Goal: Task Accomplishment & Management: Manage account settings

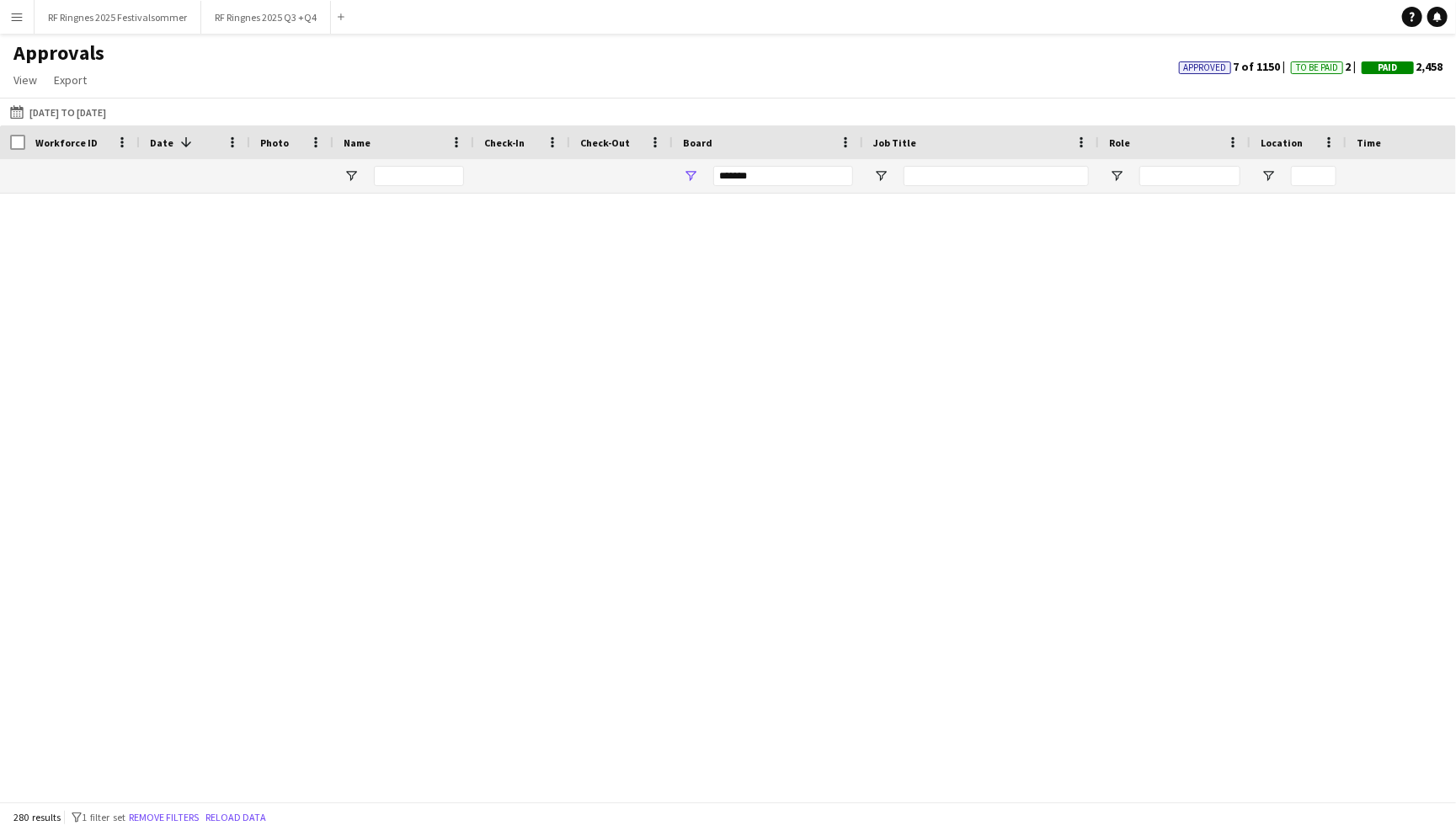
scroll to position [1147, 0]
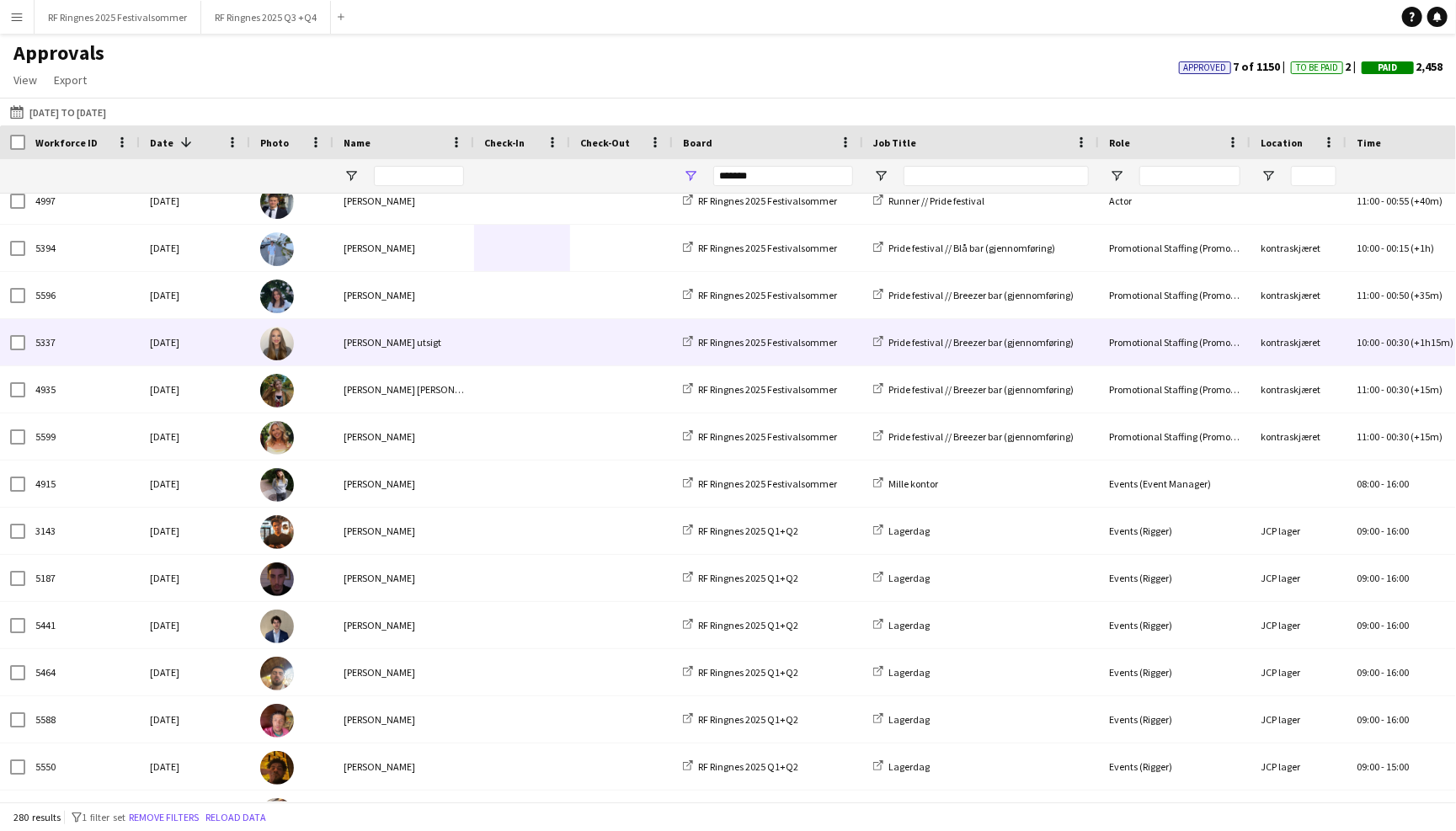
click at [571, 305] on div at bounding box center [621, 295] width 102 height 46
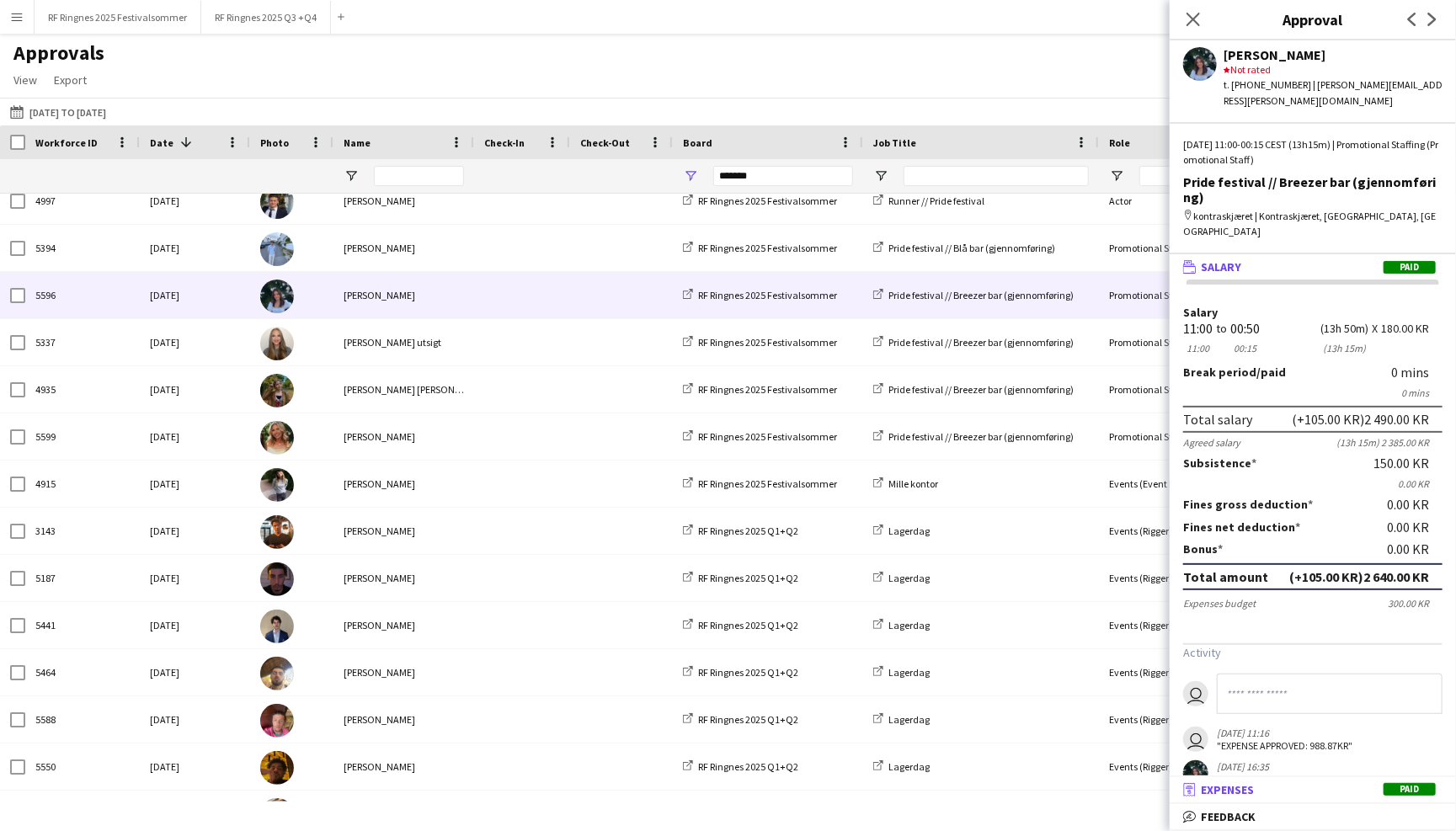
click at [1255, 795] on mat-panel-title "receipt Expenses Paid" at bounding box center [1309, 790] width 280 height 15
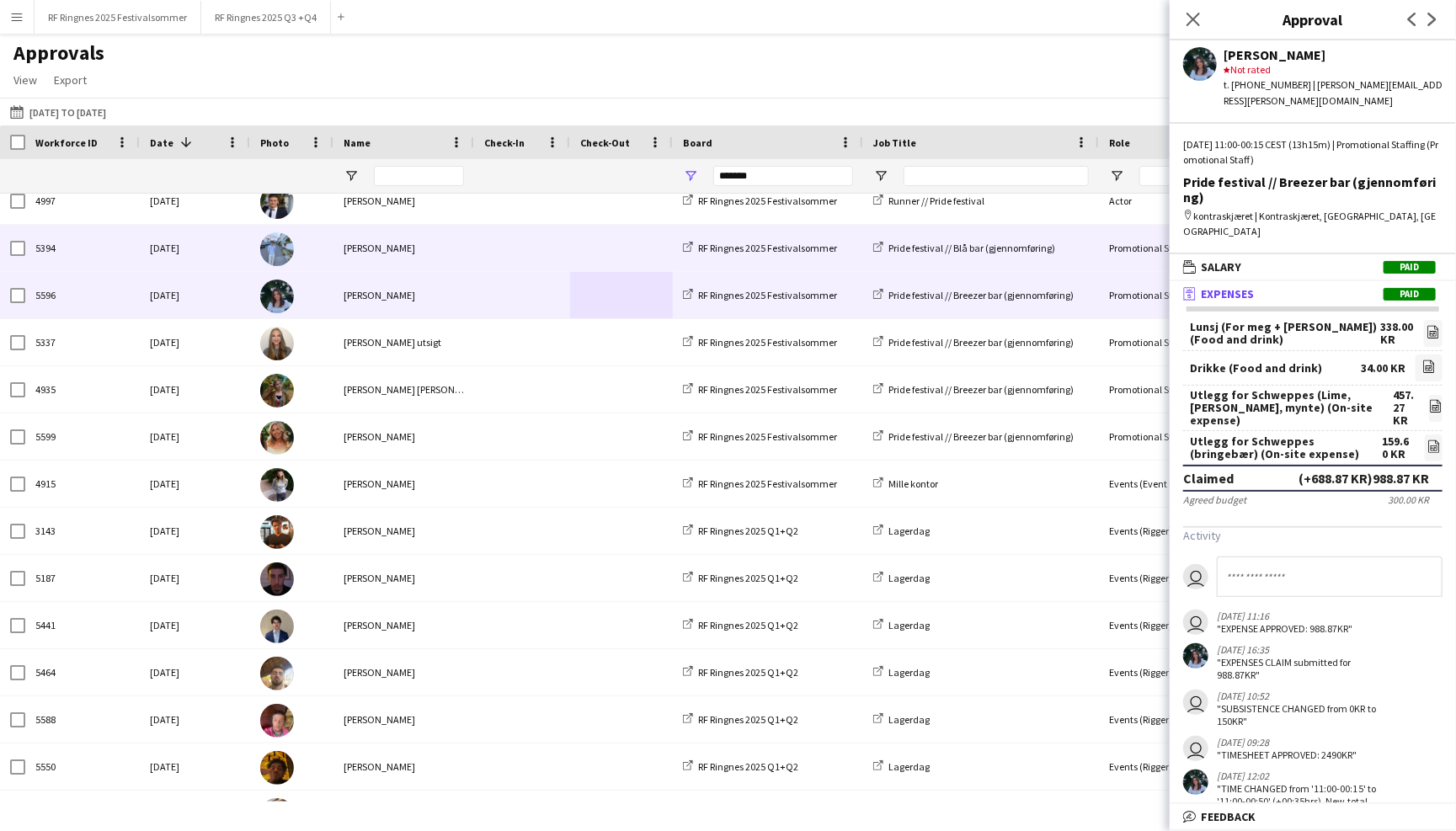
click at [540, 249] on span at bounding box center [522, 248] width 76 height 46
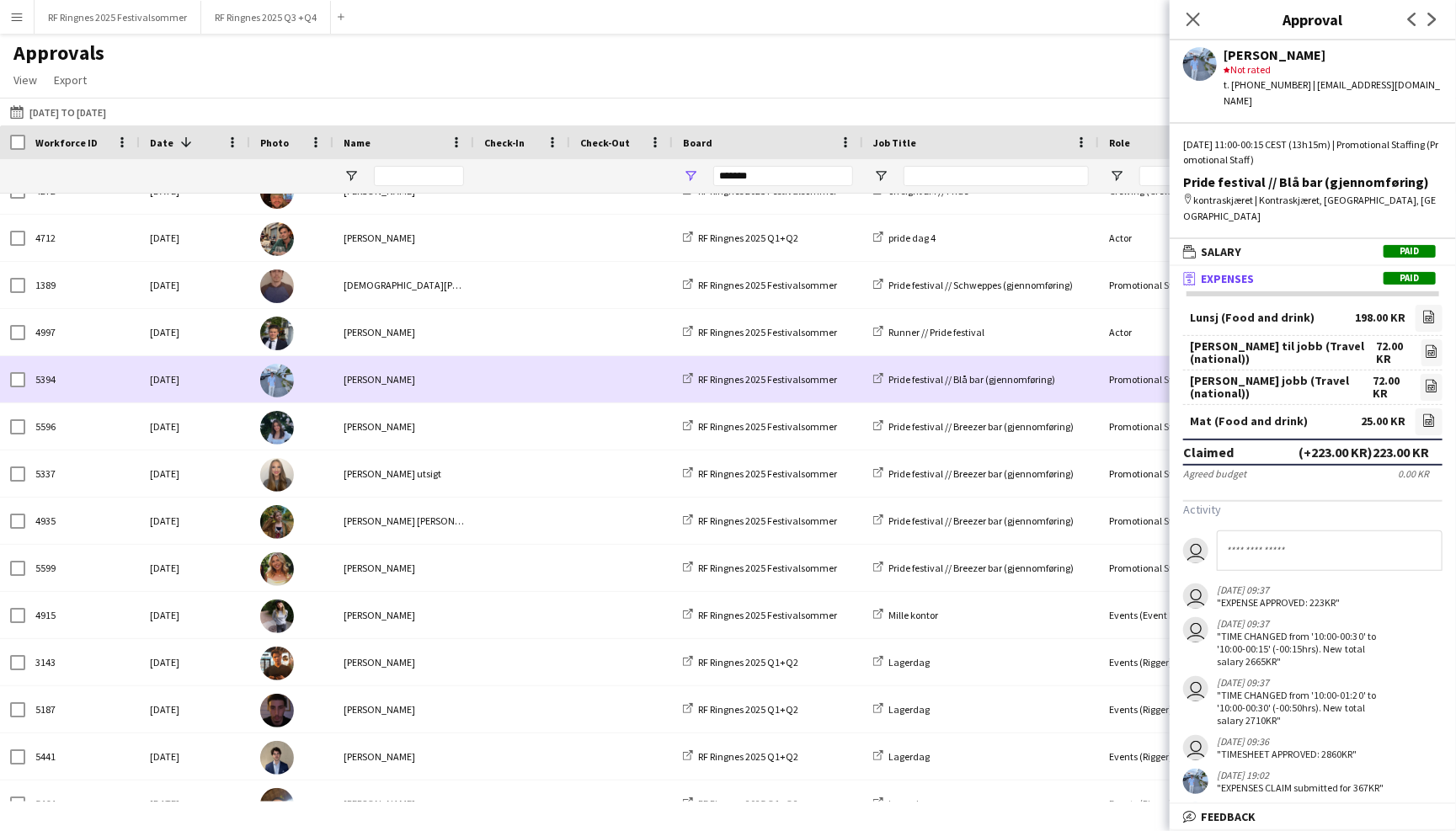
scroll to position [974, 0]
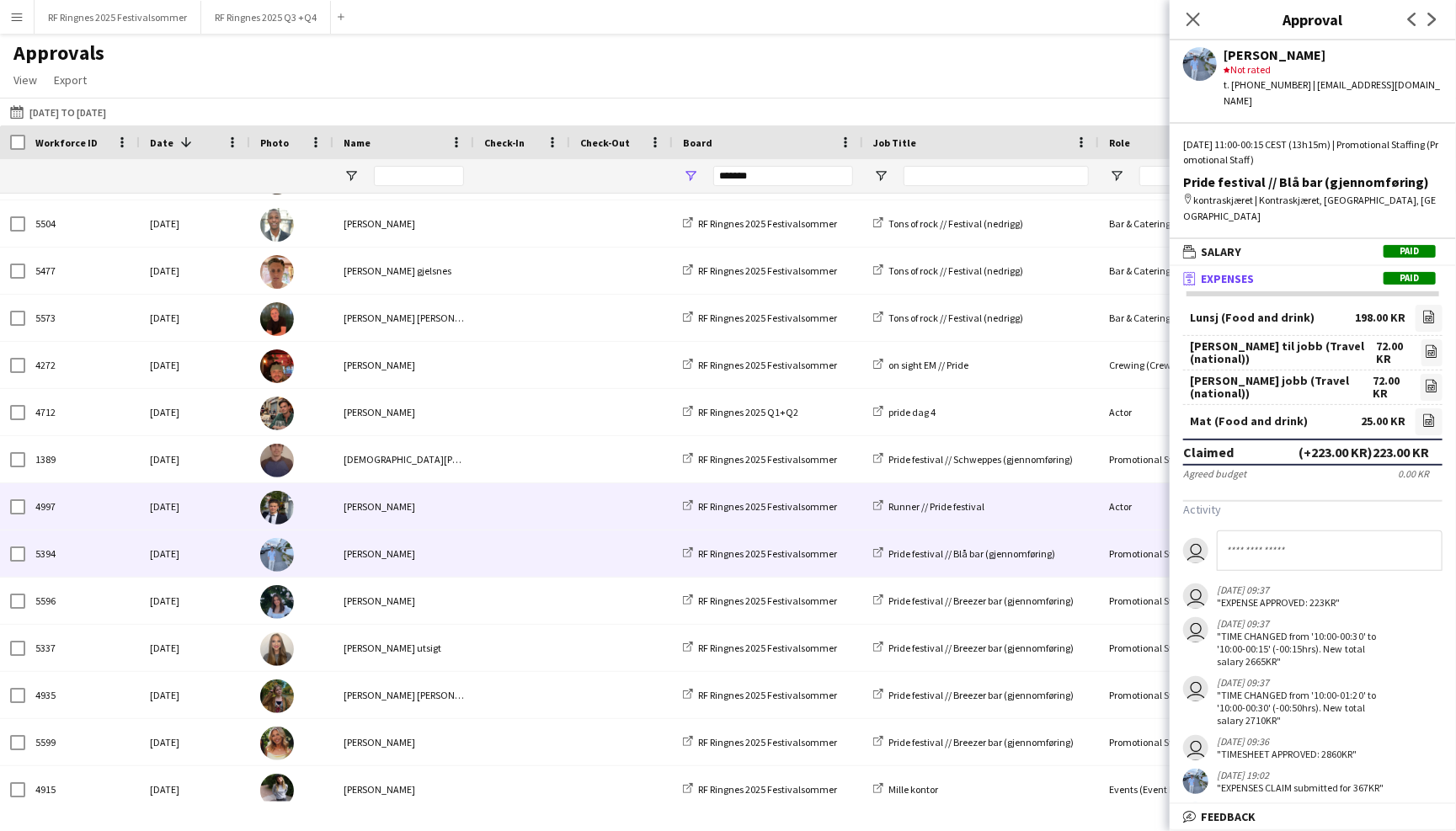
click at [478, 511] on div at bounding box center [522, 507] width 96 height 46
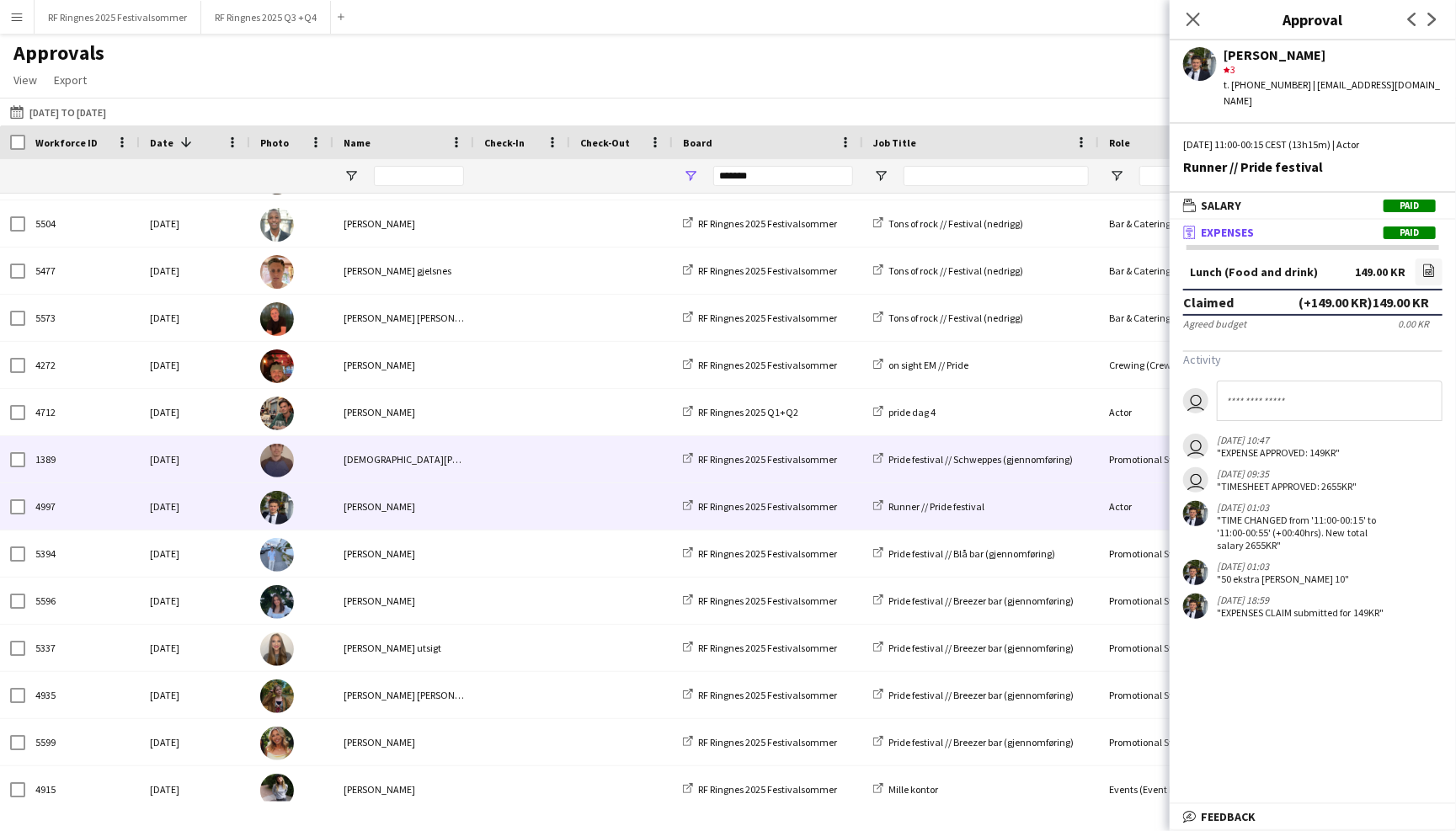
click at [495, 454] on span at bounding box center [522, 459] width 76 height 46
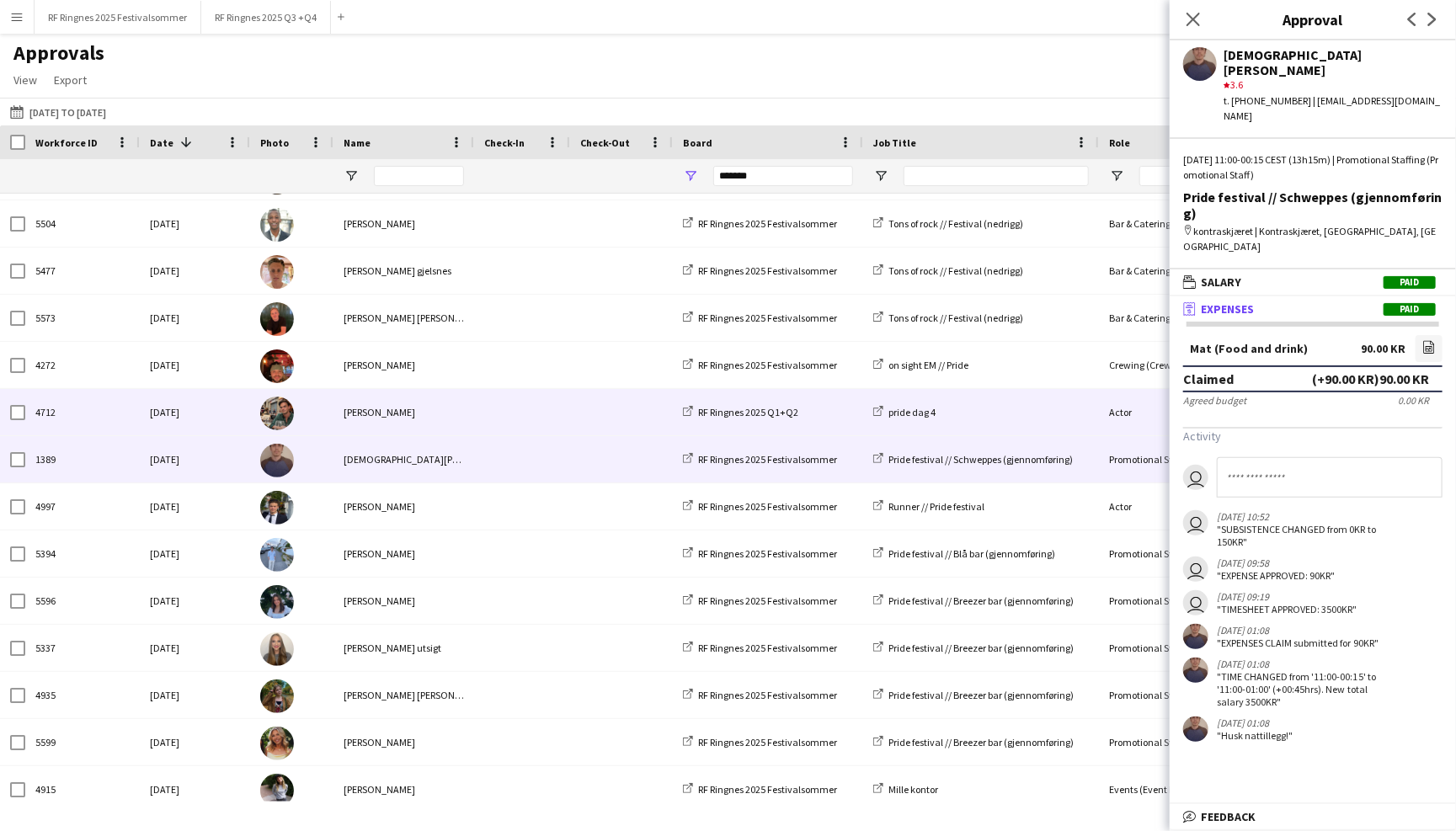
click at [497, 405] on span at bounding box center [522, 412] width 76 height 46
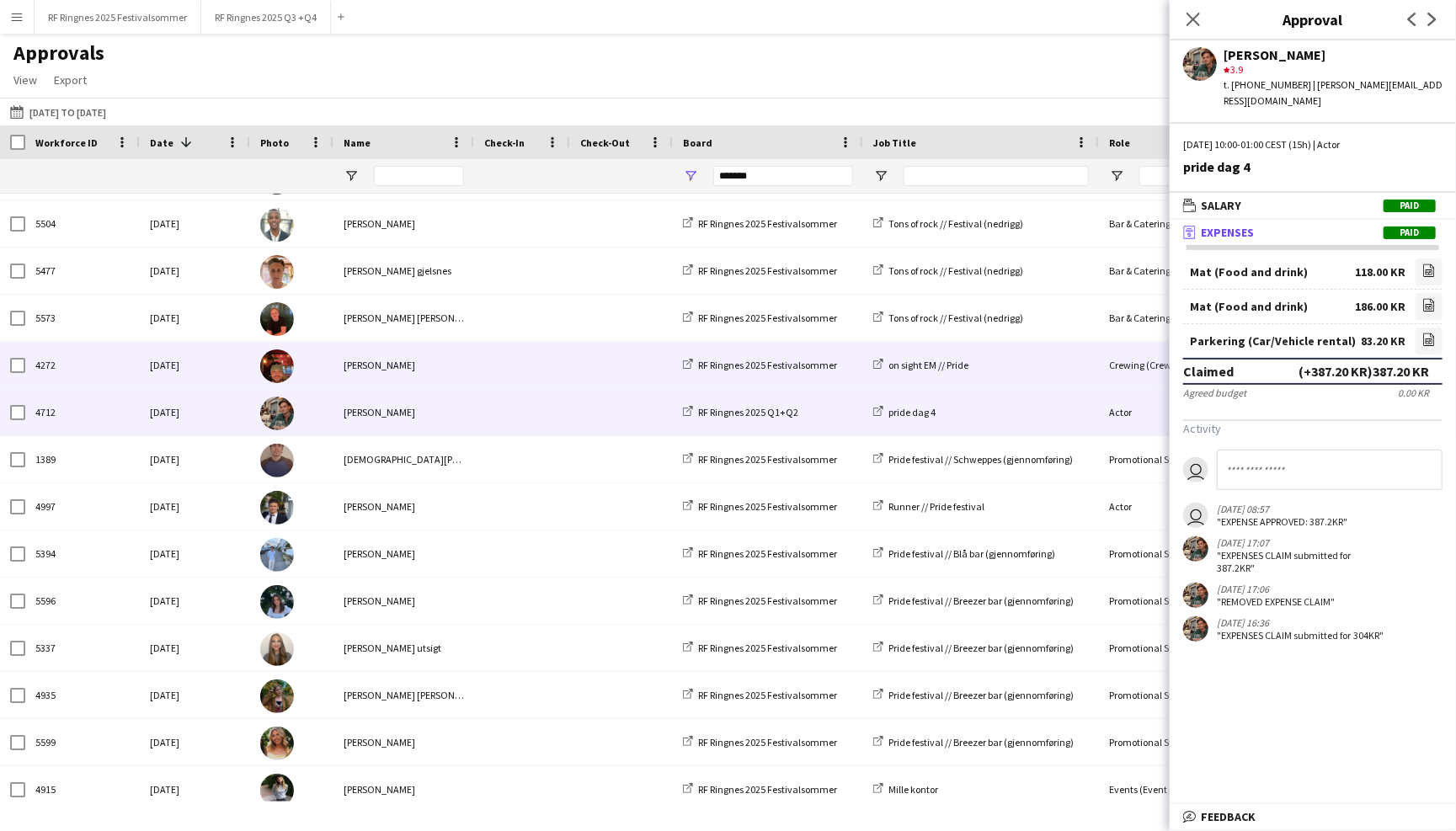
click at [495, 364] on span at bounding box center [522, 365] width 76 height 46
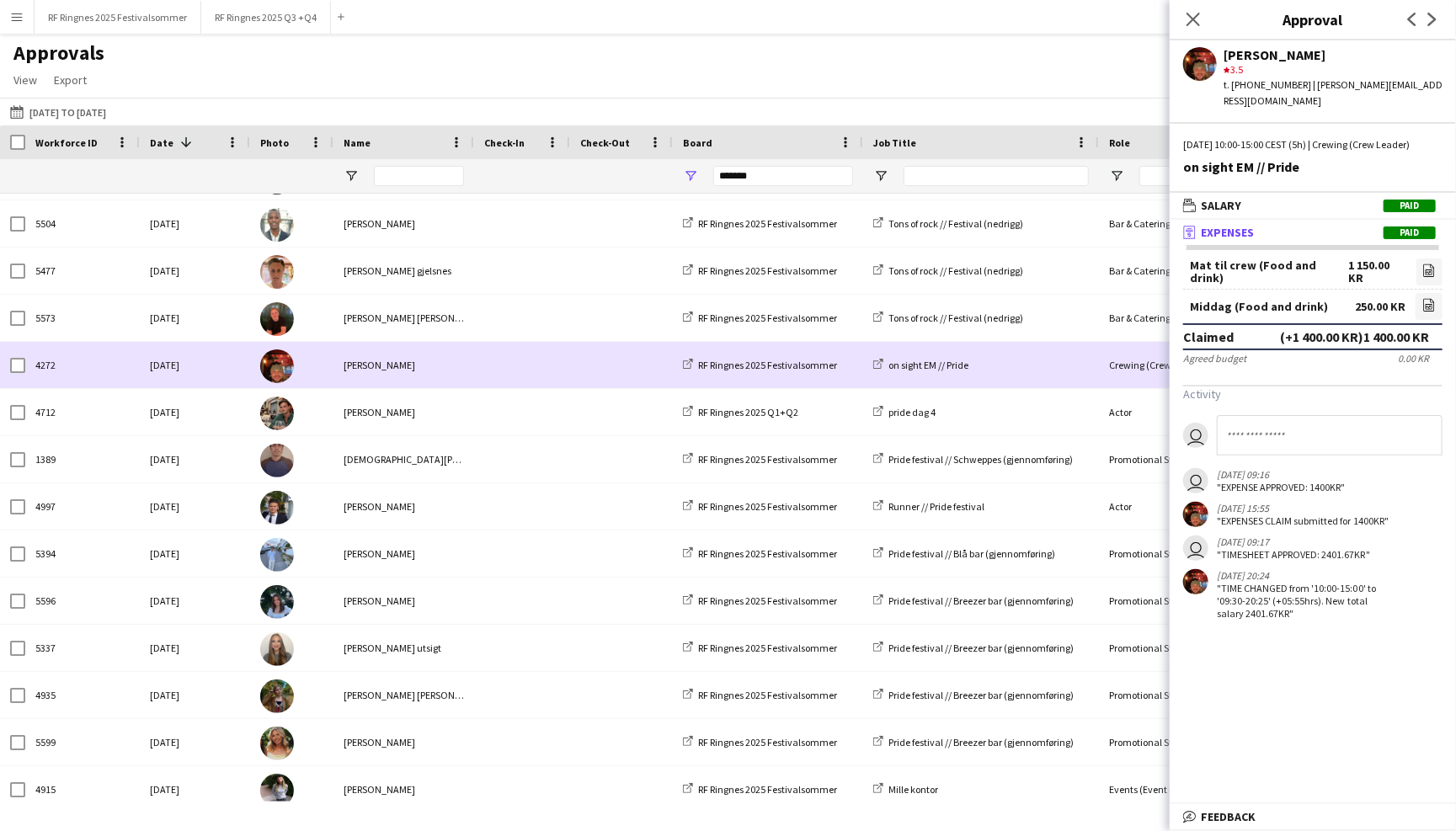
scroll to position [818, 0]
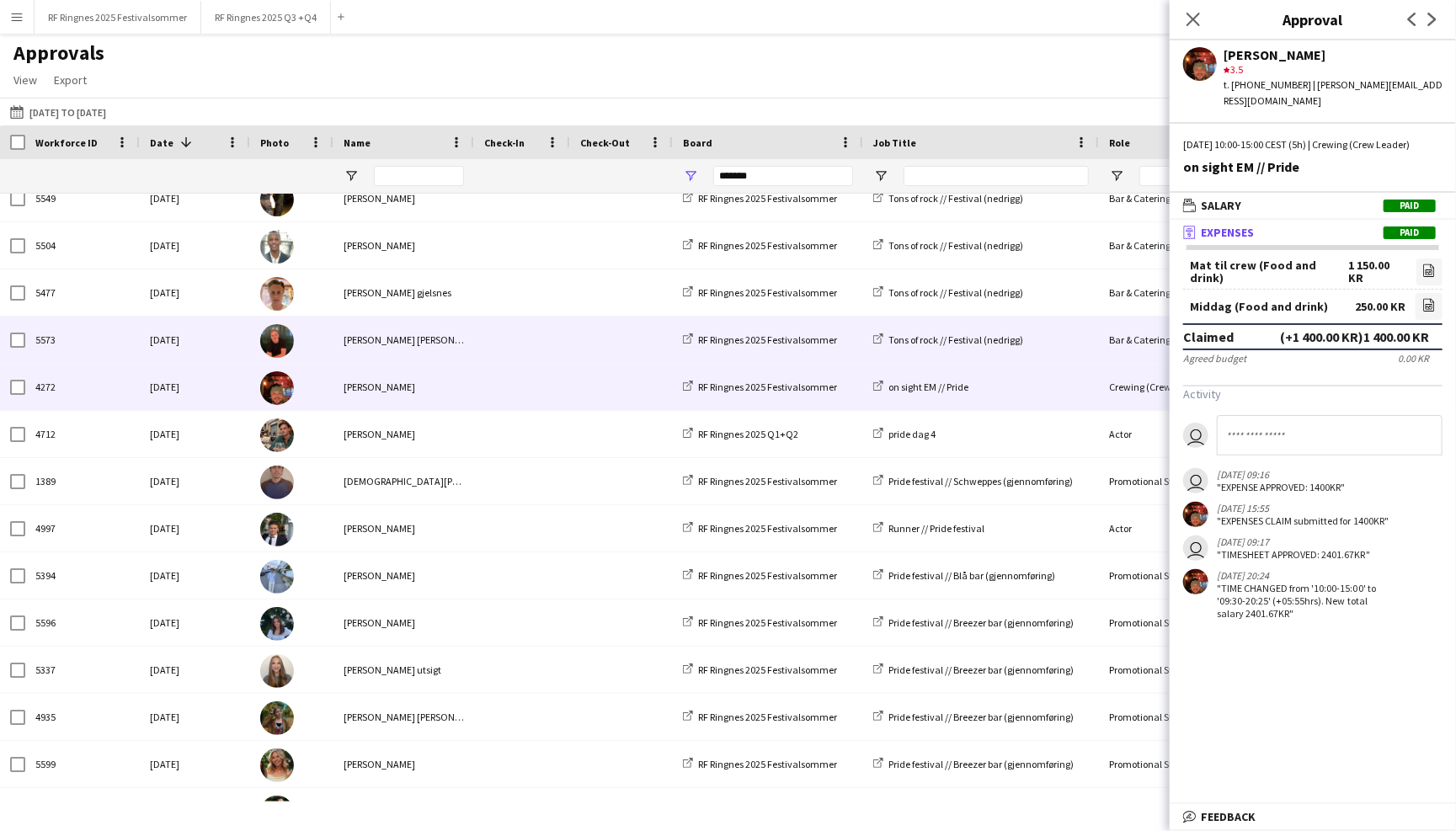
click at [497, 334] on span at bounding box center [522, 340] width 76 height 46
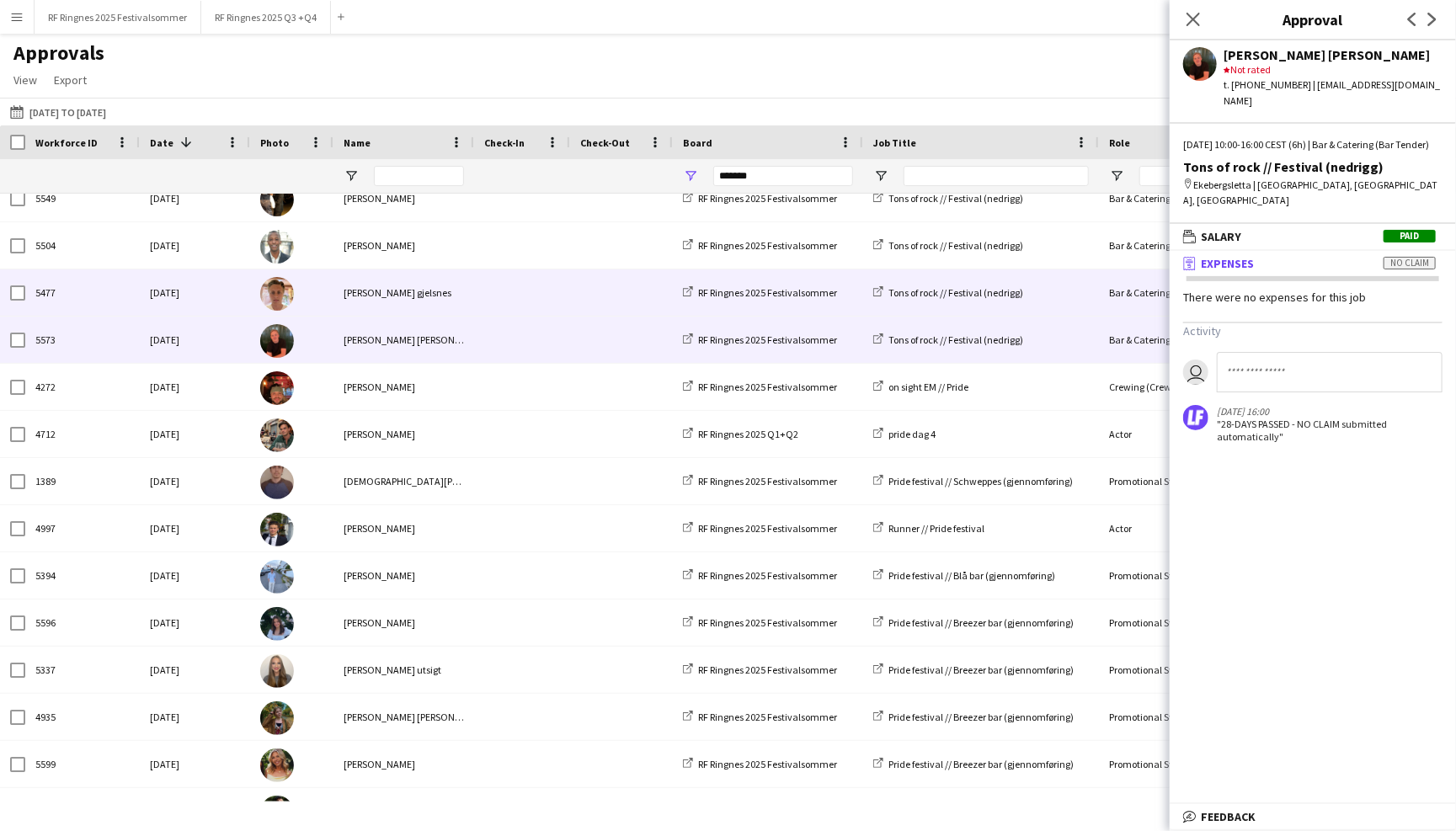
click at [503, 292] on span at bounding box center [522, 292] width 76 height 46
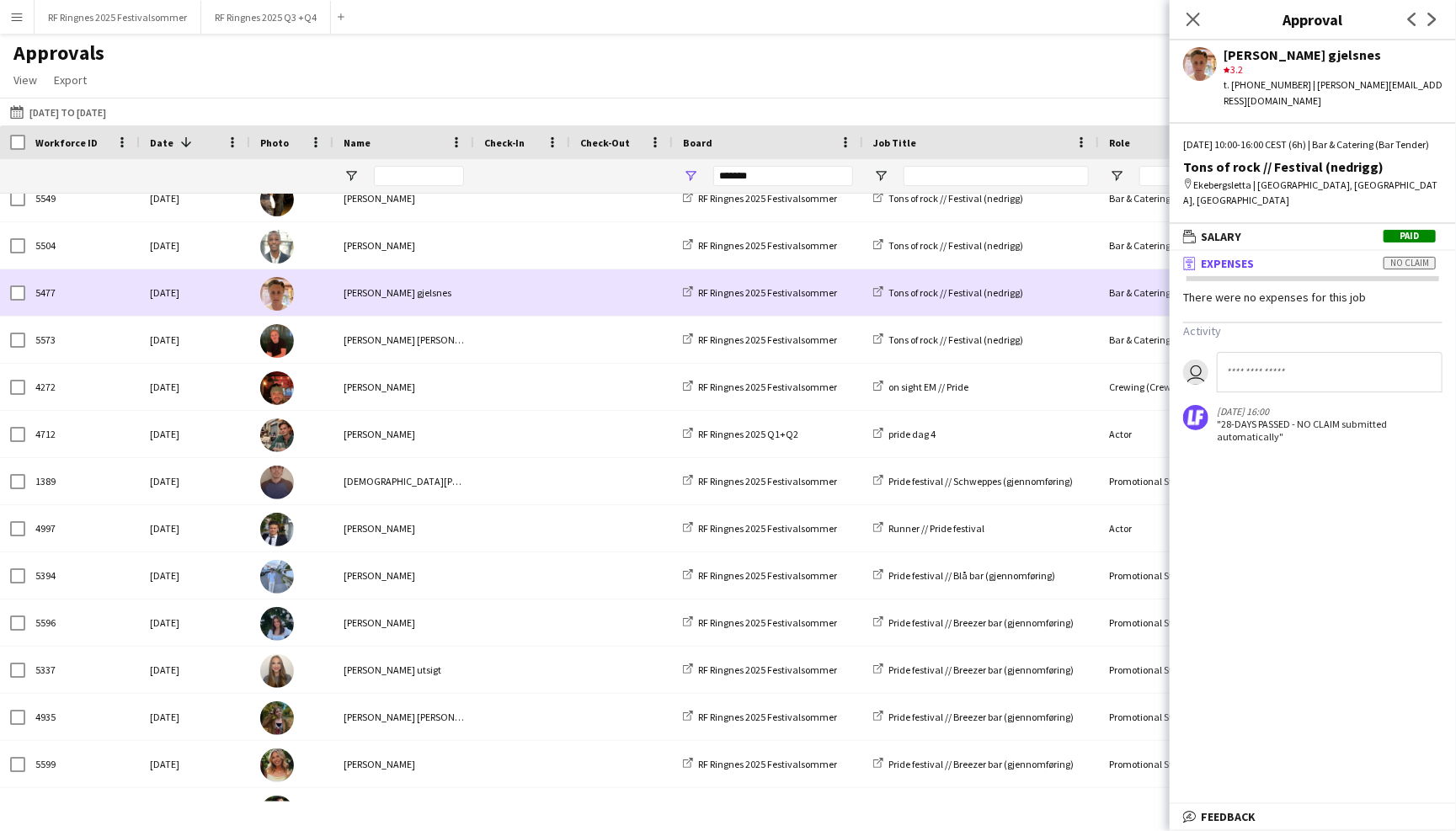
scroll to position [764, 0]
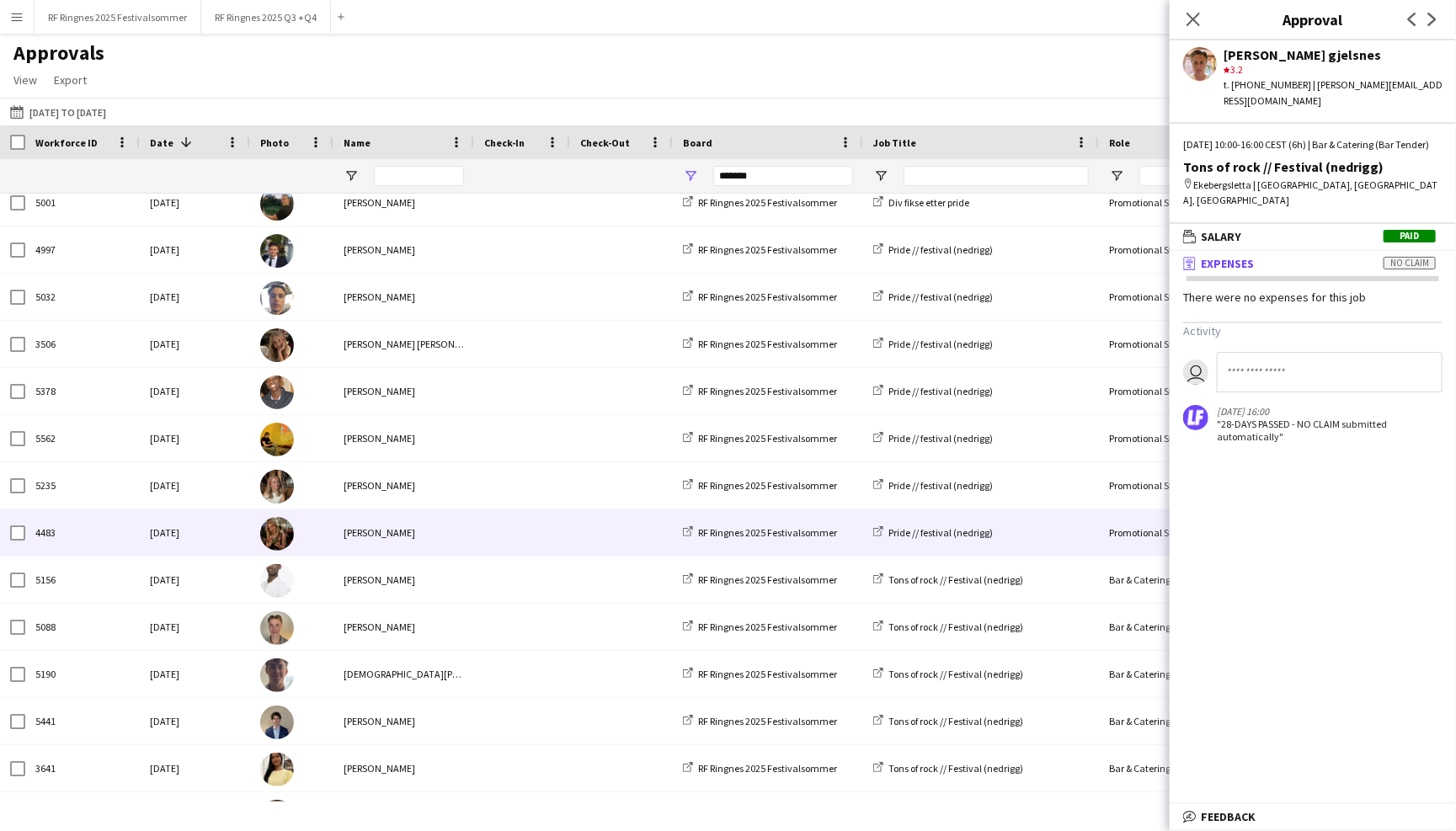
click at [497, 526] on span at bounding box center [522, 532] width 76 height 46
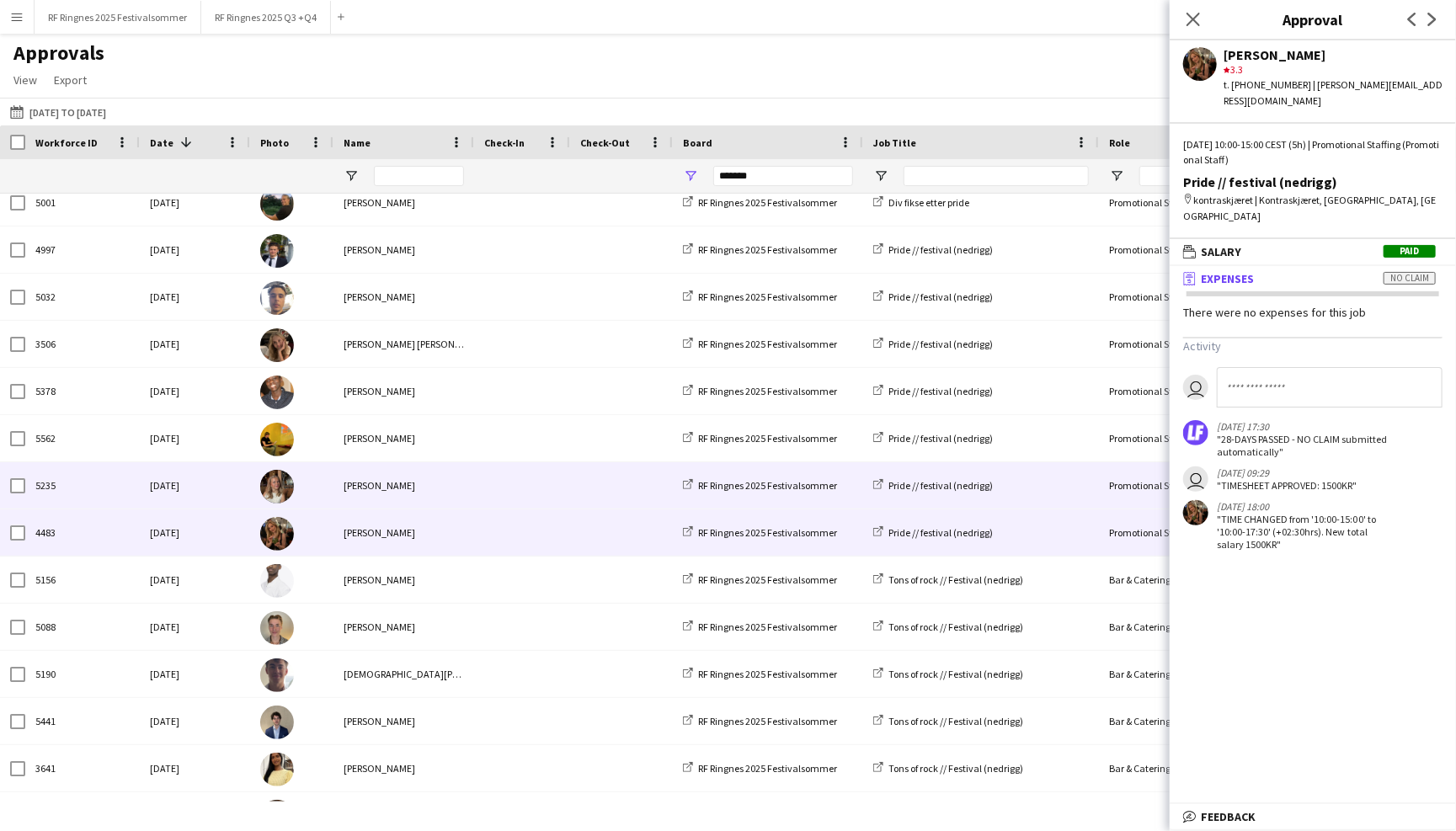
click at [511, 493] on span at bounding box center [522, 485] width 76 height 46
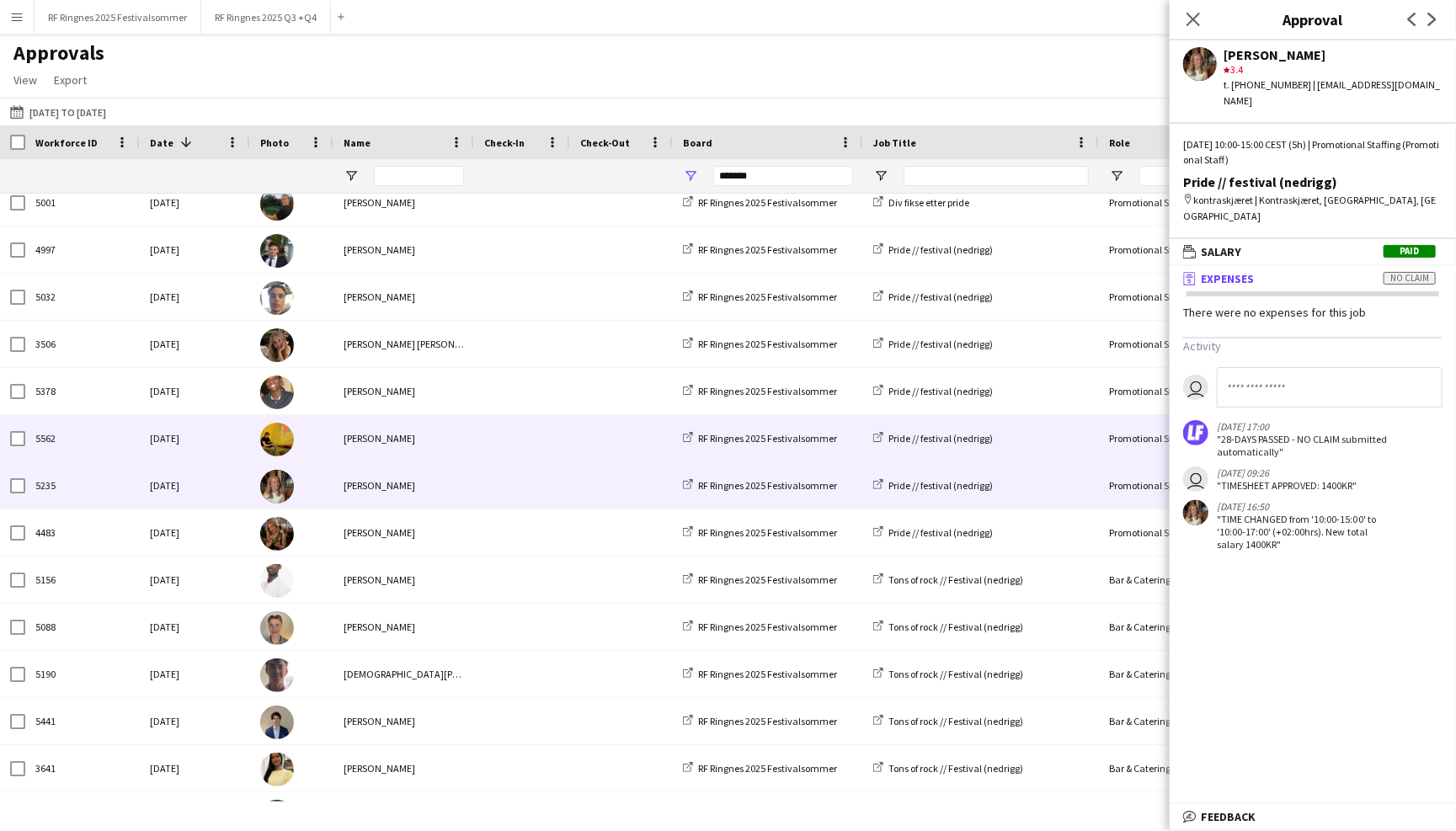
click at [513, 444] on span at bounding box center [522, 438] width 76 height 46
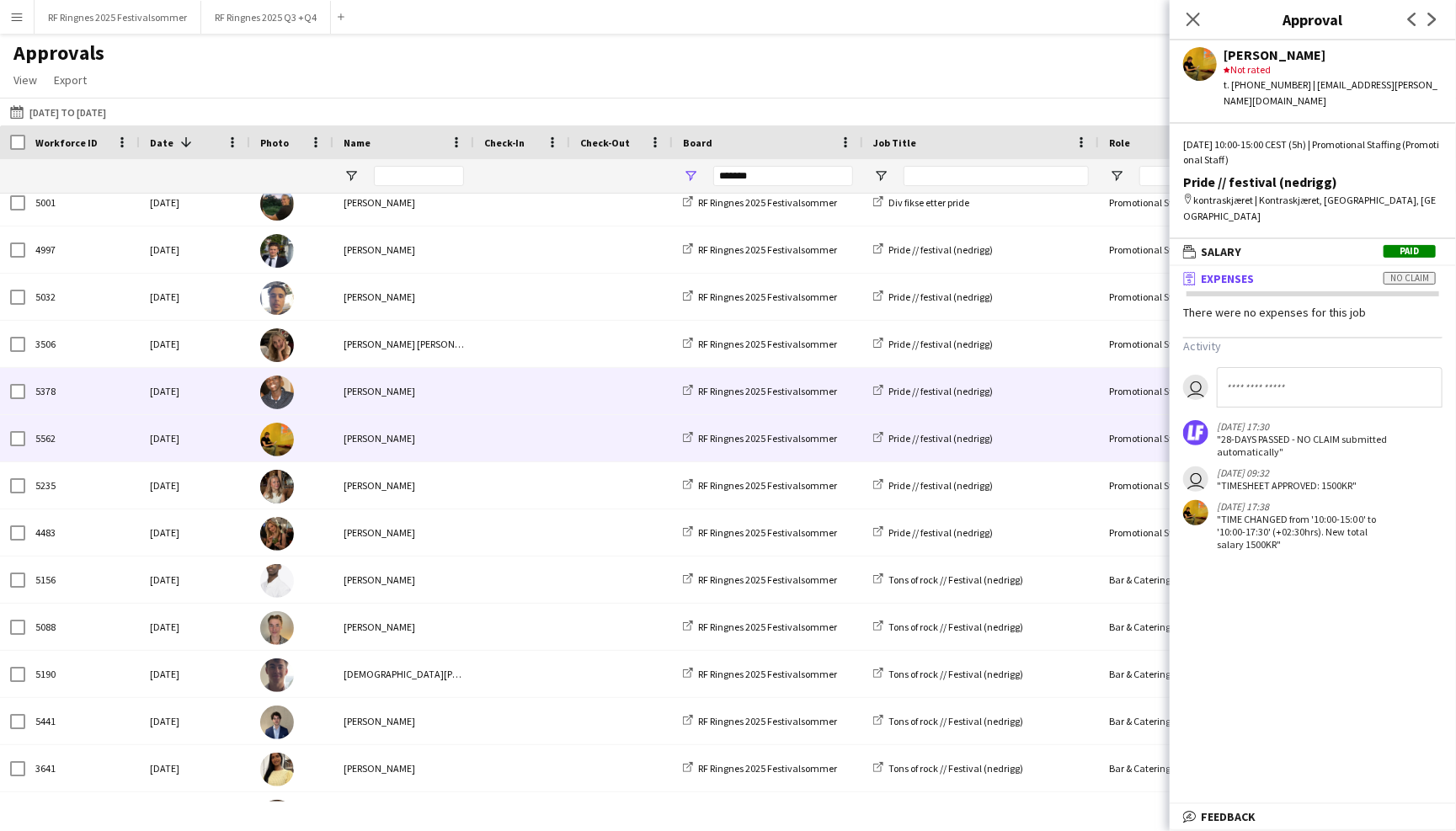
click at [518, 400] on span at bounding box center [522, 391] width 76 height 46
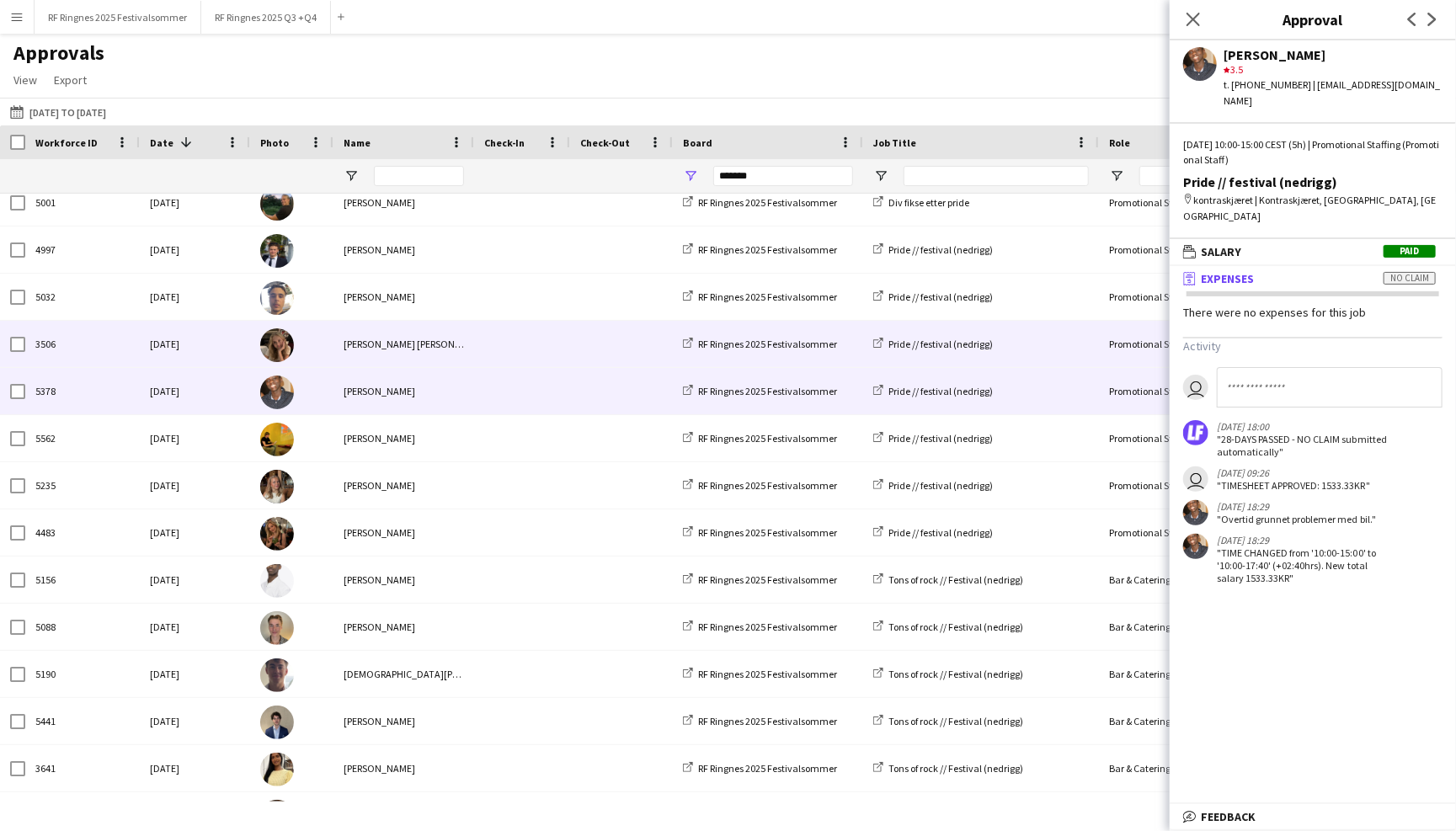
click at [523, 353] on span at bounding box center [522, 344] width 76 height 46
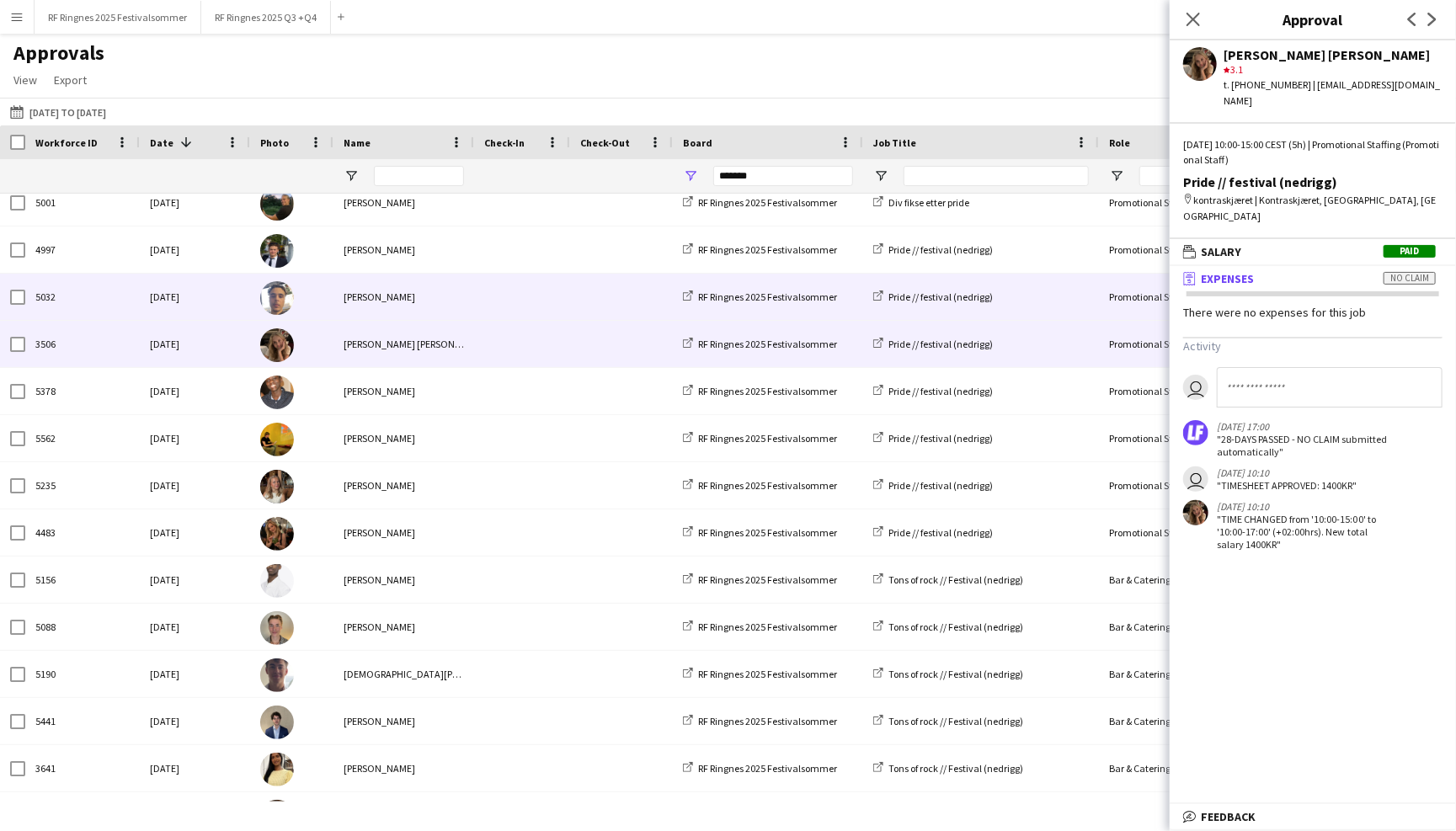
click at [518, 309] on span at bounding box center [522, 297] width 76 height 46
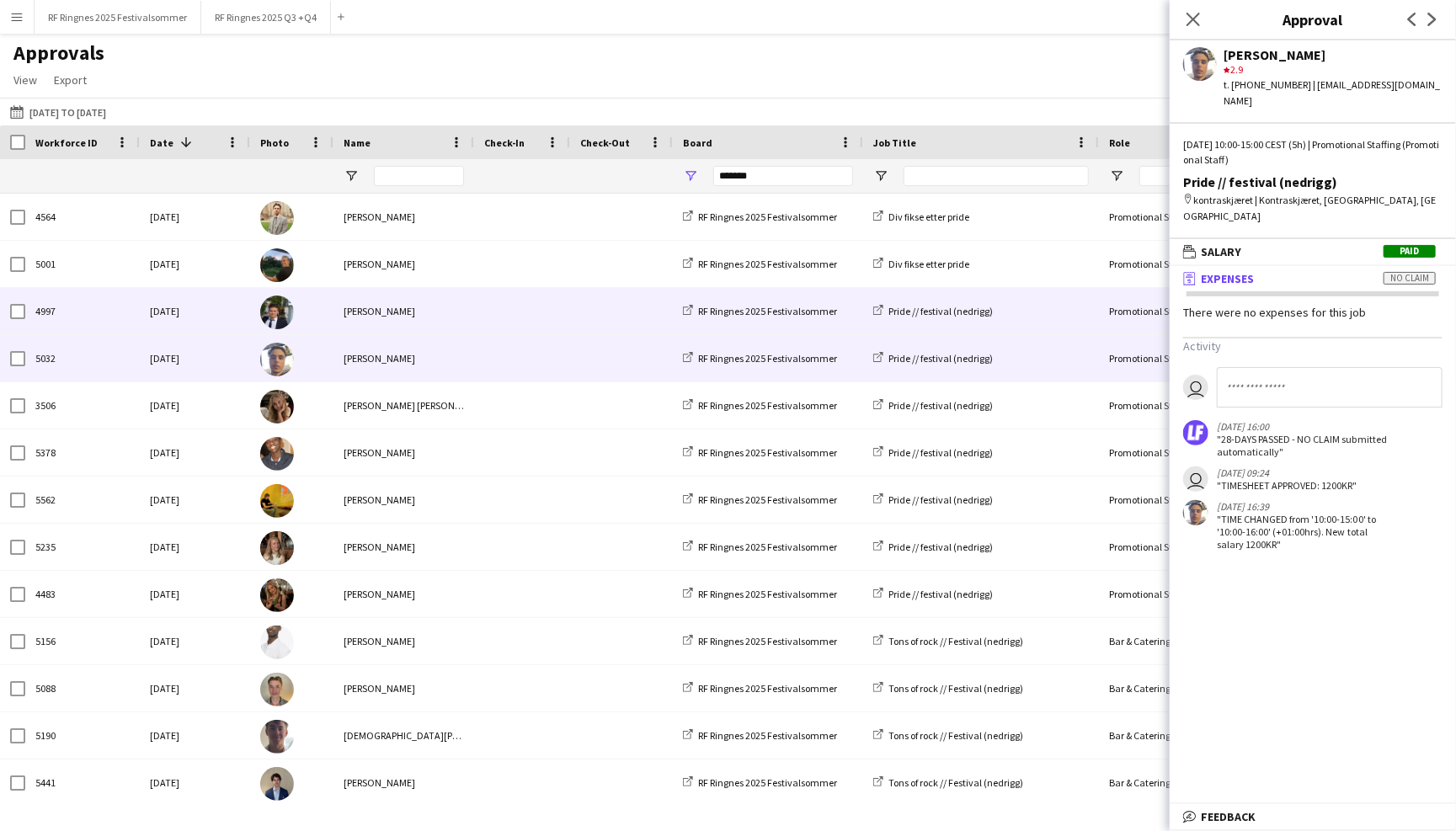
click at [515, 313] on span at bounding box center [522, 311] width 76 height 46
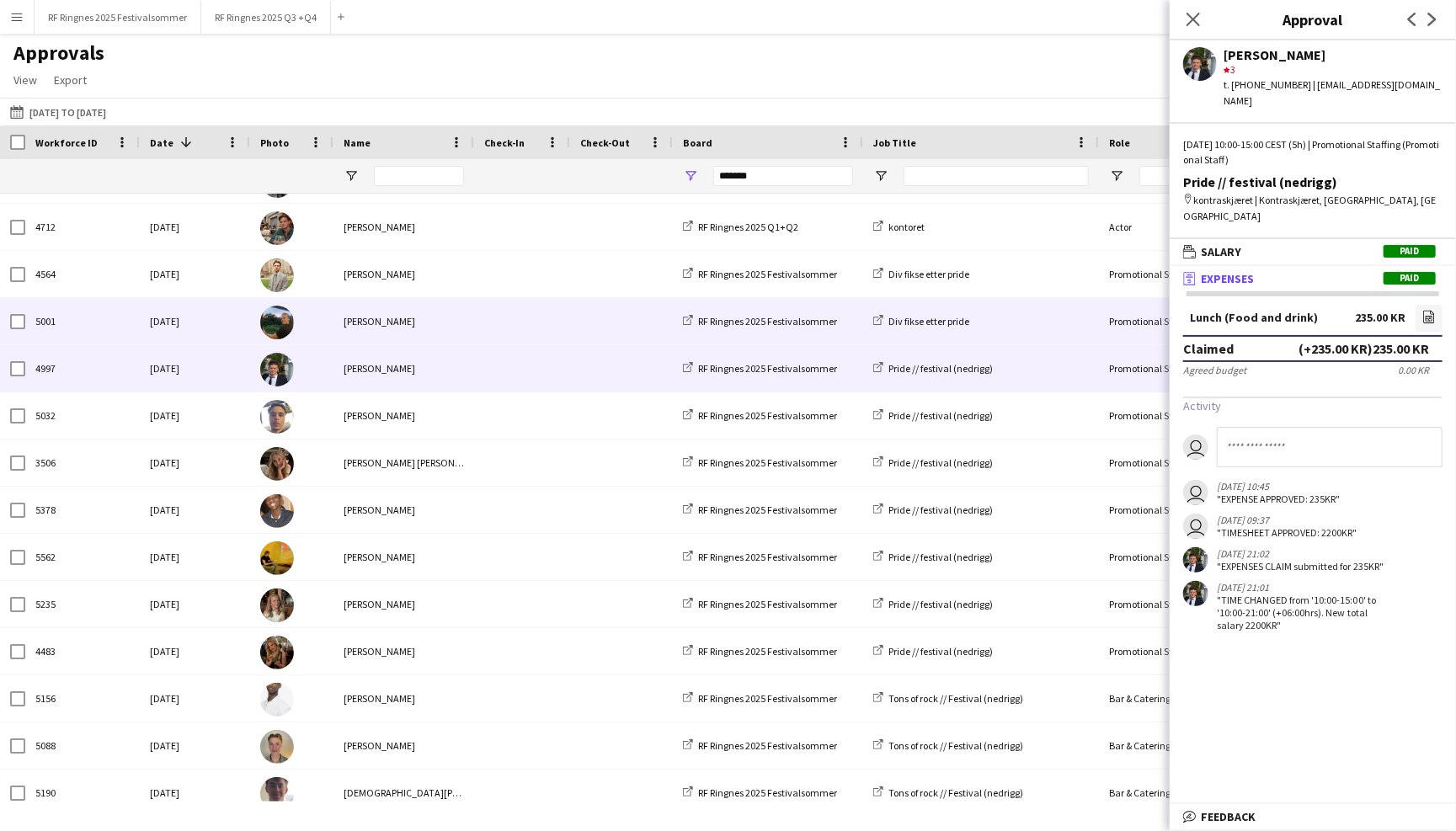
click at [504, 319] on span at bounding box center [522, 321] width 76 height 46
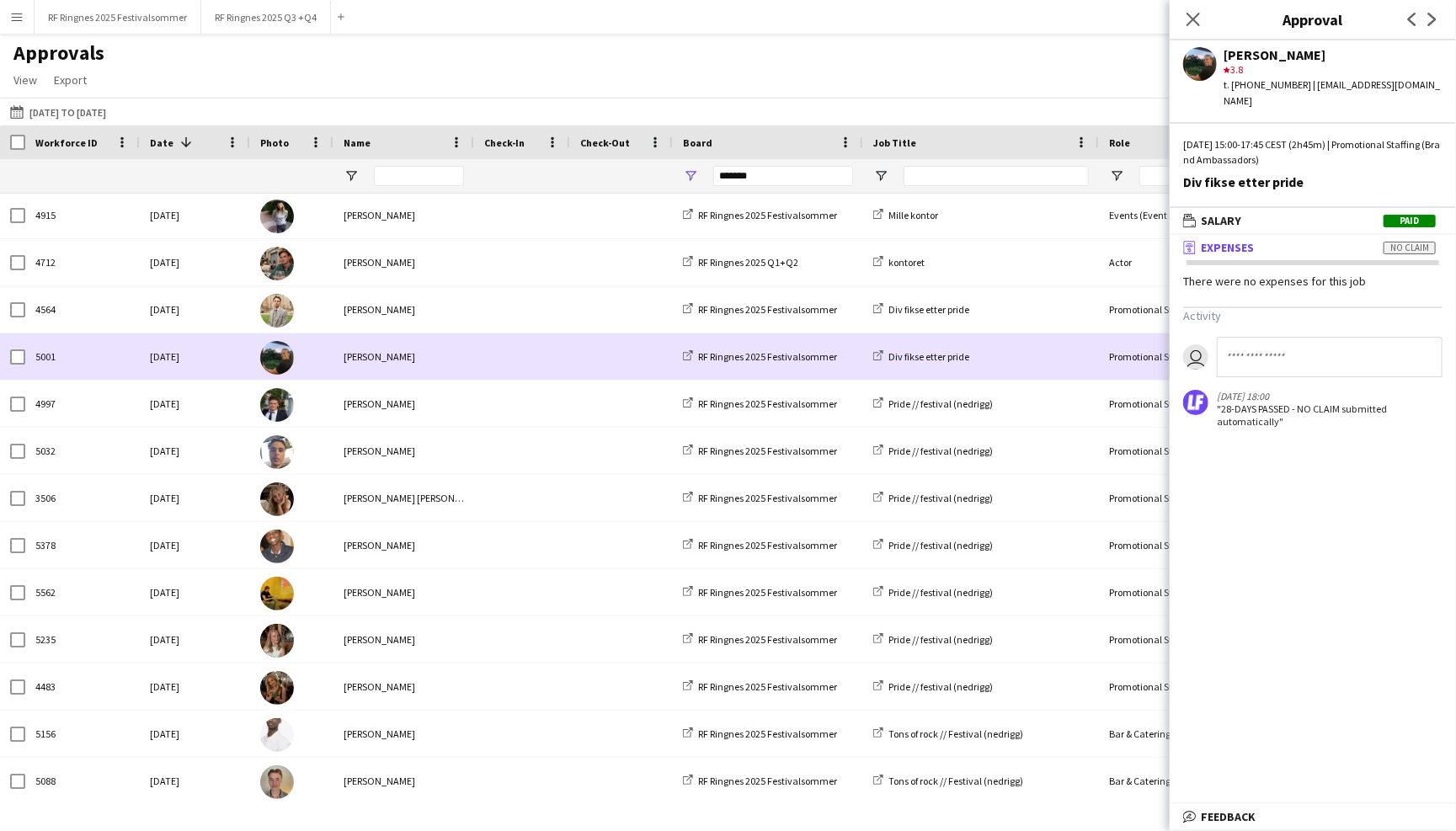
click at [504, 319] on span at bounding box center [522, 310] width 76 height 46
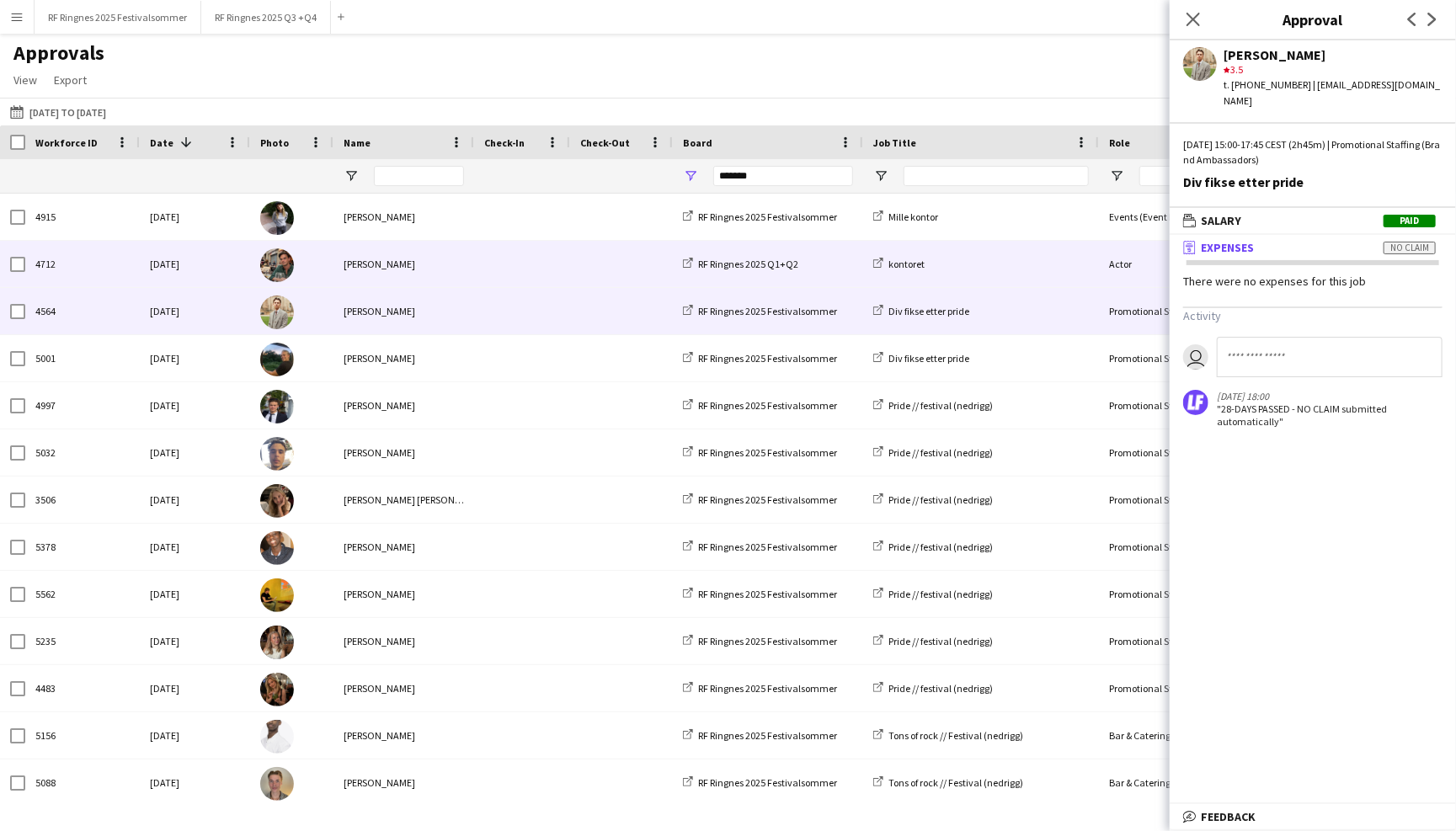
click at [513, 273] on span at bounding box center [522, 264] width 76 height 46
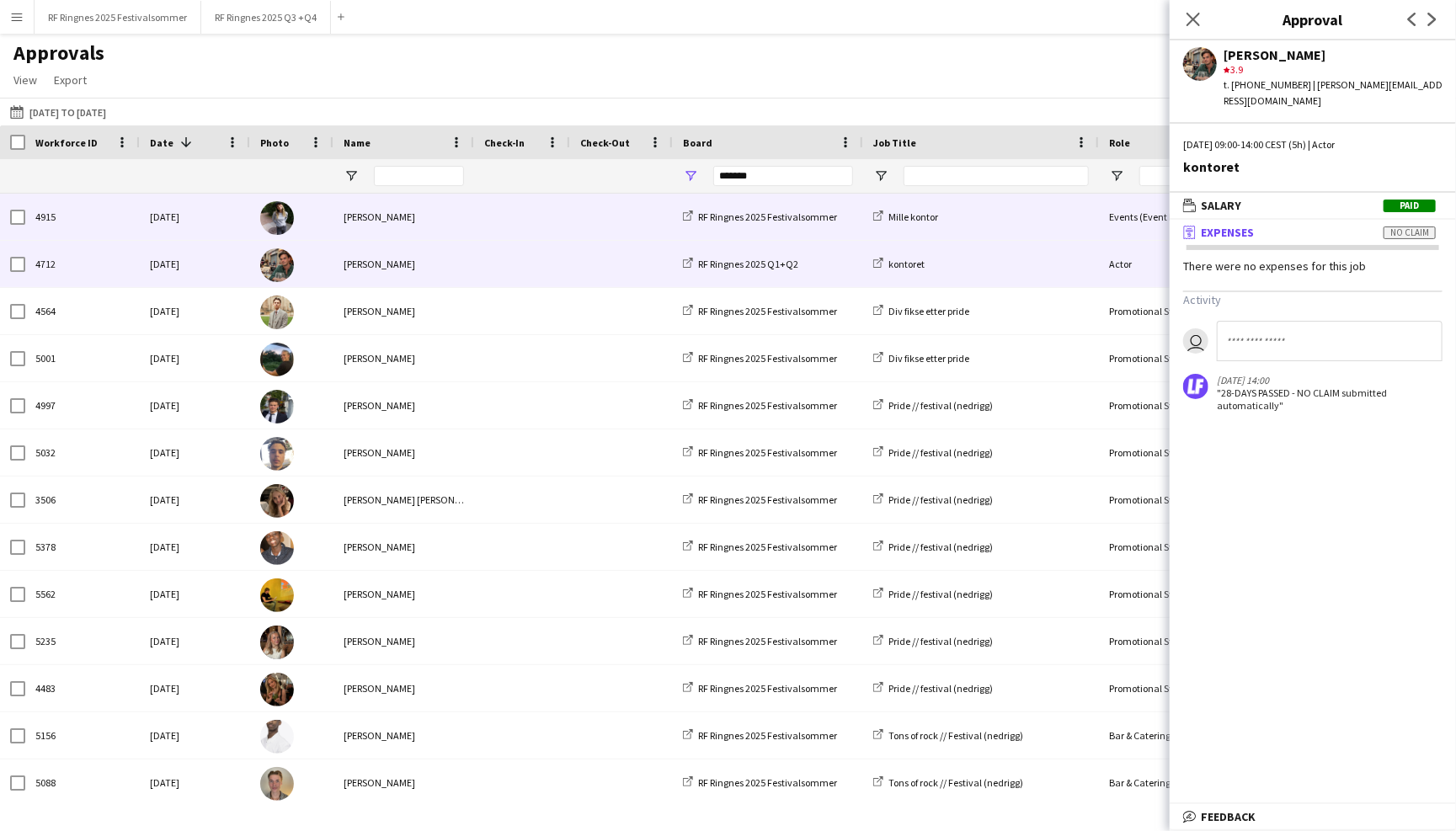
click at [514, 226] on span at bounding box center [522, 217] width 76 height 46
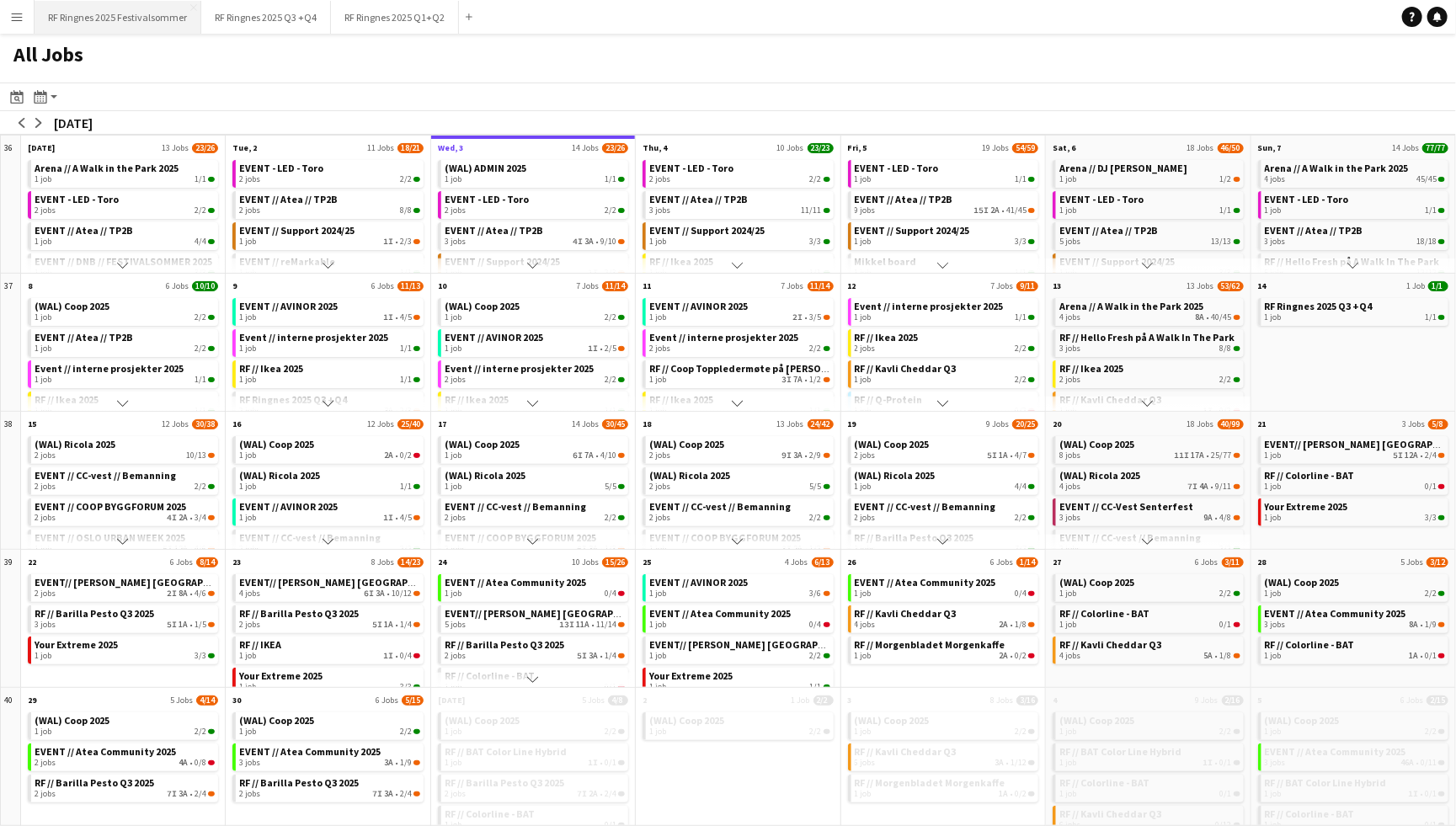
click at [166, 20] on button "RF Ringnes 2025 Festivalsommer Close" at bounding box center [118, 17] width 167 height 33
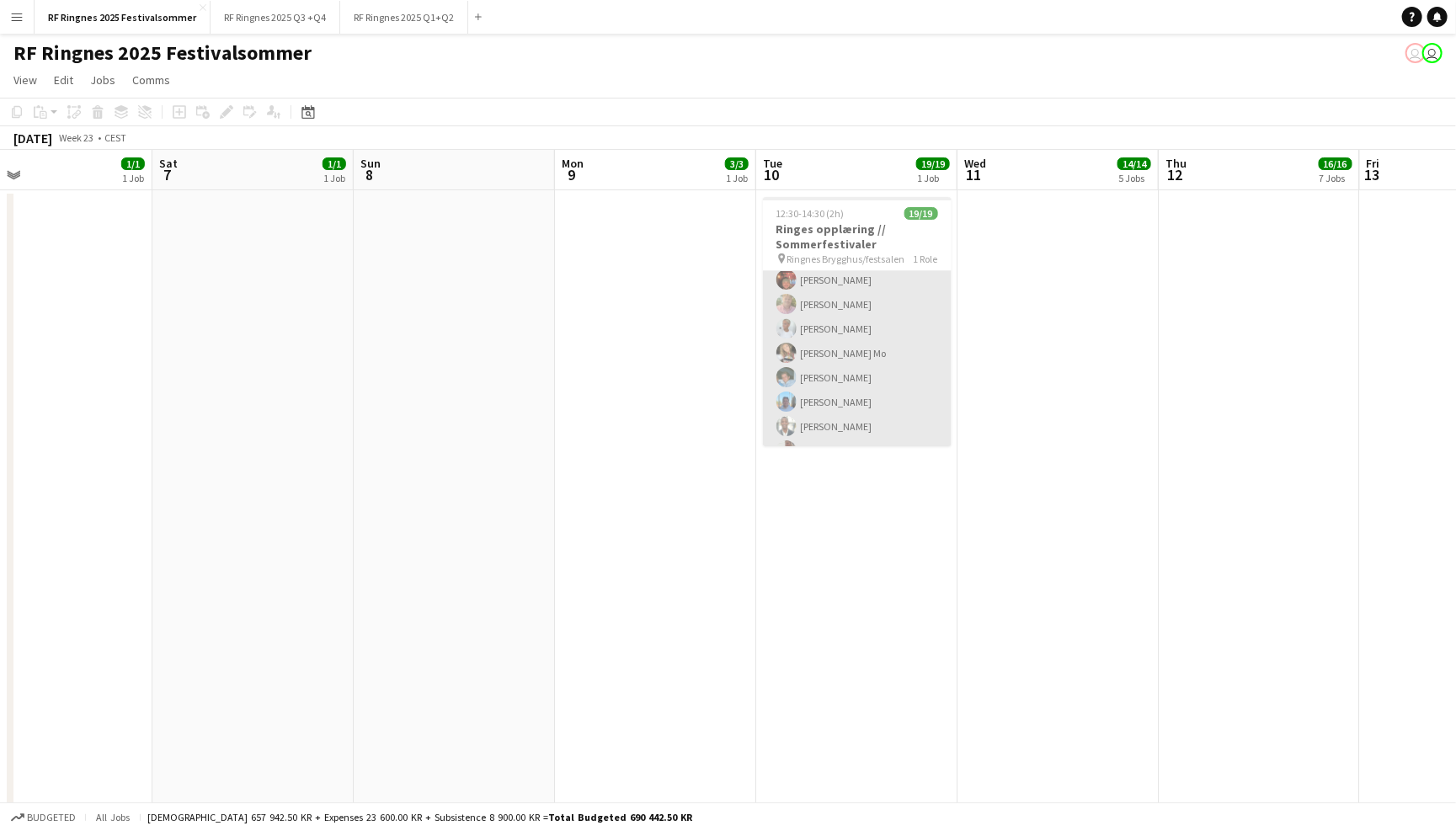
scroll to position [277, 0]
click at [884, 356] on app-card-role "Actor 19/19 12:30-14:30 (2h) Lisa Østby-Dahl Christian Smelhus Fredrikke Tynnin…" at bounding box center [857, 244] width 188 height 502
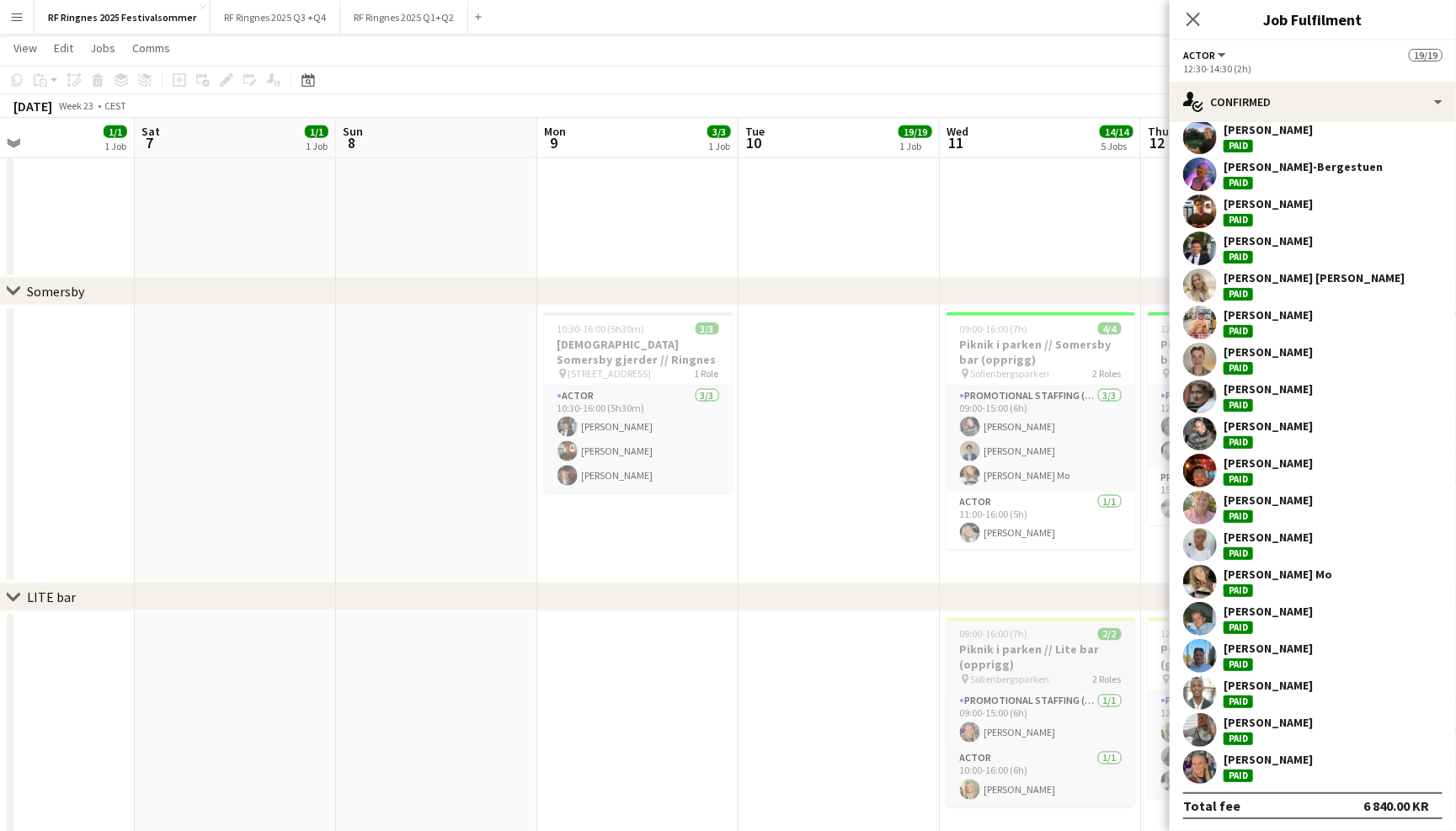
scroll to position [0, 473]
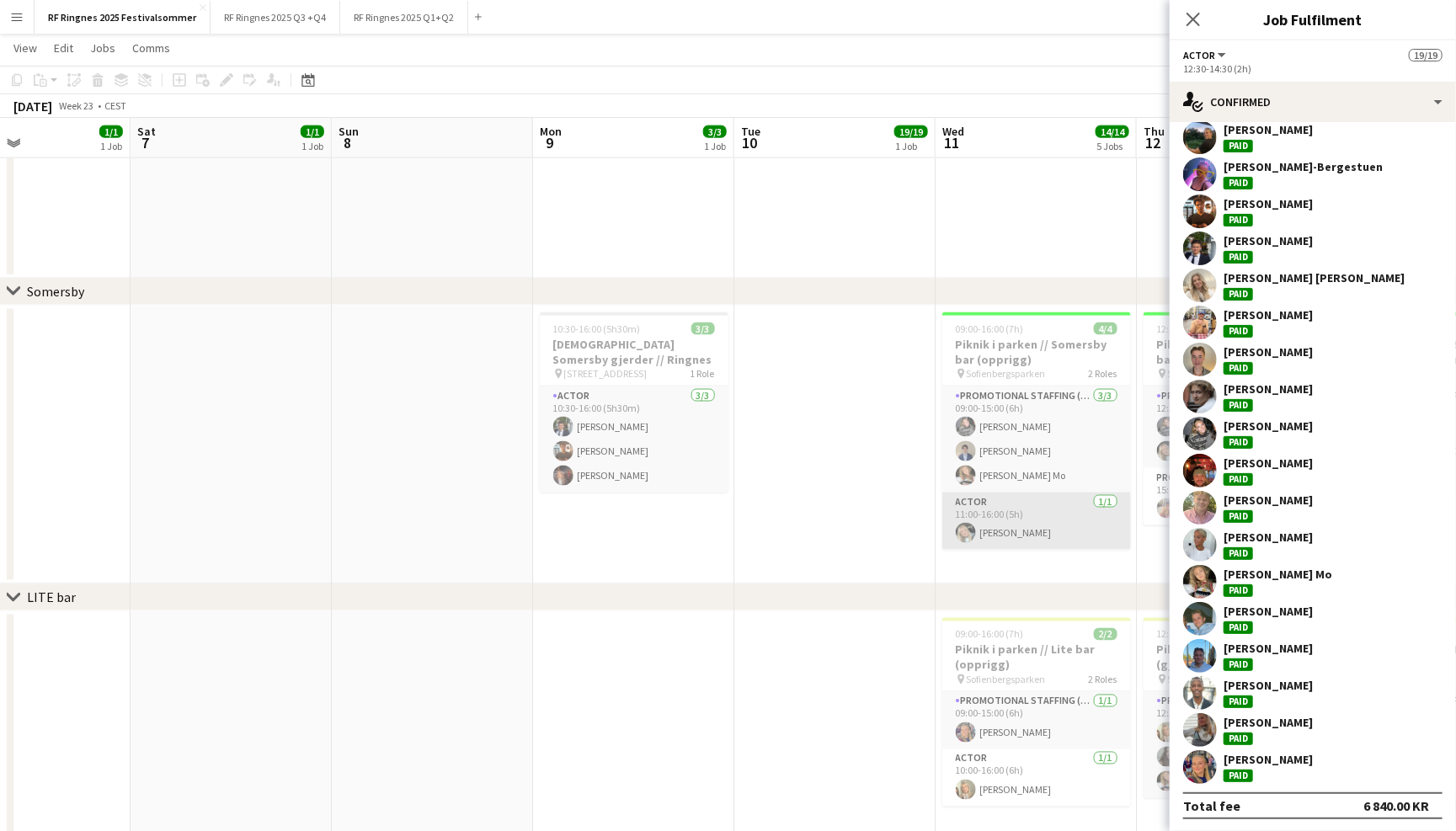
click at [1040, 530] on app-card-role "Actor 1/1 11:00-16:00 (5h) Oda Hansson" at bounding box center [1036, 521] width 188 height 58
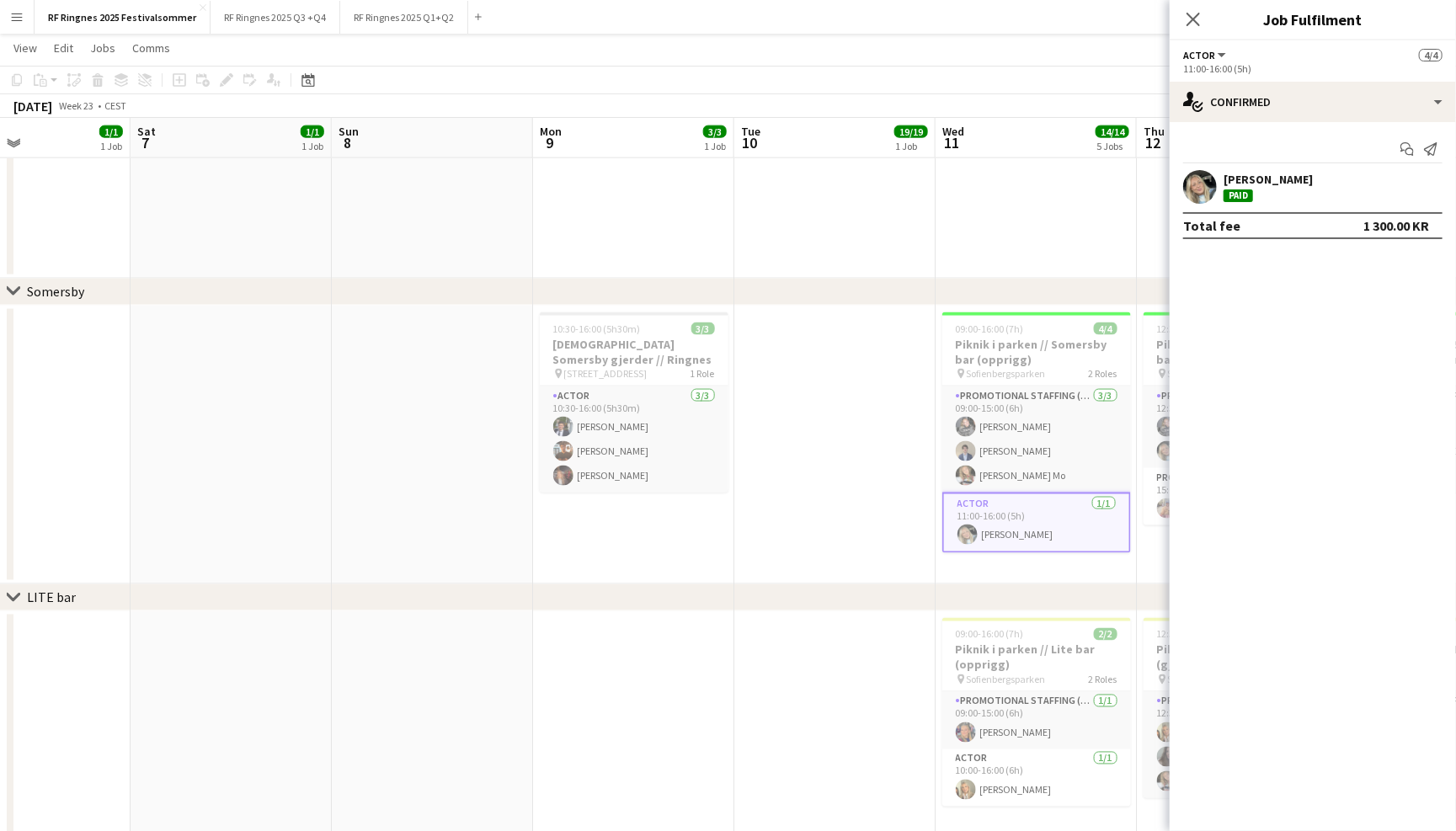
scroll to position [0, 0]
click at [1208, 188] on app-user-avatar at bounding box center [1200, 187] width 34 height 34
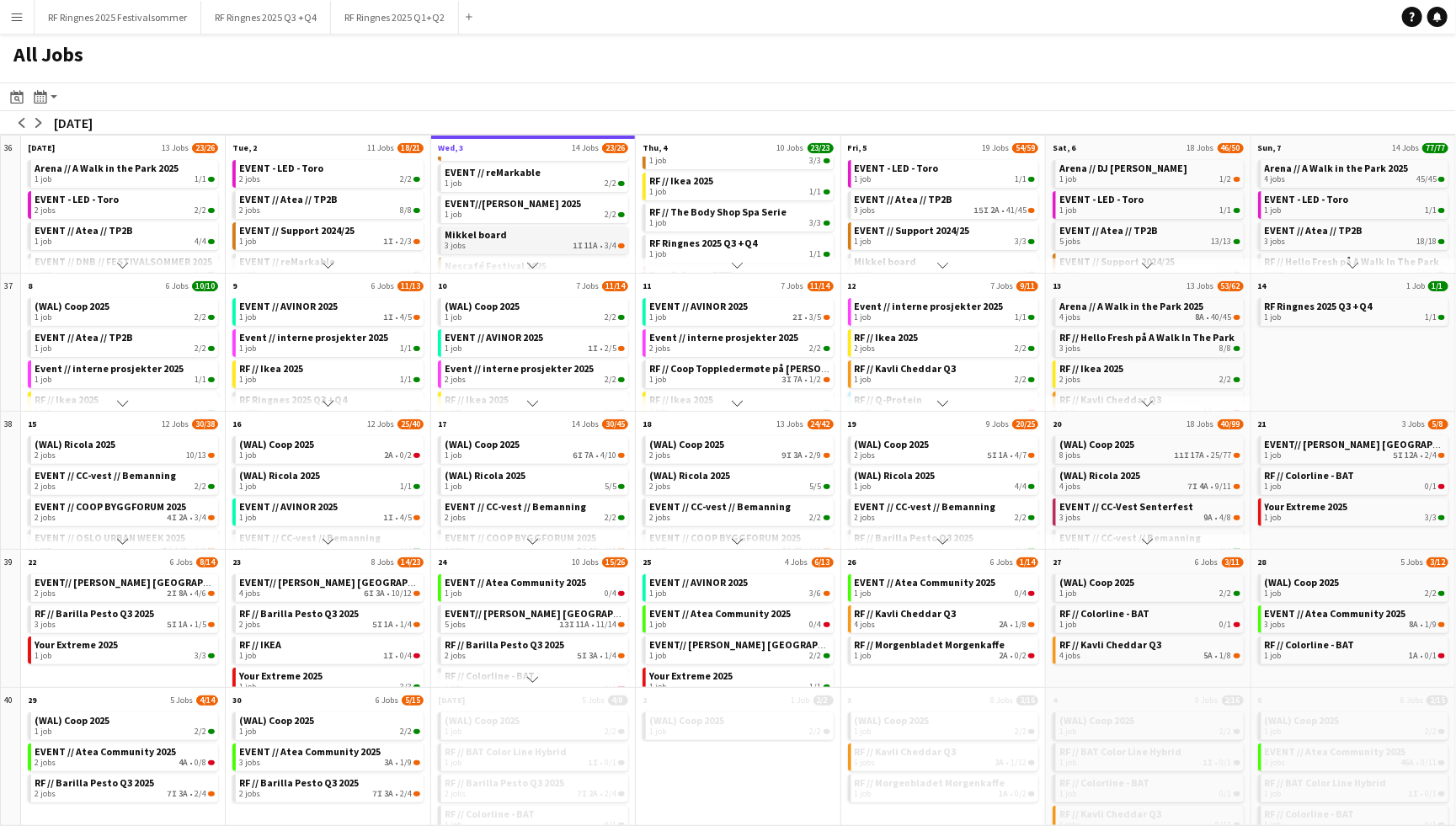
scroll to position [126, 0]
click at [20, 12] on app-icon "Menu" at bounding box center [17, 17] width 14 height 14
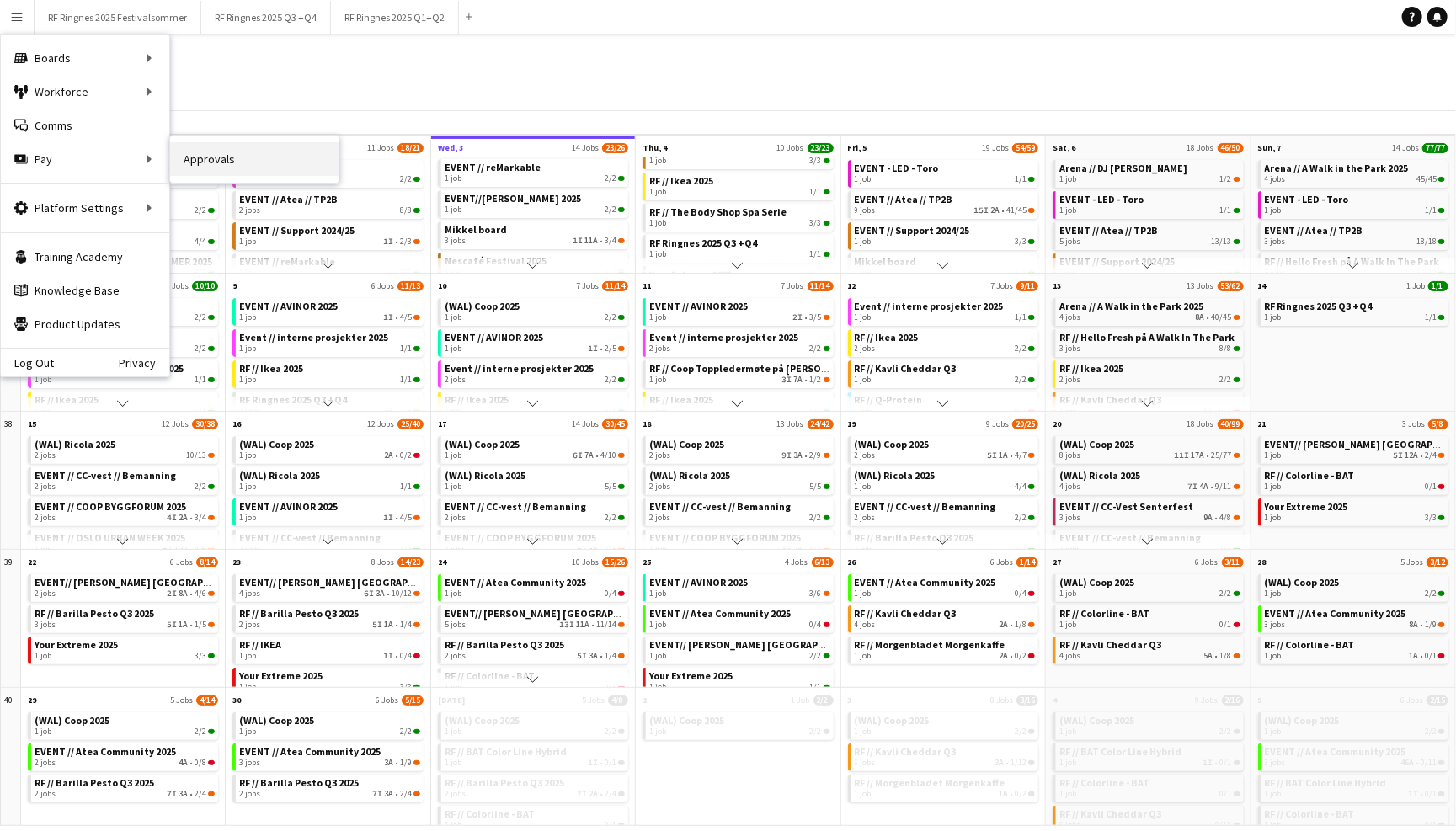
click at [189, 164] on link "Approvals" at bounding box center [255, 158] width 169 height 34
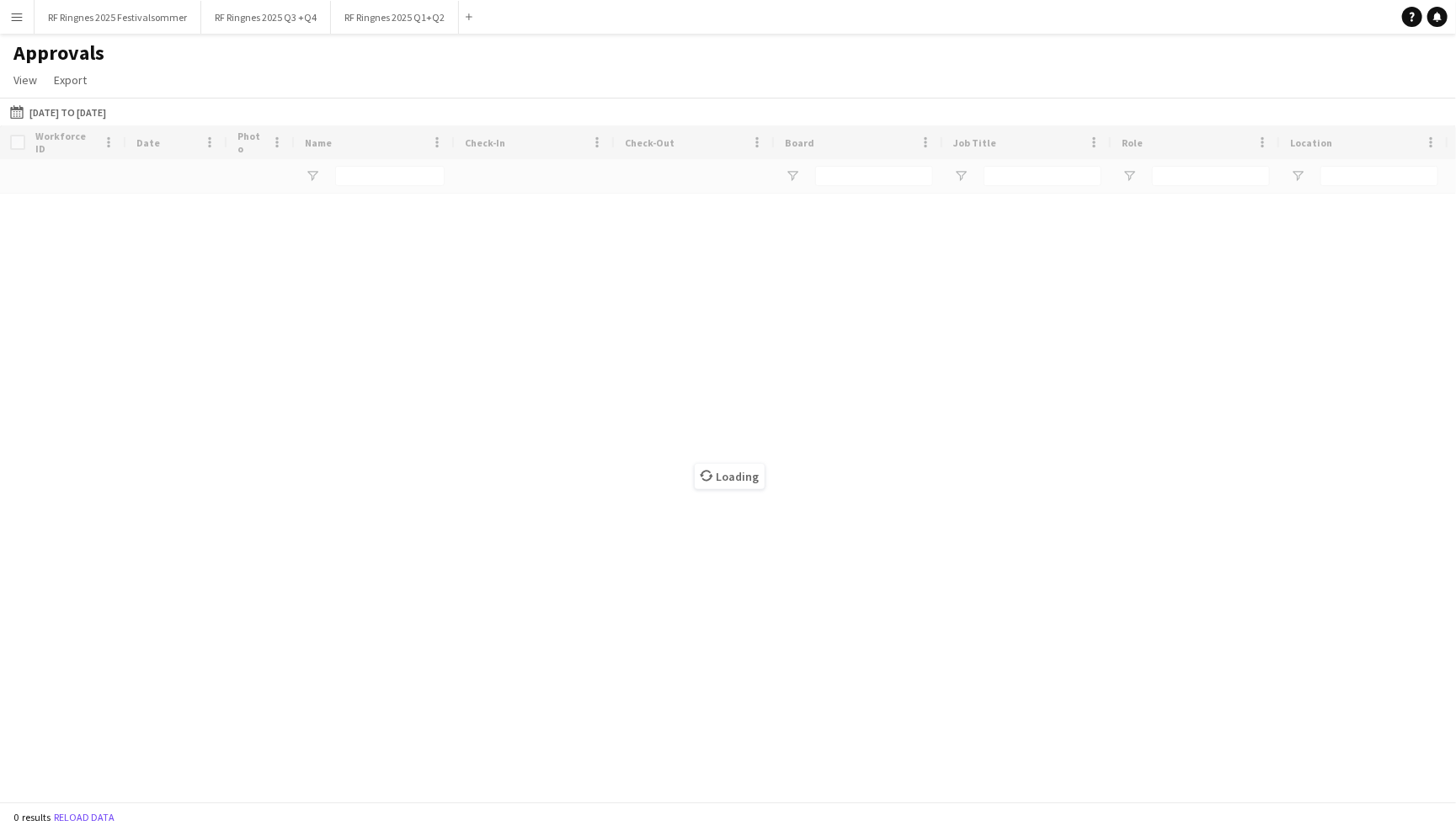
type input "*******"
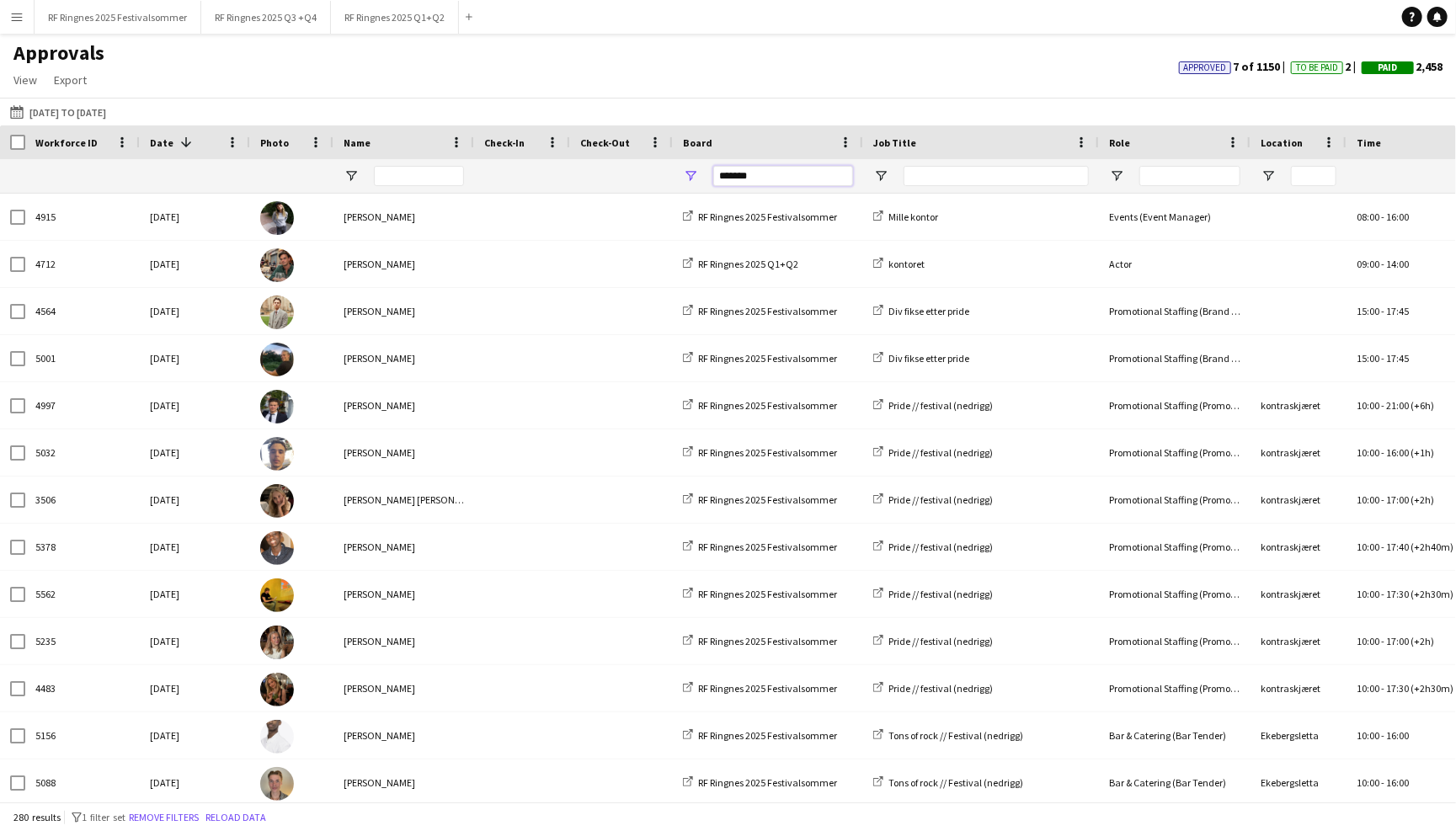
drag, startPoint x: 785, startPoint y: 173, endPoint x: 699, endPoint y: 173, distance: 86.0
click at [699, 173] on div "*******" at bounding box center [768, 175] width 190 height 34
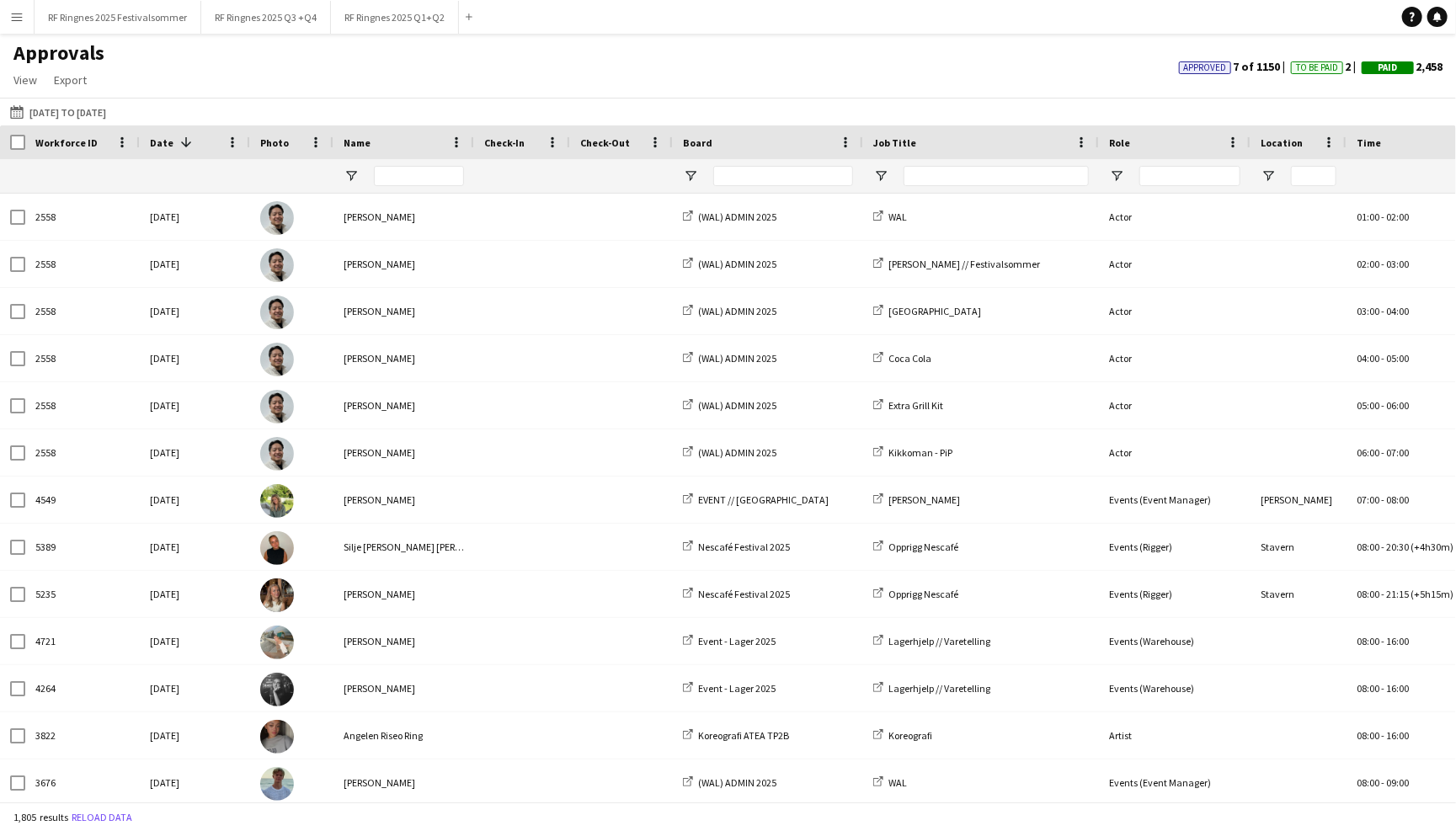
click at [20, 20] on app-icon "Menu" at bounding box center [17, 17] width 14 height 14
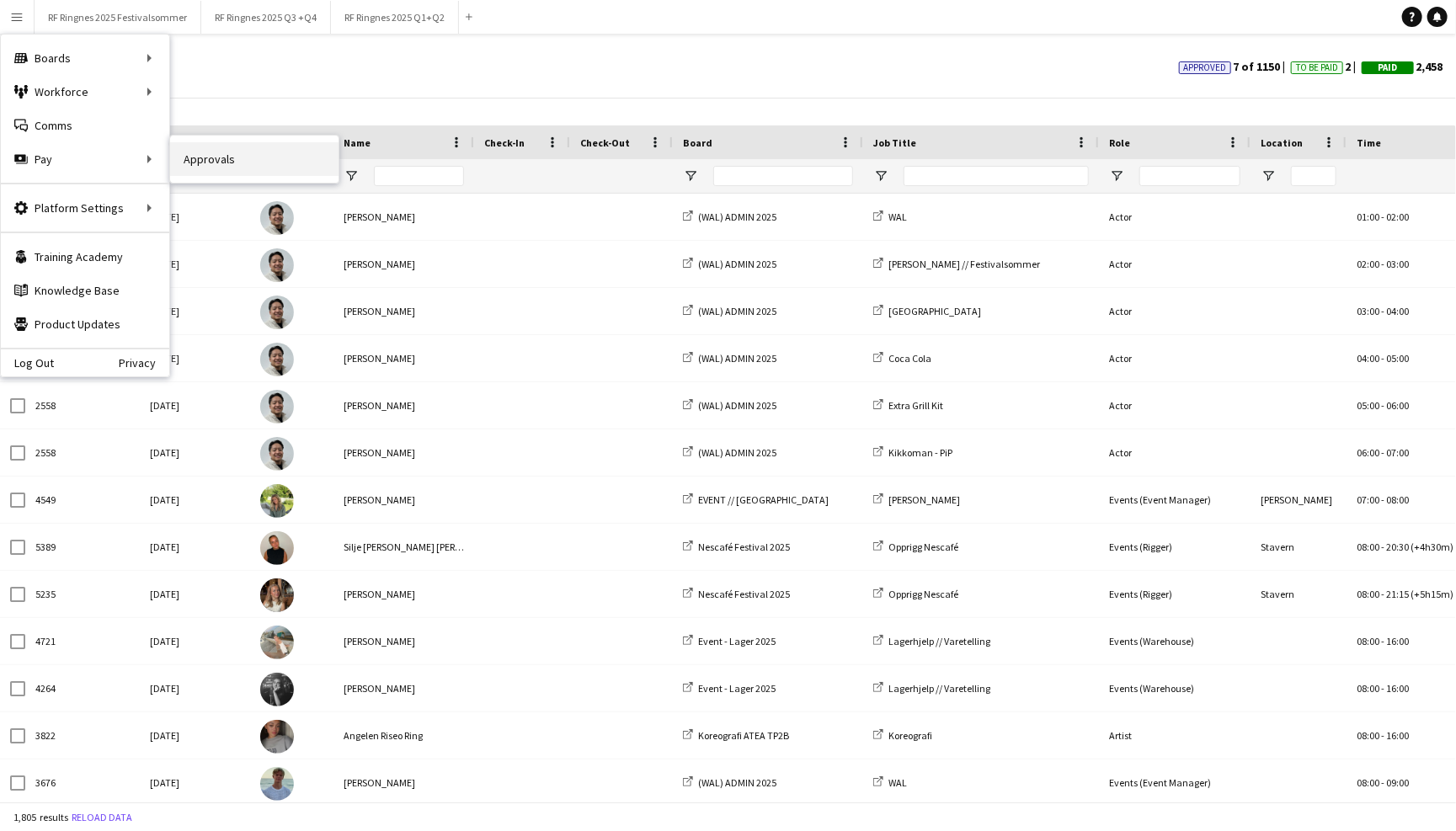
click at [188, 166] on link "Approvals" at bounding box center [255, 158] width 169 height 34
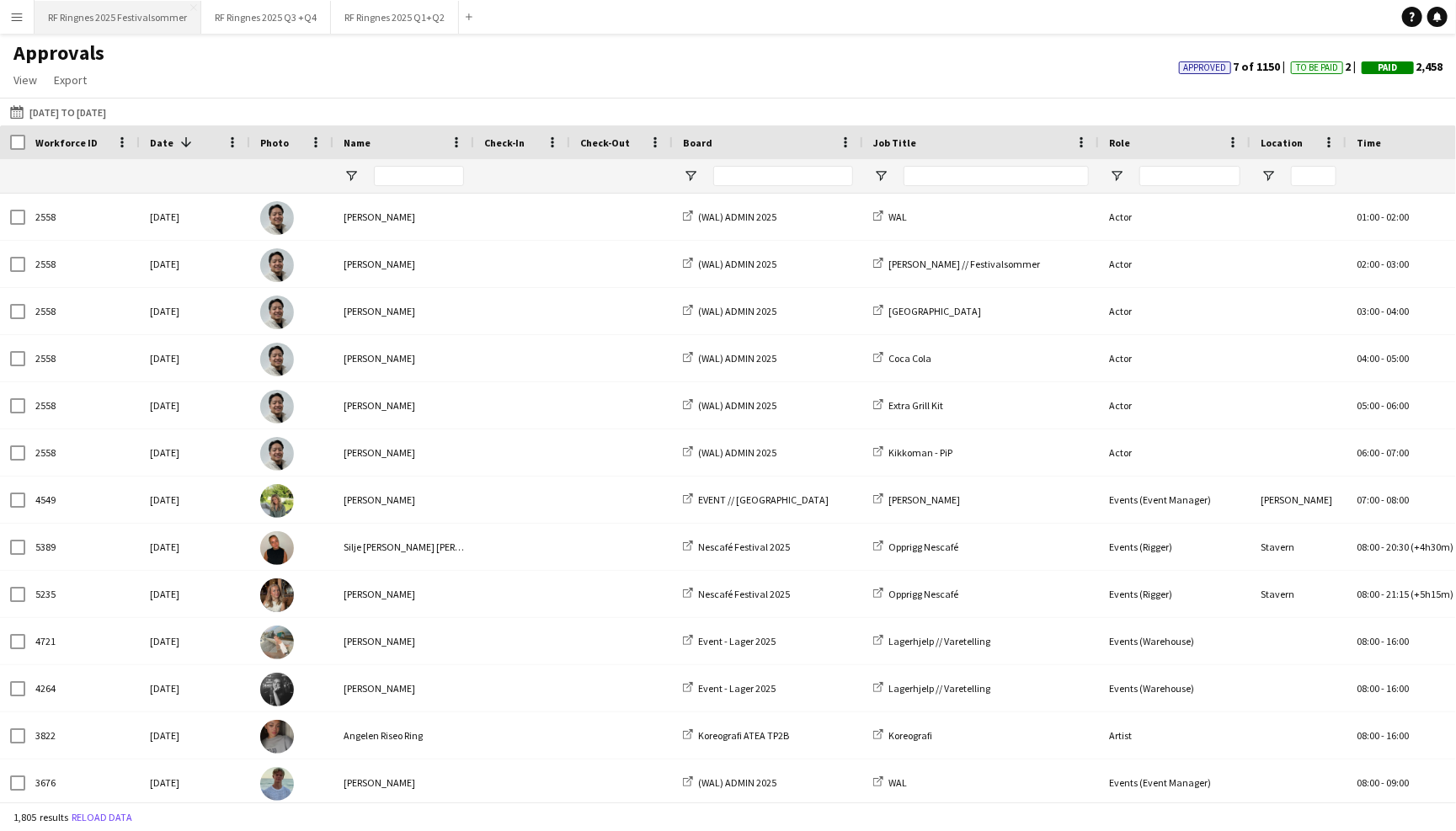
click at [133, 18] on button "RF Ringnes 2025 Festivalsommer Close" at bounding box center [118, 17] width 167 height 33
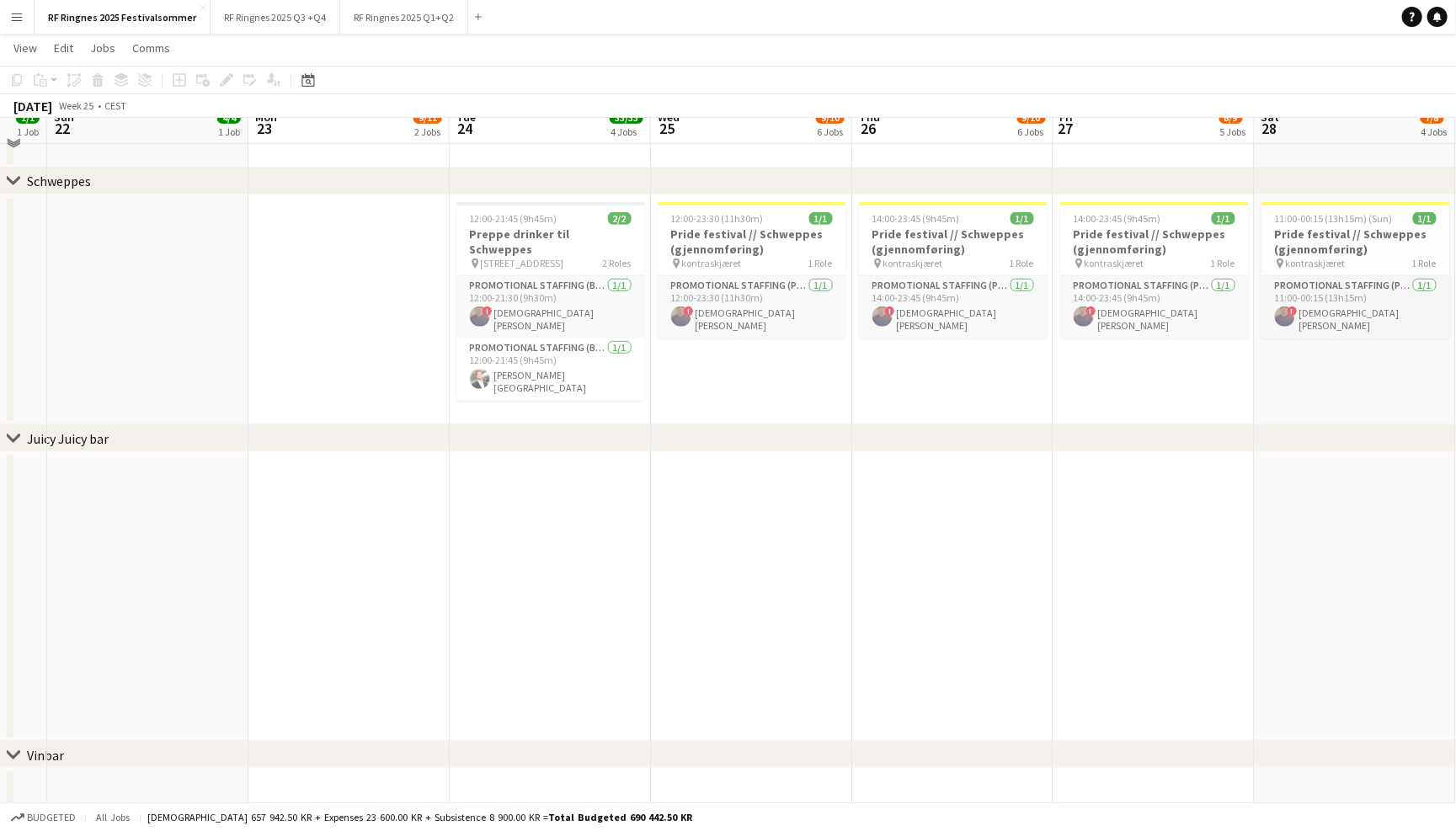
scroll to position [4116, 0]
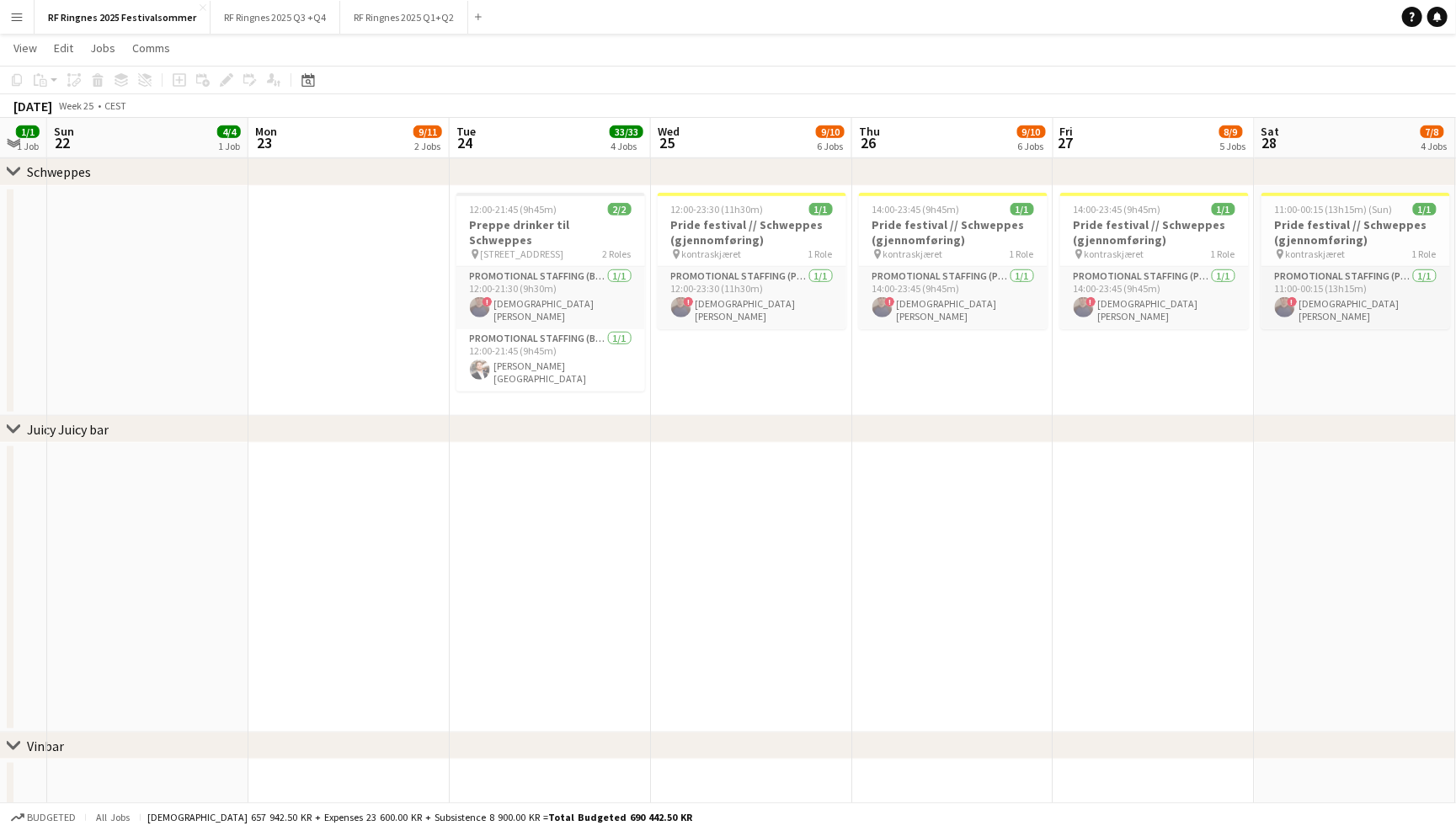
click at [13, 10] on app-icon "Menu" at bounding box center [17, 17] width 14 height 14
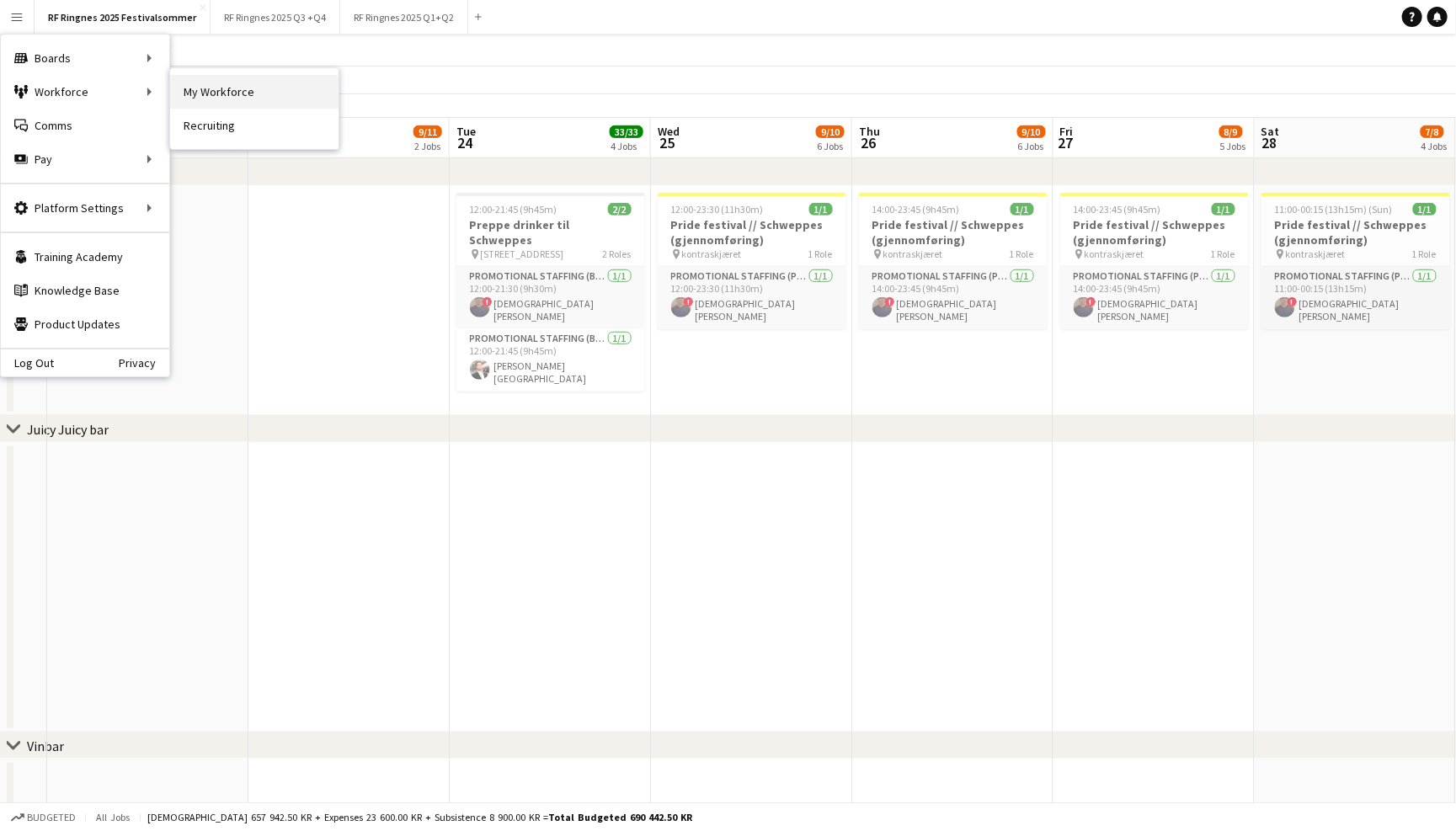
click at [204, 98] on link "My Workforce" at bounding box center [255, 91] width 169 height 34
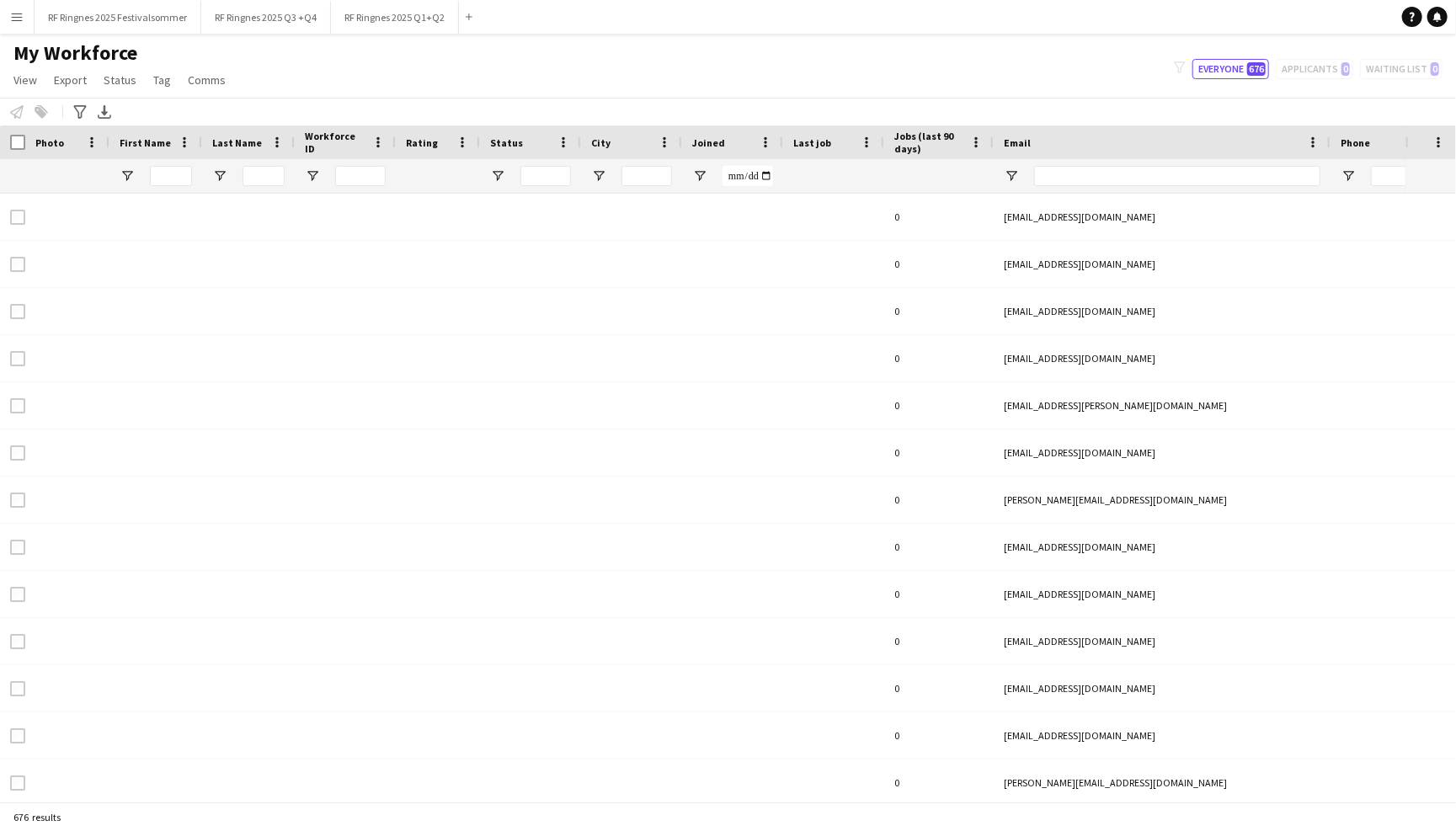
type input "******"
type input "**********"
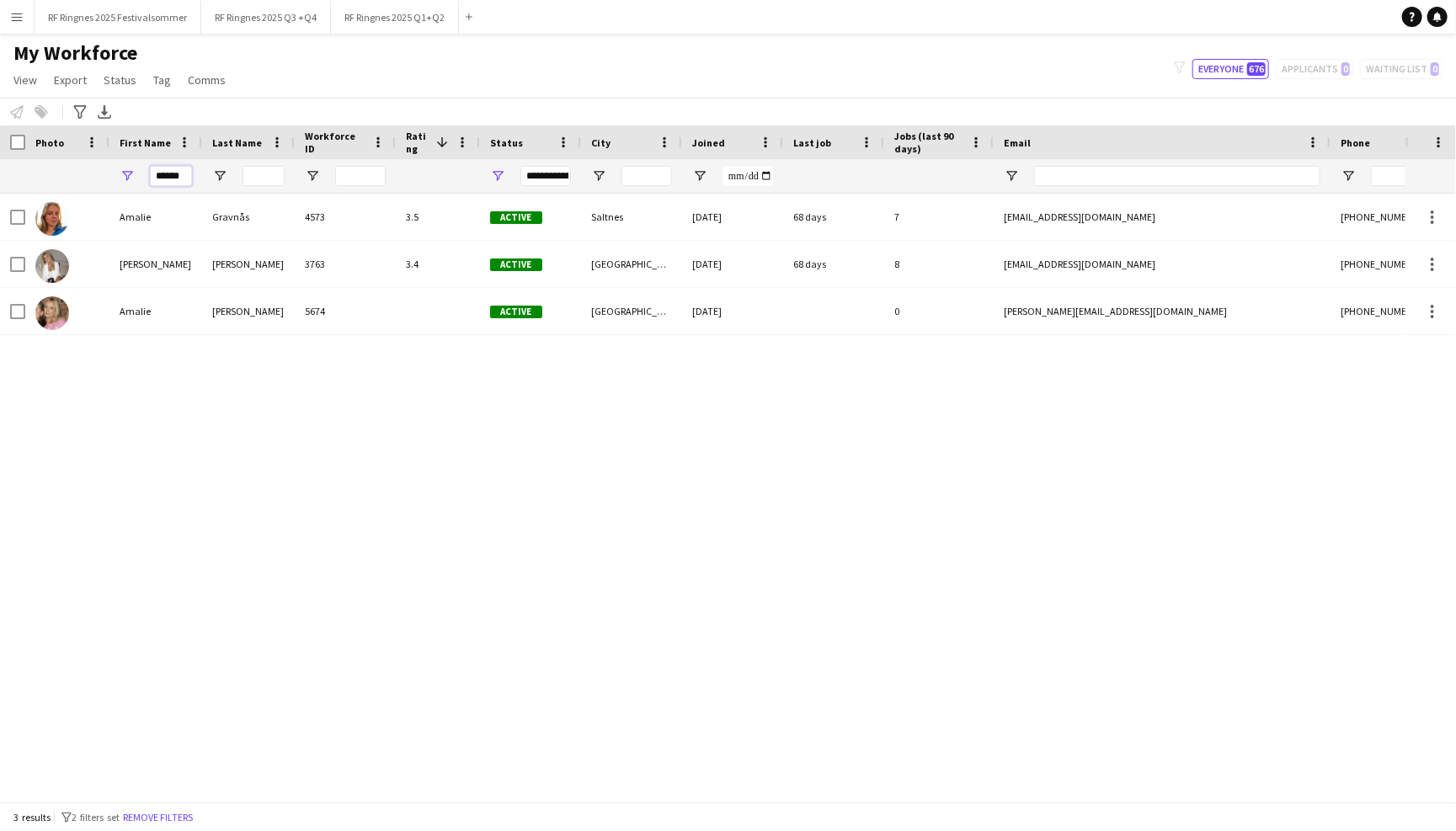
drag, startPoint x: 186, startPoint y: 175, endPoint x: 128, endPoint y: 175, distance: 58.0
click at [128, 175] on div "******" at bounding box center [156, 175] width 93 height 34
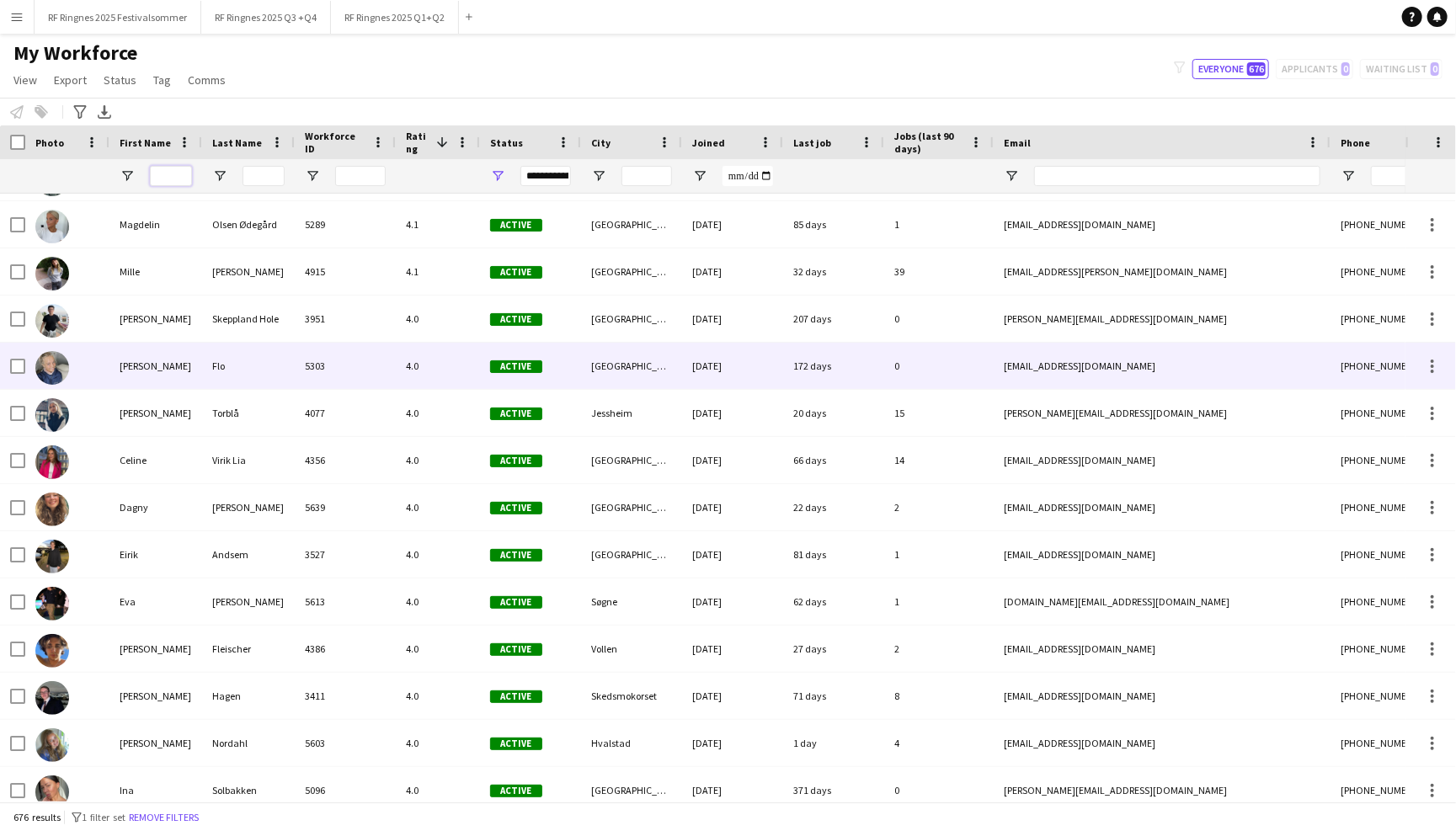
scroll to position [311, 0]
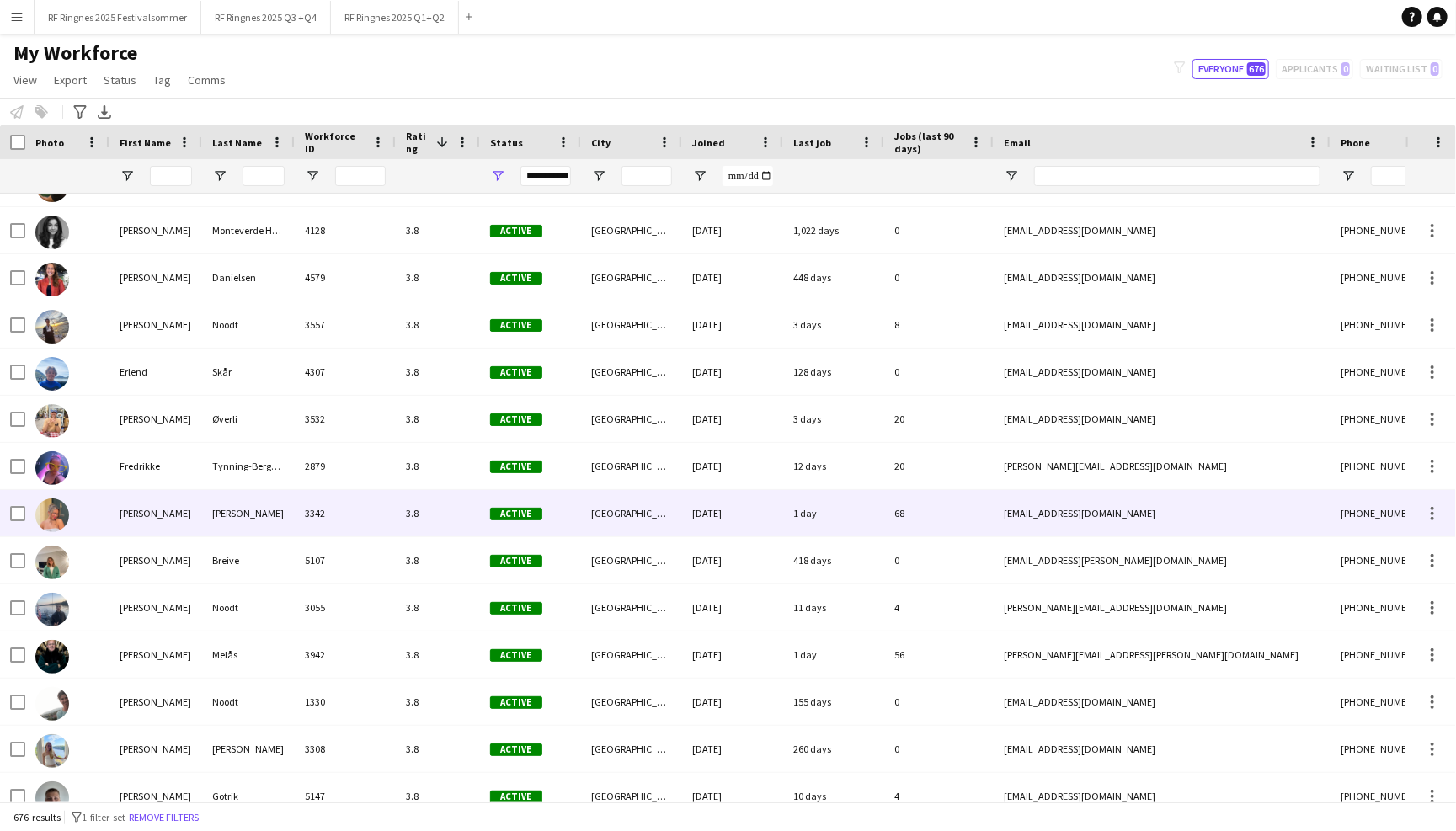
click at [189, 512] on div "Hannah Ludivia Rotbæk" at bounding box center [156, 514] width 93 height 46
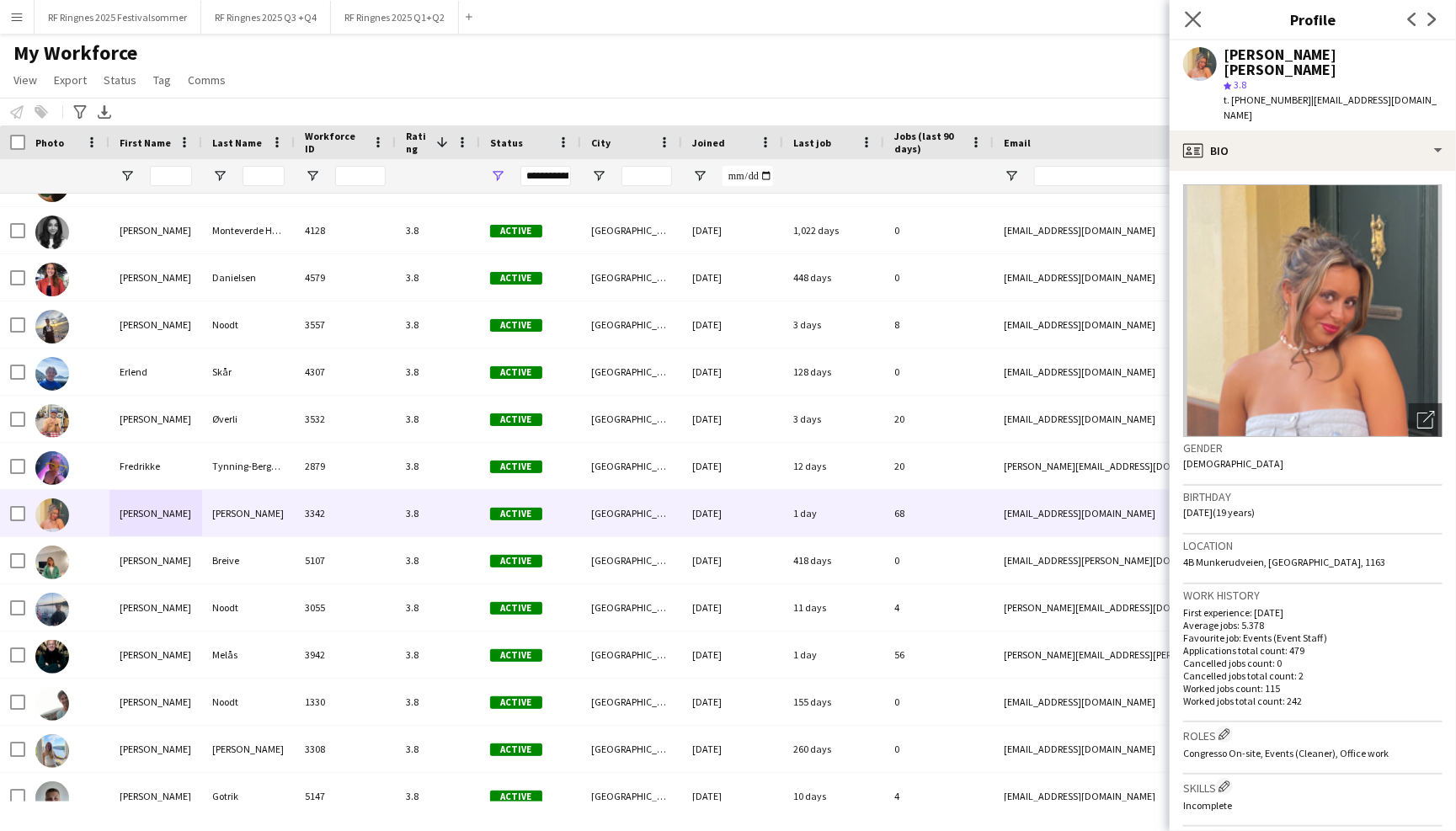
click at [1185, 20] on app-icon "Close pop-in" at bounding box center [1194, 20] width 24 height 24
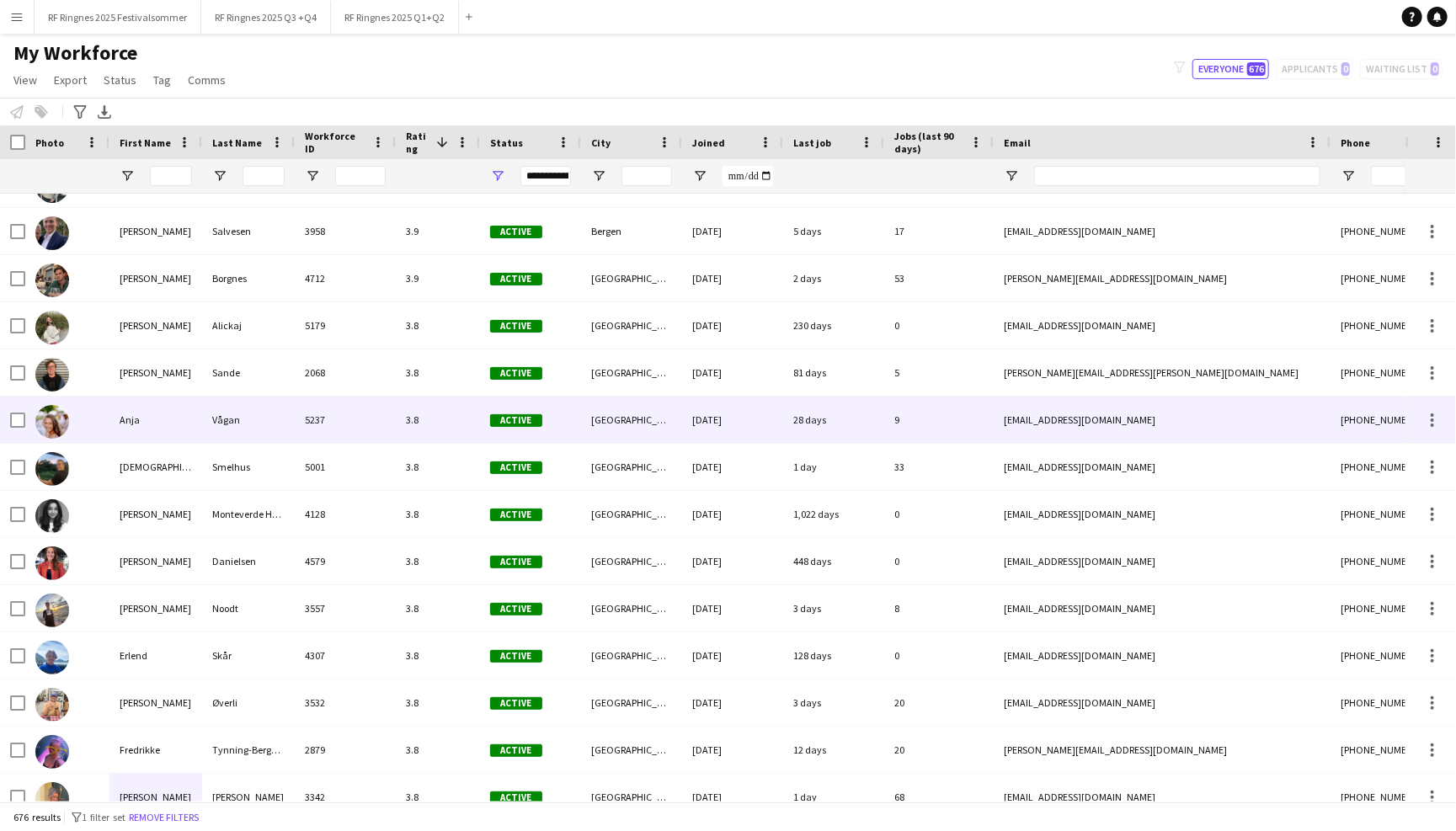
scroll to position [1775, 0]
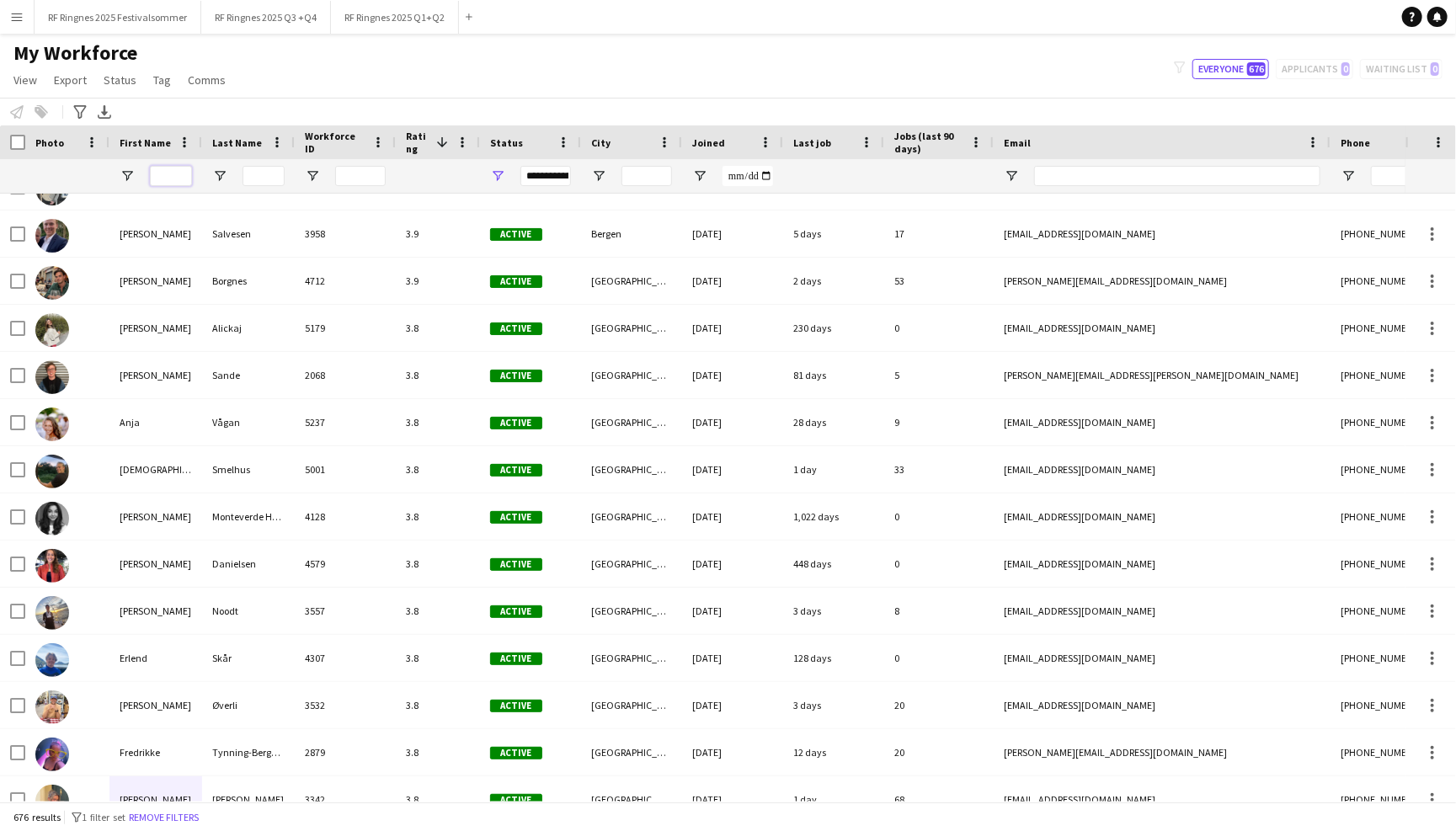
click at [167, 181] on input "First Name Filter Input" at bounding box center [170, 175] width 42 height 20
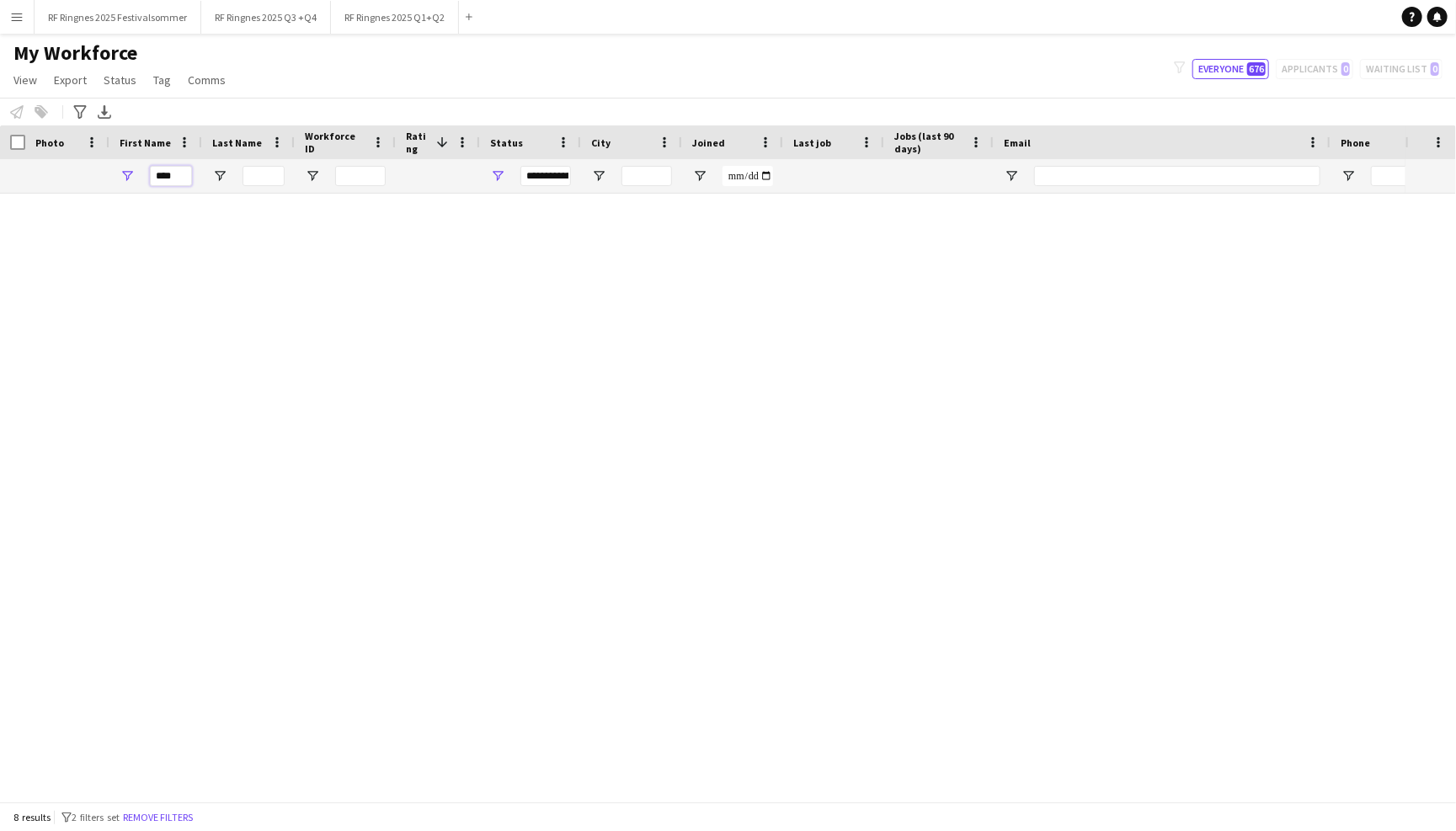
scroll to position [0, 0]
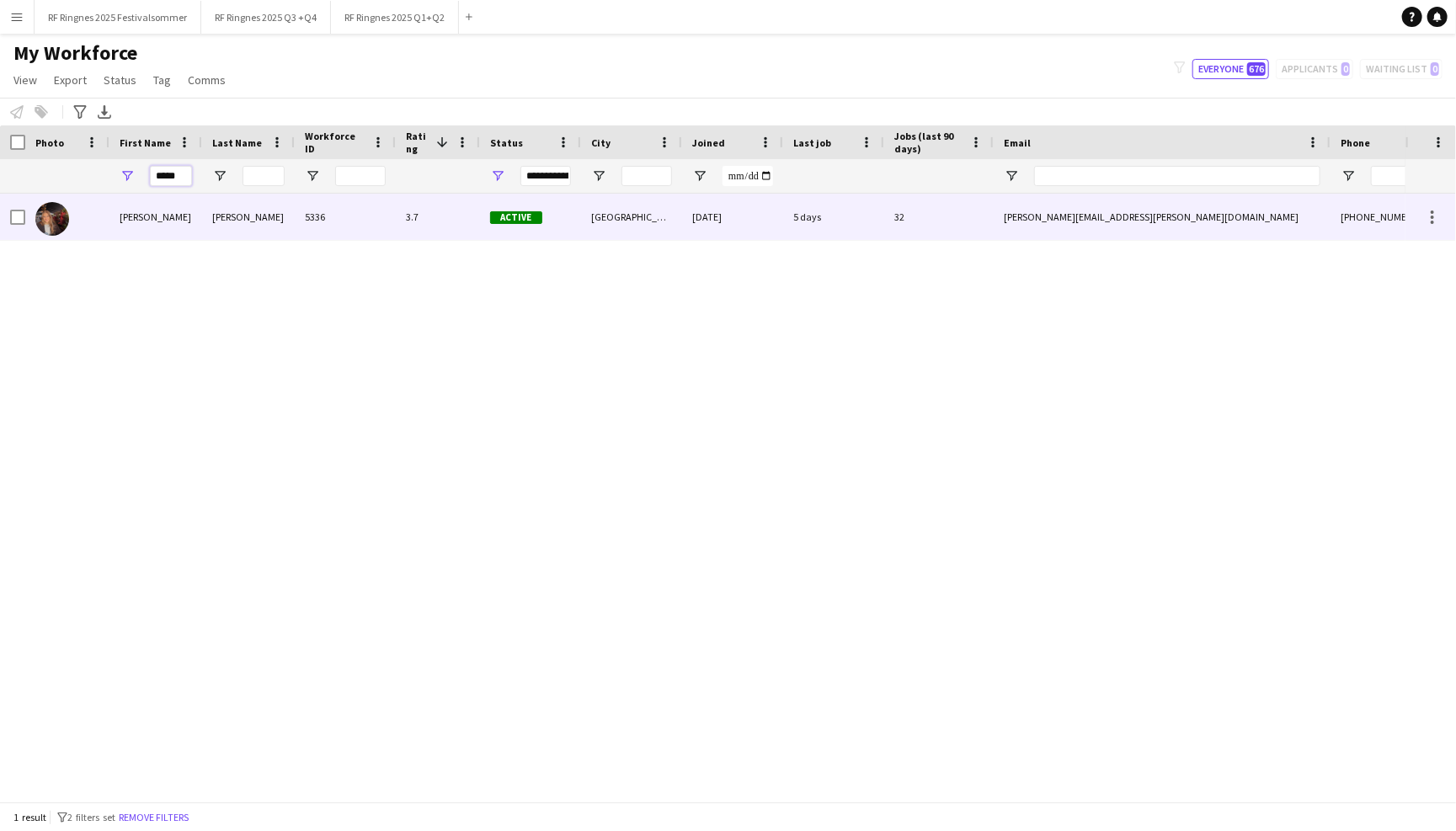
type input "*****"
click at [935, 209] on div "32" at bounding box center [939, 217] width 109 height 46
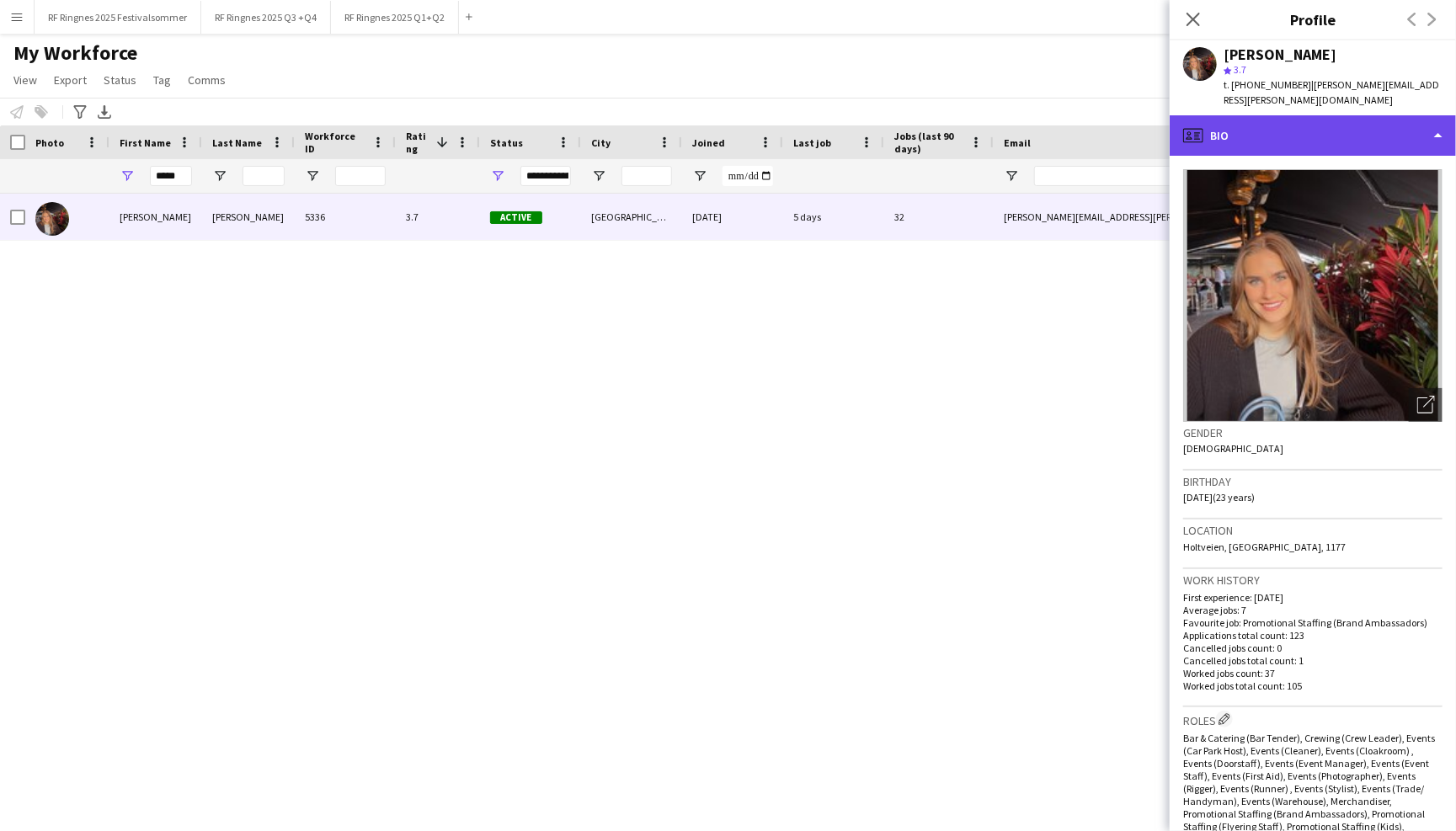
click at [1382, 122] on div "profile Bio" at bounding box center [1312, 135] width 287 height 40
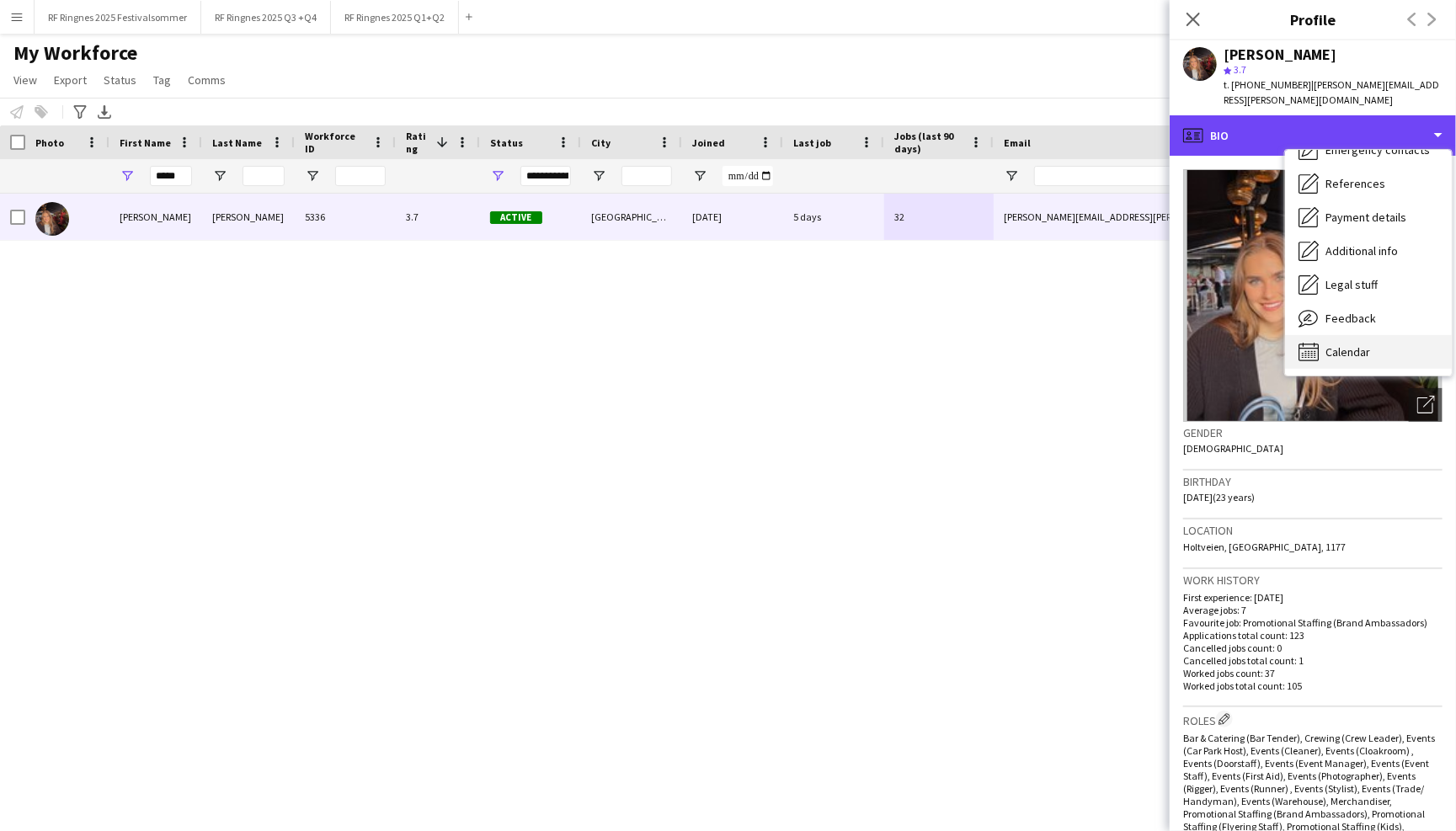
scroll to position [157, 0]
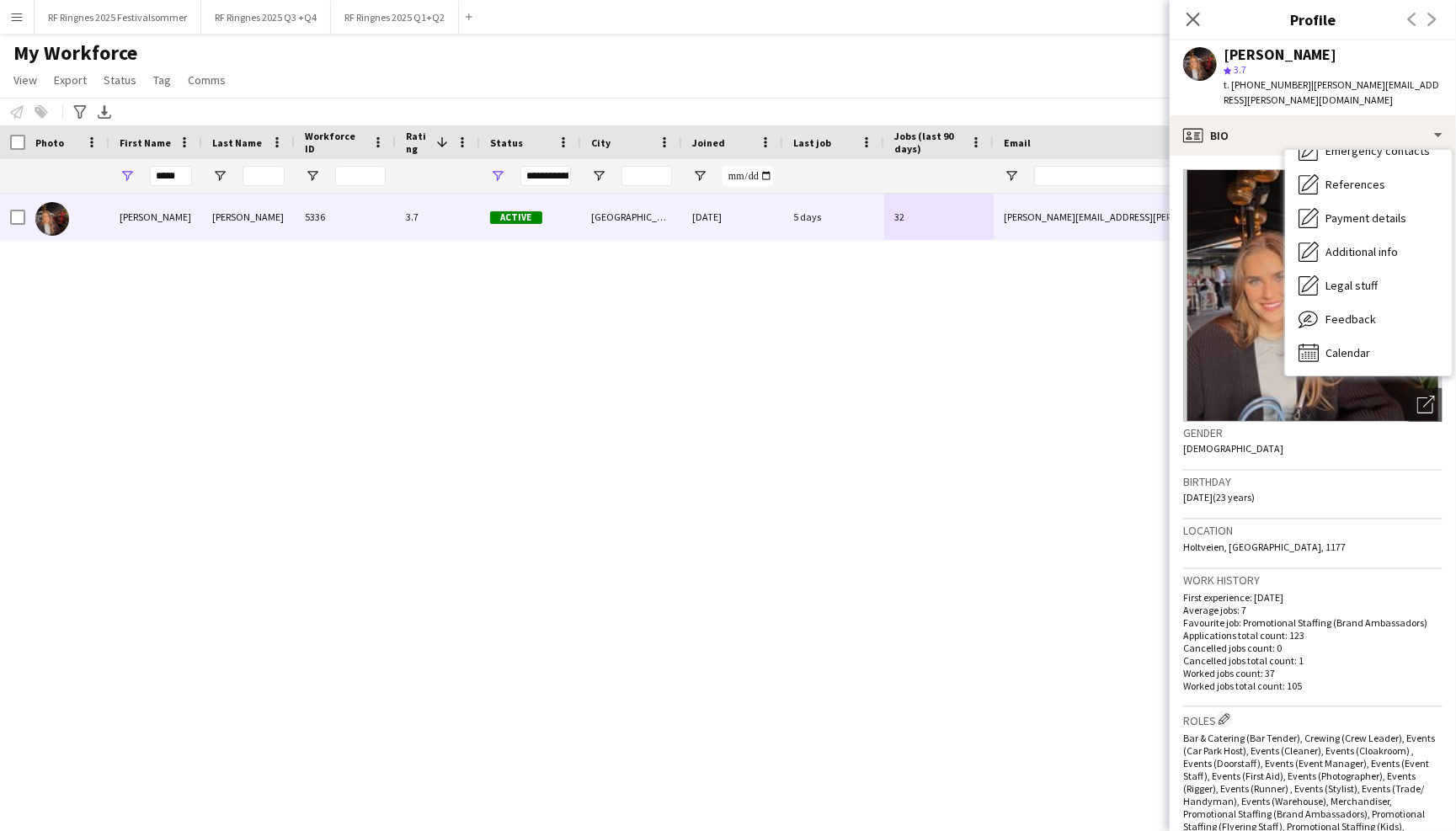
click at [1380, 65] on div "star 3.7" at bounding box center [1333, 70] width 219 height 15
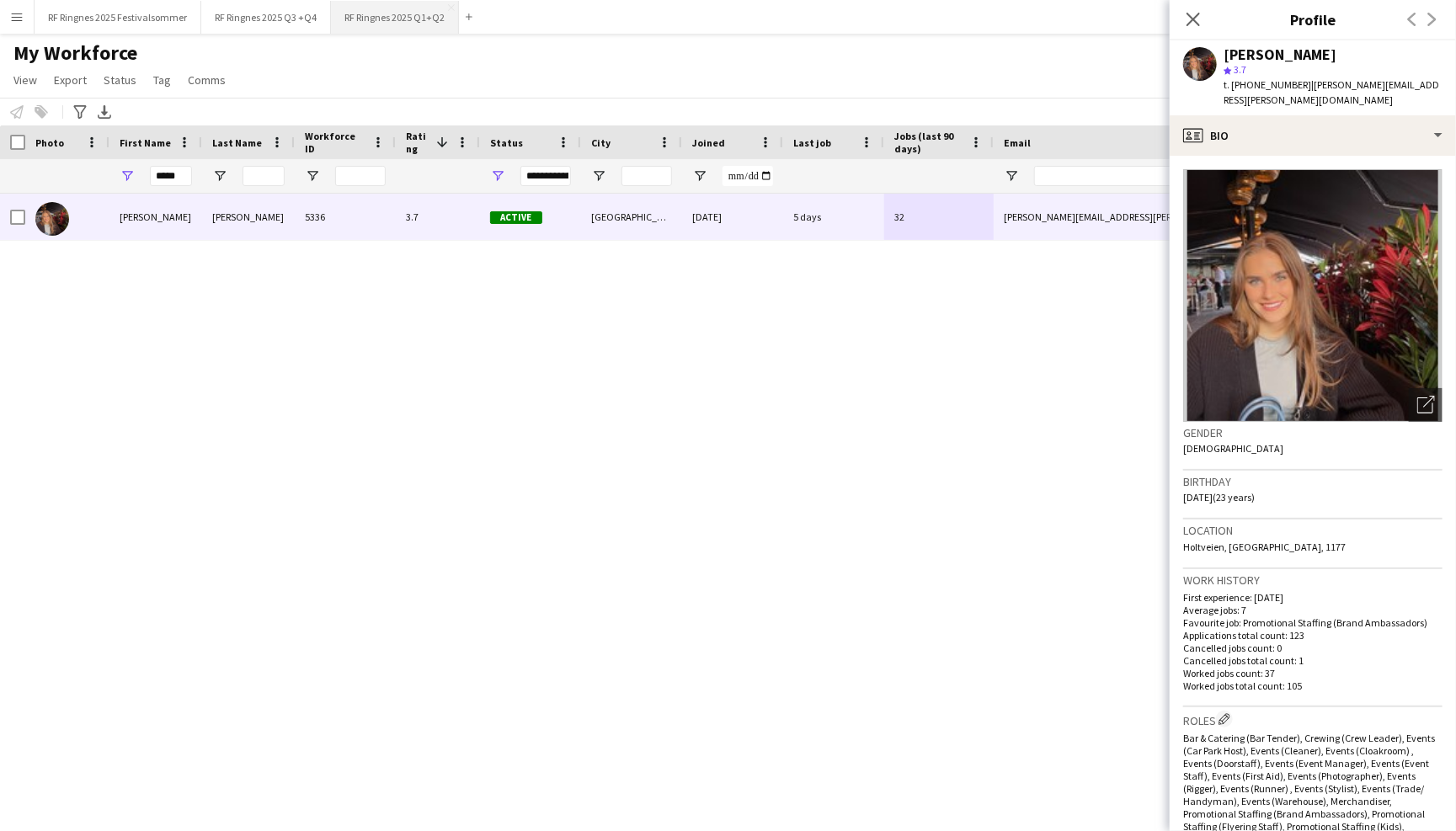
click at [378, 20] on button "RF Ringnes 2025 Q1+Q2 Close" at bounding box center [395, 17] width 128 height 33
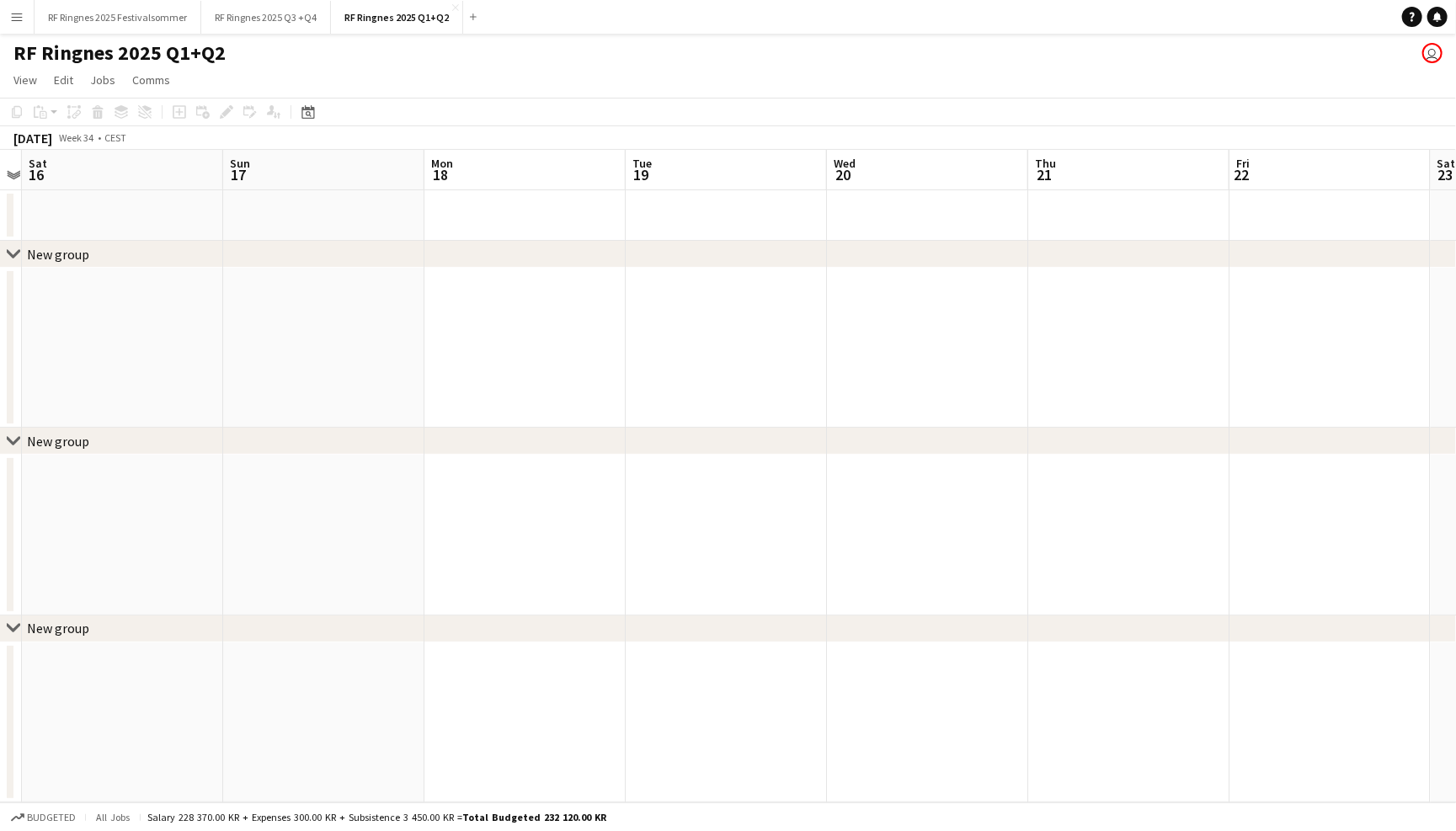
scroll to position [0, 375]
click at [298, 20] on button "RF Ringnes 2025 Q3 +Q4 Close" at bounding box center [266, 17] width 130 height 33
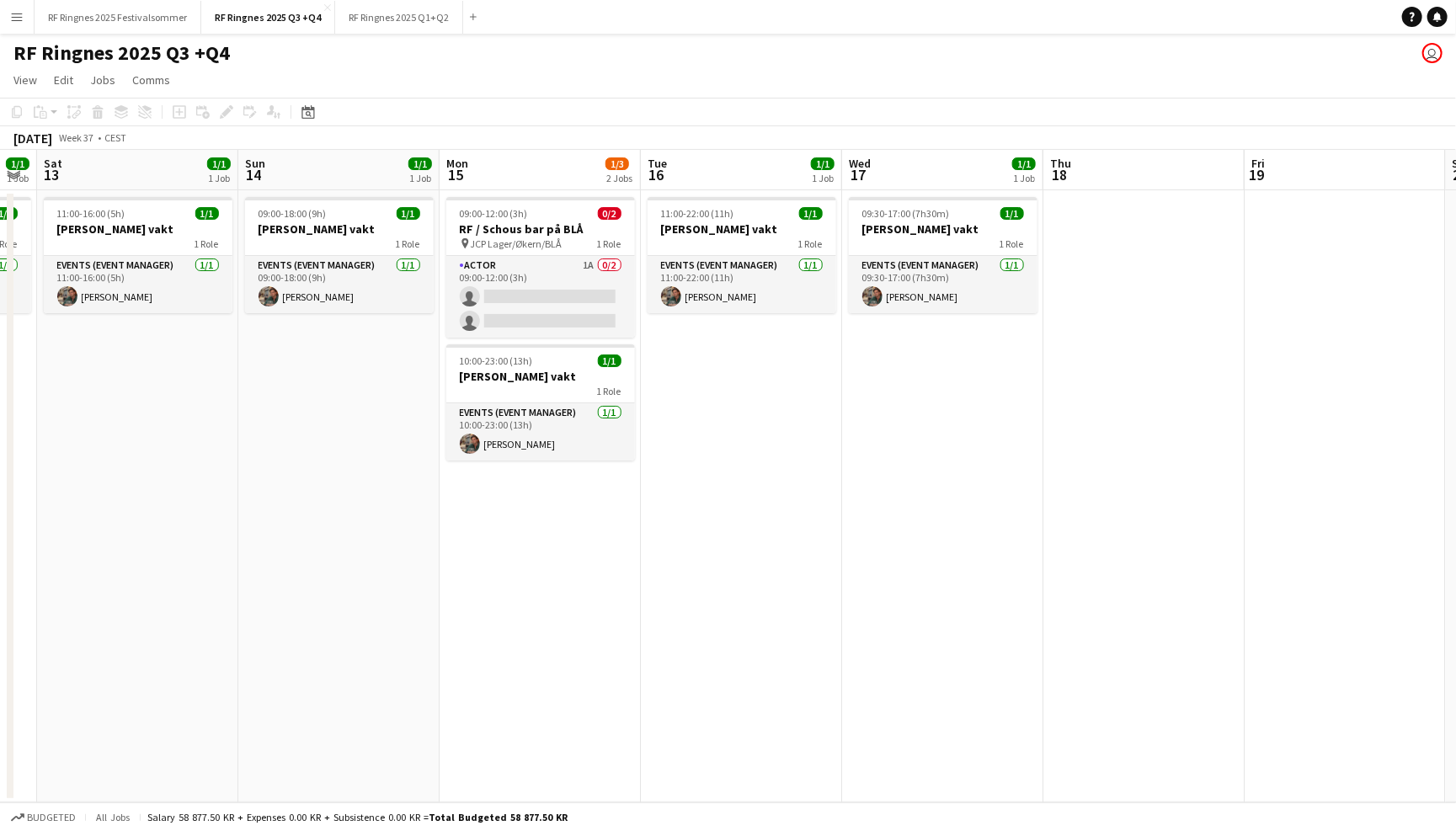
scroll to position [0, 480]
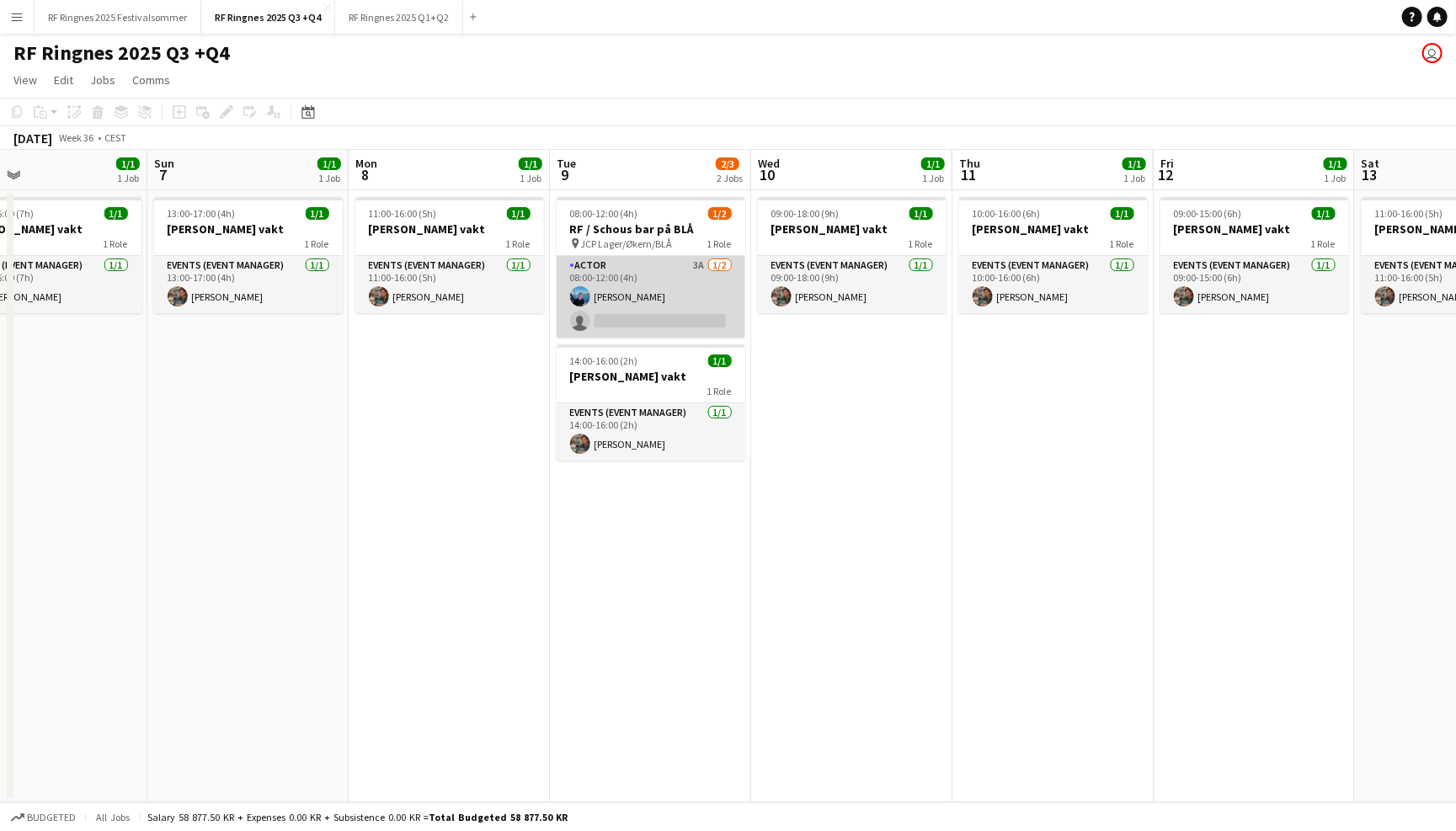
click at [654, 285] on app-card-role "Actor 3A 1/2 08:00-12:00 (4h) Daniel Marthinsen single-neutral-actions" at bounding box center [651, 297] width 188 height 82
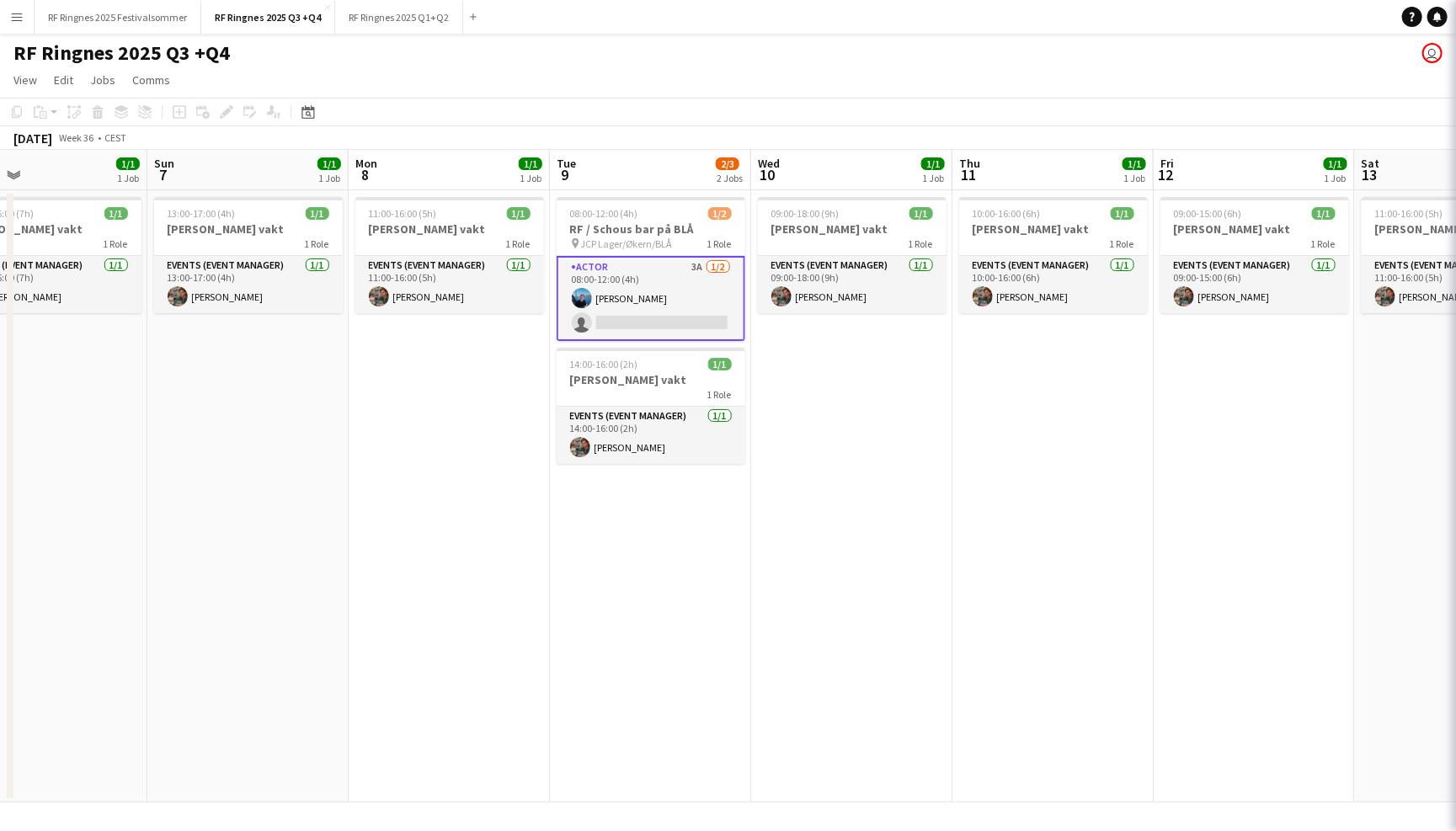
scroll to position [0, 455]
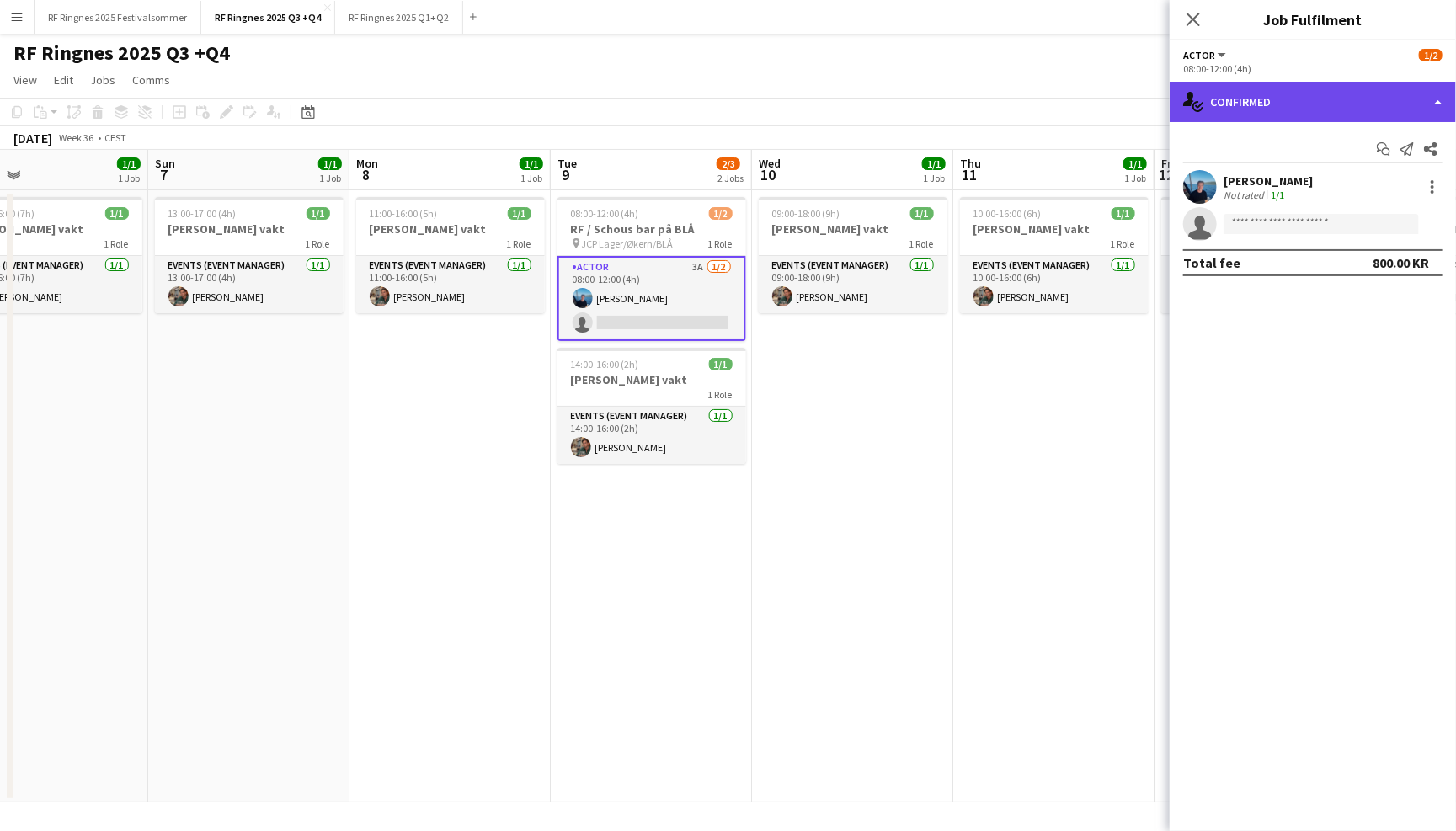
click at [1321, 108] on div "single-neutral-actions-check-2 Confirmed" at bounding box center [1312, 102] width 287 height 40
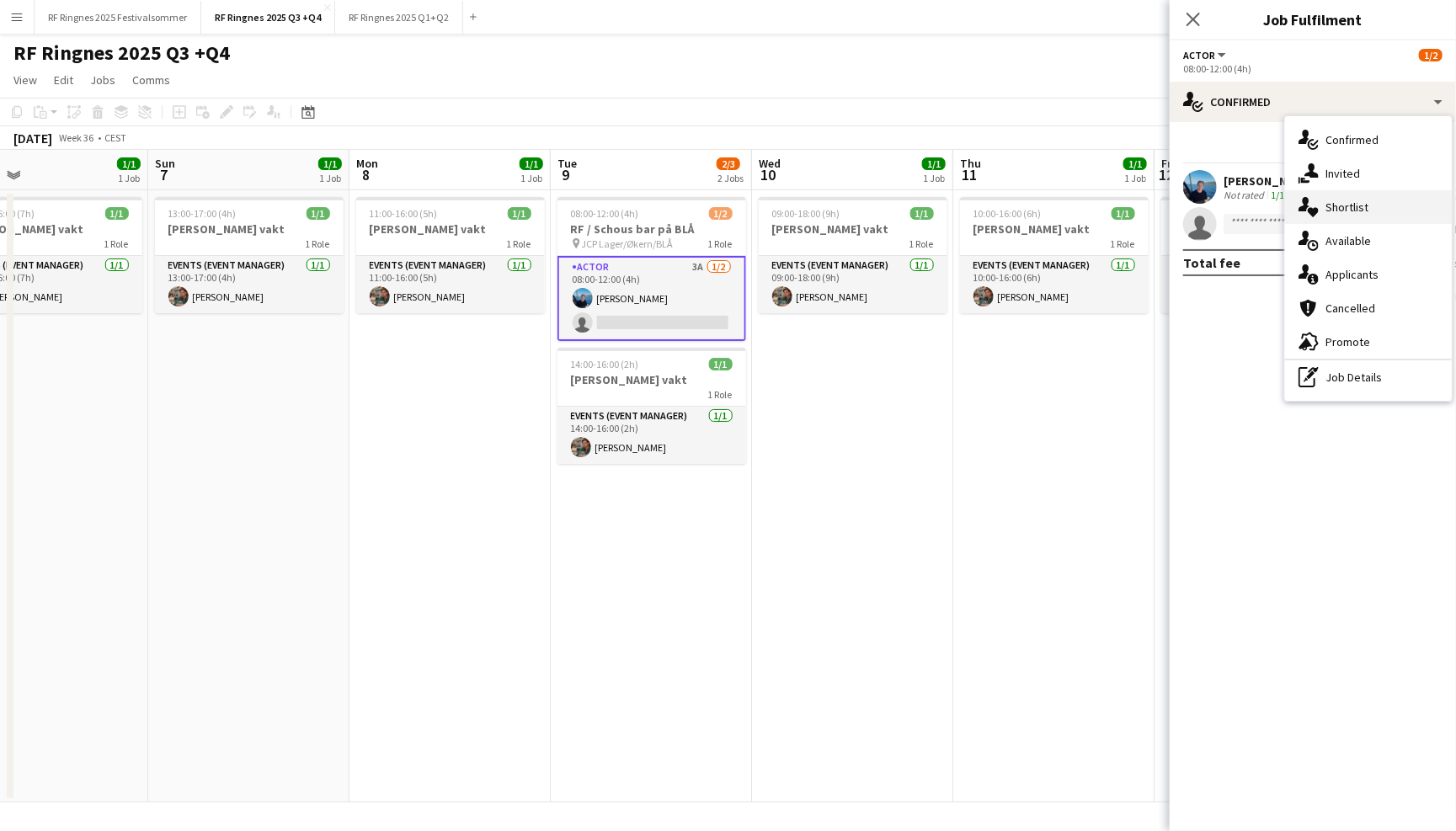
click at [1374, 197] on div "single-neutral-actions-heart Shortlist" at bounding box center [1368, 206] width 167 height 34
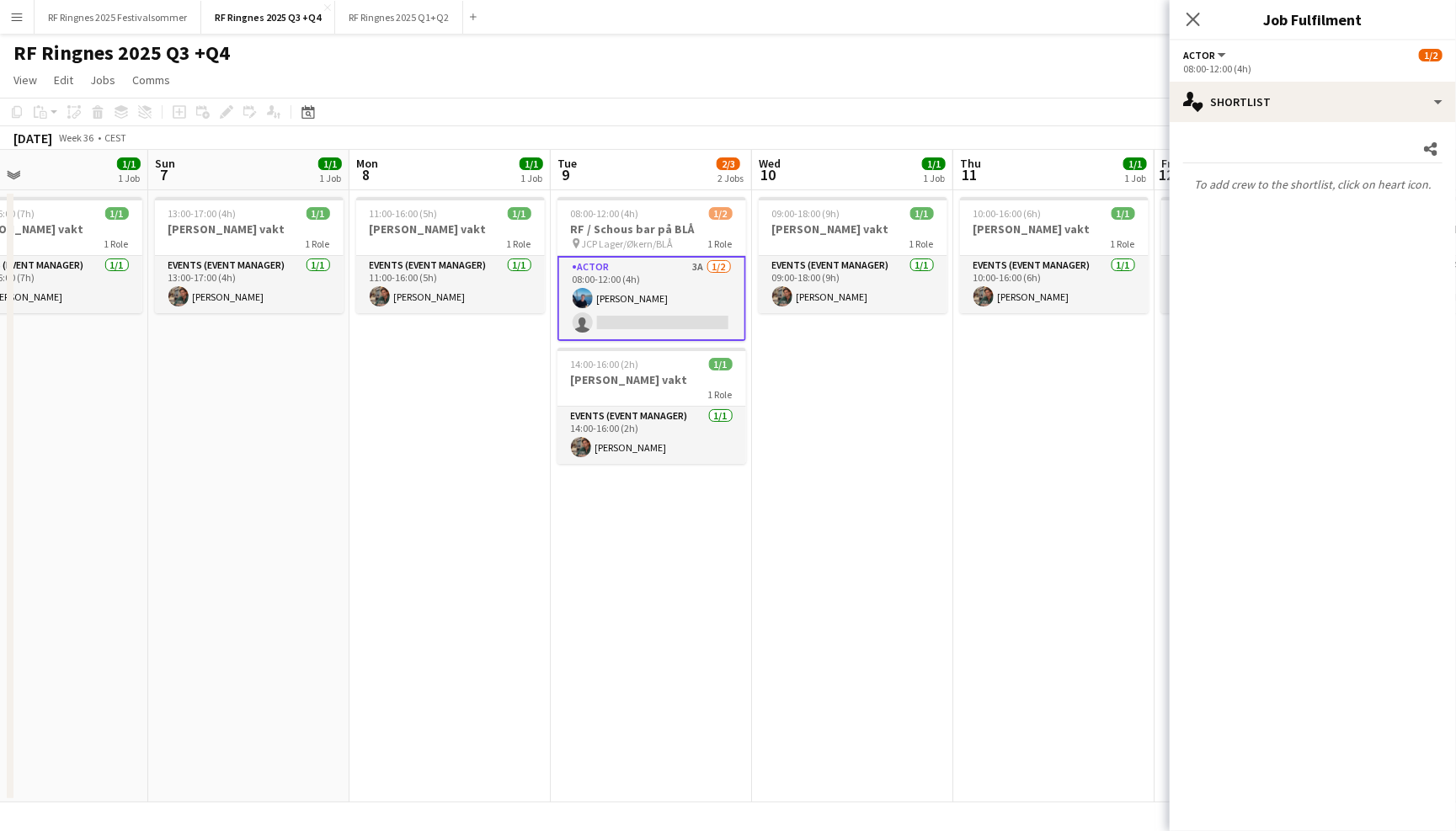
click at [1366, 186] on p "To add crew to the shortlist, click on heart icon." at bounding box center [1312, 184] width 287 height 28
click at [805, 304] on app-card-role "Events (Event Manager) 1/1 09:00-18:00 (9h) Wilmer Borgnes" at bounding box center [853, 285] width 188 height 58
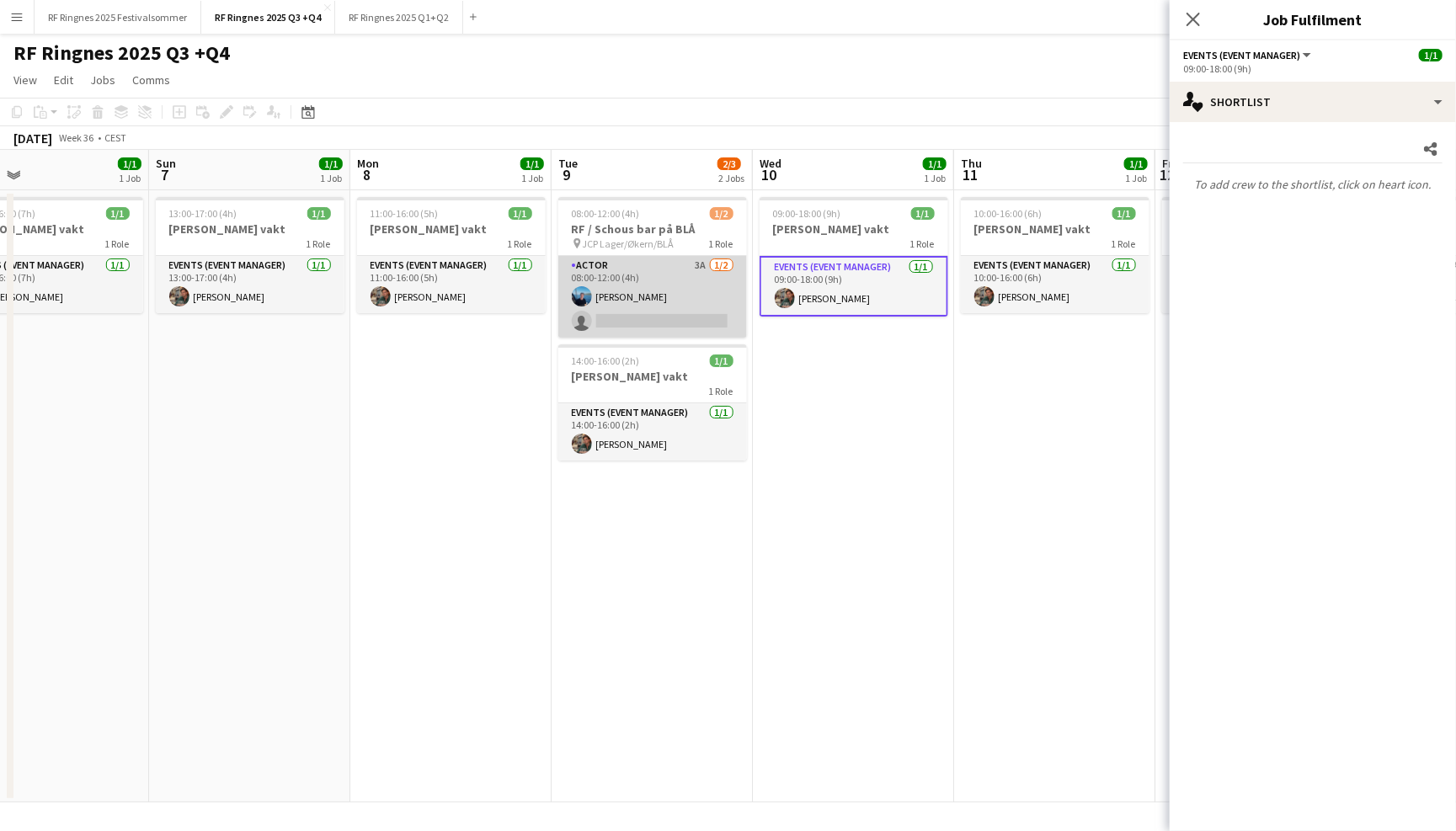
click at [663, 284] on app-card-role "Actor 3A 1/2 08:00-12:00 (4h) Daniel Marthinsen single-neutral-actions" at bounding box center [652, 297] width 188 height 82
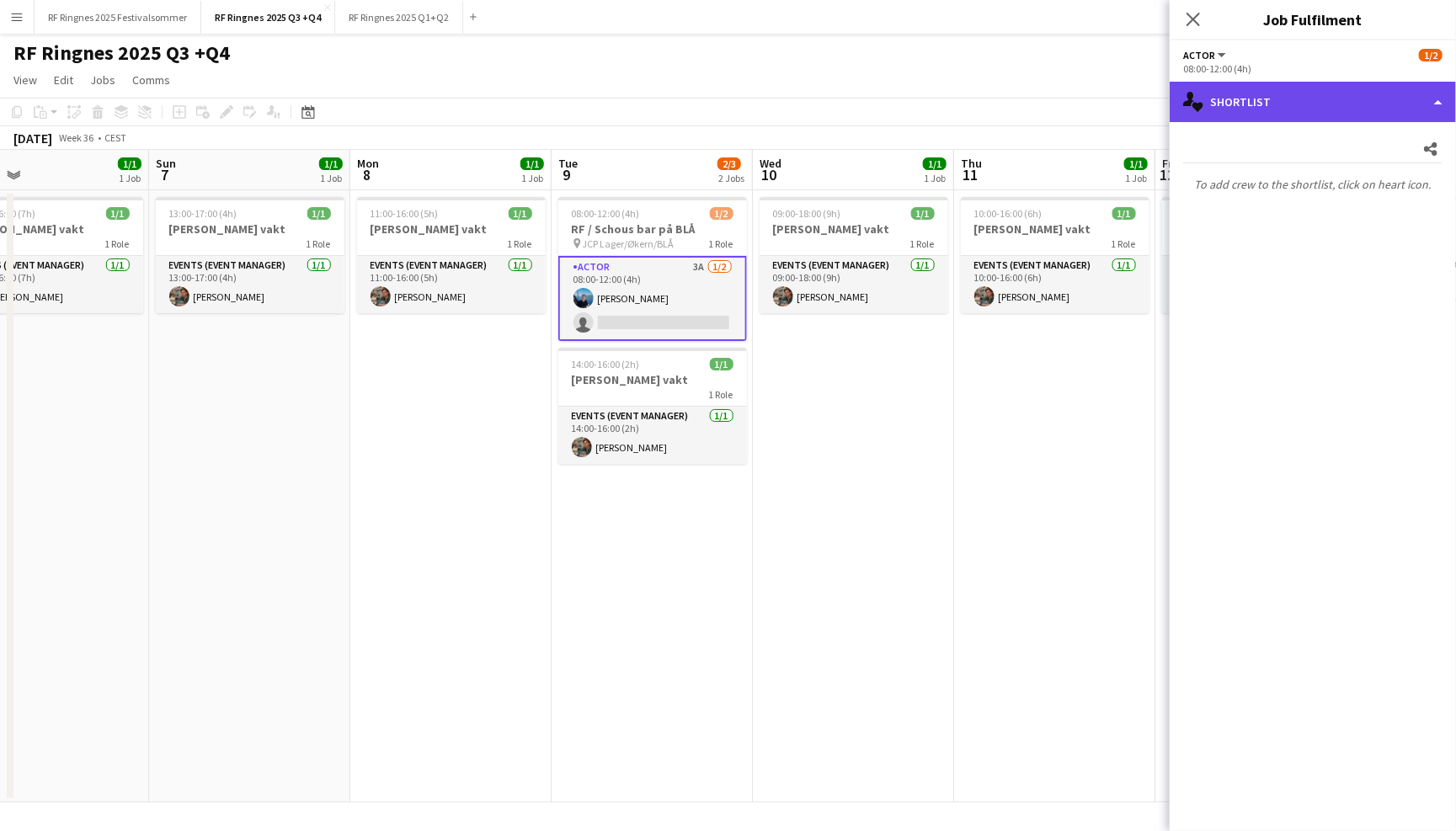
click at [1315, 107] on div "single-neutral-actions-heart Shortlist" at bounding box center [1312, 102] width 287 height 40
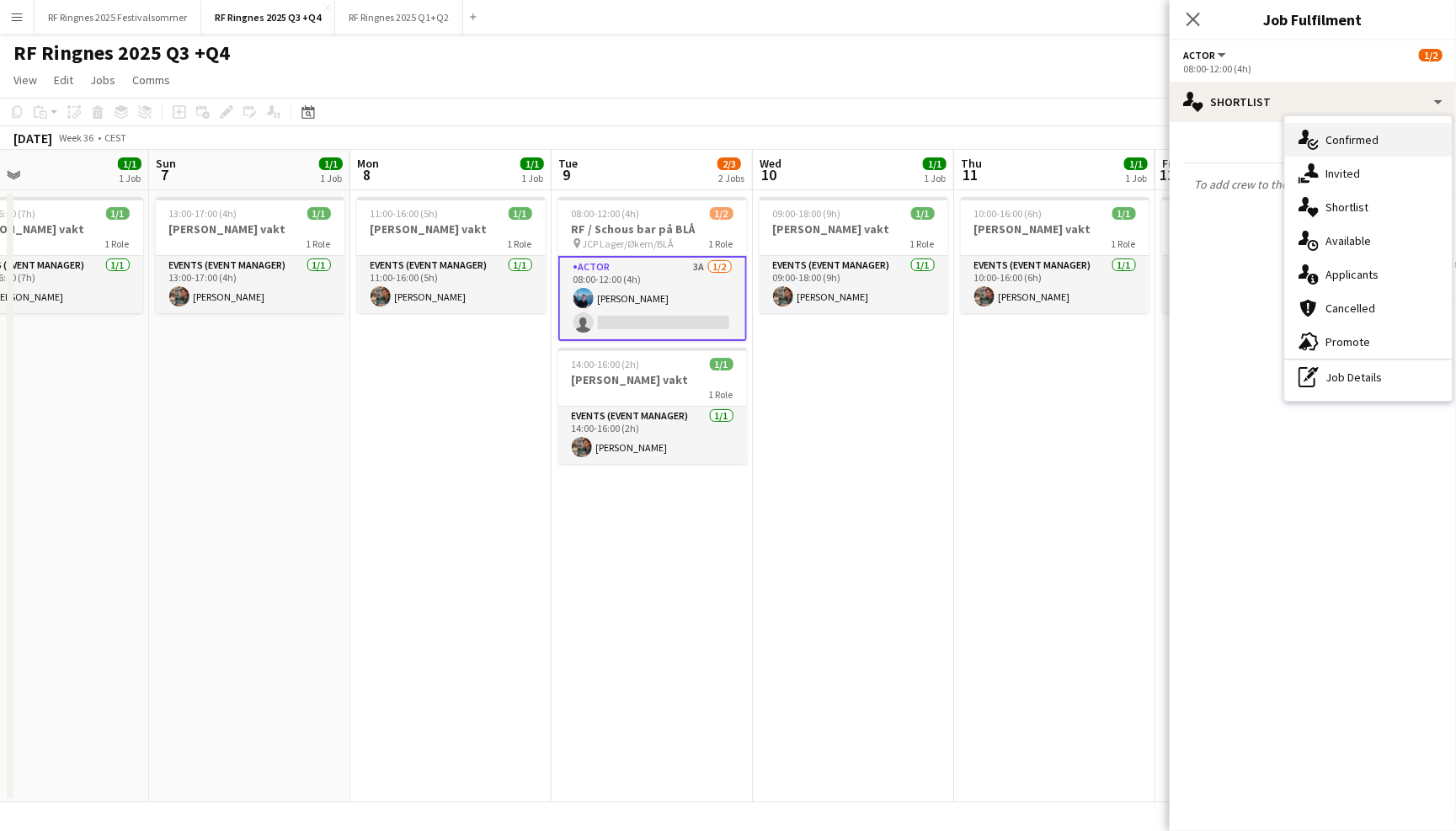
click at [1355, 145] on span "Confirmed" at bounding box center [1352, 140] width 53 height 15
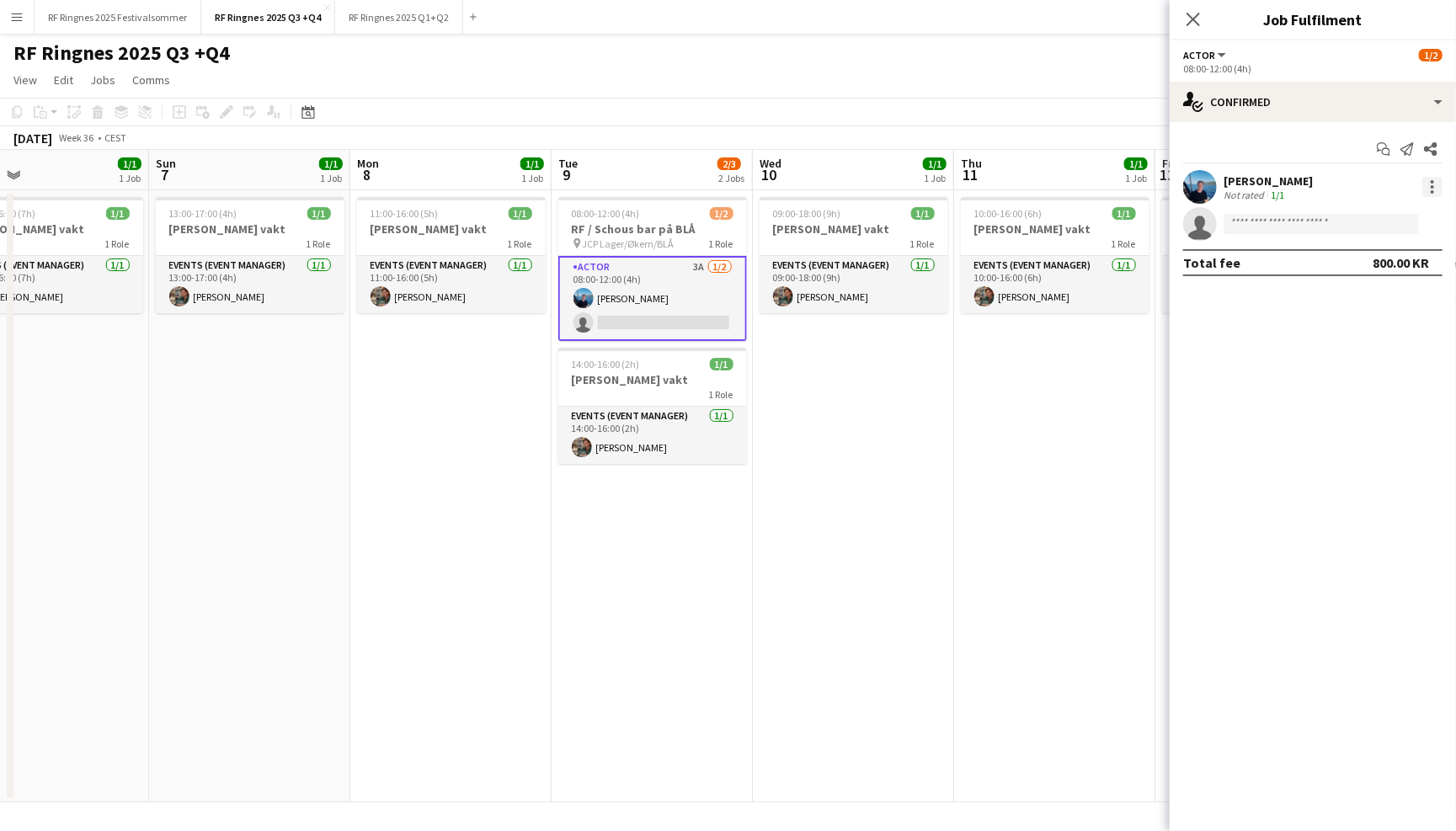
click at [1436, 191] on div at bounding box center [1432, 187] width 20 height 20
click at [1284, 182] on div at bounding box center [728, 416] width 1456 height 831
click at [1265, 184] on div "Daniel Marthinsen" at bounding box center [1268, 182] width 89 height 15
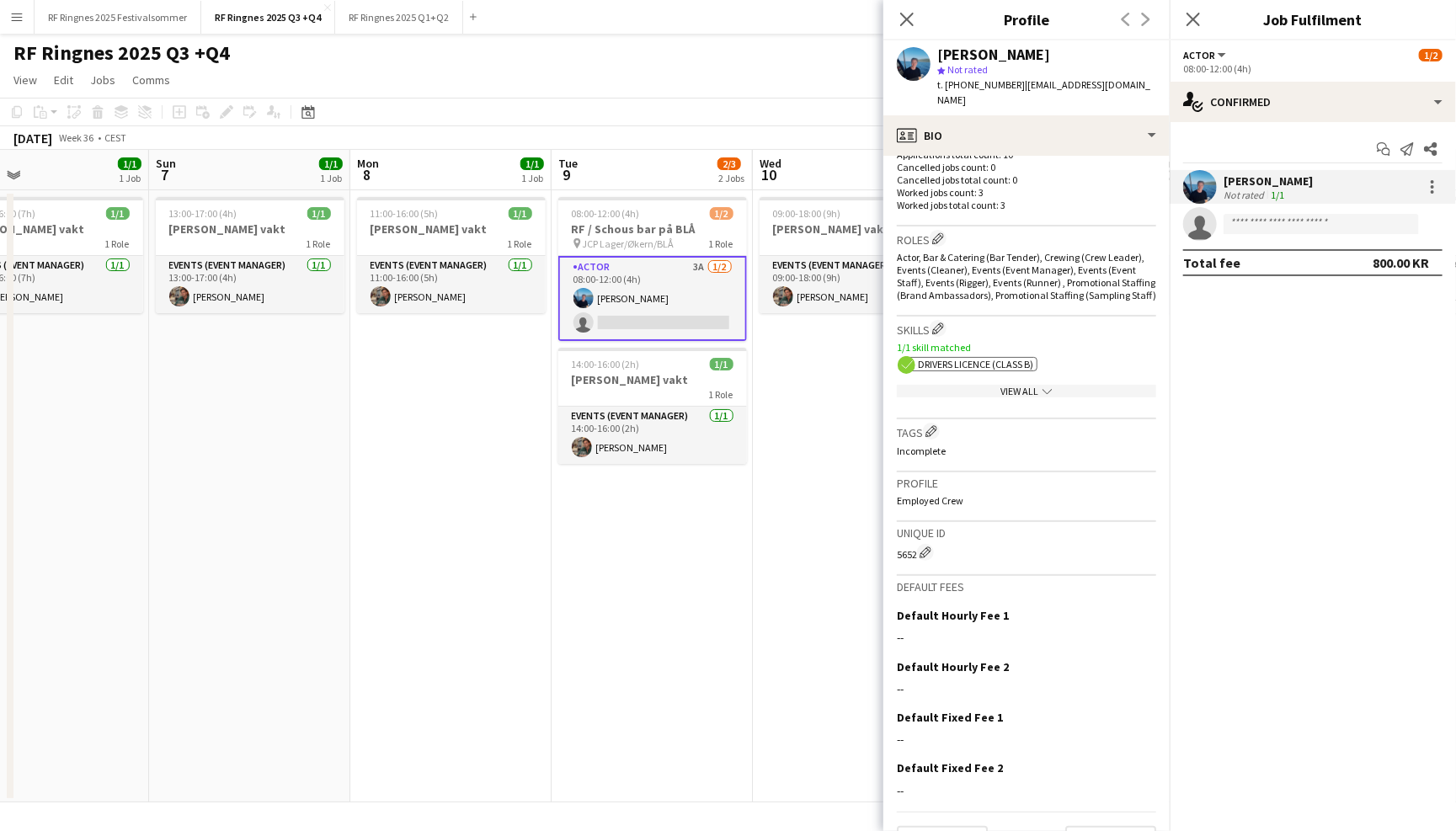
scroll to position [480, 0]
click at [909, 19] on icon "Close pop-in" at bounding box center [906, 19] width 16 height 16
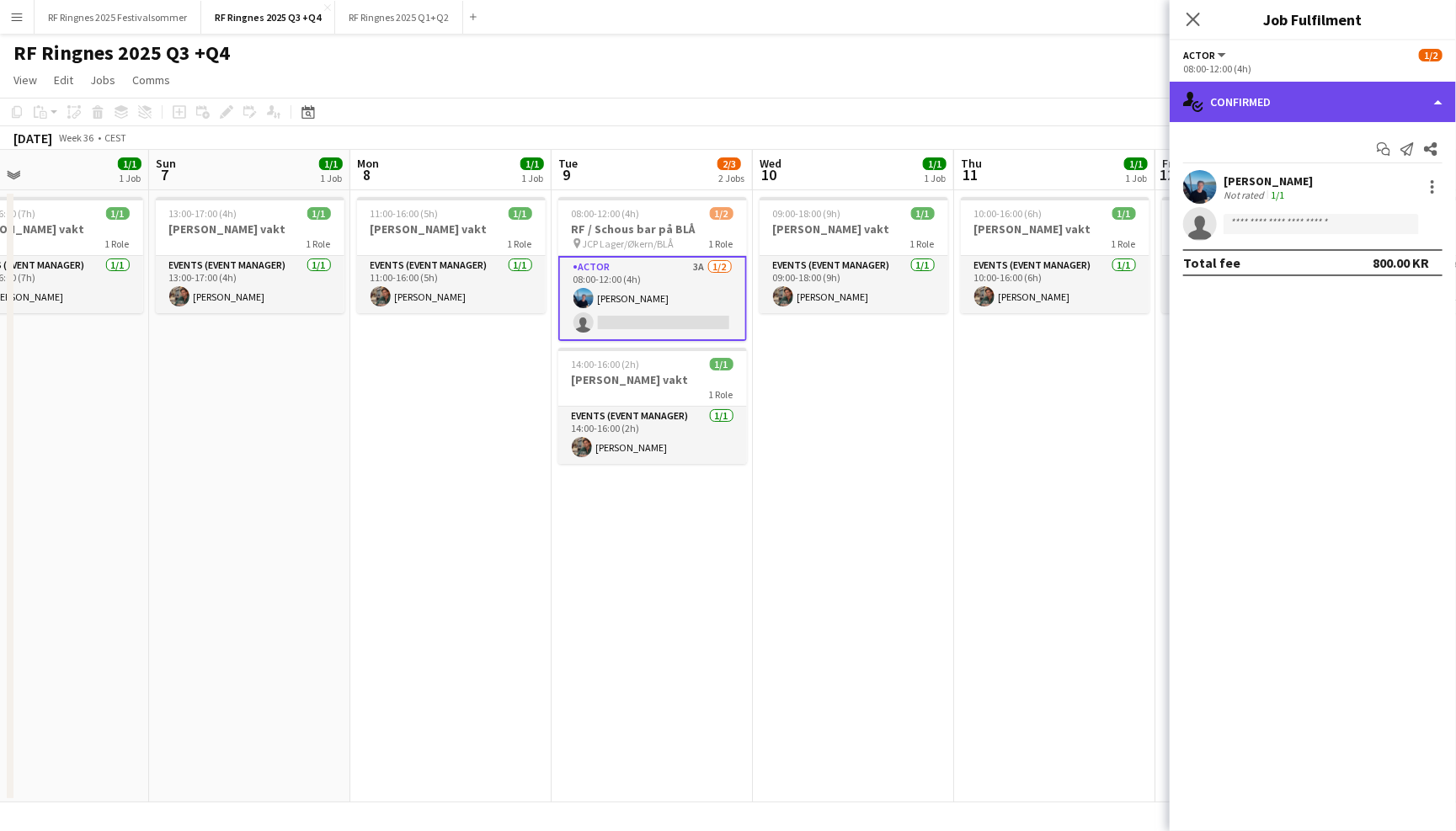
click at [1252, 102] on div "single-neutral-actions-check-2 Confirmed" at bounding box center [1312, 102] width 287 height 40
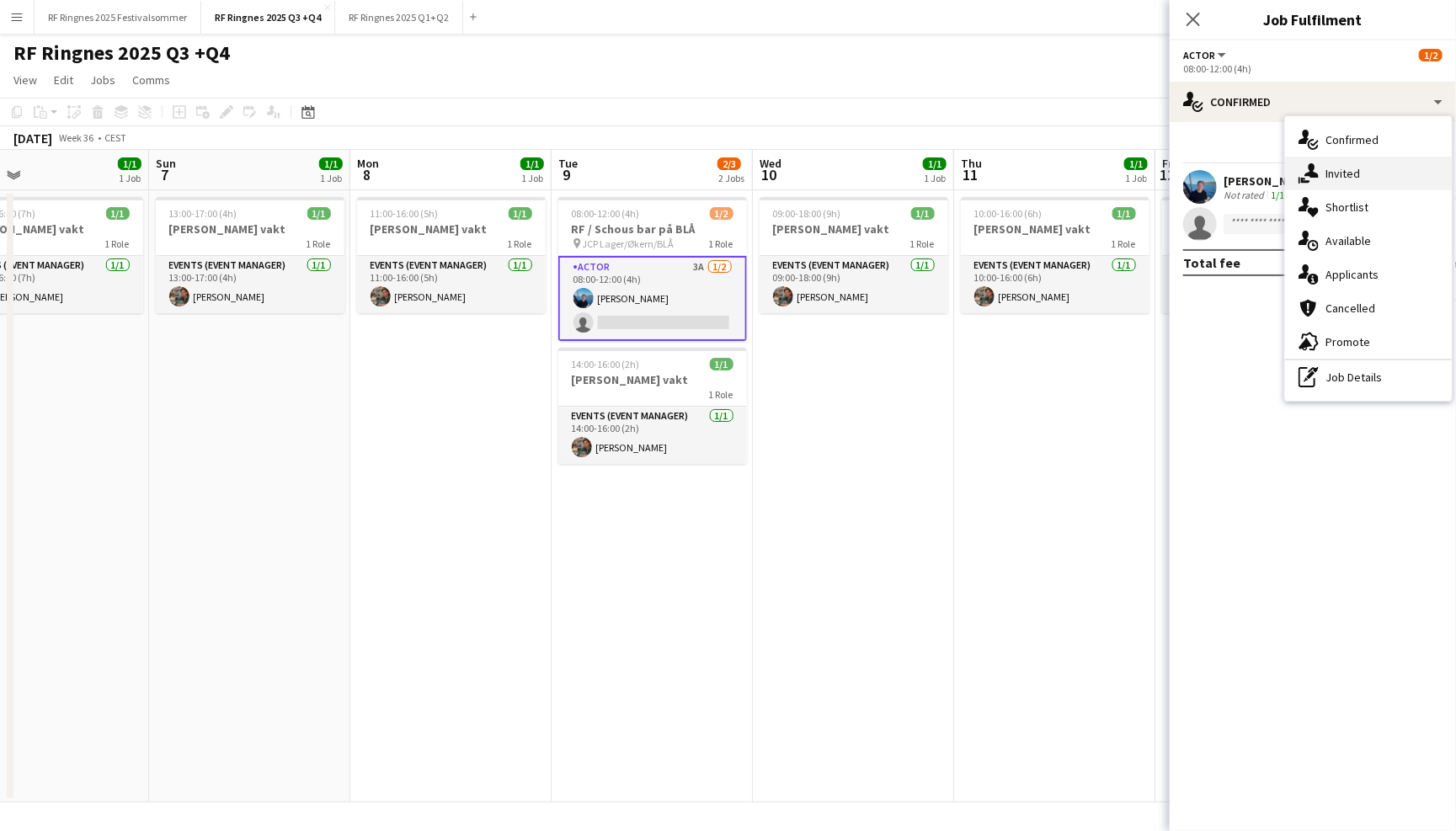
click at [1355, 162] on div "single-neutral-actions-share-1 Invited" at bounding box center [1368, 173] width 167 height 34
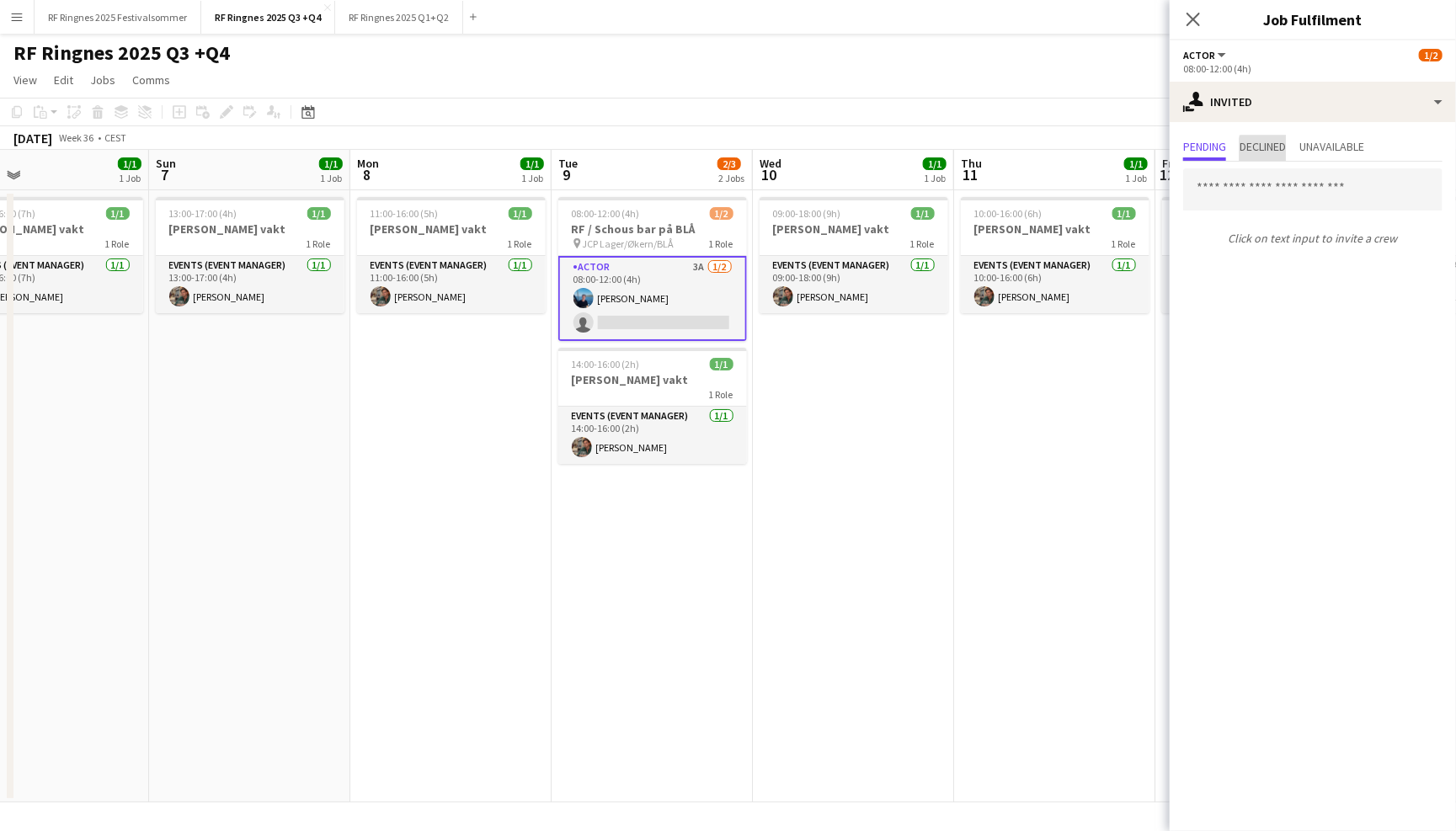
click at [1286, 150] on span "Declined" at bounding box center [1263, 146] width 46 height 12
click at [1356, 147] on span "Unavailable" at bounding box center [1331, 146] width 65 height 12
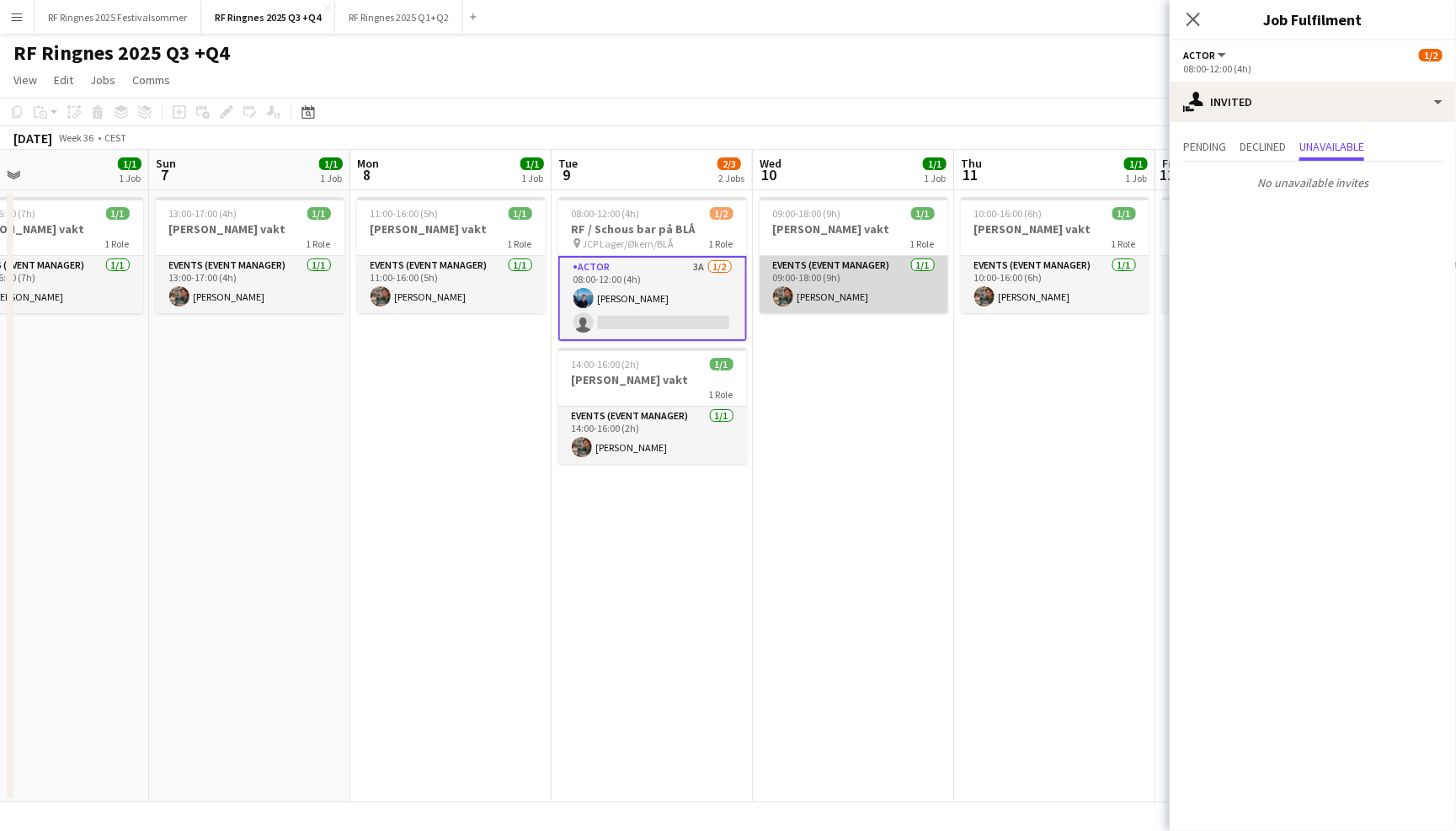
click at [878, 273] on app-card-role "Events (Event Manager) 1/1 09:00-18:00 (9h) Wilmer Borgnes" at bounding box center [854, 285] width 188 height 58
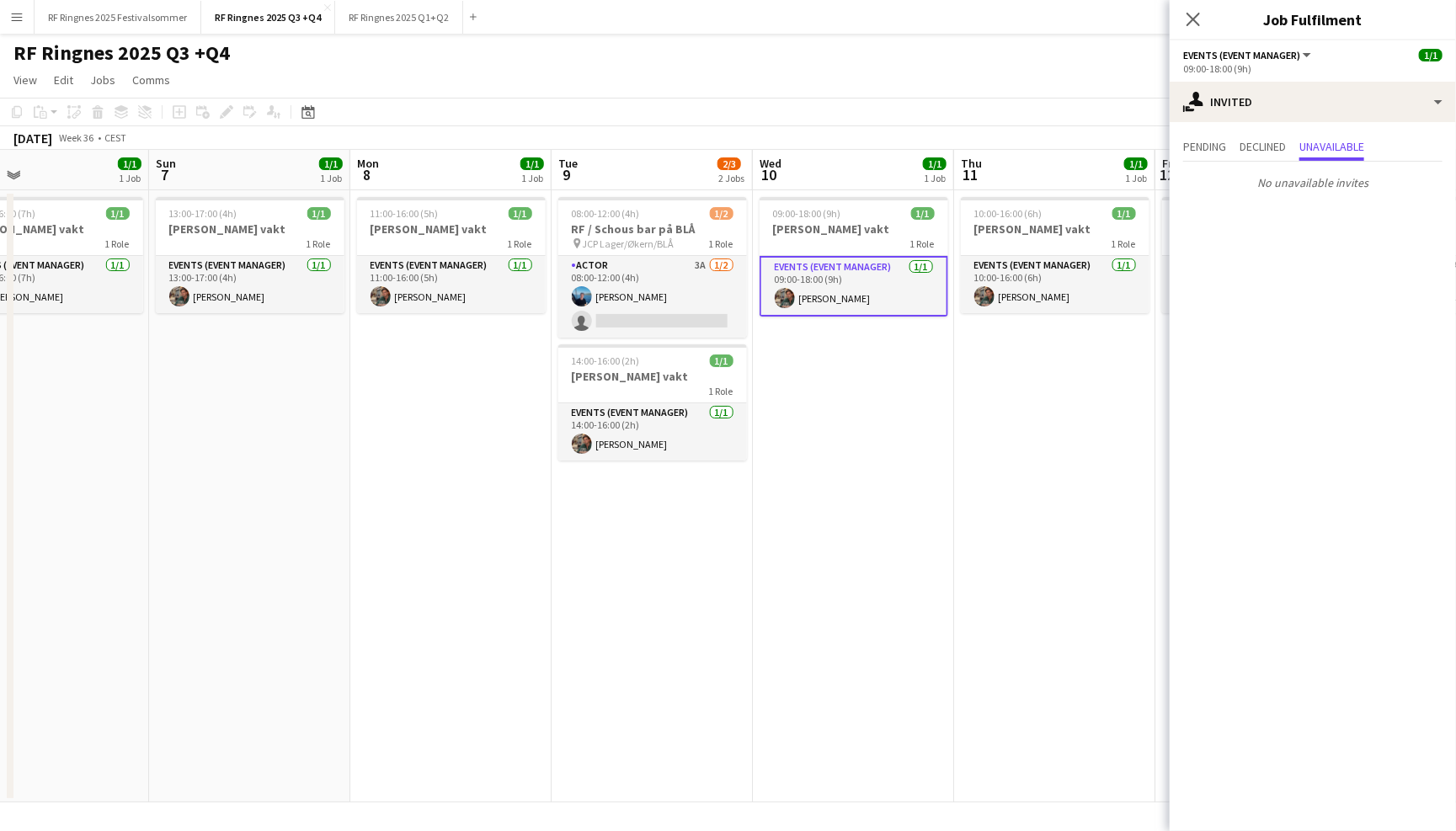
click at [909, 88] on app-page-menu "View Day view expanded Day view collapsed Month view Date picker Jump to today …" at bounding box center [728, 81] width 1456 height 32
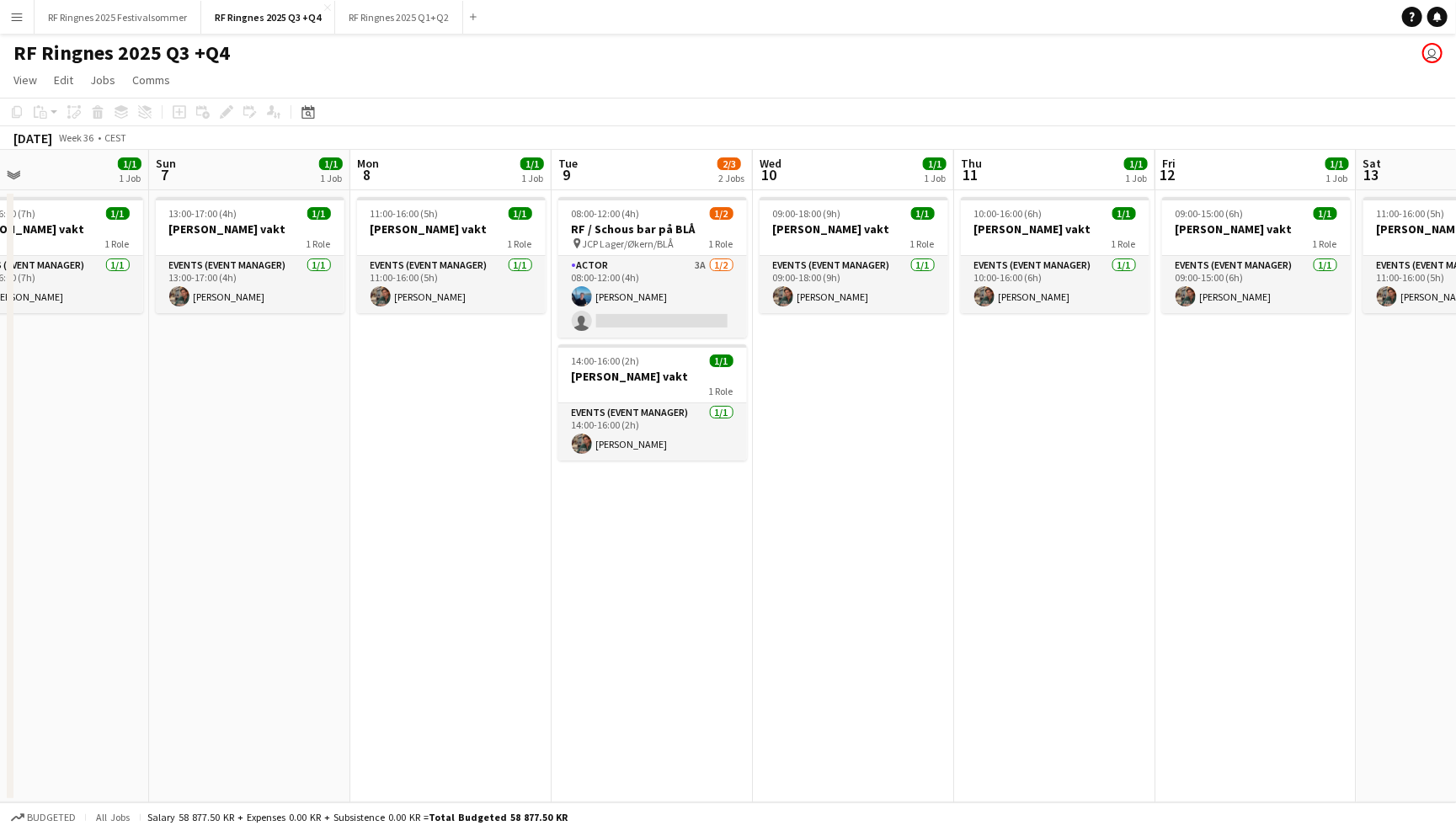
click at [18, 19] on app-icon "Menu" at bounding box center [17, 17] width 14 height 14
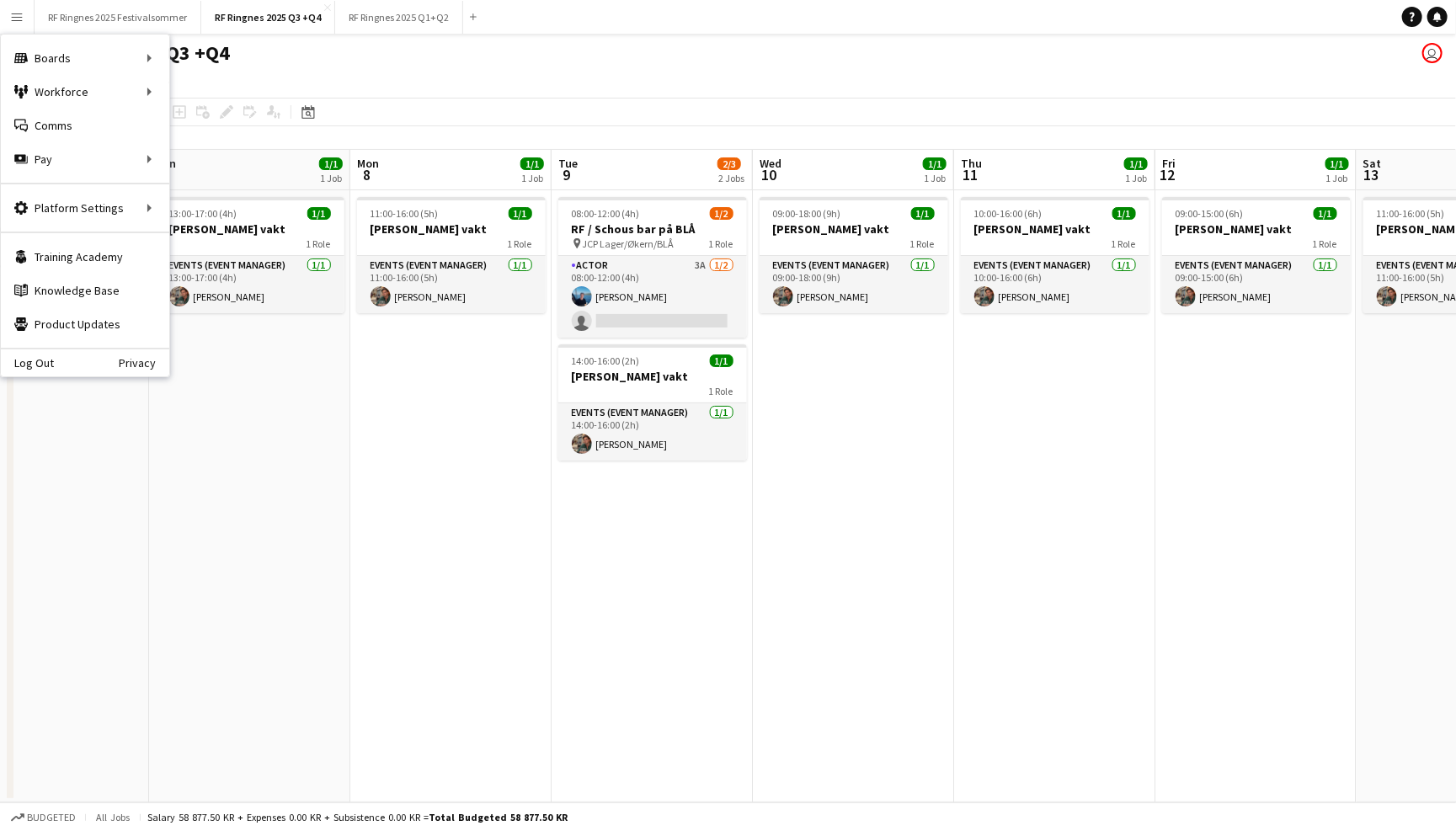
click at [453, 71] on app-page-menu "View Day view expanded Day view collapsed Month view Date picker Jump to today …" at bounding box center [728, 81] width 1456 height 32
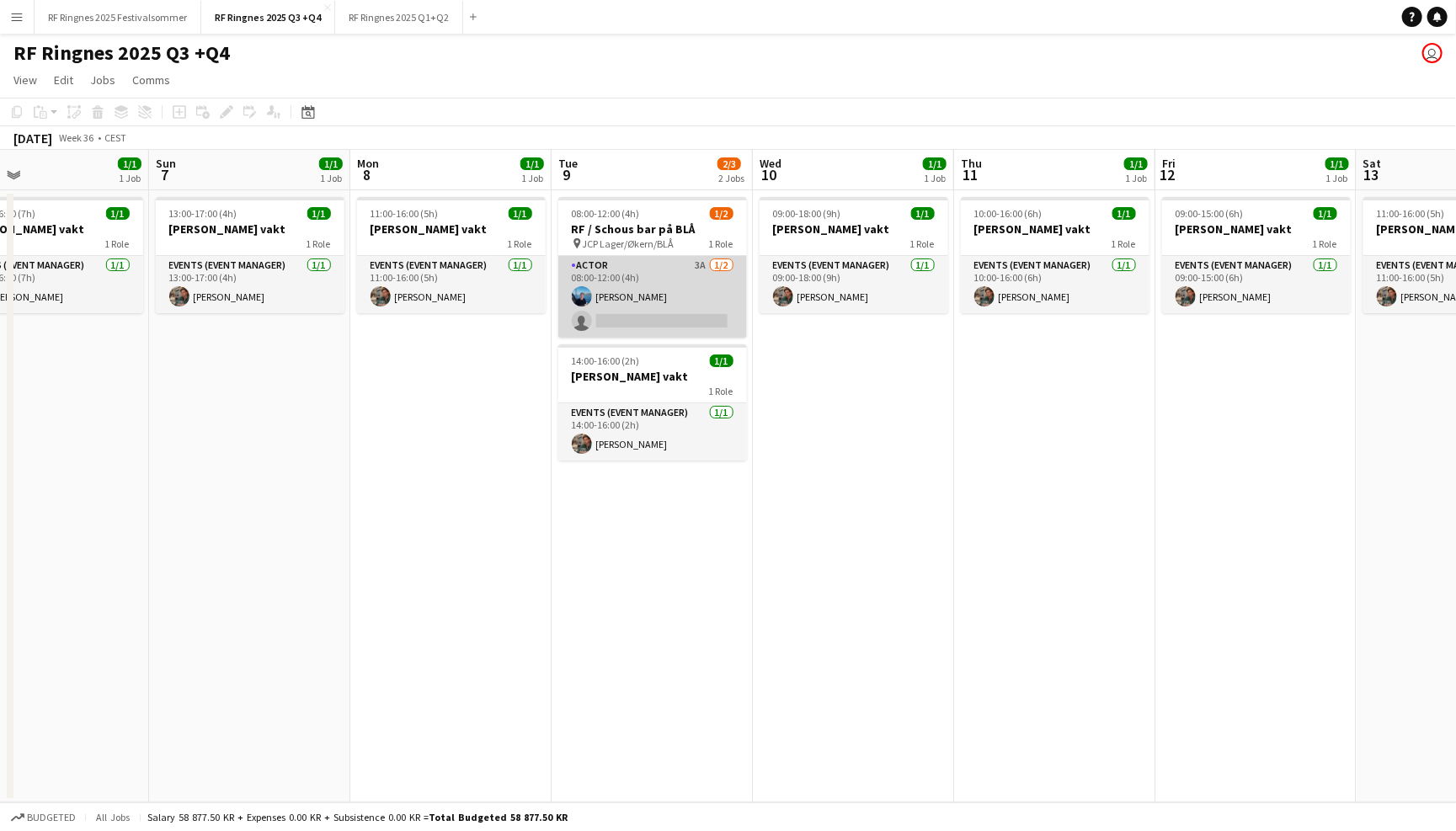
click at [616, 286] on app-card-role "Actor 3A 1/2 08:00-12:00 (4h) Daniel Marthinsen single-neutral-actions" at bounding box center [652, 297] width 188 height 82
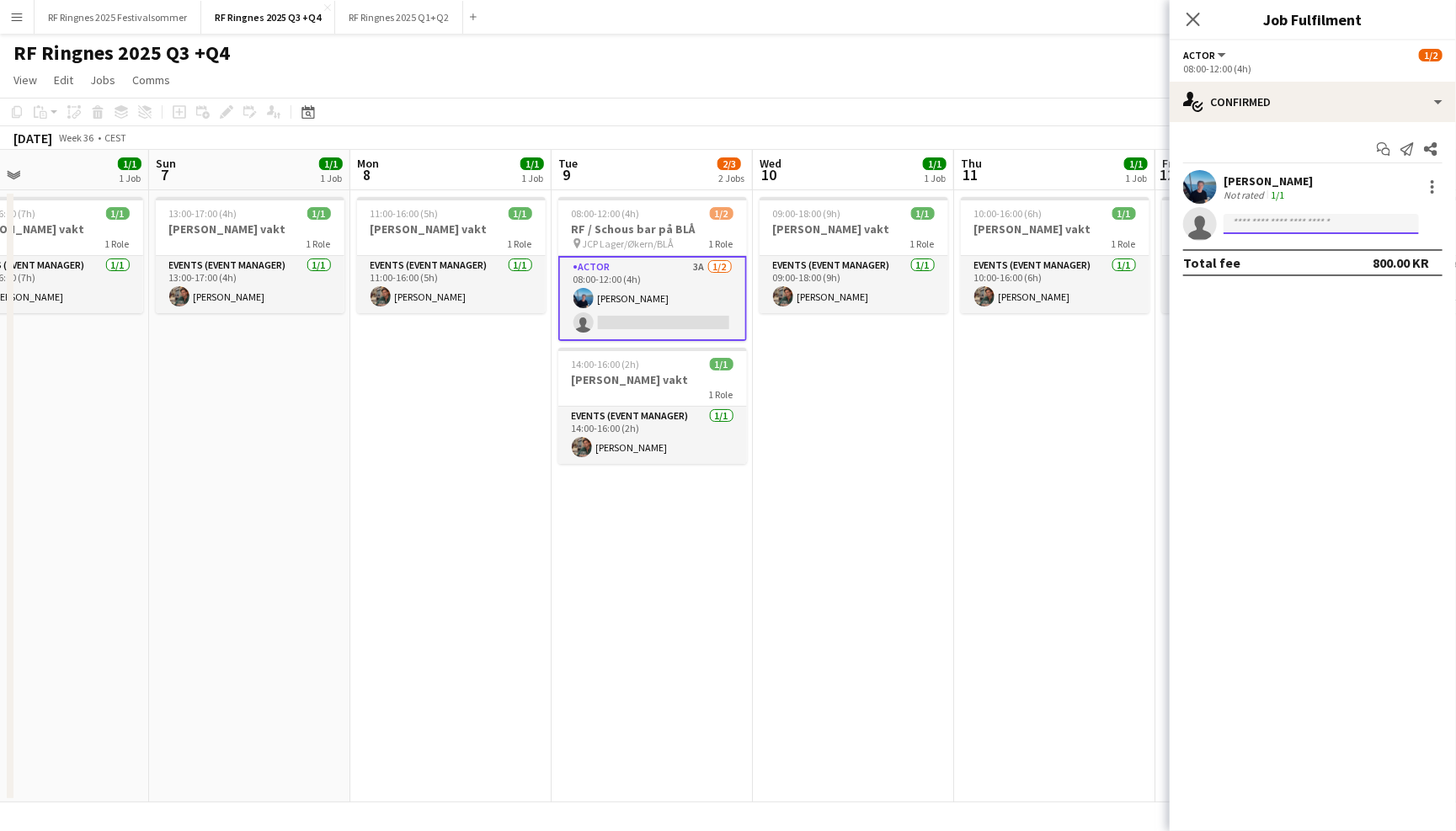
click at [1275, 226] on input at bounding box center [1321, 224] width 195 height 20
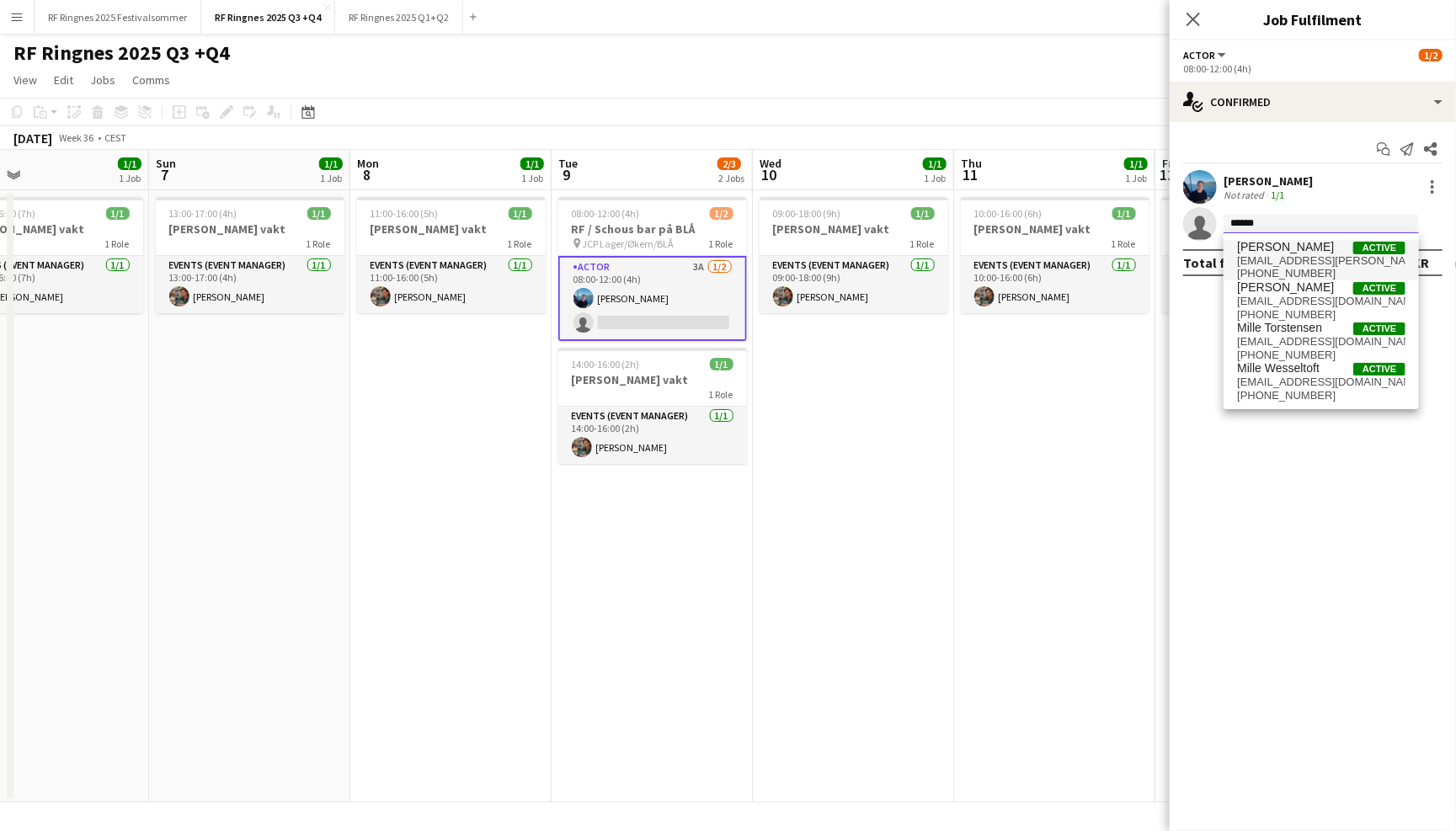
type input "*****"
click at [1317, 255] on span "mille.h.berger@hotmail.com" at bounding box center [1322, 262] width 169 height 14
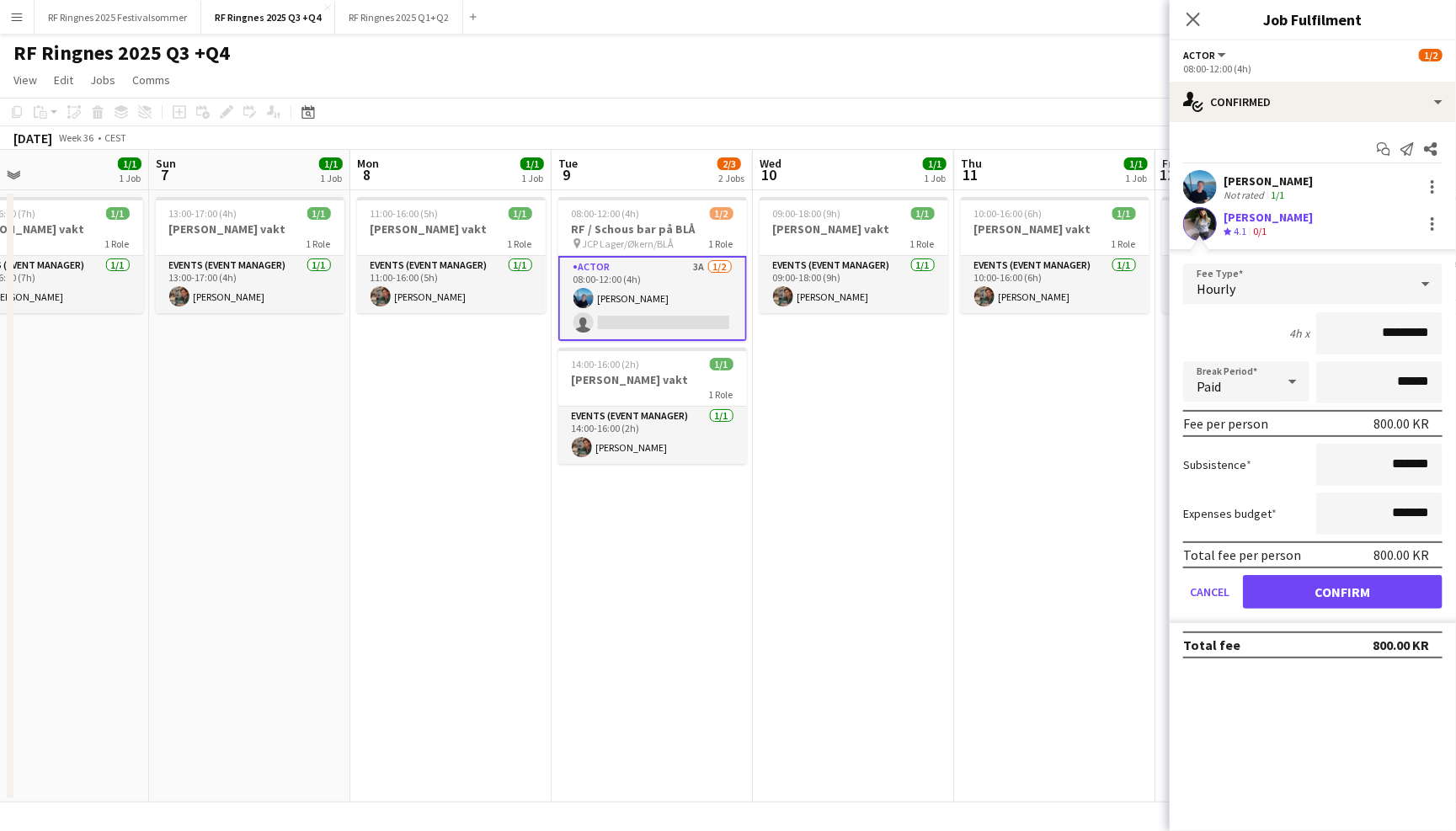
click at [1207, 220] on app-user-avatar at bounding box center [1200, 224] width 34 height 34
click at [1429, 227] on div at bounding box center [1432, 224] width 20 height 20
click at [1413, 363] on button "Remove" at bounding box center [1378, 375] width 132 height 40
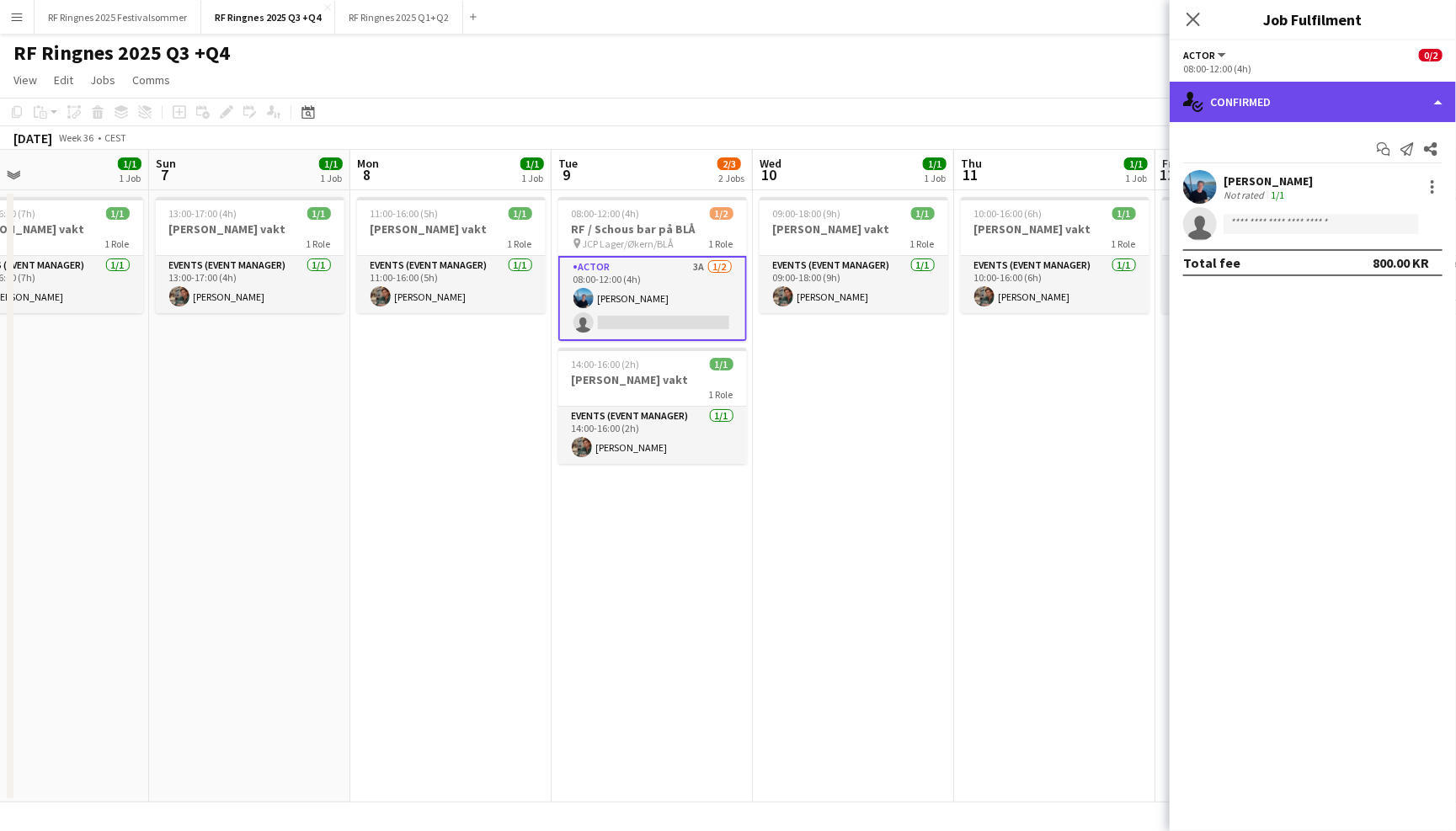
click at [1376, 97] on div "single-neutral-actions-check-2 Confirmed" at bounding box center [1312, 102] width 287 height 40
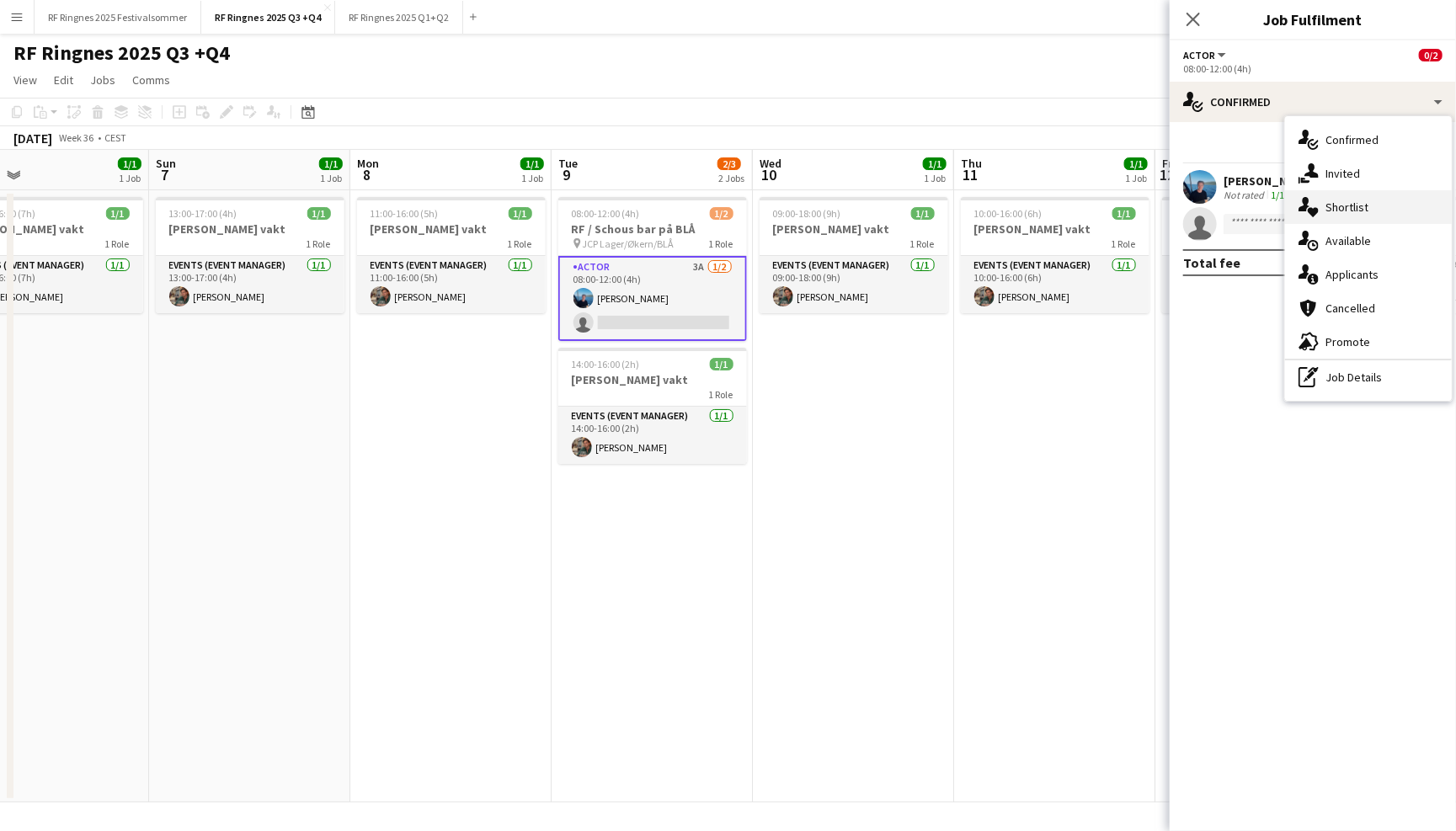
click at [1377, 214] on div "single-neutral-actions-heart Shortlist" at bounding box center [1368, 206] width 167 height 34
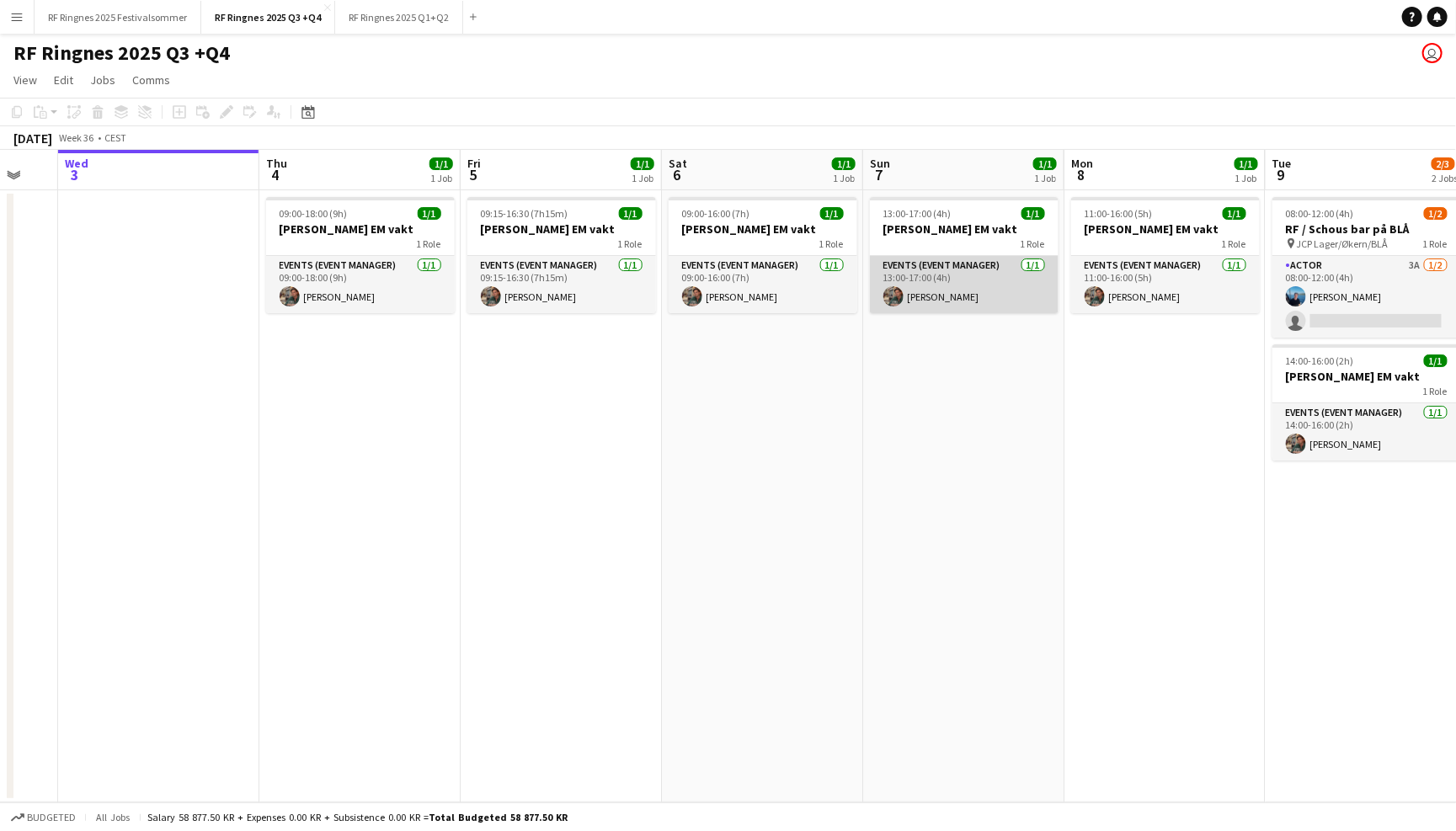
scroll to position [0, 593]
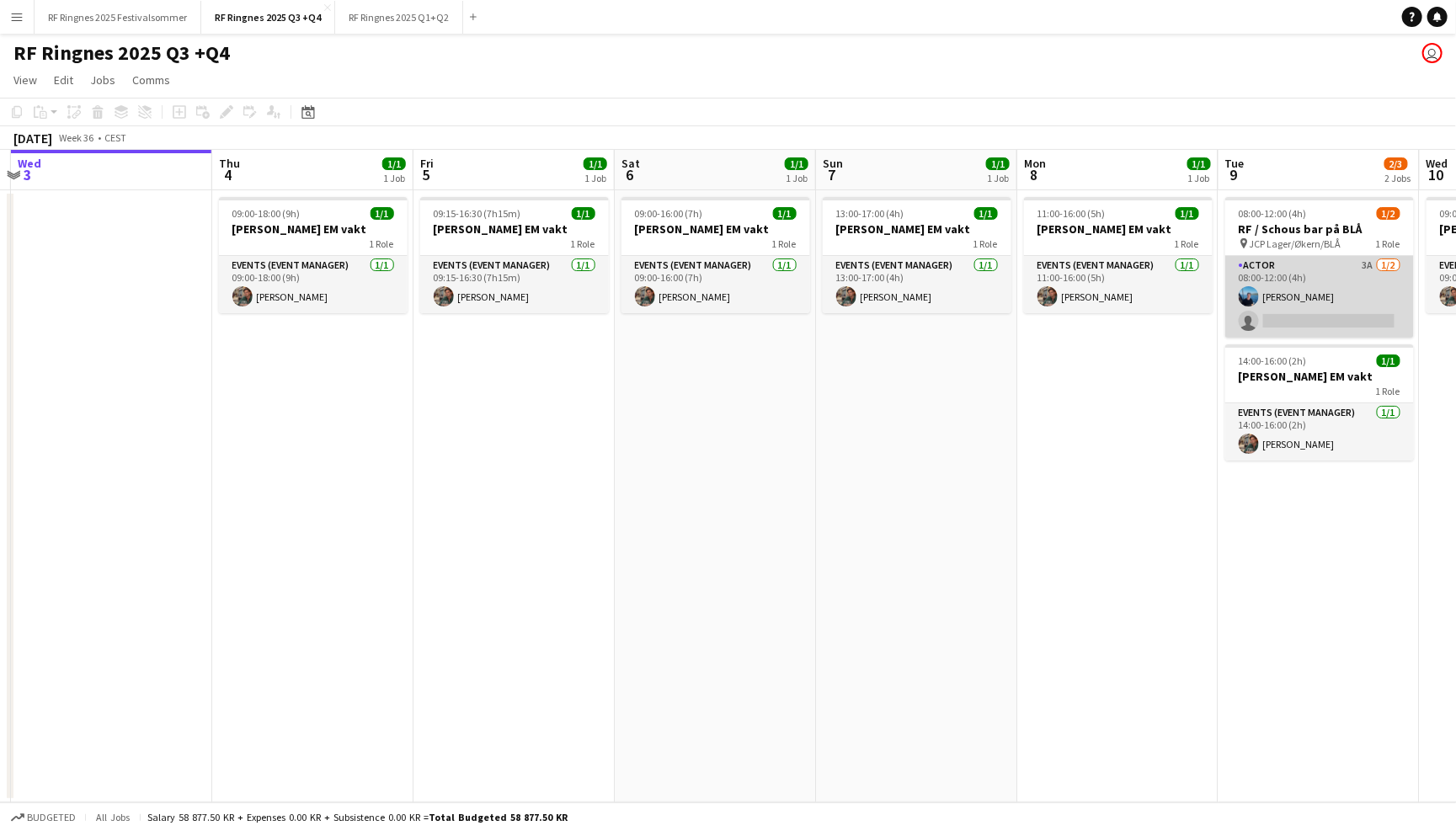
click at [1380, 293] on app-card-role "Actor 3A [DATE] 08:00-12:00 (4h) [PERSON_NAME] single-neutral-actions" at bounding box center [1319, 297] width 188 height 82
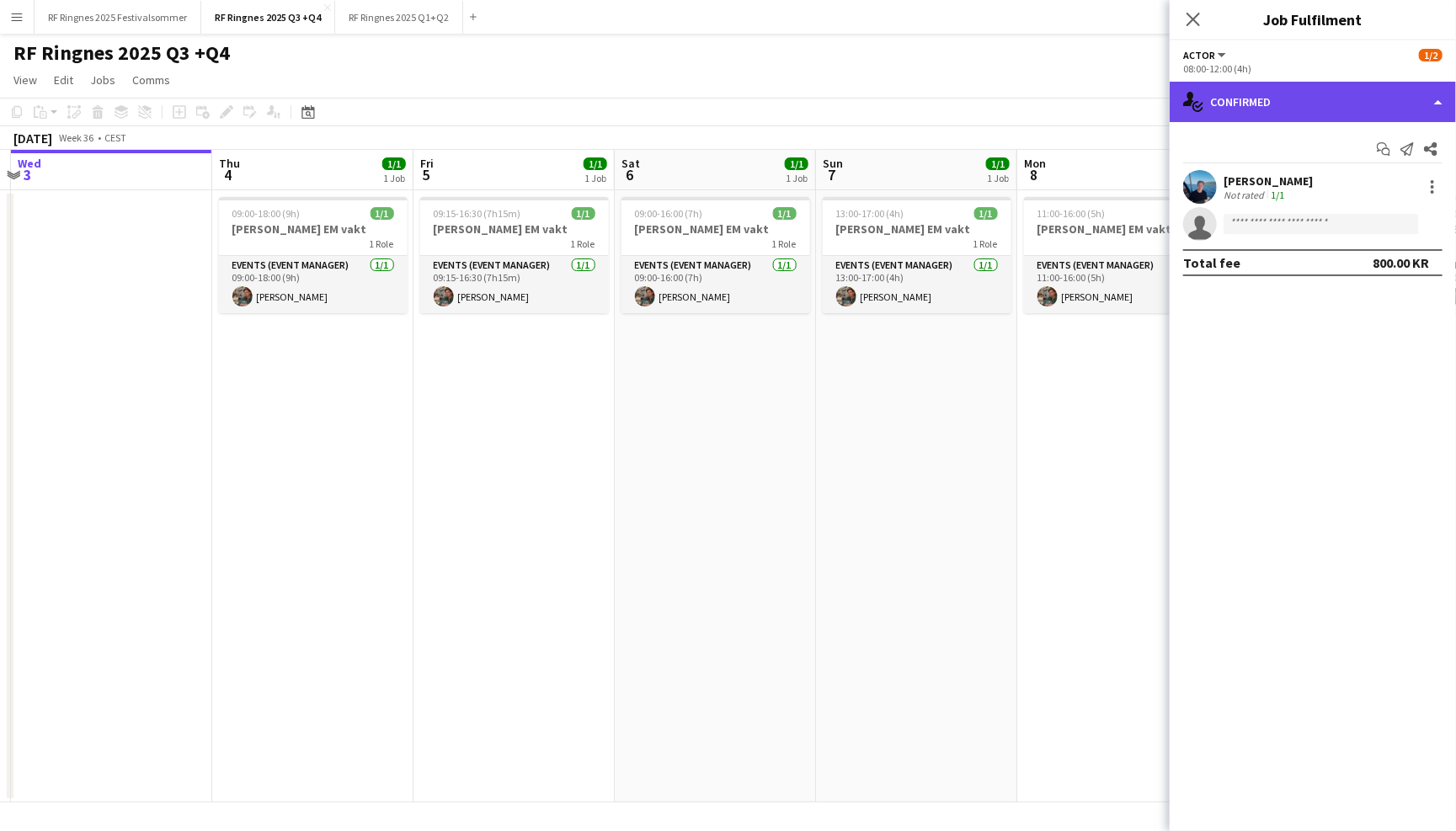
click at [1402, 111] on div "single-neutral-actions-check-2 Confirmed" at bounding box center [1312, 102] width 287 height 40
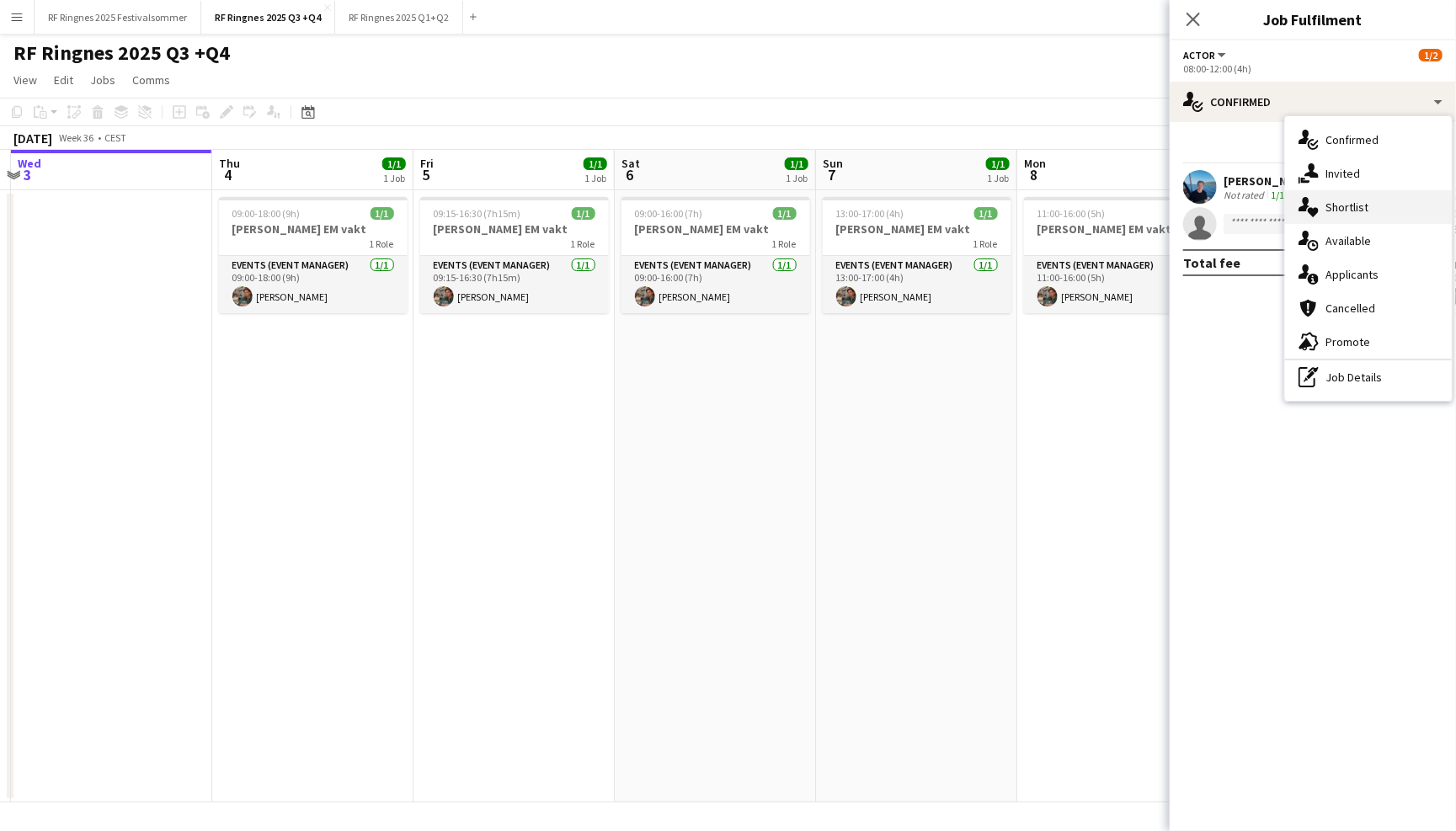
click at [1424, 208] on div "single-neutral-actions-heart Shortlist" at bounding box center [1368, 206] width 167 height 34
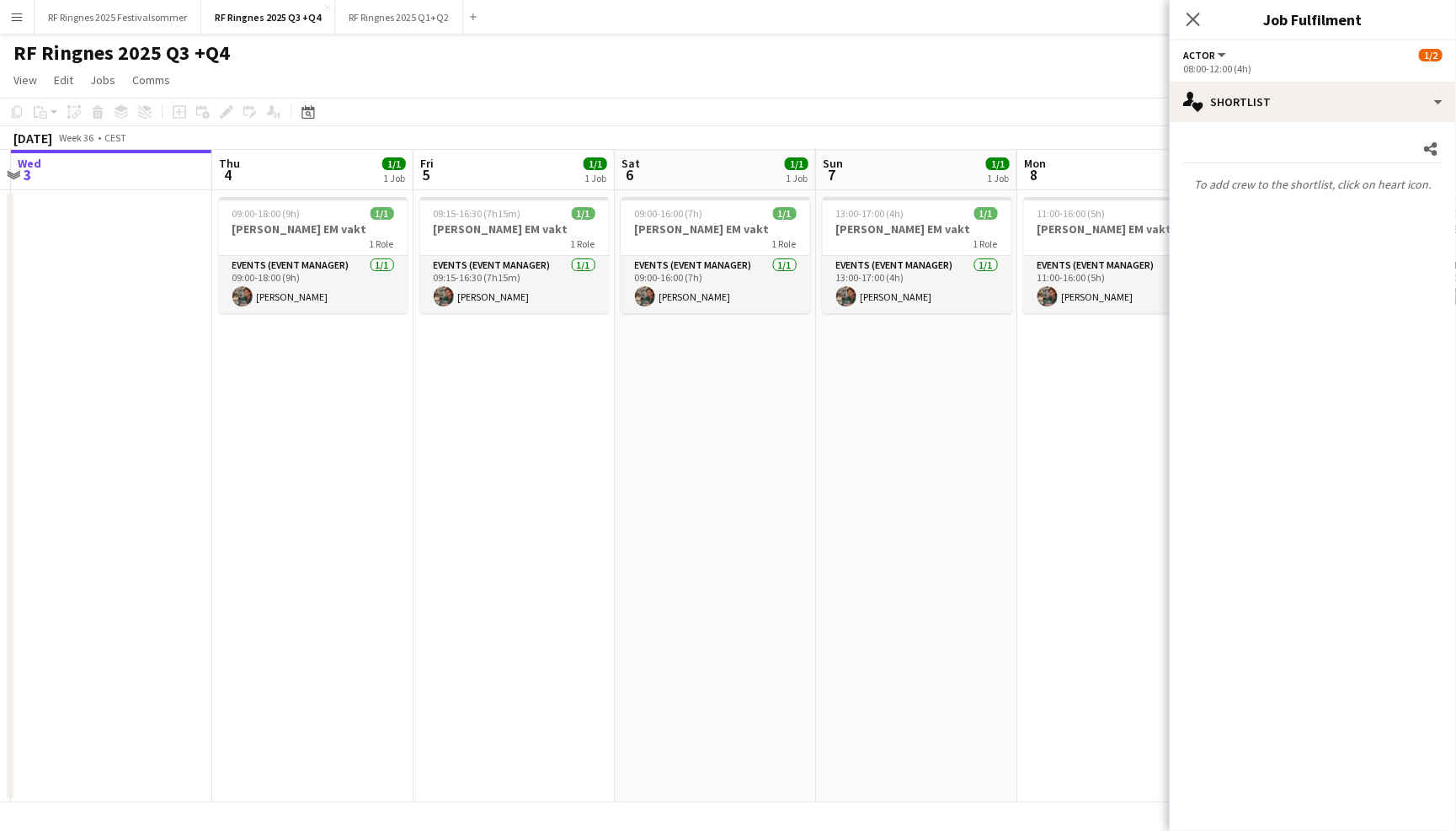
click at [1367, 183] on p "To add crew to the shortlist, click on heart icon." at bounding box center [1312, 184] width 287 height 28
click at [1063, 90] on app-page-menu "View Day view expanded Day view collapsed Month view Date picker Jump to [DATE]…" at bounding box center [728, 81] width 1456 height 32
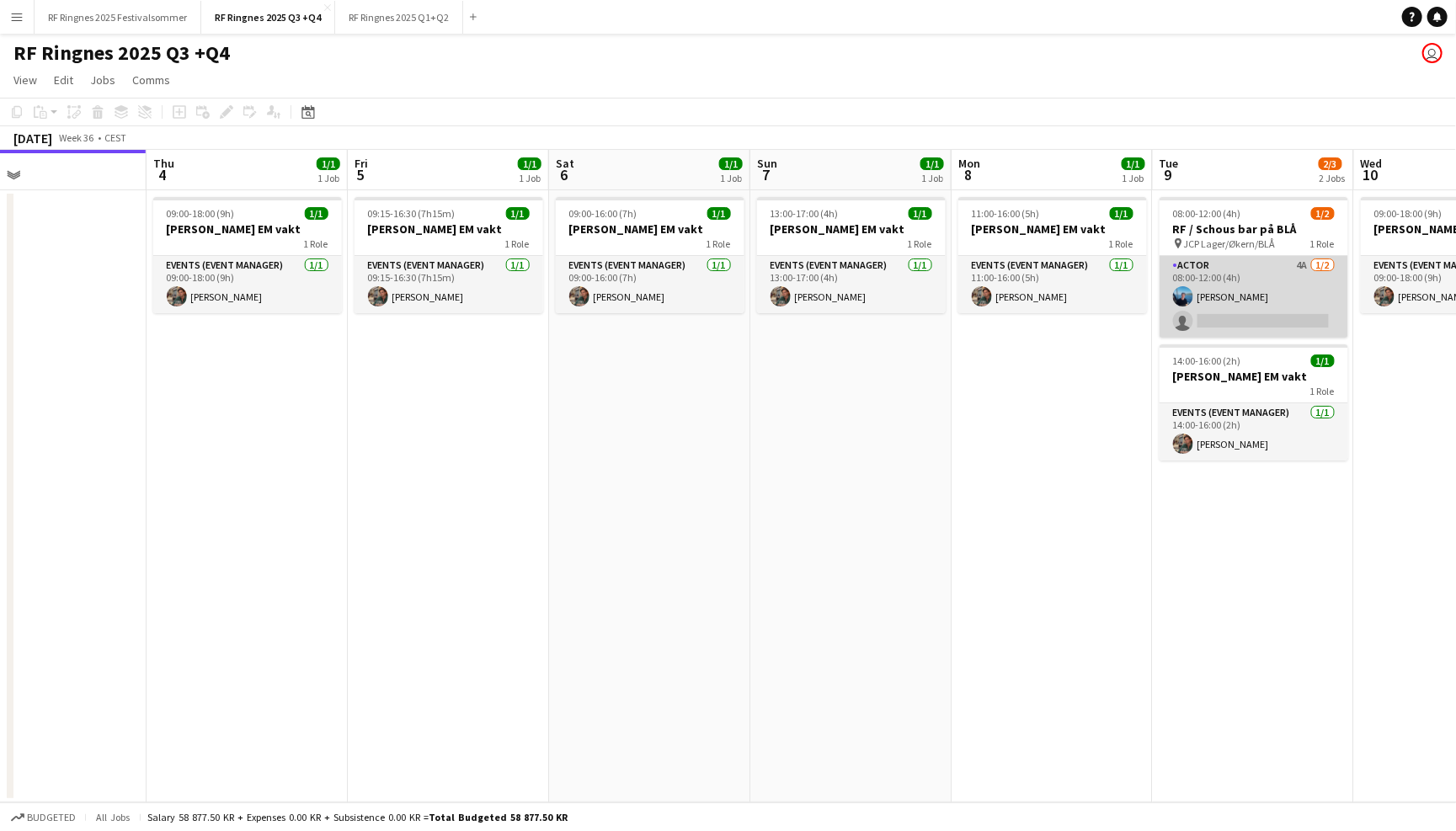
click at [1276, 276] on app-card-role "Actor 4A [DATE] 08:00-12:00 (4h) [PERSON_NAME] single-neutral-actions" at bounding box center [1254, 297] width 188 height 82
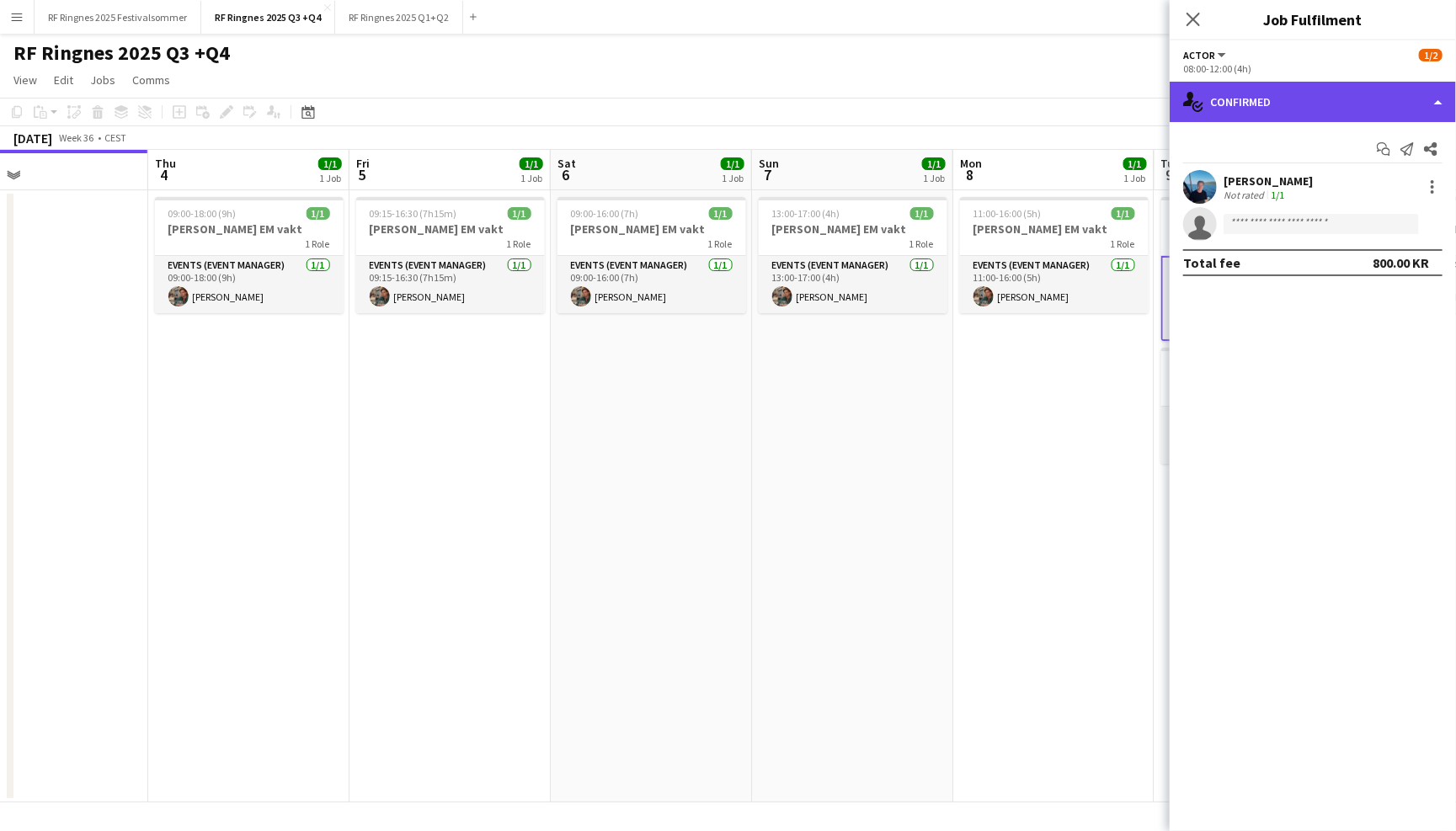
click at [1337, 108] on div "single-neutral-actions-check-2 Confirmed" at bounding box center [1312, 102] width 287 height 40
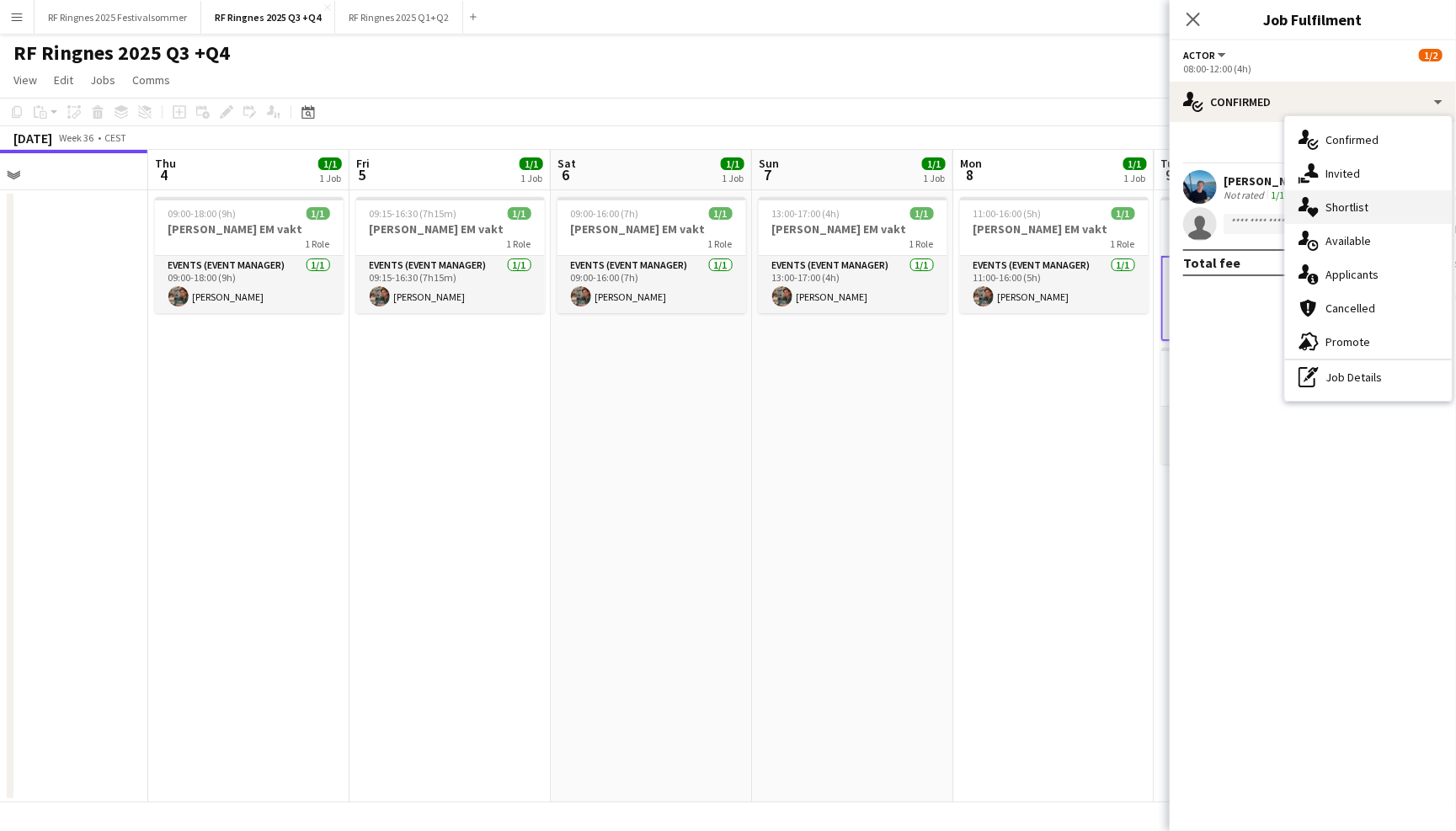
click at [1367, 205] on div "single-neutral-actions-heart Shortlist" at bounding box center [1368, 206] width 167 height 34
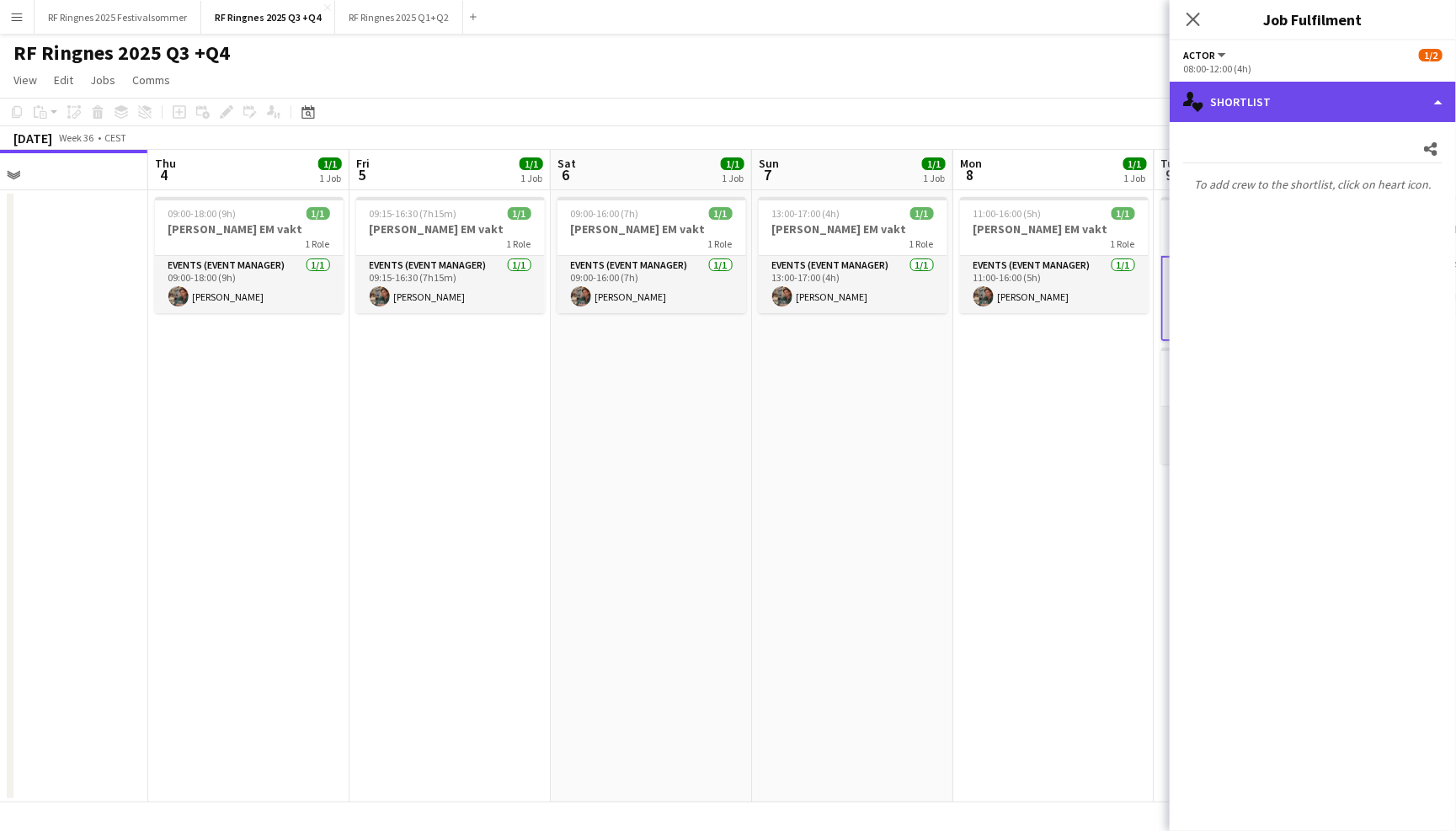
click at [1323, 102] on div "single-neutral-actions-heart Shortlist" at bounding box center [1312, 102] width 287 height 40
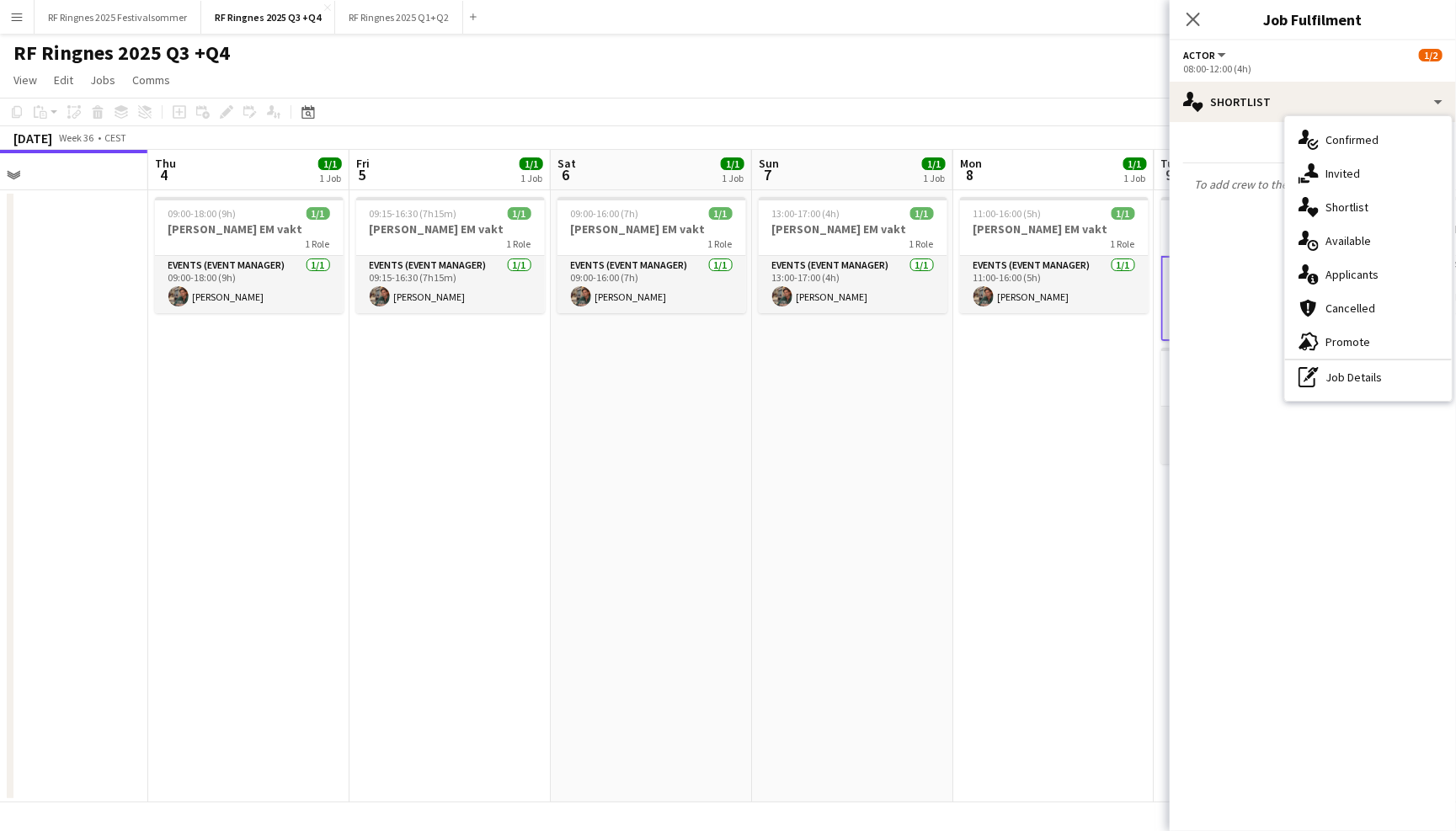
click at [944, 110] on app-toolbar "Copy Paste Paste Command V Paste with crew Command Shift V Paste linked Job [GE…" at bounding box center [728, 112] width 1456 height 28
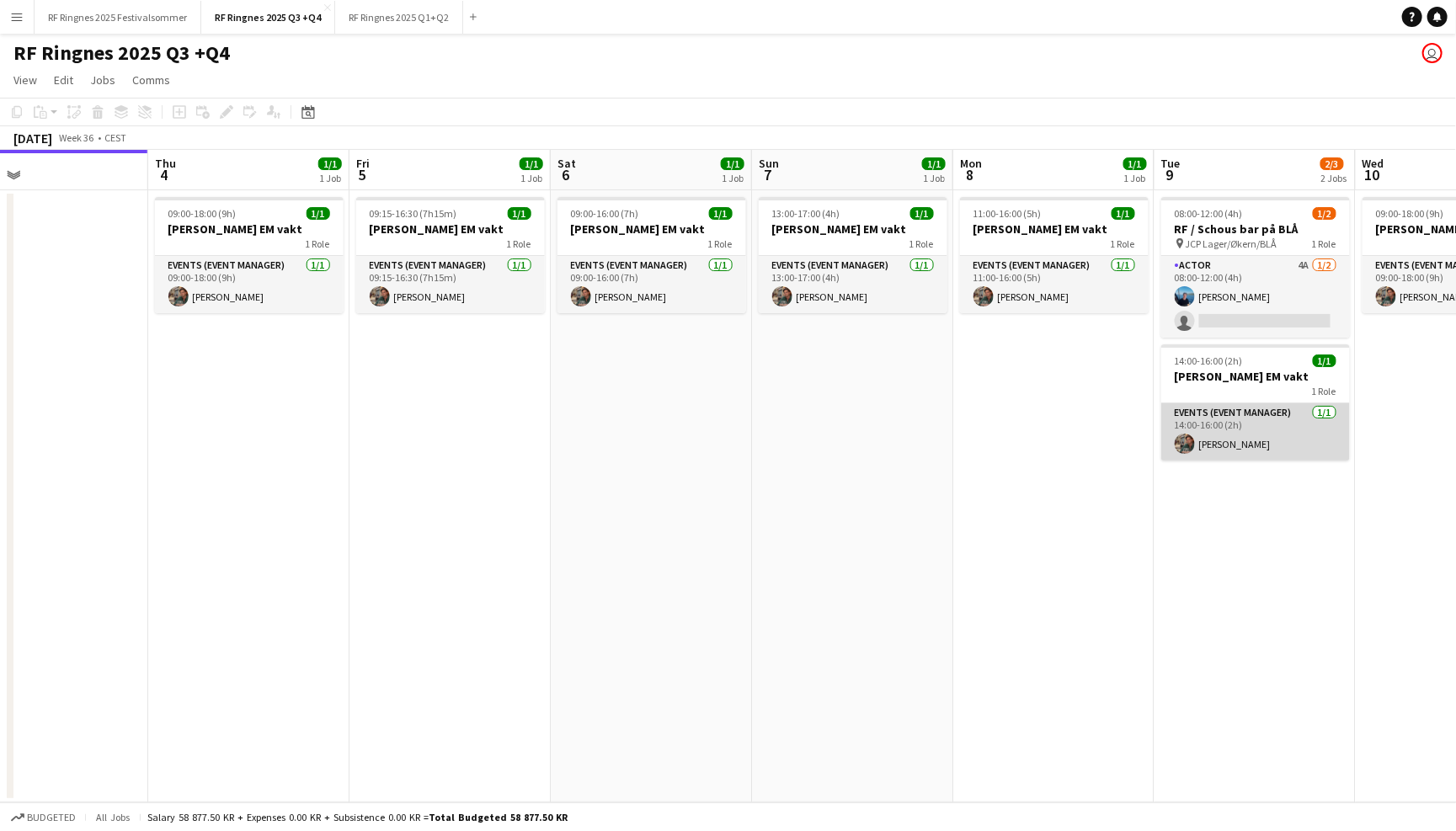
click at [1250, 437] on app-card-role "Events (Event Manager) [DATE] 14:00-16:00 (2h) [PERSON_NAME]" at bounding box center [1255, 432] width 188 height 58
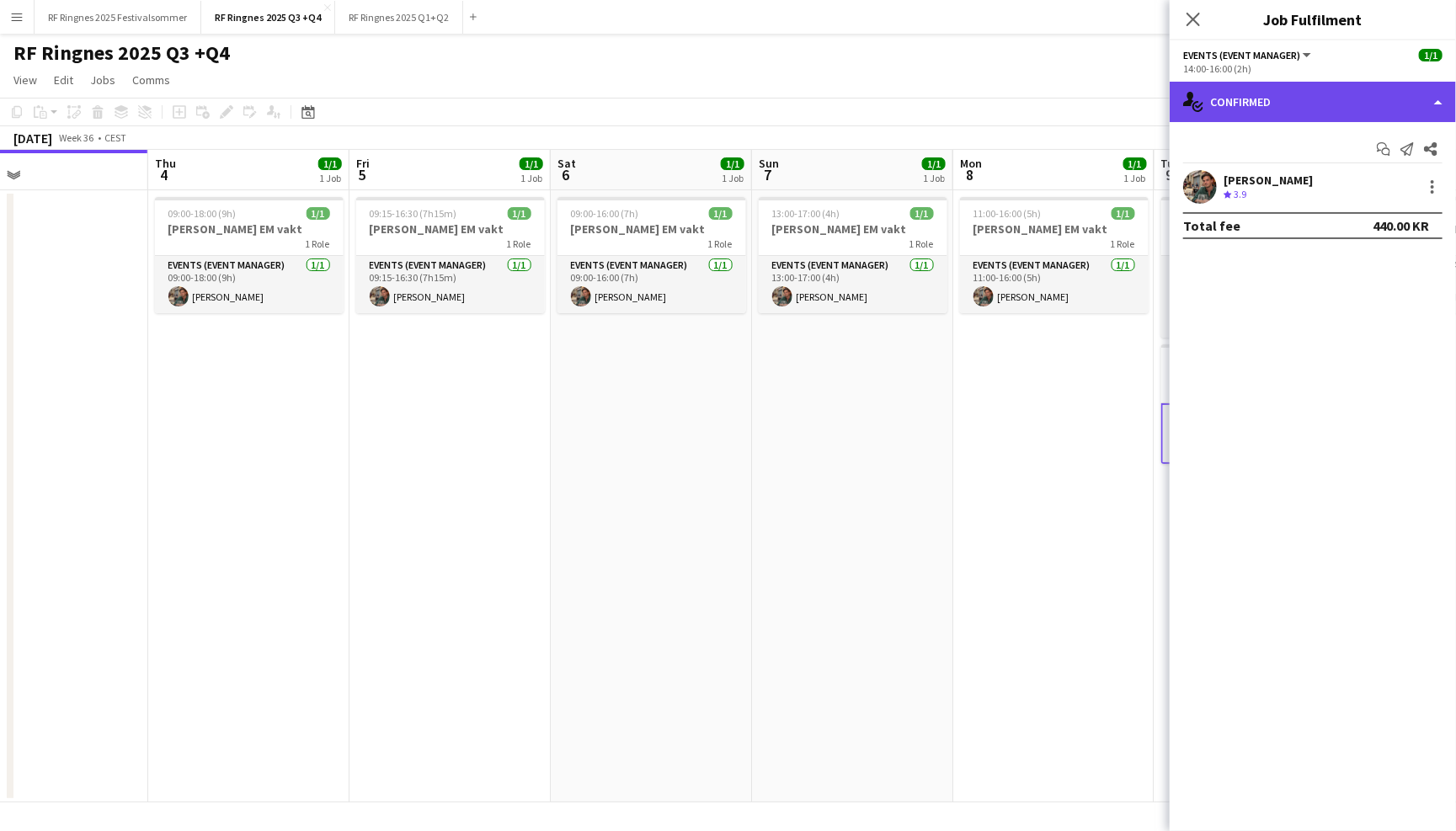
click at [1320, 87] on div "single-neutral-actions-check-2 Confirmed" at bounding box center [1312, 102] width 287 height 40
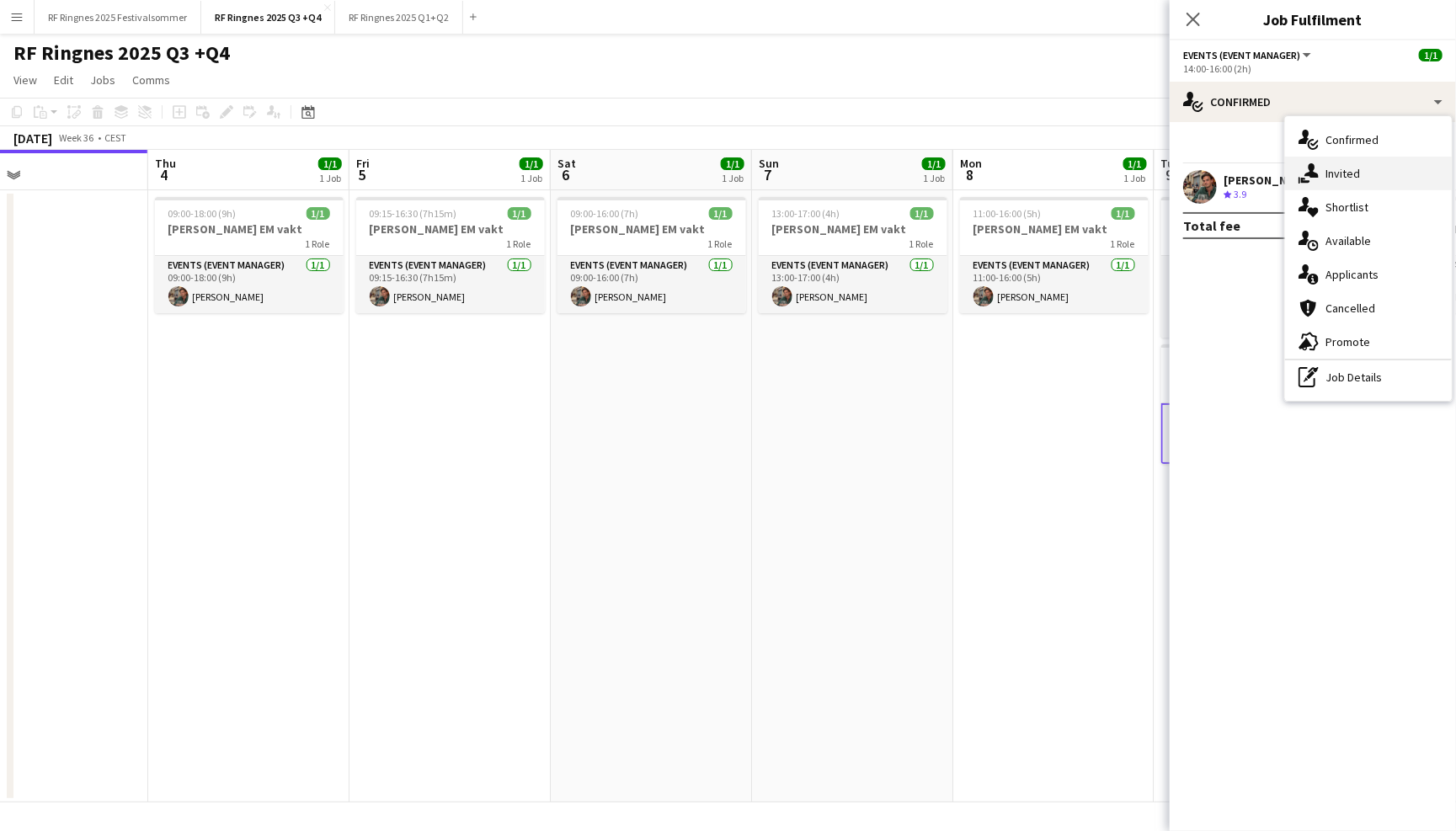
click at [1368, 184] on div "single-neutral-actions-share-1 Invited" at bounding box center [1368, 173] width 167 height 34
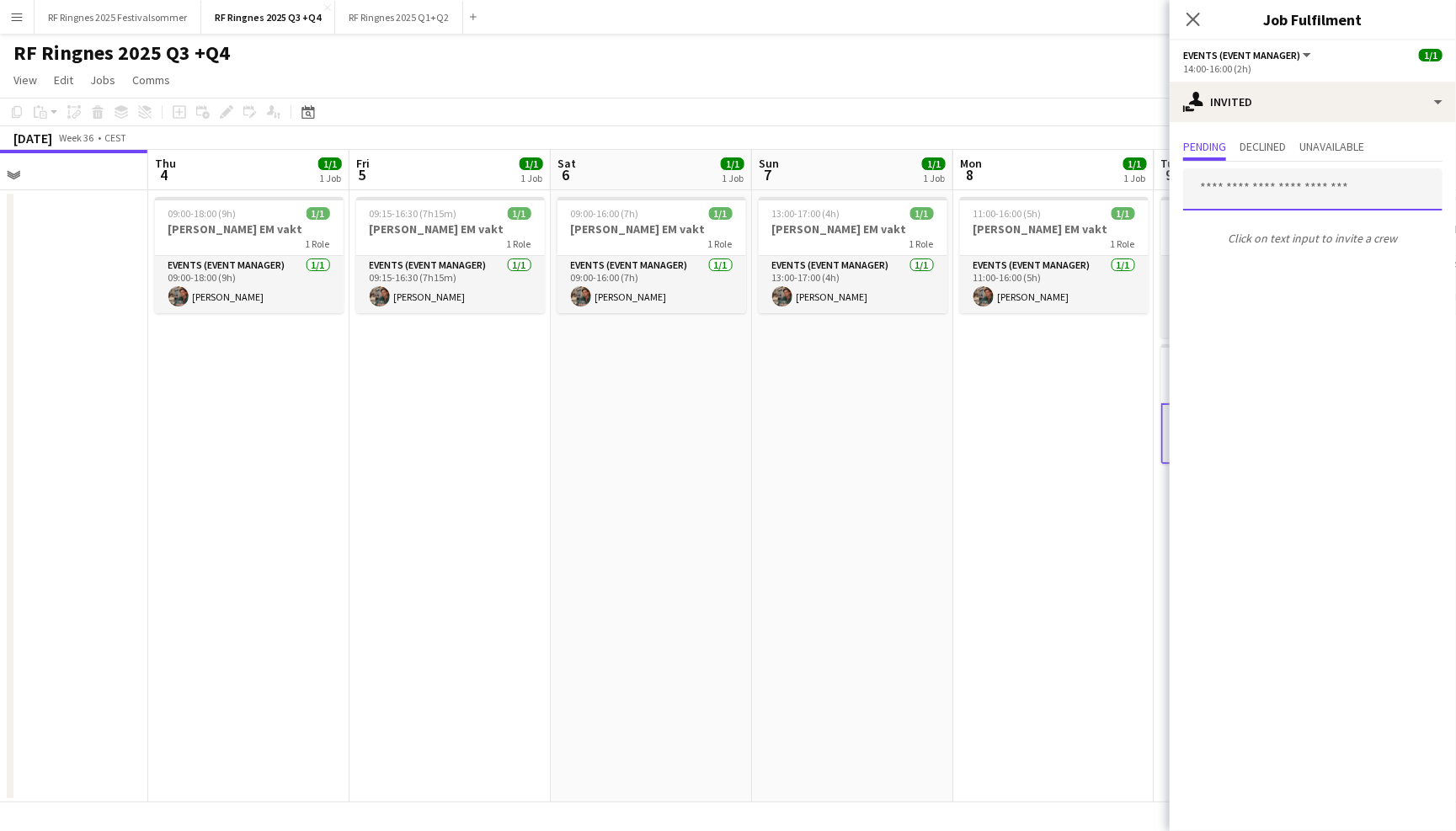
click at [1278, 188] on input "text" at bounding box center [1312, 189] width 259 height 42
type input "*"
type input "*****"
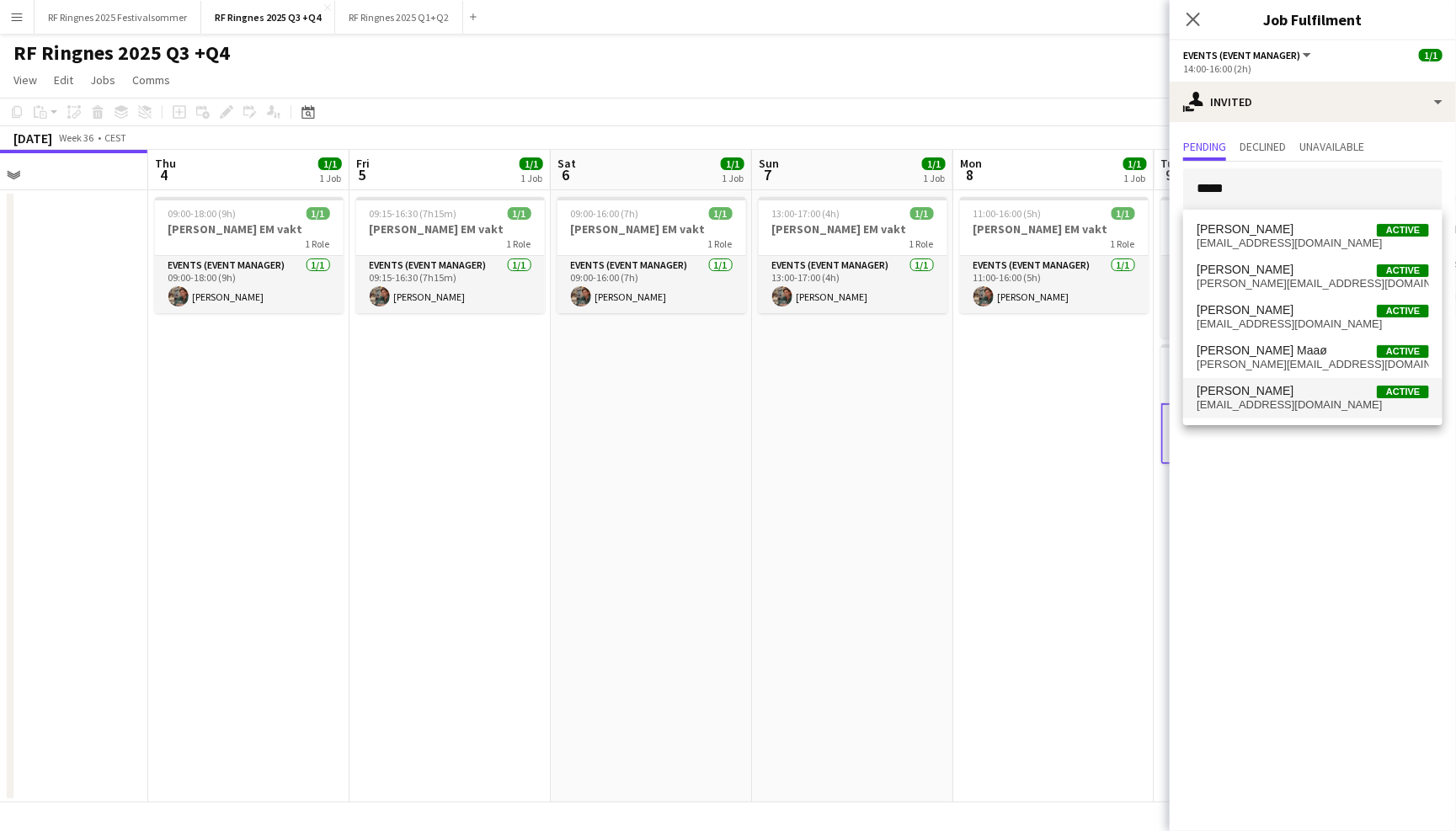
click at [1287, 412] on span "filiws@icloud.com" at bounding box center [1313, 405] width 232 height 14
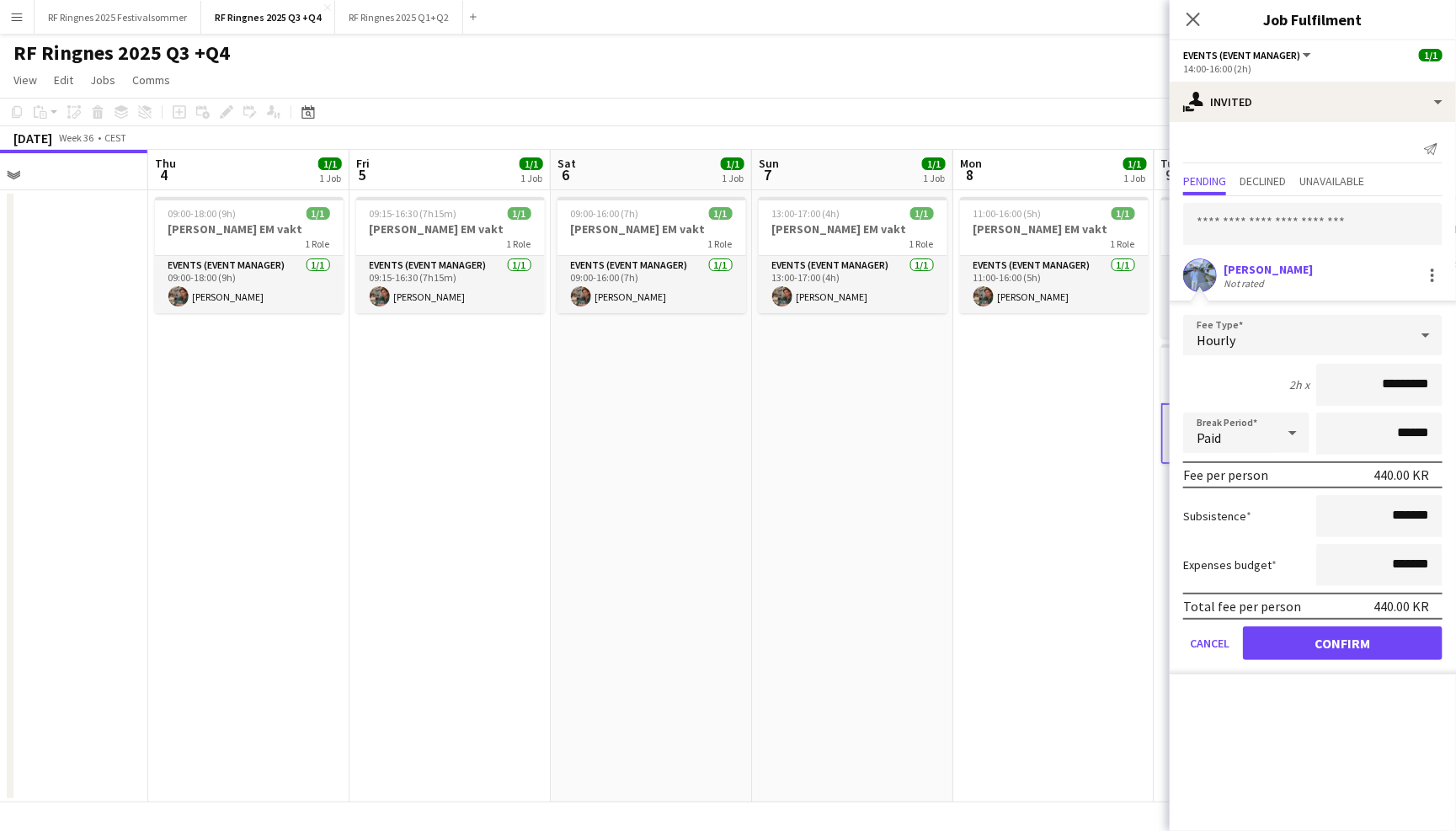
click at [1194, 280] on app-user-avatar at bounding box center [1200, 274] width 34 height 34
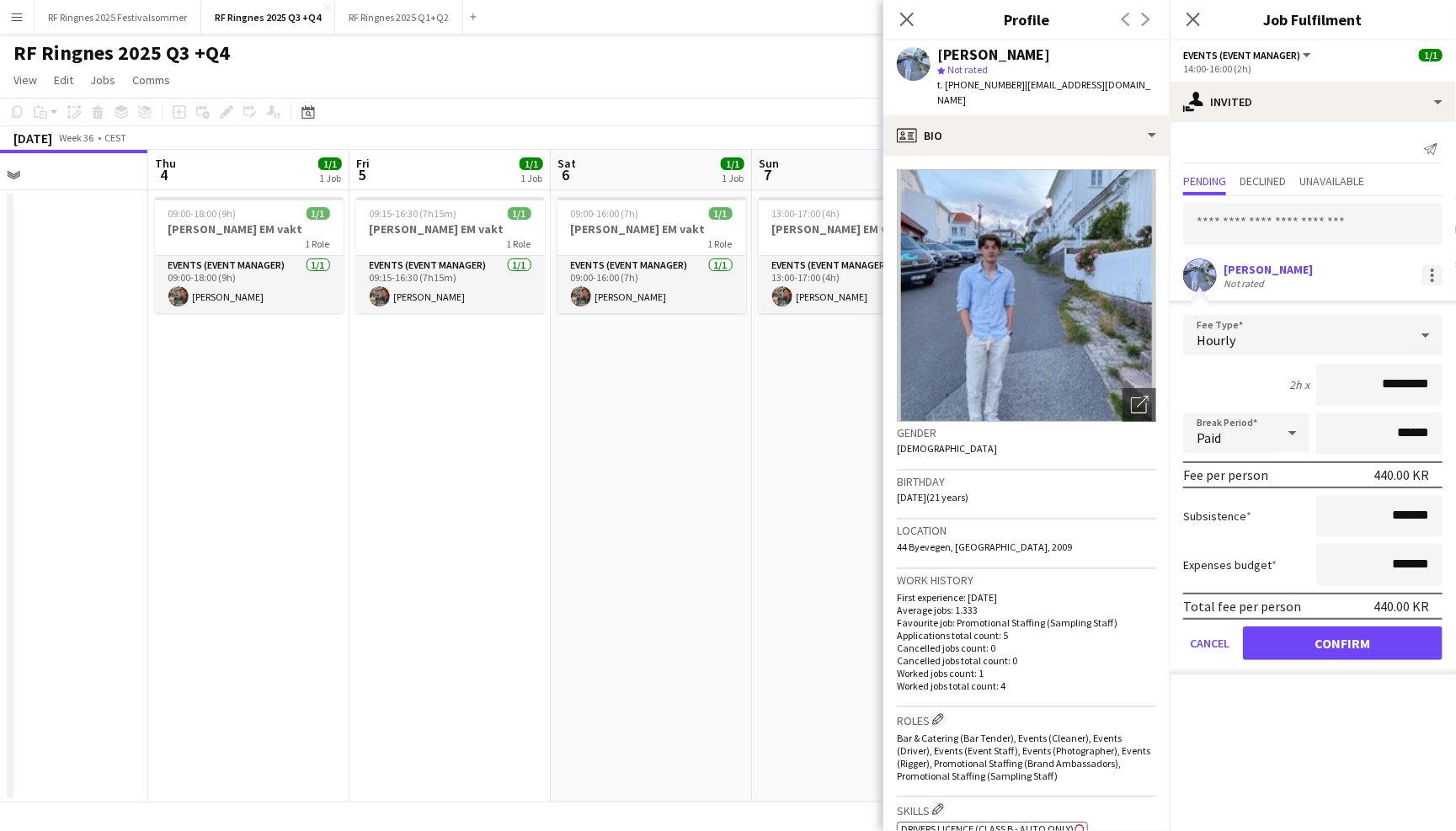
click at [1434, 279] on div at bounding box center [1433, 280] width 3 height 3
click at [1374, 265] on div at bounding box center [728, 416] width 1456 height 831
click at [904, 24] on icon "Close pop-in" at bounding box center [906, 19] width 16 height 16
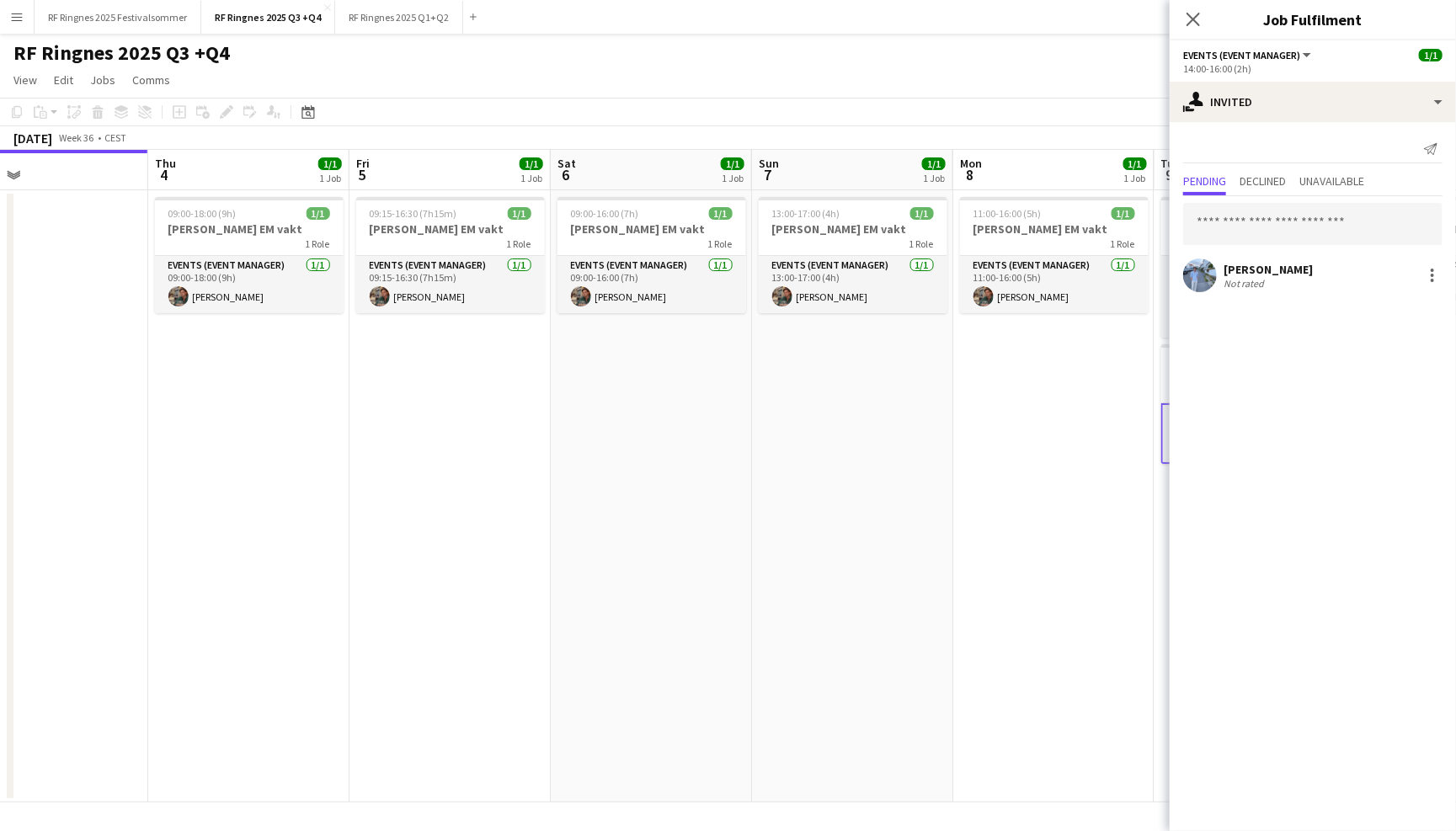
click at [1111, 37] on div "RF Ringnes 2025 Q3 +Q4 user" at bounding box center [728, 49] width 1456 height 32
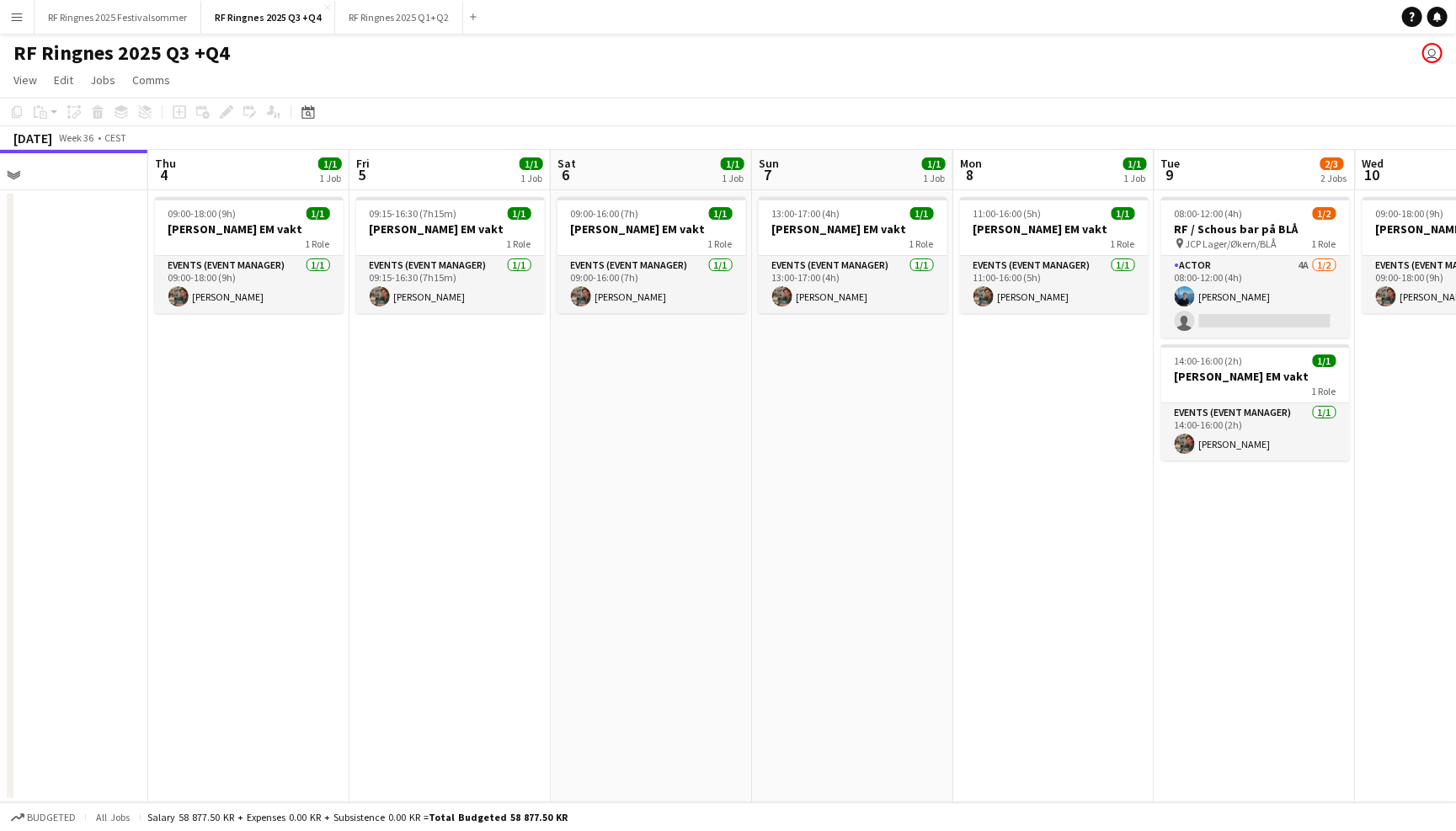
click at [20, 19] on app-icon "Menu" at bounding box center [17, 17] width 14 height 14
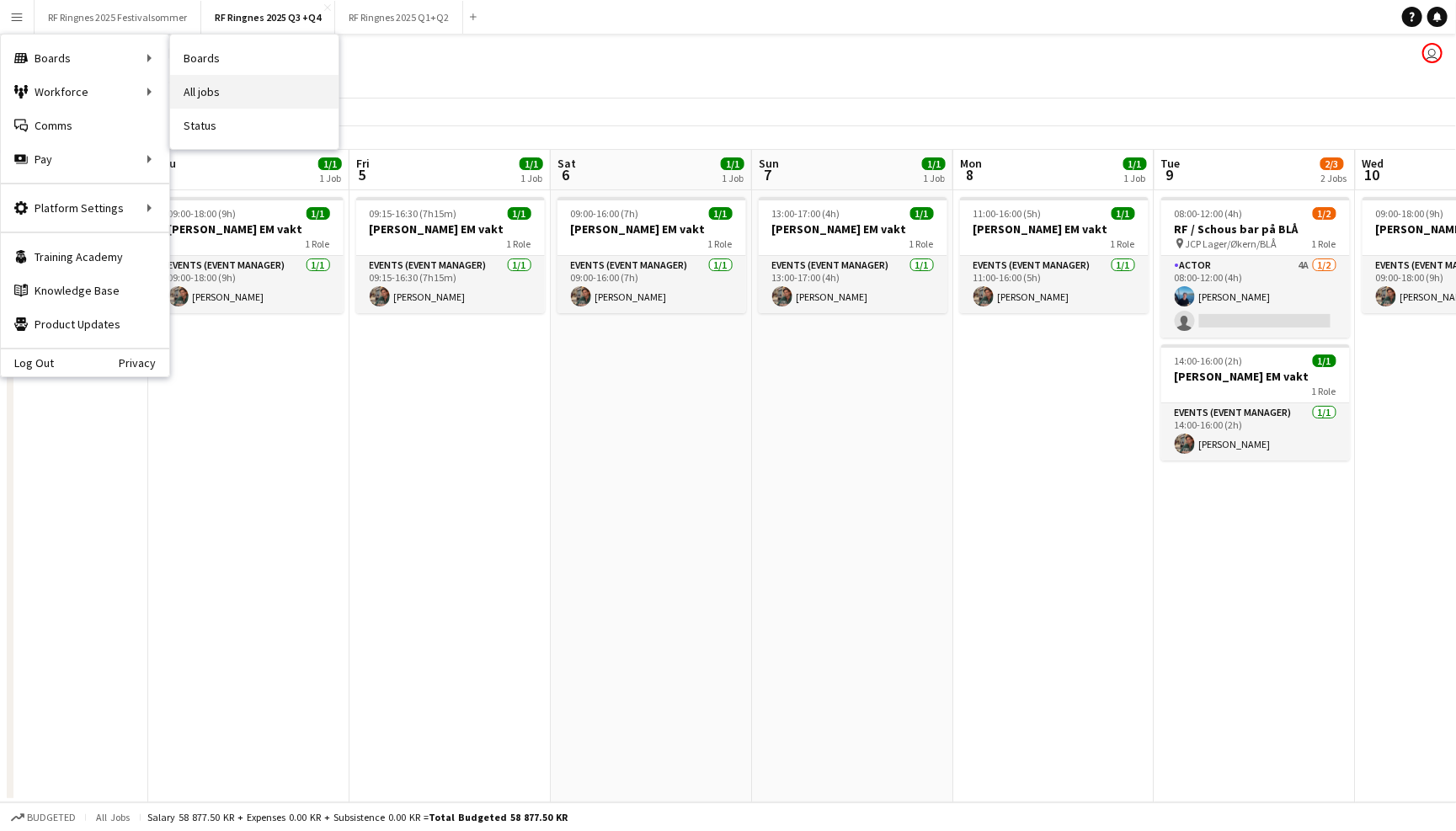
click at [204, 97] on link "All jobs" at bounding box center [255, 91] width 169 height 34
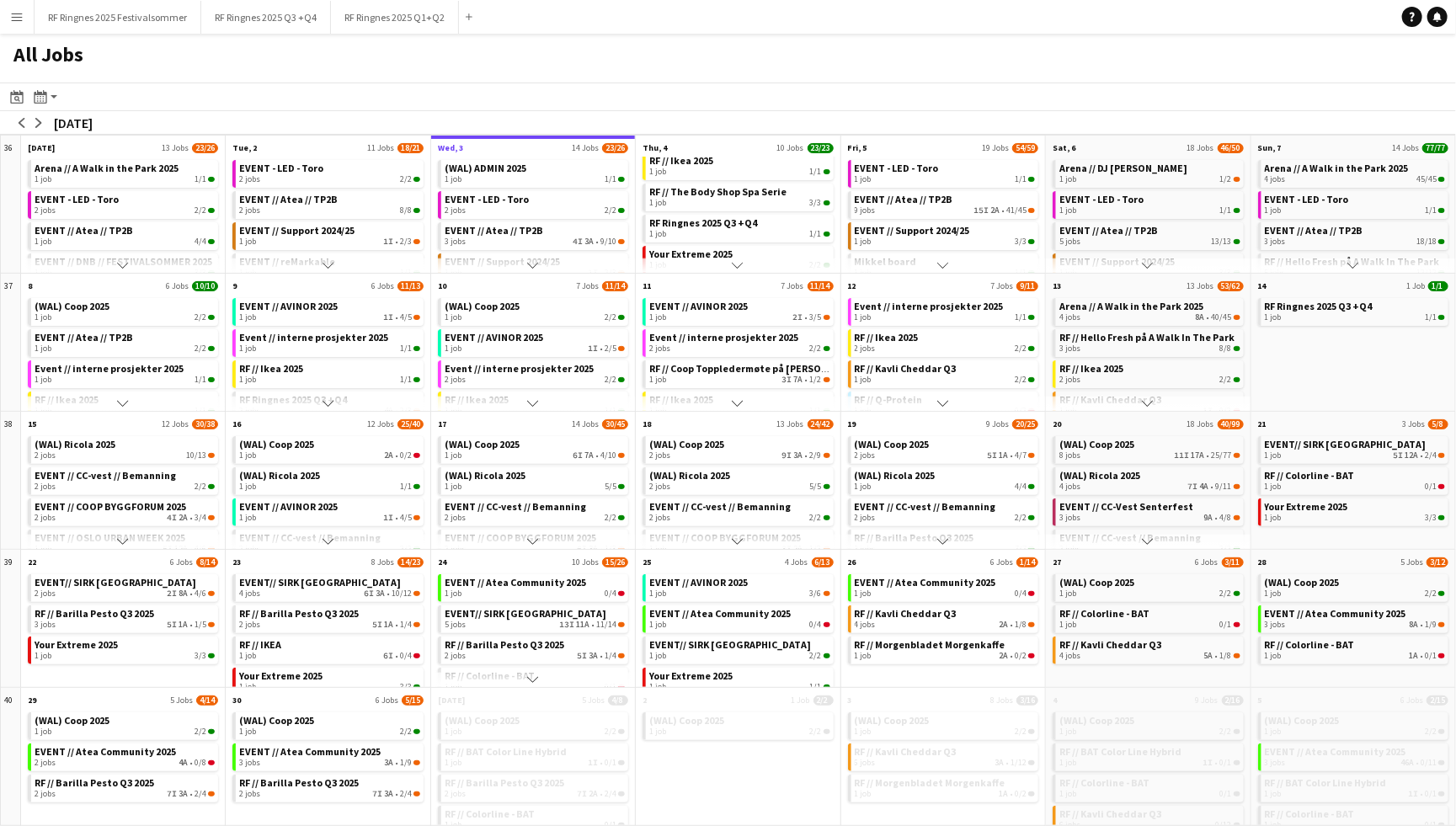
scroll to position [113, 0]
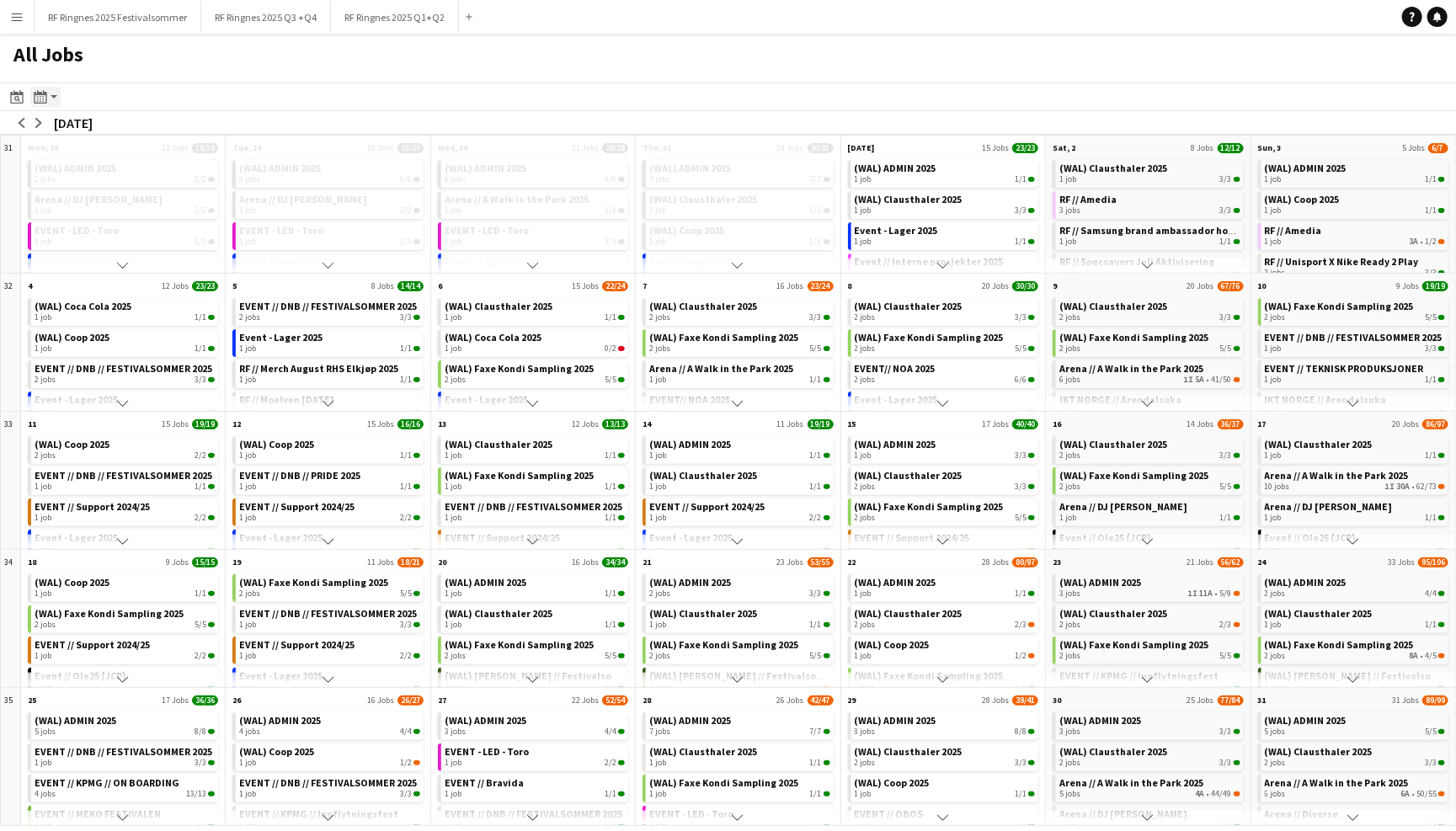
click at [46, 95] on icon at bounding box center [40, 97] width 13 height 14
click at [66, 120] on div "Day view by Board Day view by Job Month view" at bounding box center [90, 157] width 121 height 102
click at [71, 132] on link "Day view by Board" at bounding box center [91, 129] width 93 height 15
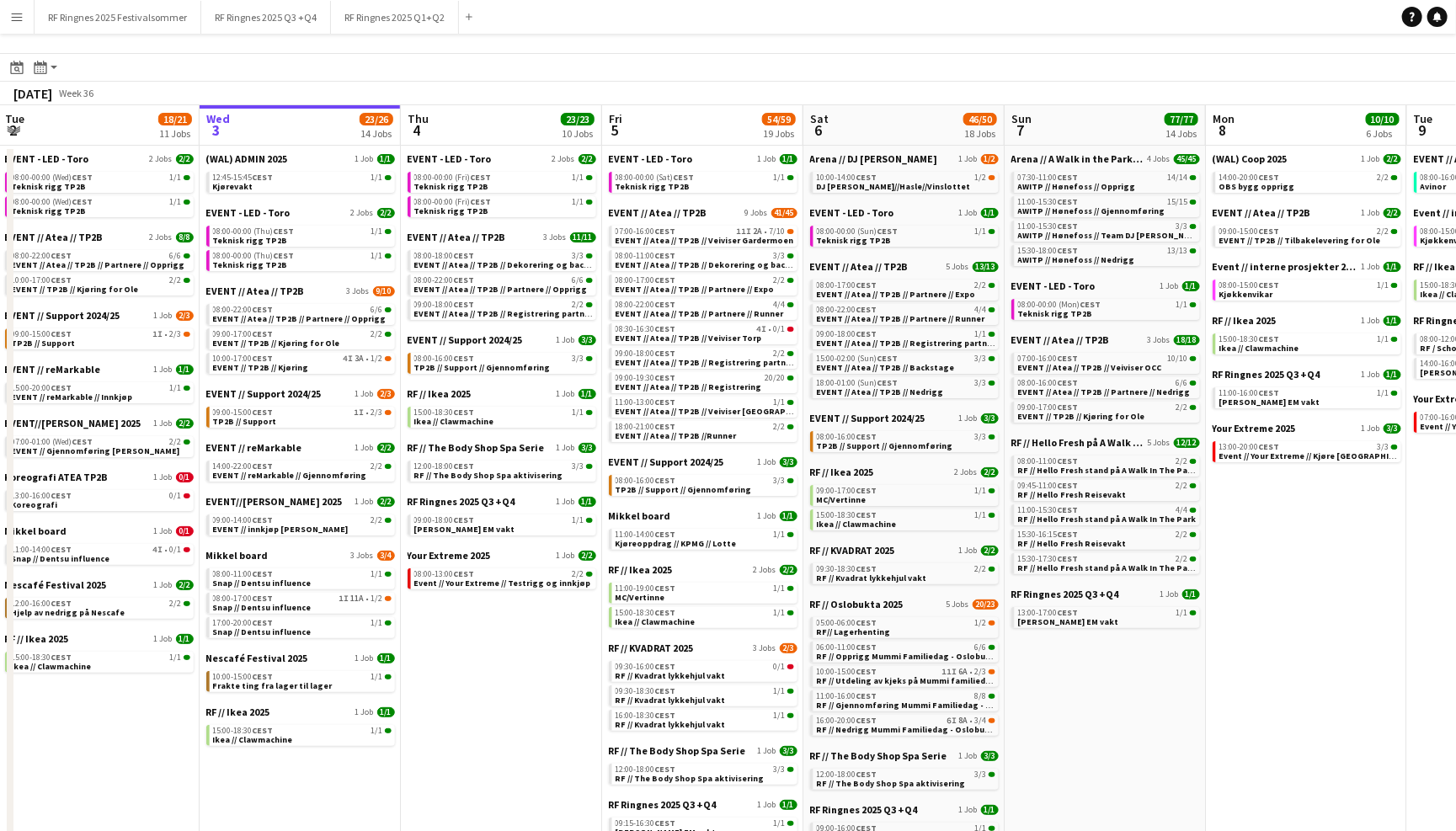
scroll to position [23, 0]
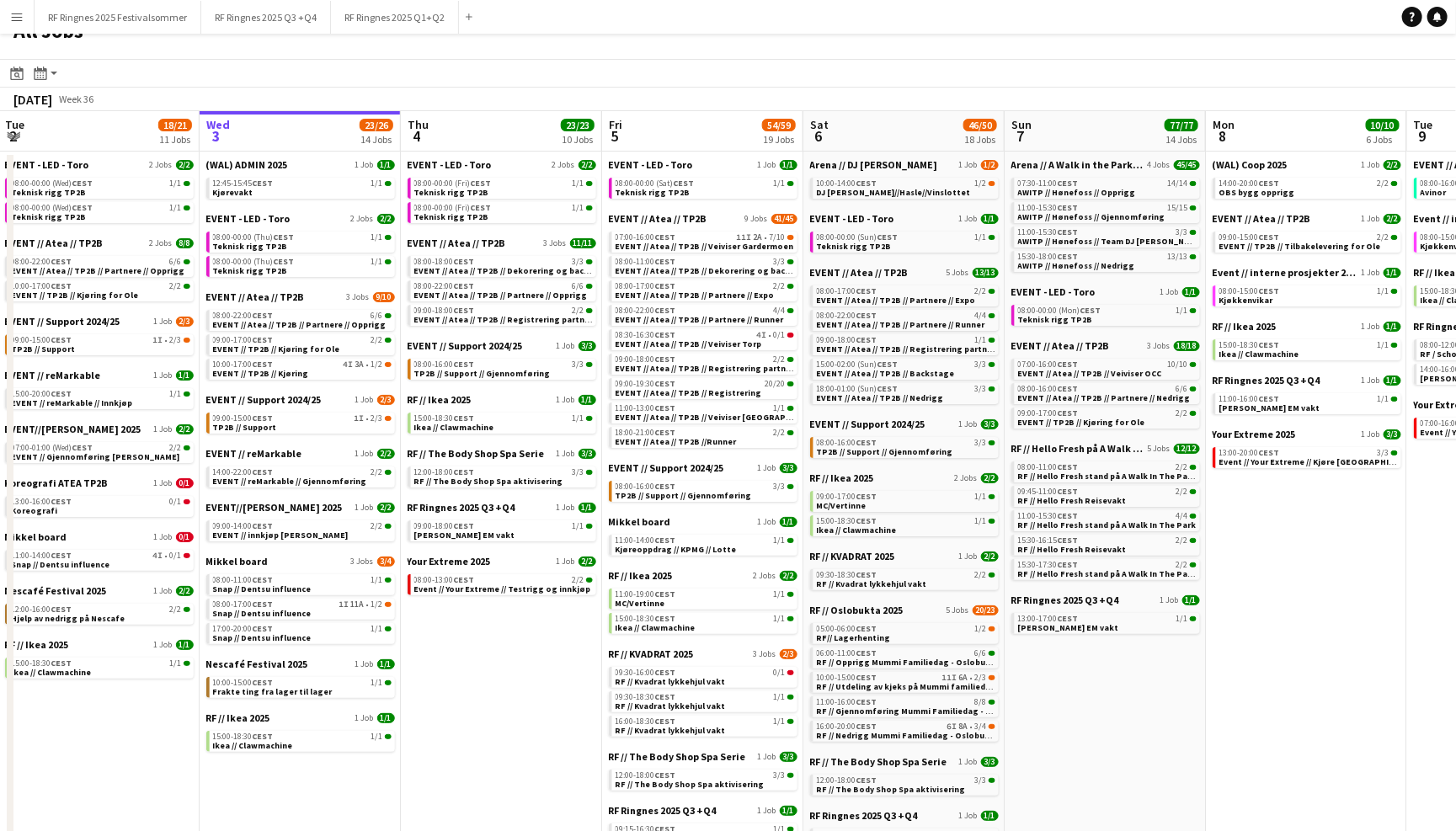
click at [18, 15] on app-icon "Menu" at bounding box center [17, 17] width 14 height 14
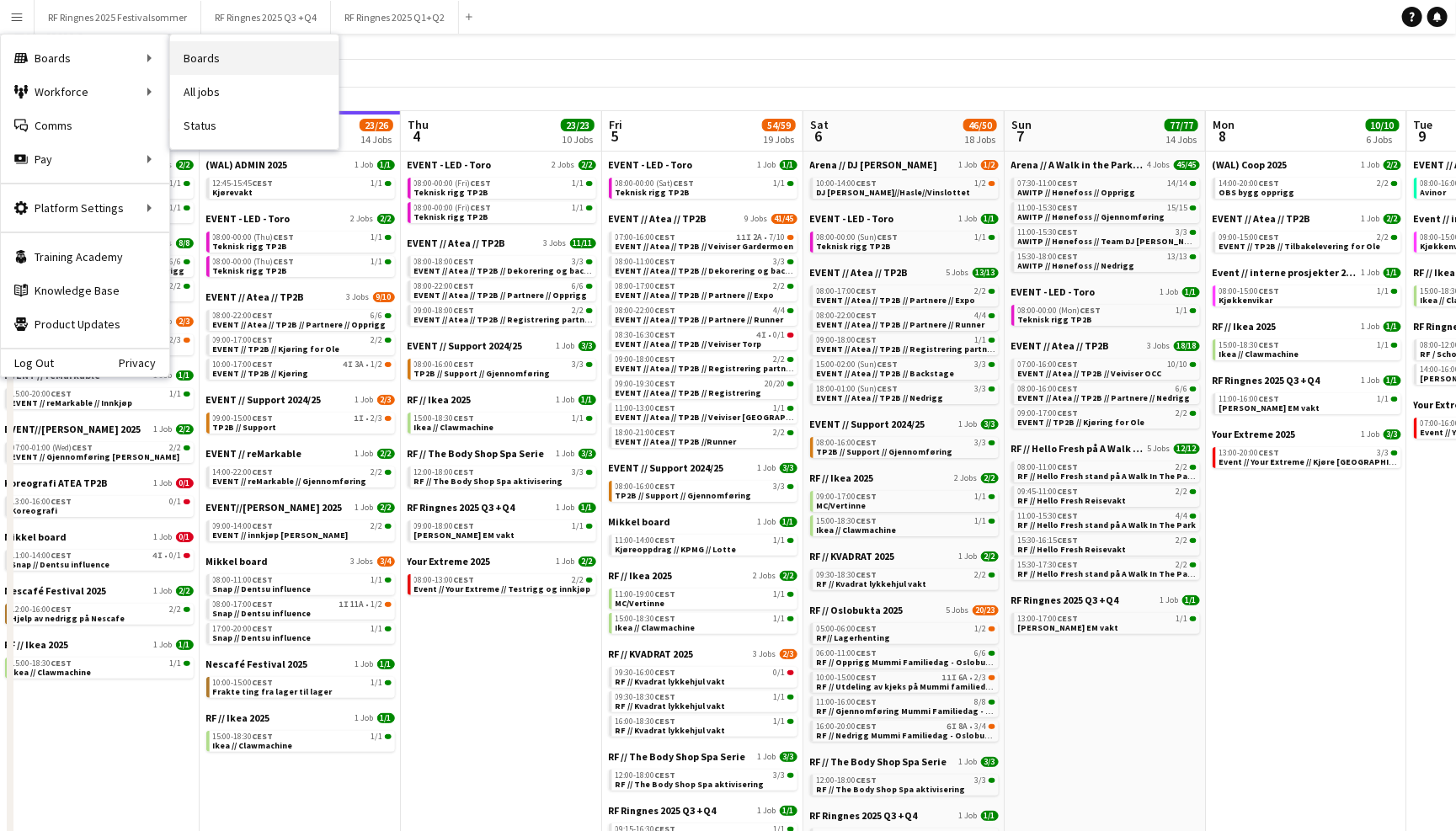
click at [220, 60] on link "Boards" at bounding box center [255, 58] width 169 height 34
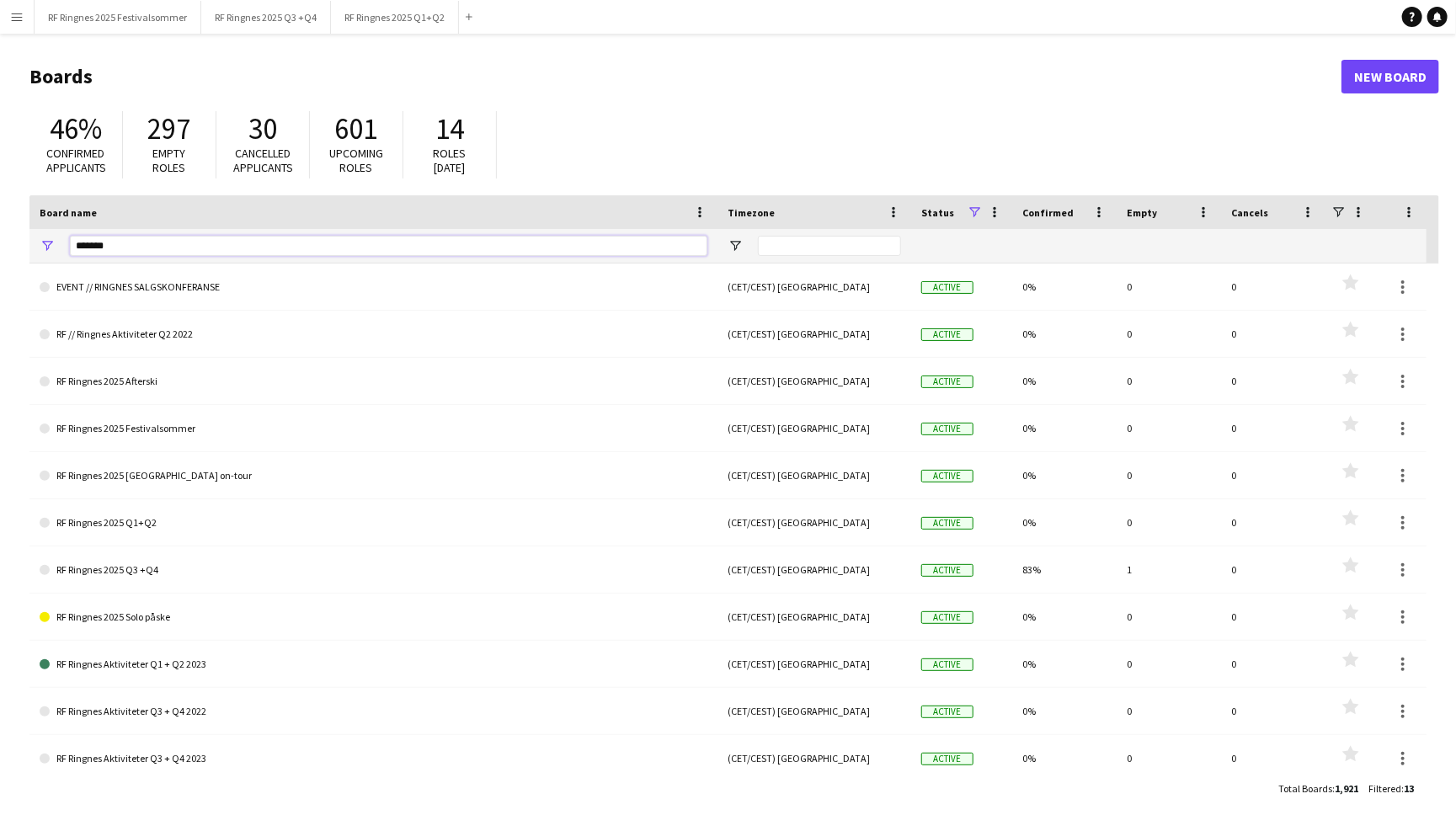
drag, startPoint x: 167, startPoint y: 246, endPoint x: 0, endPoint y: 226, distance: 168.2
click at [0, 226] on main "Boards New Board 46% Confirmed applicants 297 Empty roles 30 Cancelled applican…" at bounding box center [728, 432] width 1456 height 797
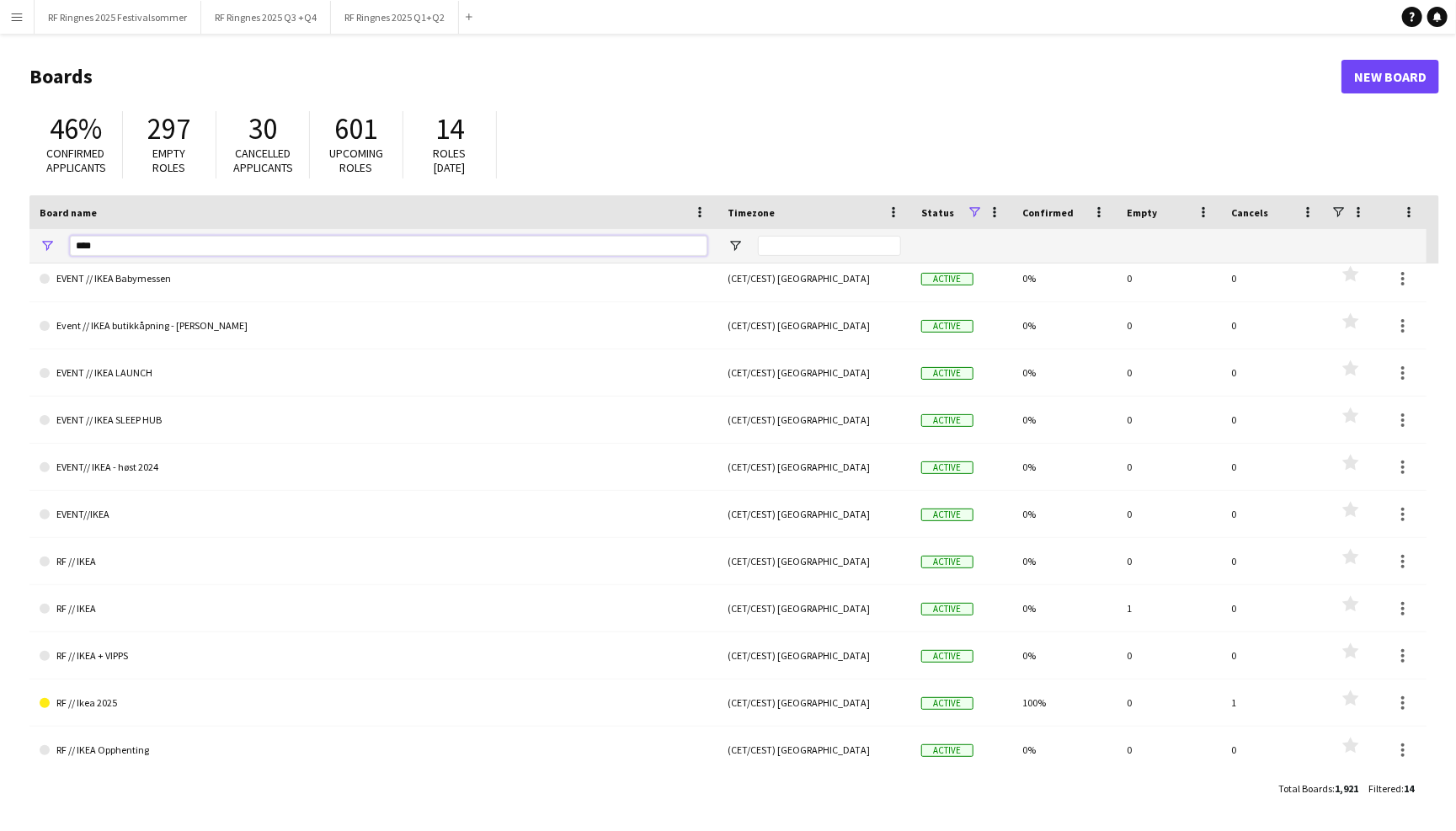
type input "****"
click at [15, 6] on button "Menu" at bounding box center [16, 16] width 34 height 34
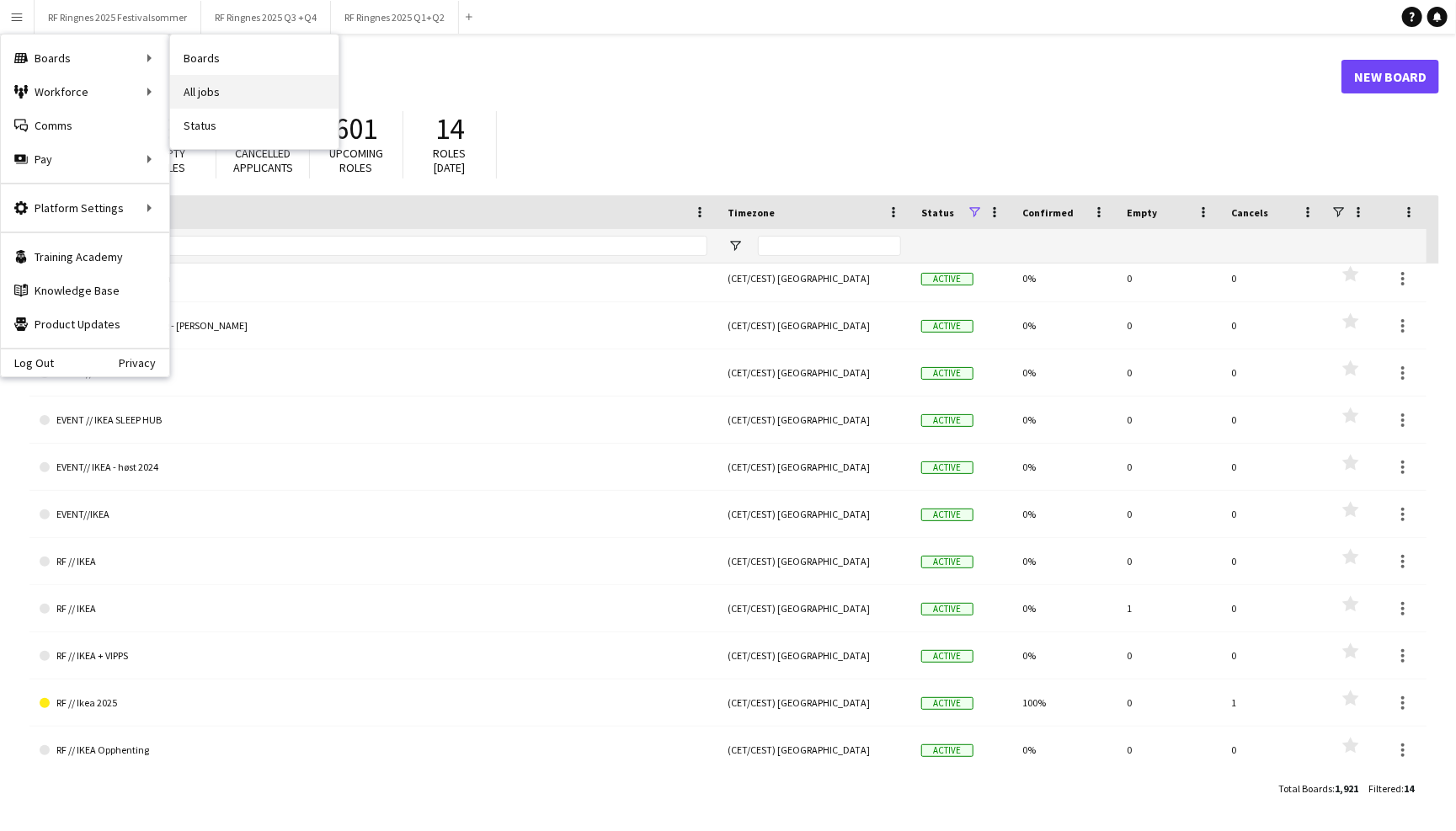
click at [201, 97] on link "All jobs" at bounding box center [255, 91] width 169 height 34
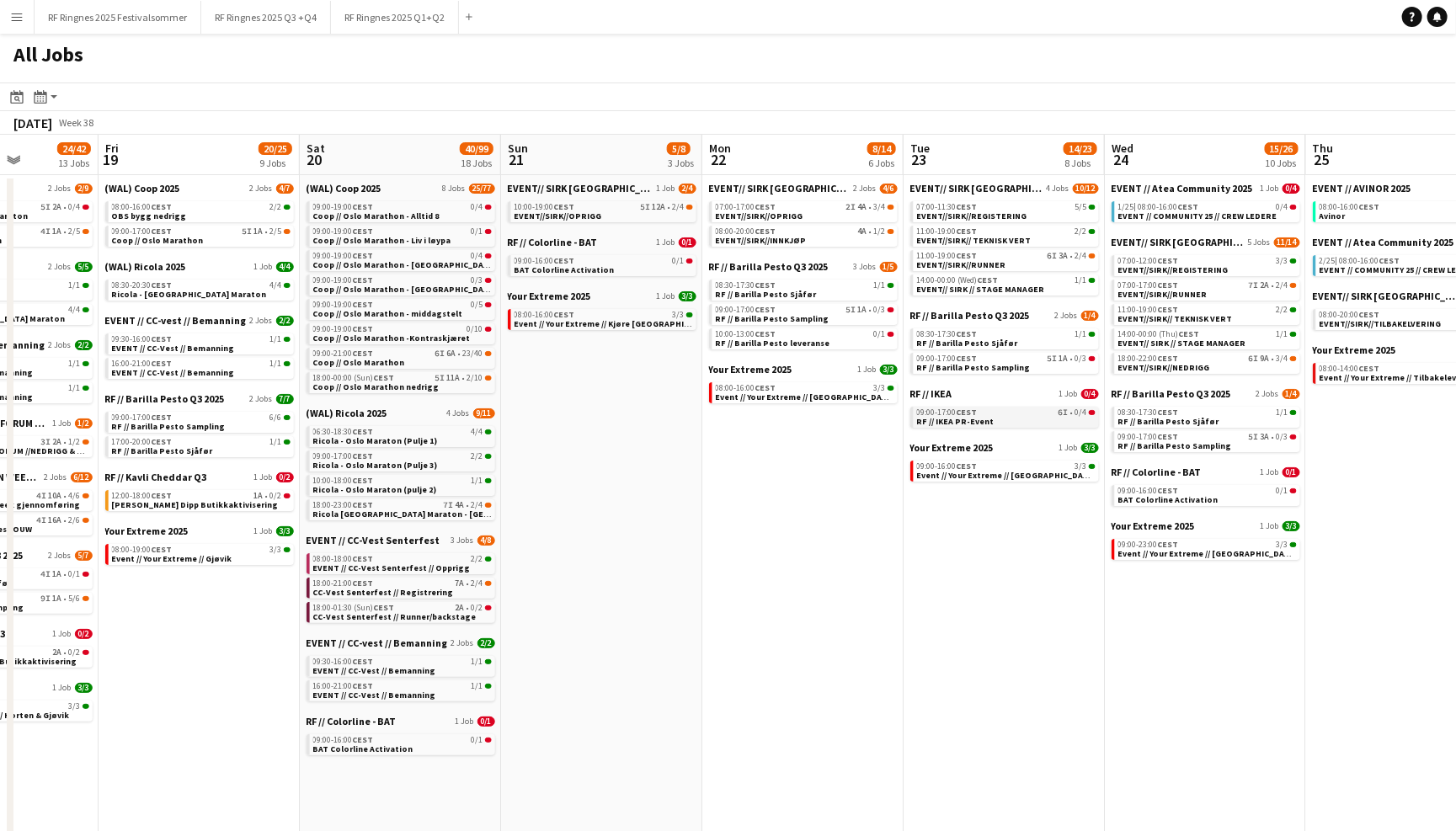
click at [1022, 409] on div "09:00-17:00 CEST 6I • 0/4" at bounding box center [1006, 413] width 178 height 9
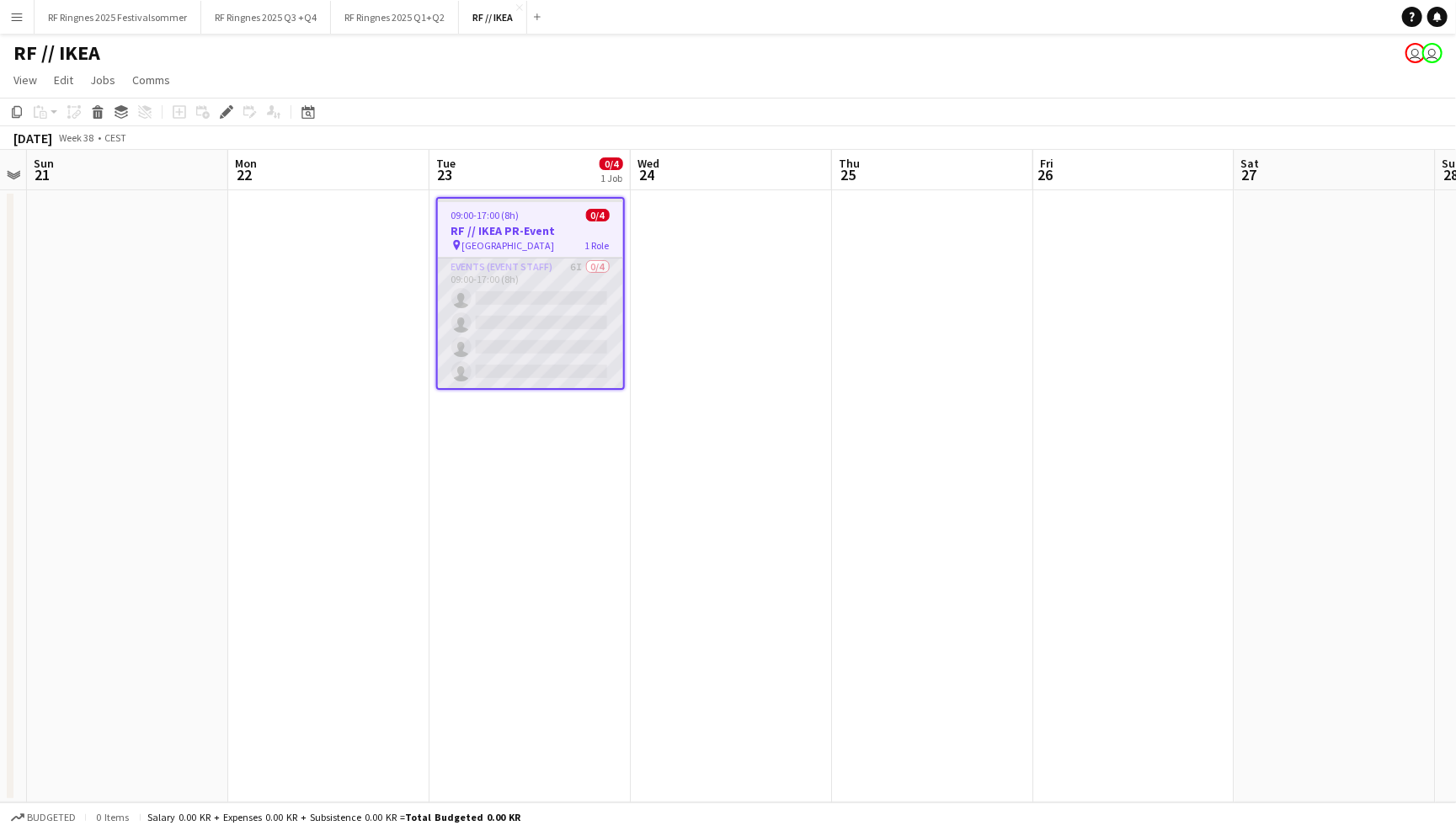
click at [536, 310] on app-card-role "Events (Event Staff) 6I 0/4 09:00-17:00 (8h) single-neutral-actions single-neut…" at bounding box center [530, 323] width 185 height 131
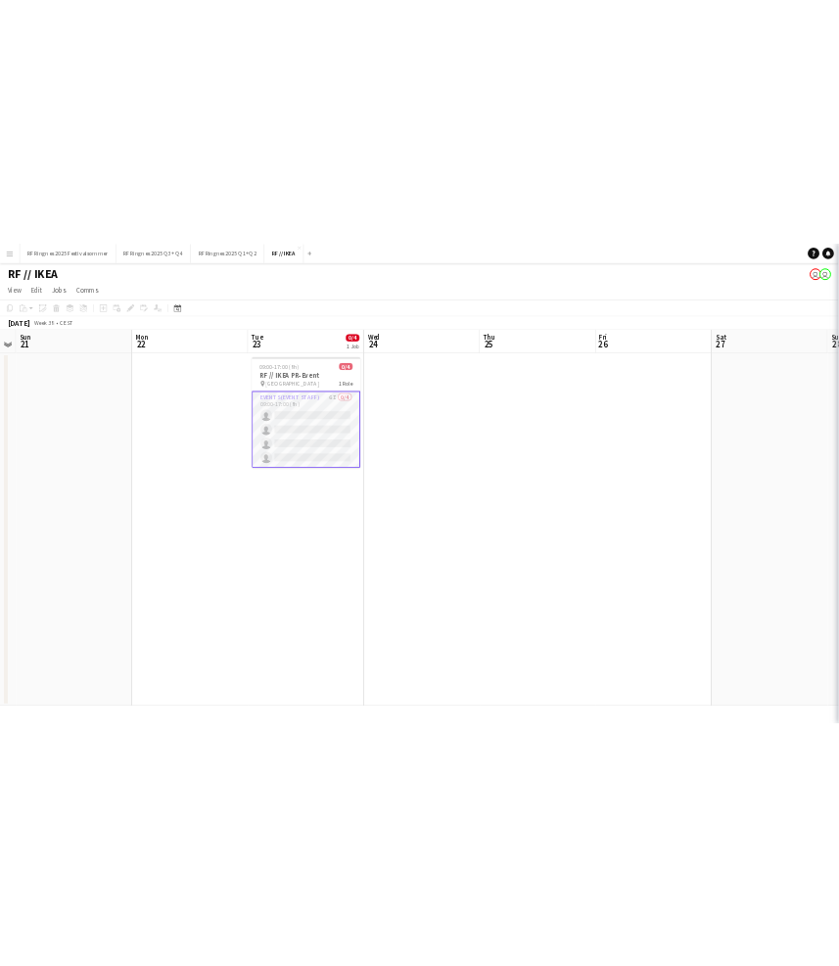
scroll to position [0, 669]
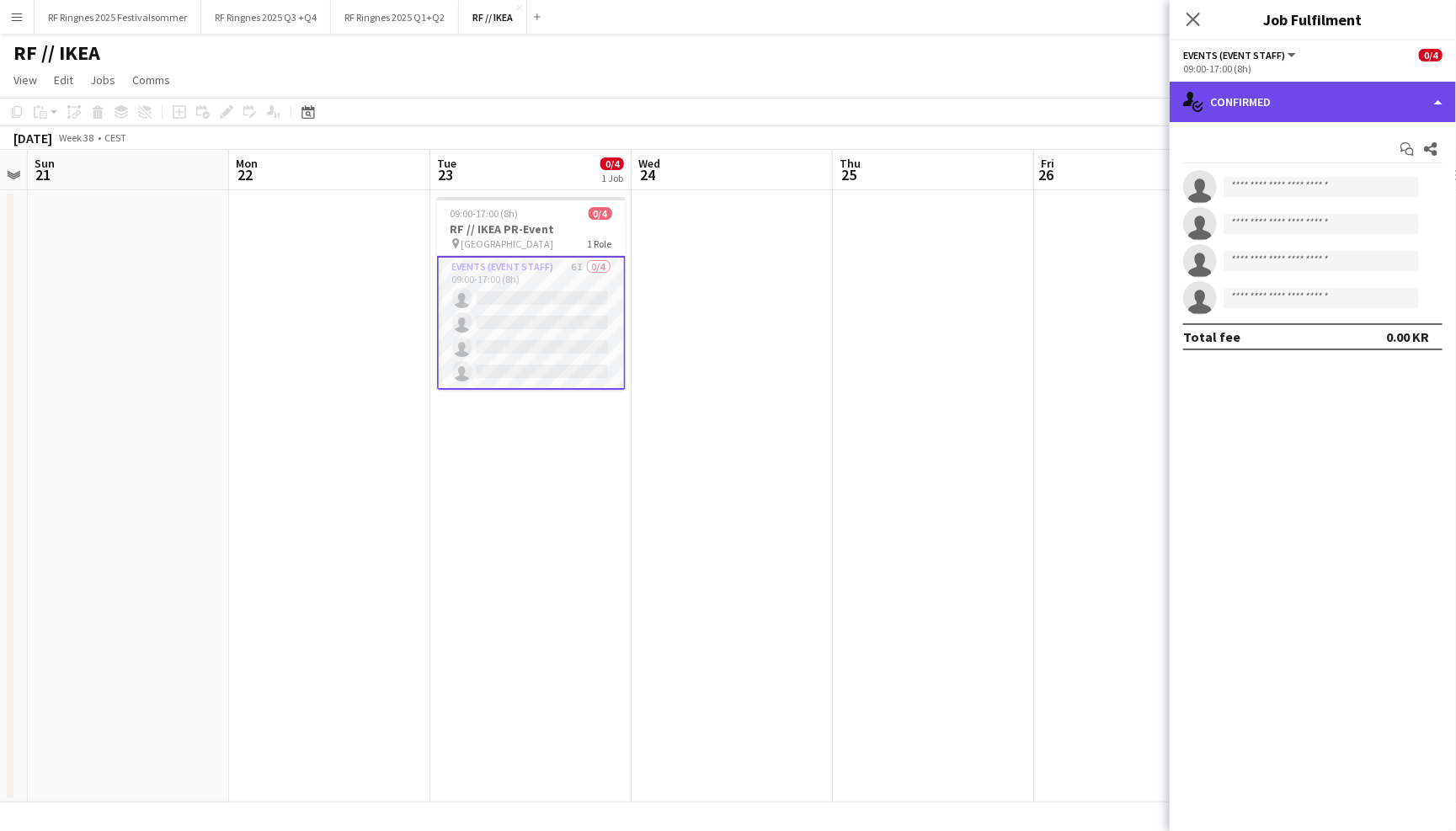
click at [1329, 111] on div "single-neutral-actions-check-2 Confirmed" at bounding box center [1312, 102] width 287 height 40
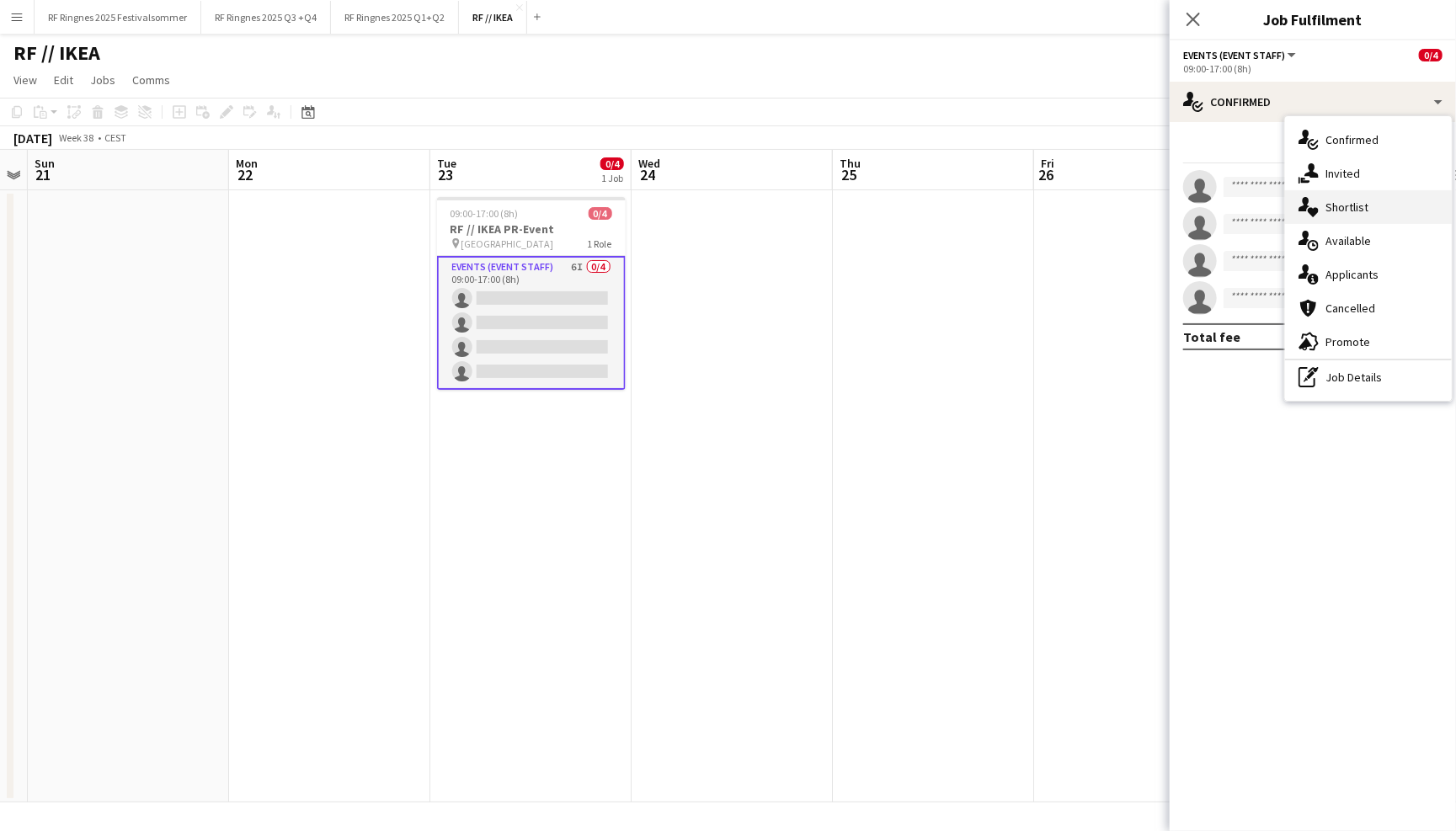
click at [1357, 209] on span "Shortlist" at bounding box center [1347, 207] width 43 height 15
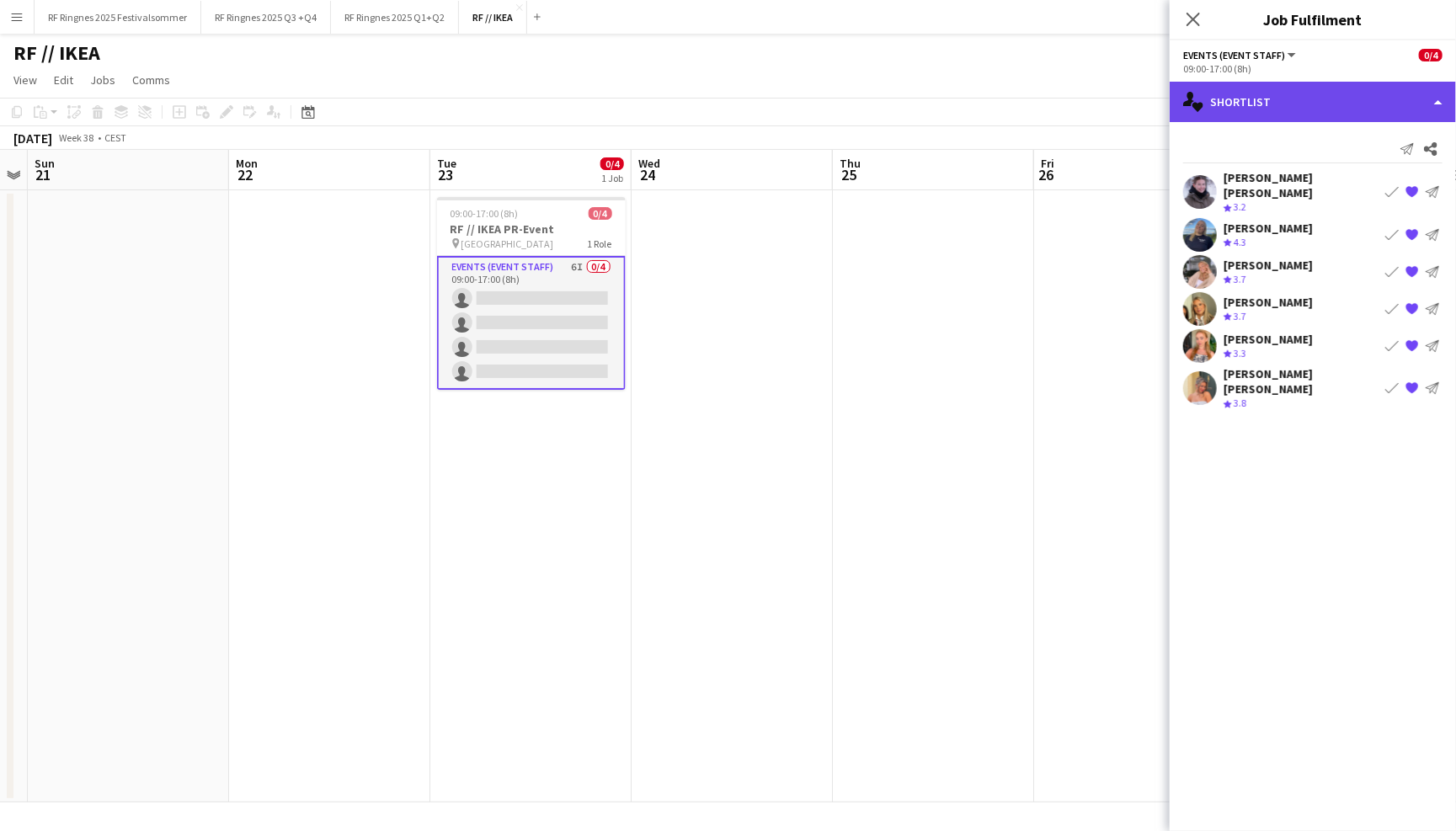
click at [1305, 99] on div "single-neutral-actions-heart Shortlist" at bounding box center [1312, 102] width 287 height 40
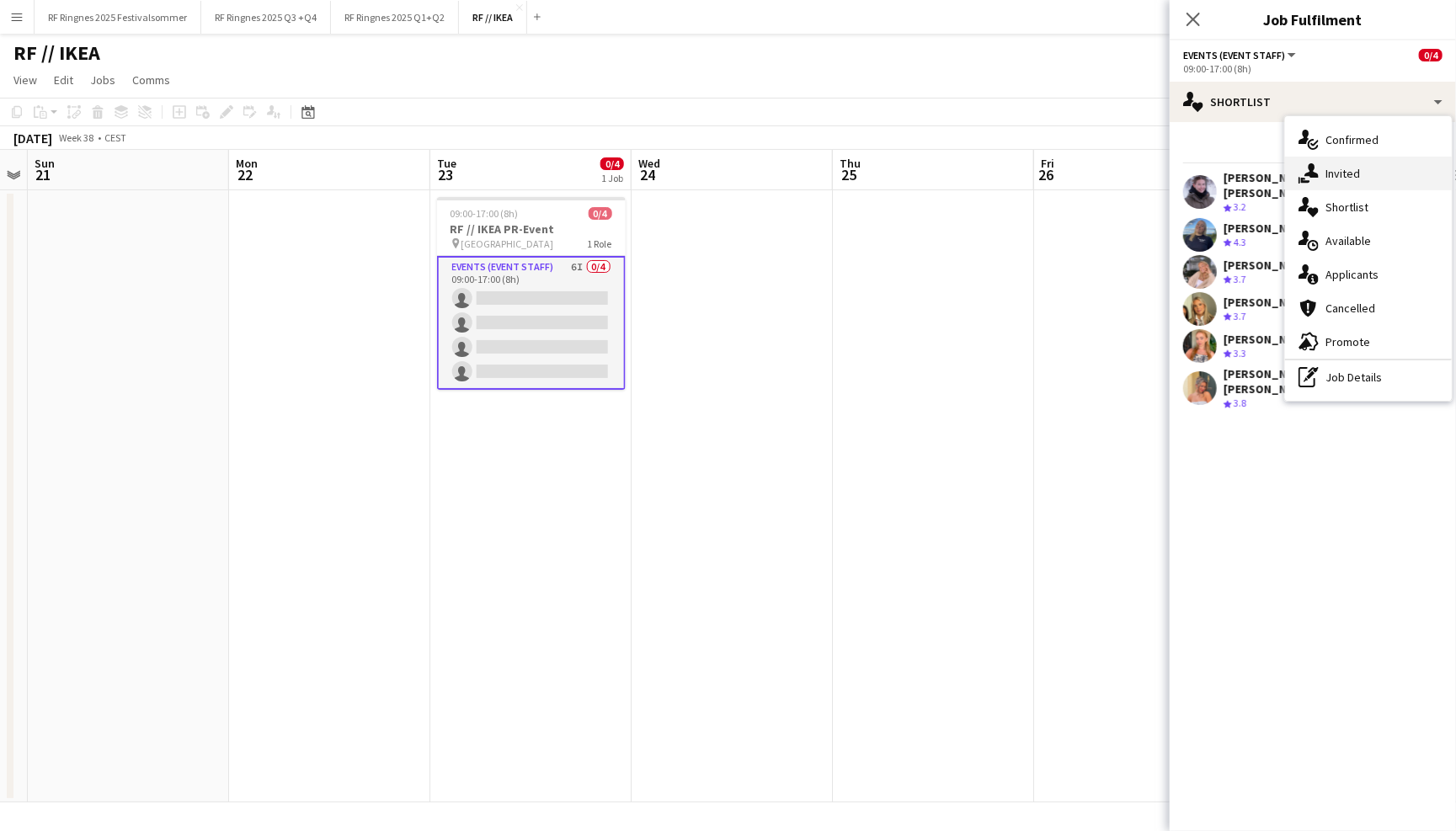
click at [1338, 176] on span "Invited" at bounding box center [1342, 174] width 34 height 15
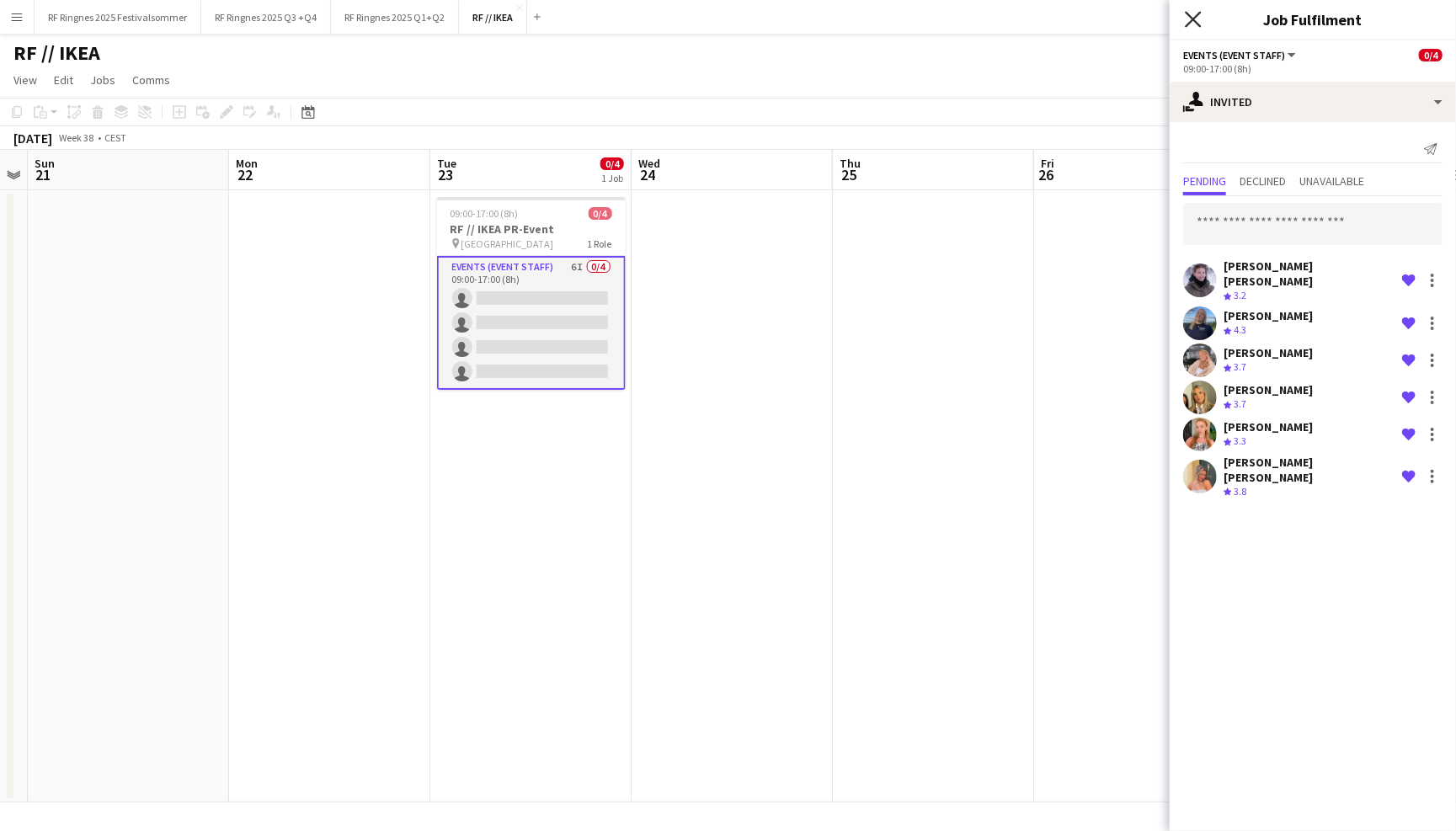
click at [1186, 25] on icon at bounding box center [1193, 19] width 16 height 16
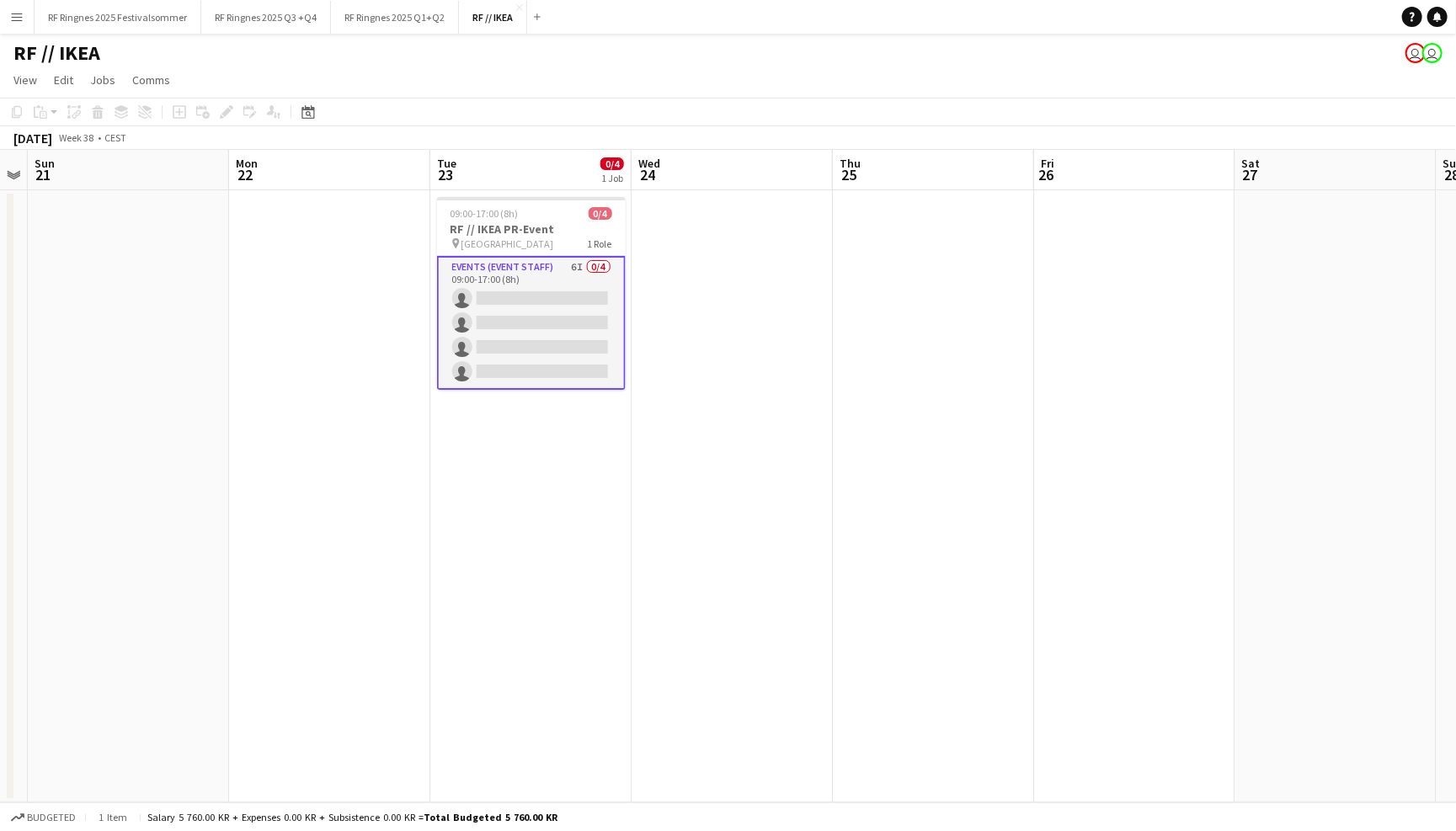
click at [1050, 63] on div "RF // IKEA user user" at bounding box center [728, 49] width 1456 height 32
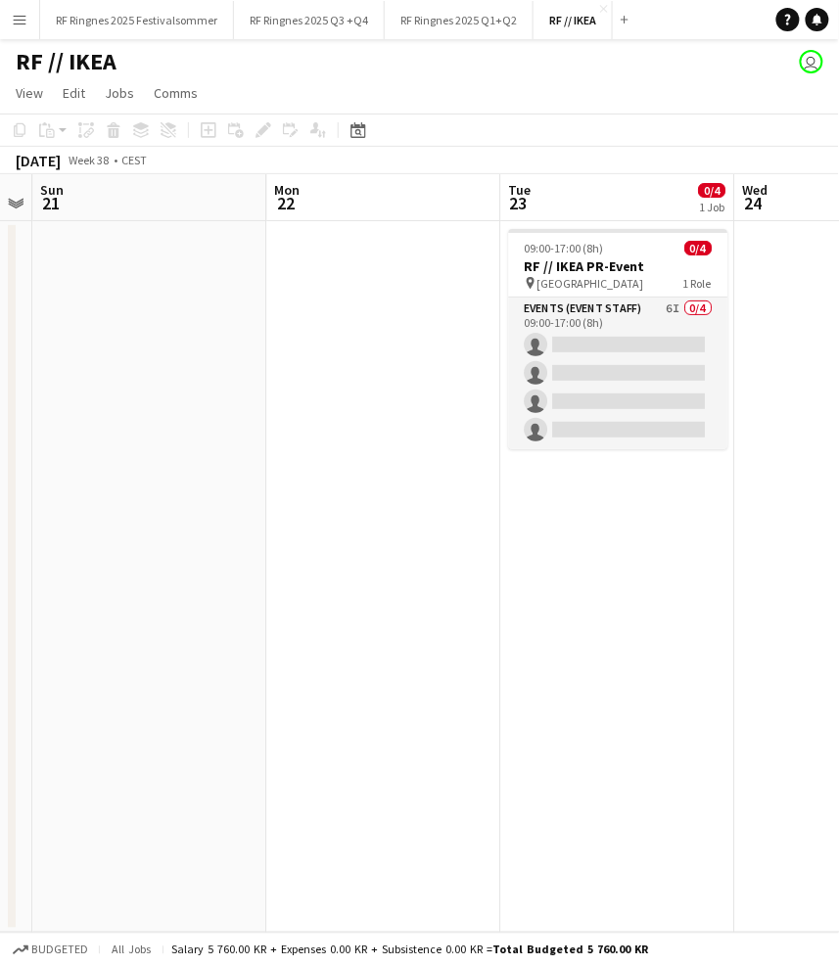
click at [24, 21] on app-icon "Menu" at bounding box center [20, 20] width 16 height 16
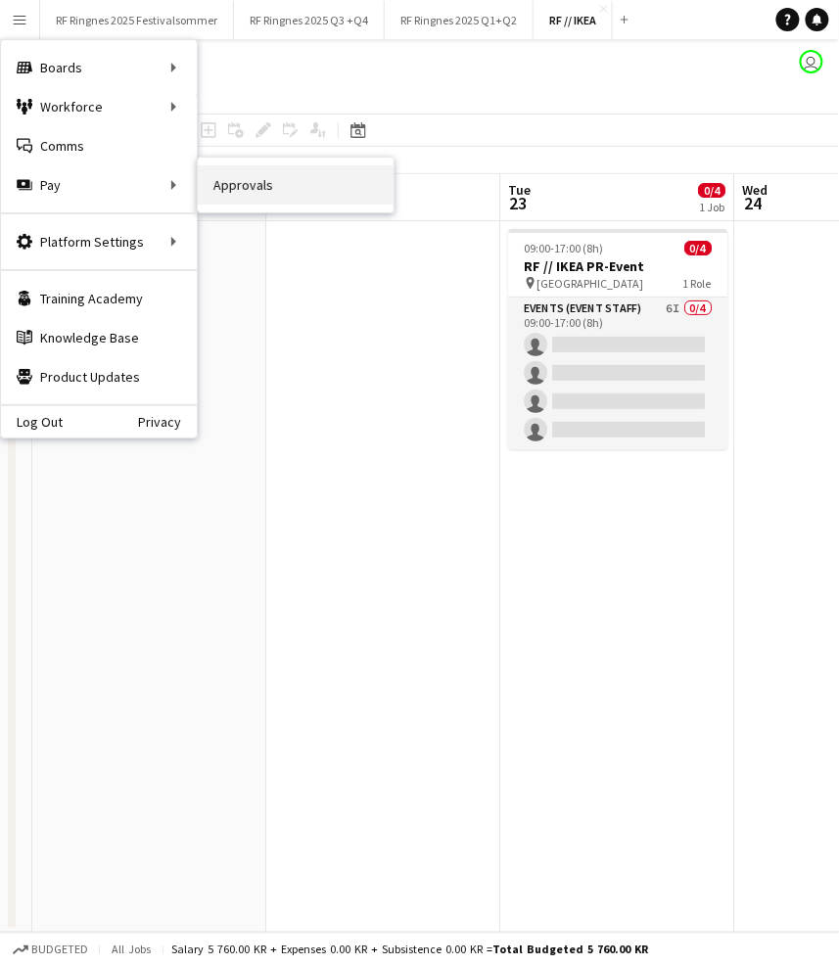
click at [244, 191] on link "Approvals" at bounding box center [296, 184] width 196 height 39
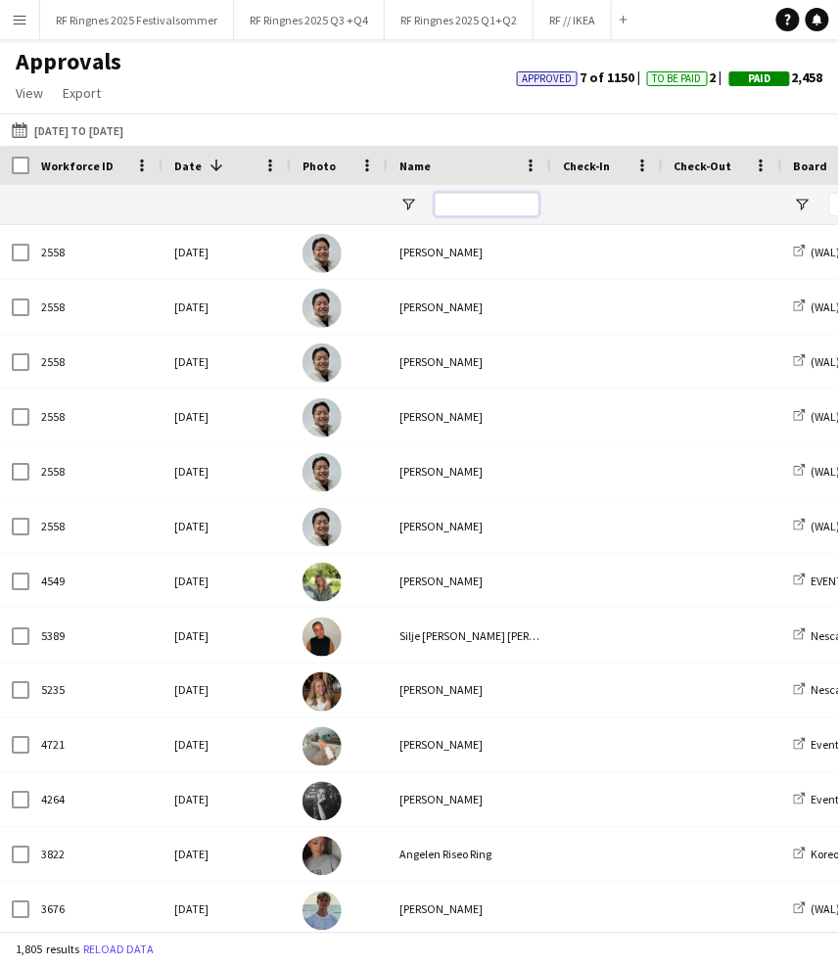
click at [474, 199] on input "Name Filter Input" at bounding box center [487, 204] width 105 height 23
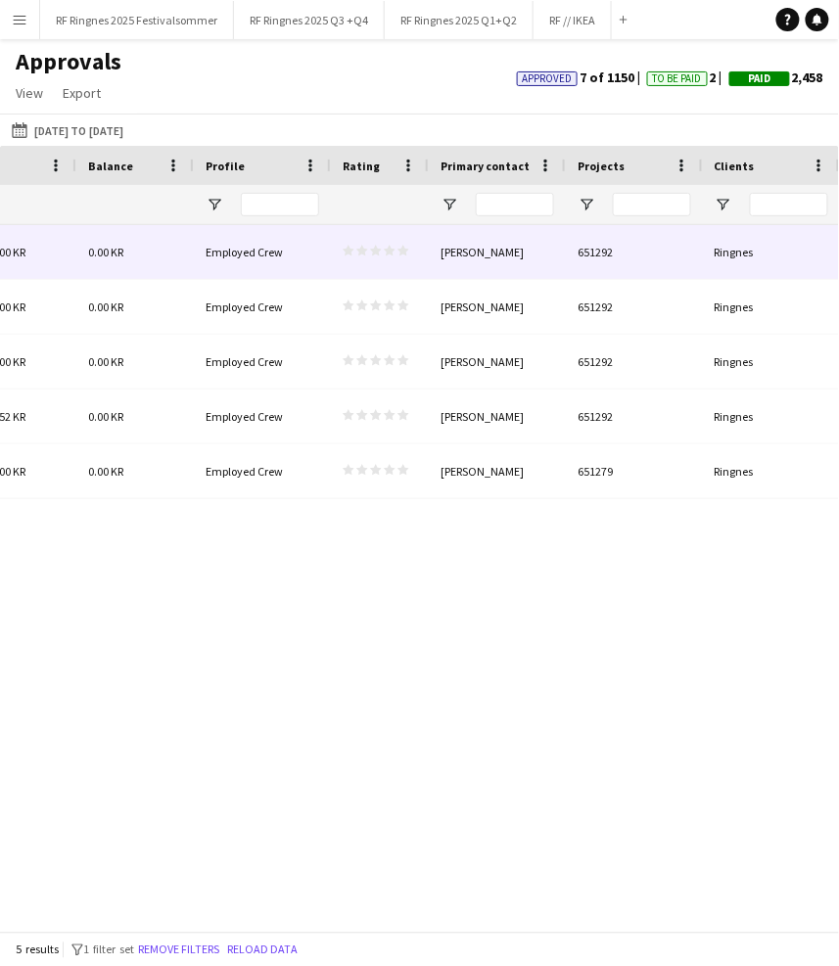
type input "**********"
click at [543, 245] on div "[PERSON_NAME]" at bounding box center [497, 252] width 137 height 54
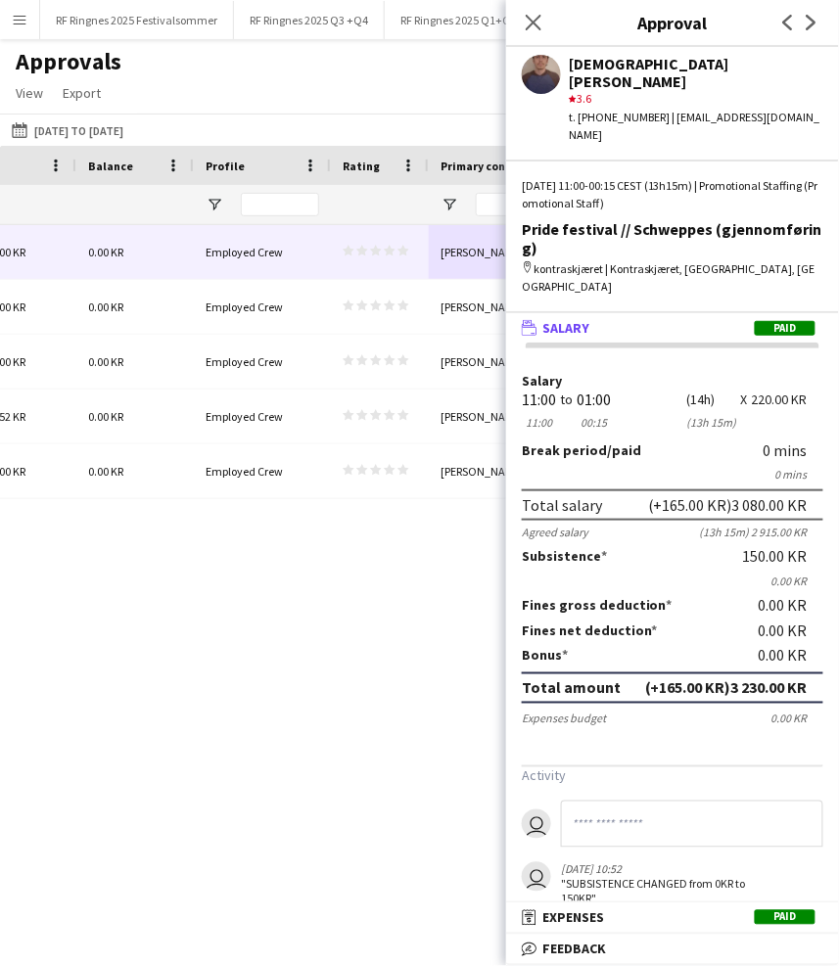
click at [644, 919] on mat-panel-title "receipt Expenses Paid" at bounding box center [668, 918] width 325 height 18
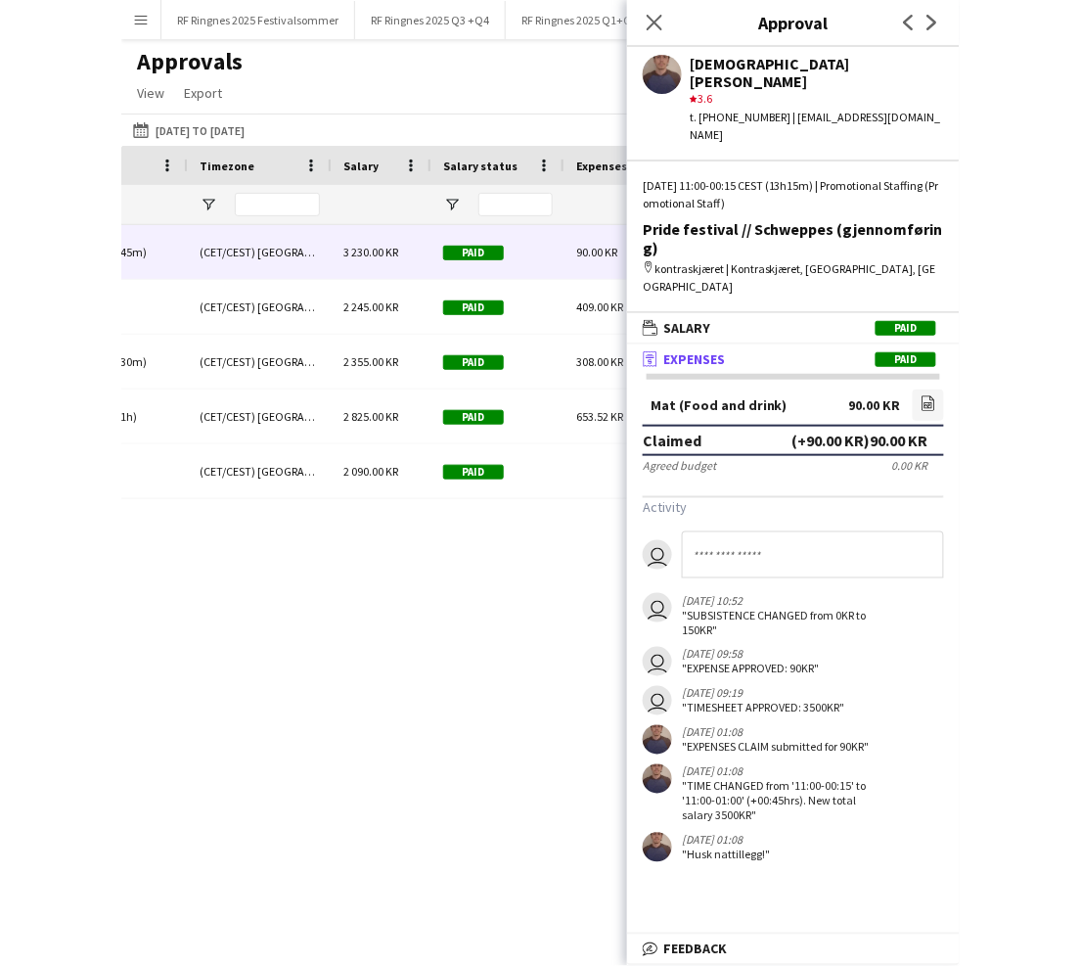
scroll to position [0, 1649]
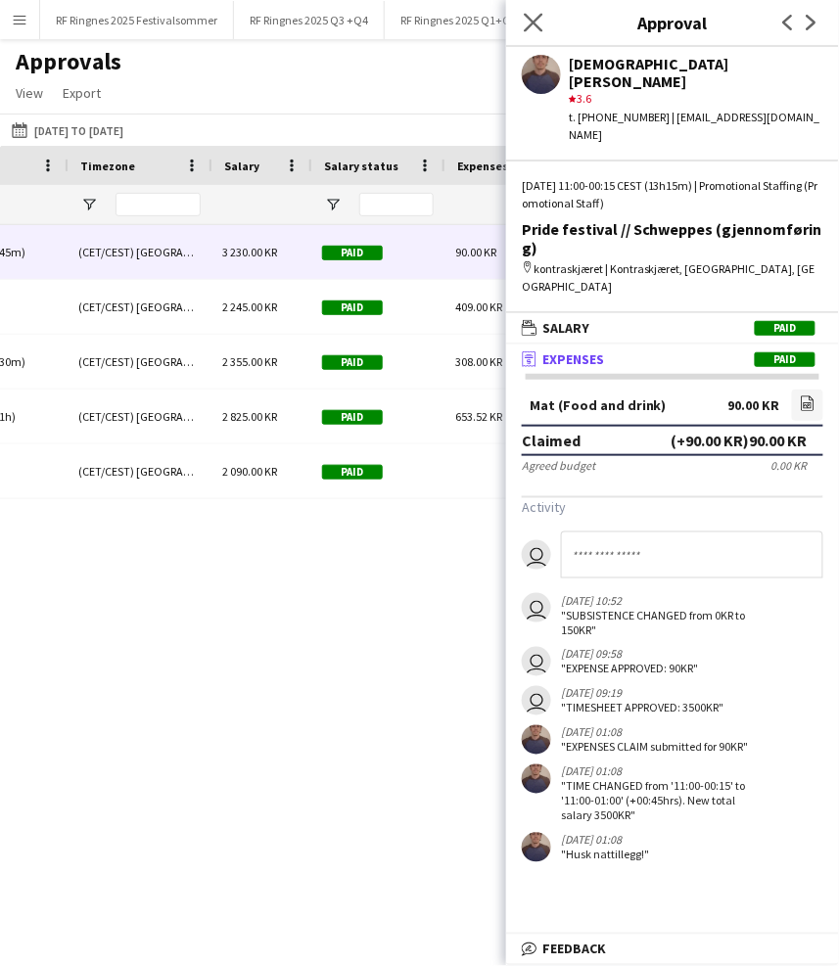
click at [521, 16] on app-icon "Close pop-in" at bounding box center [534, 23] width 28 height 28
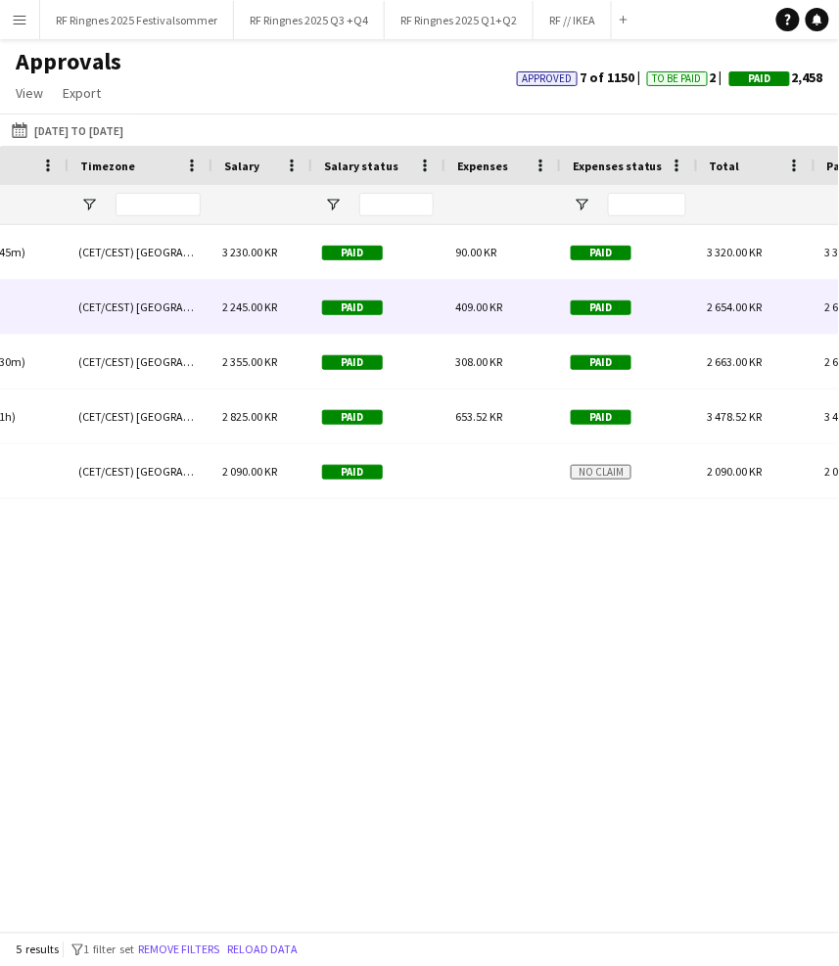
click at [511, 301] on div "409.00 KR" at bounding box center [500, 307] width 115 height 54
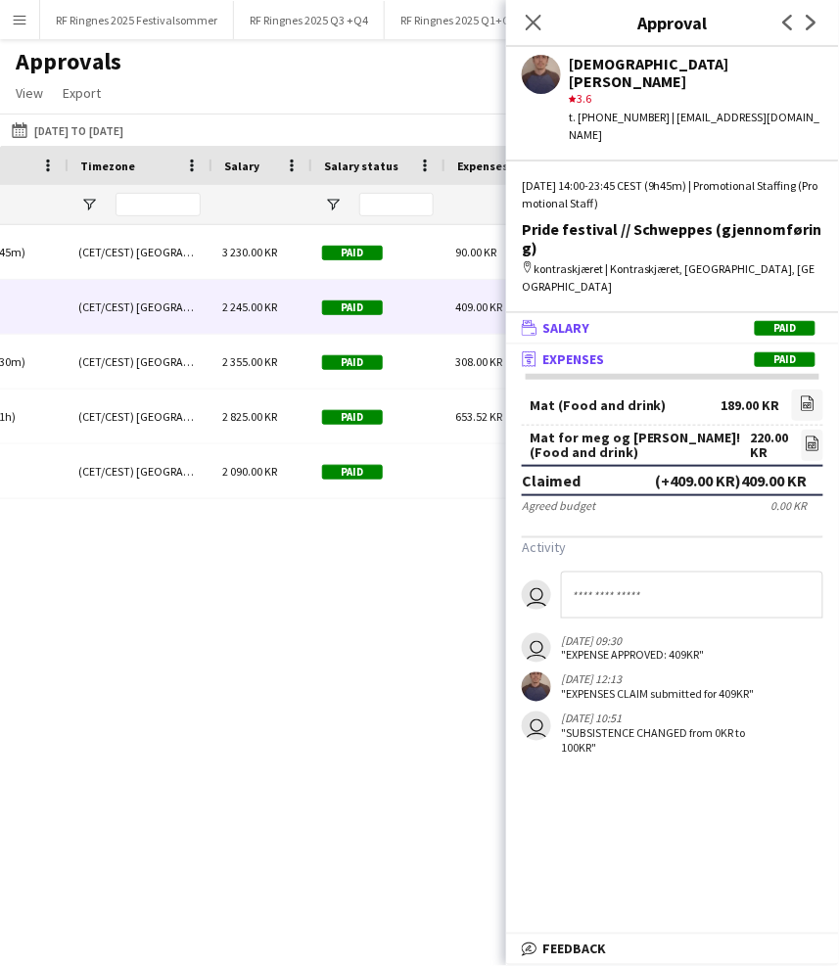
click at [734, 319] on mat-panel-title "wallet Salary Paid" at bounding box center [668, 328] width 325 height 18
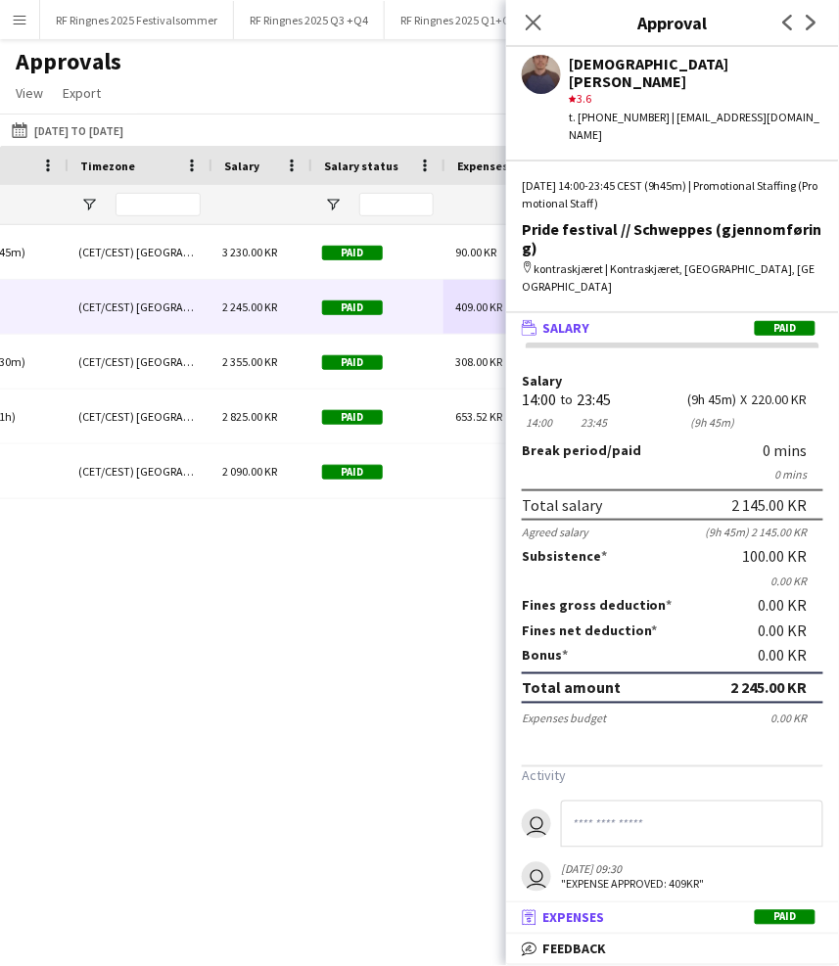
click at [615, 910] on mat-panel-title "receipt Expenses Paid" at bounding box center [668, 918] width 325 height 18
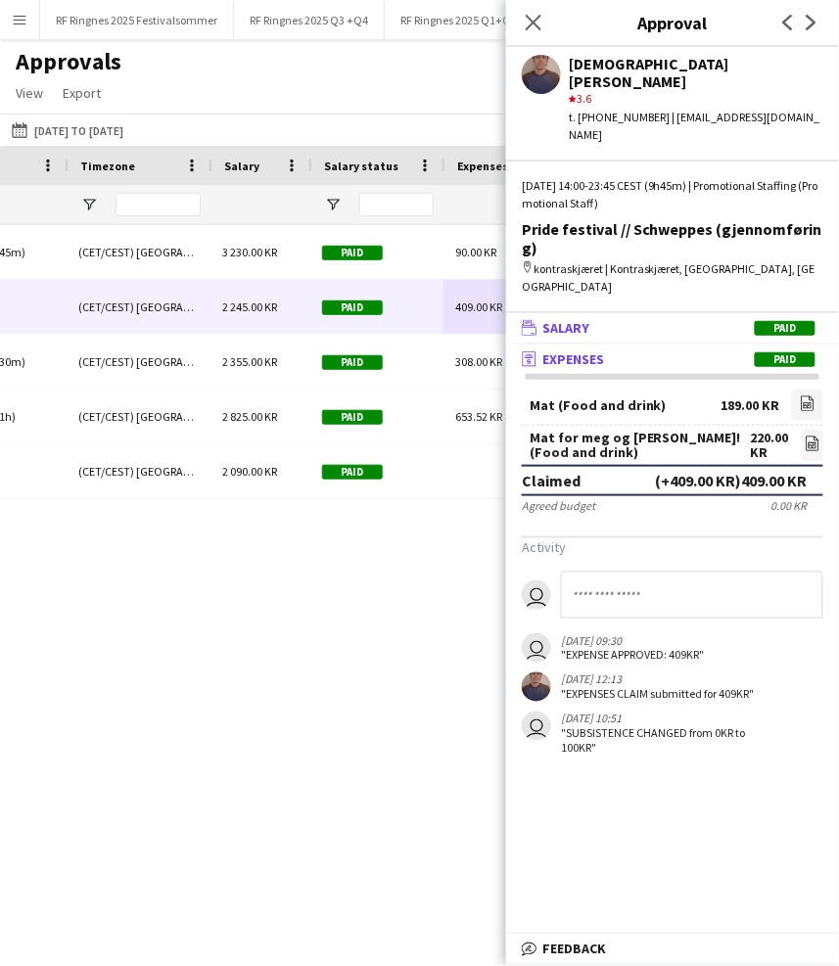
click at [679, 319] on mat-panel-title "wallet Salary Paid" at bounding box center [668, 328] width 325 height 18
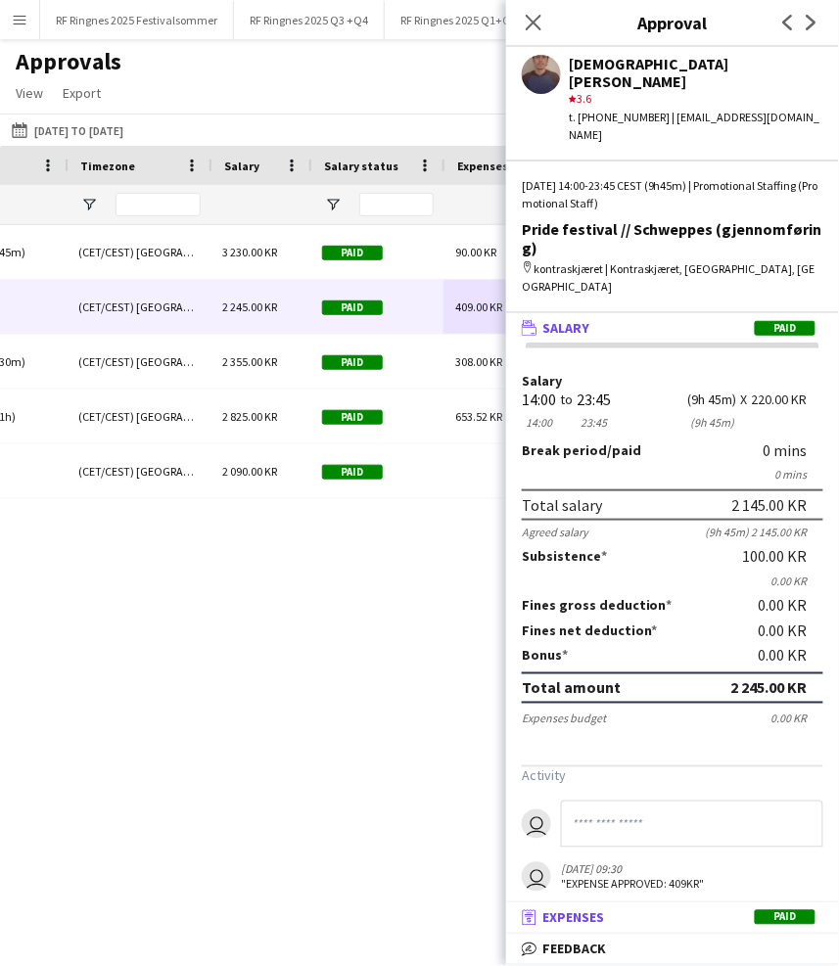
click at [676, 918] on mat-panel-title "receipt Expenses Paid" at bounding box center [668, 918] width 325 height 18
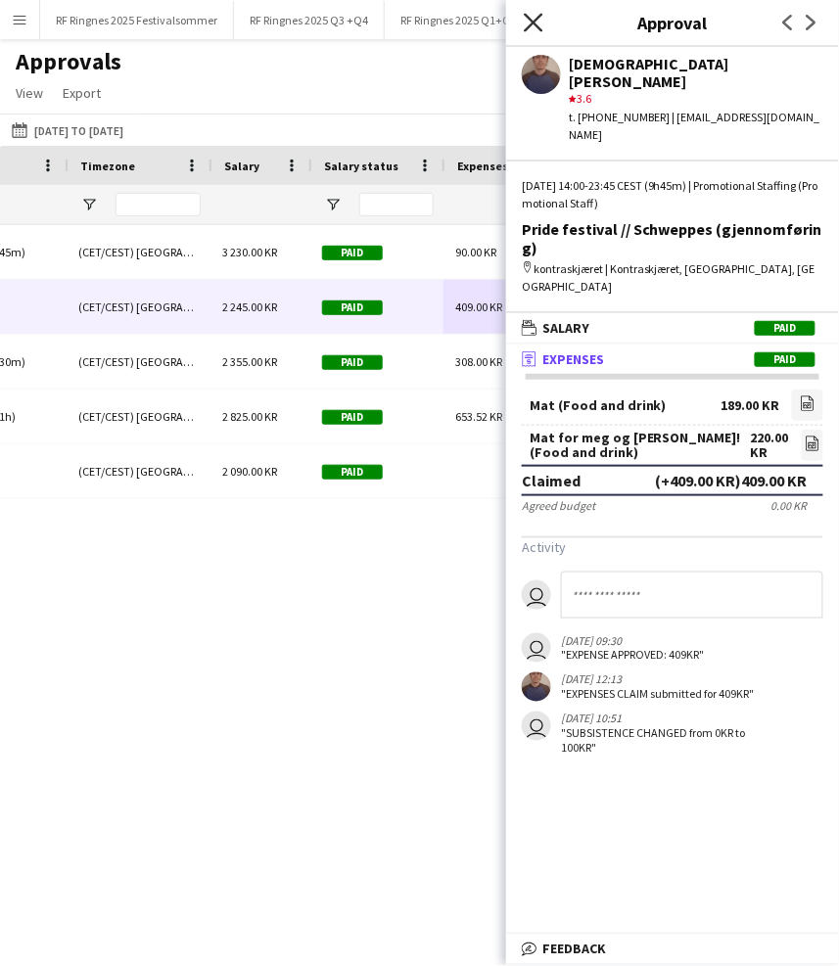
click at [535, 22] on icon "Close pop-in" at bounding box center [533, 22] width 19 height 19
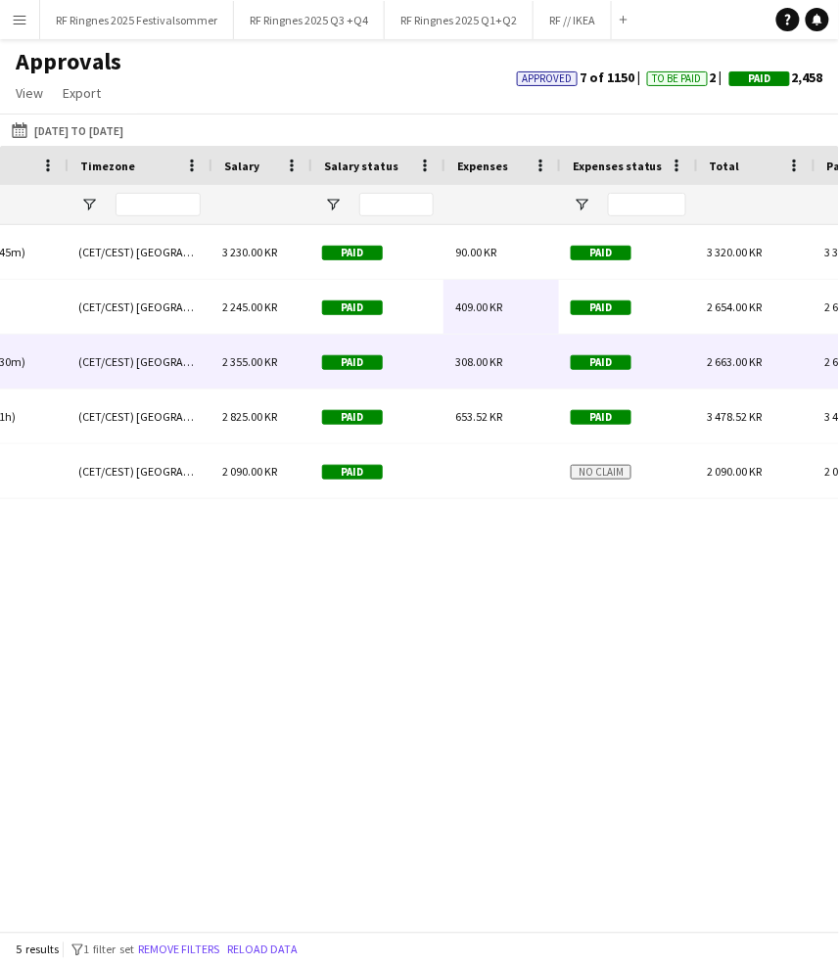
click at [435, 359] on div "Paid" at bounding box center [376, 362] width 133 height 54
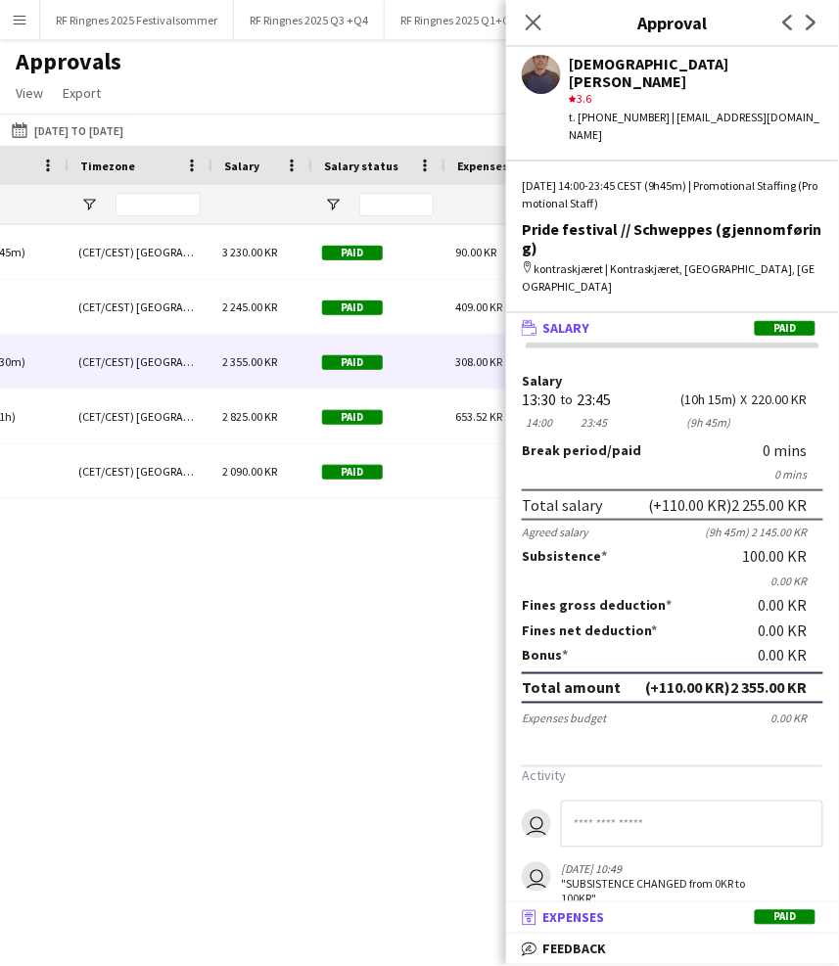
click at [711, 916] on mat-panel-title "receipt Expenses Paid" at bounding box center [668, 918] width 325 height 18
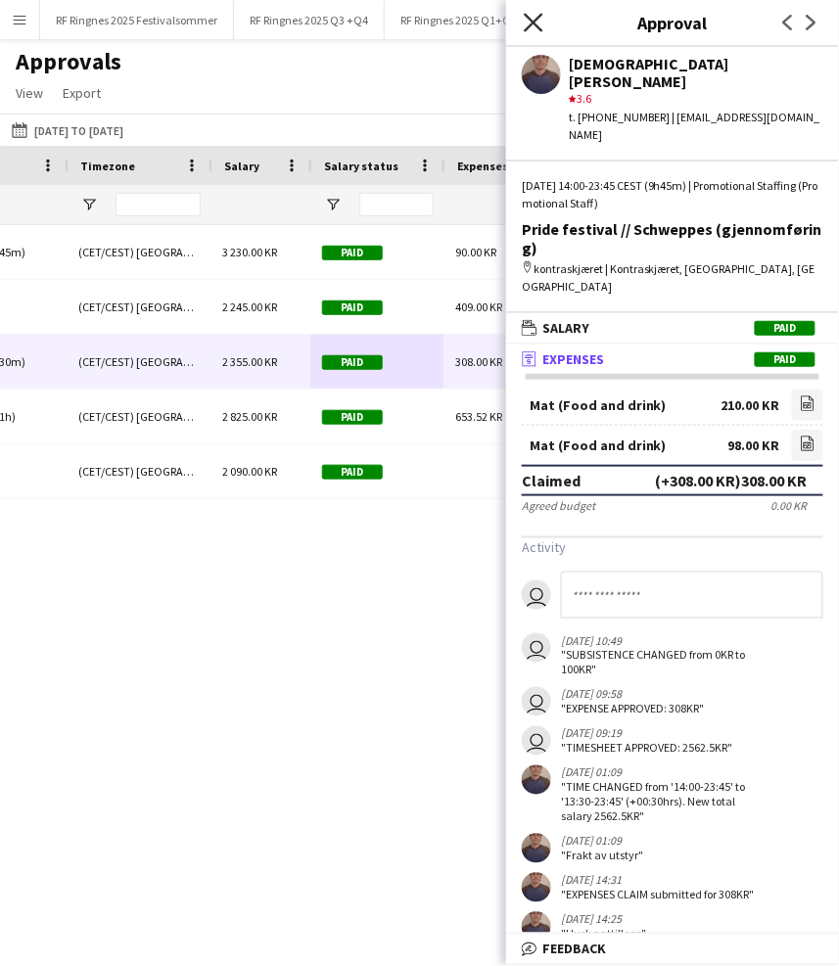
click at [538, 19] on icon "Close pop-in" at bounding box center [533, 22] width 19 height 19
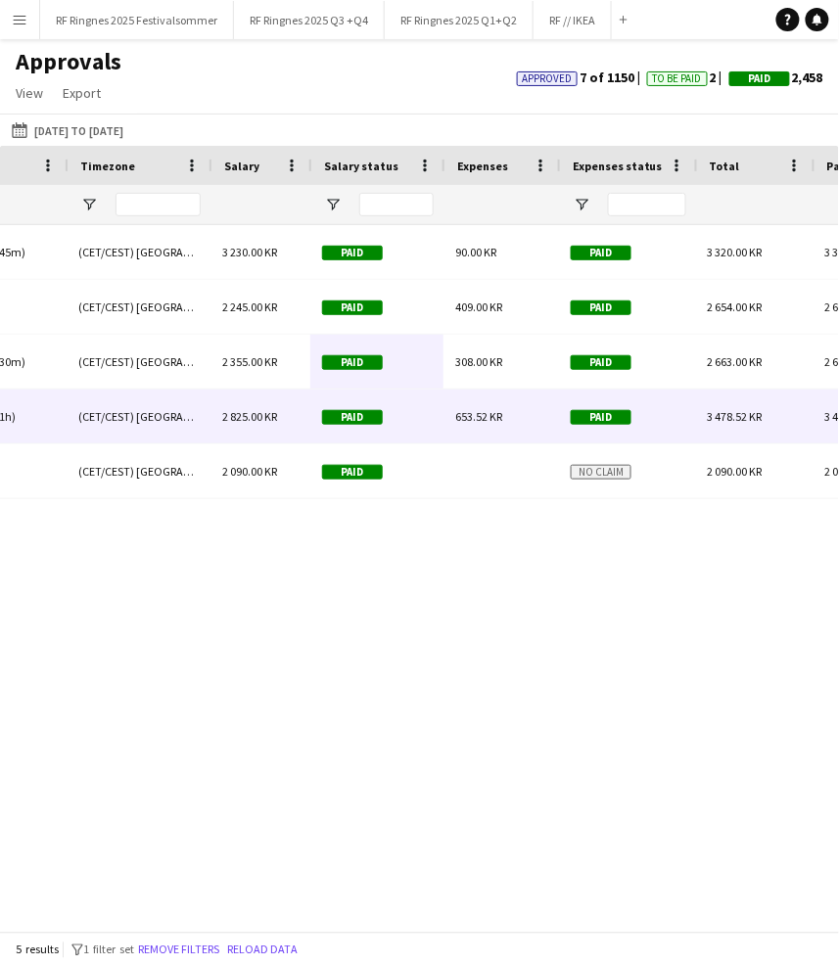
click at [464, 432] on div "653.52 KR" at bounding box center [500, 417] width 115 height 54
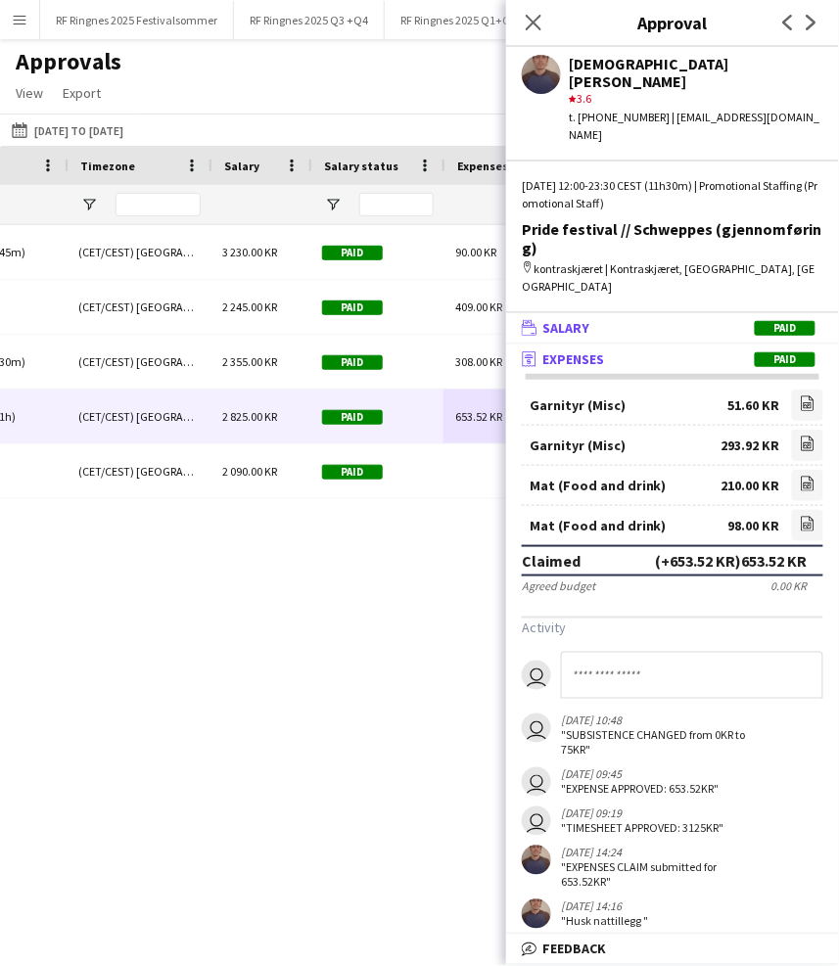
click at [640, 319] on mat-panel-title "wallet Salary Paid" at bounding box center [668, 328] width 325 height 18
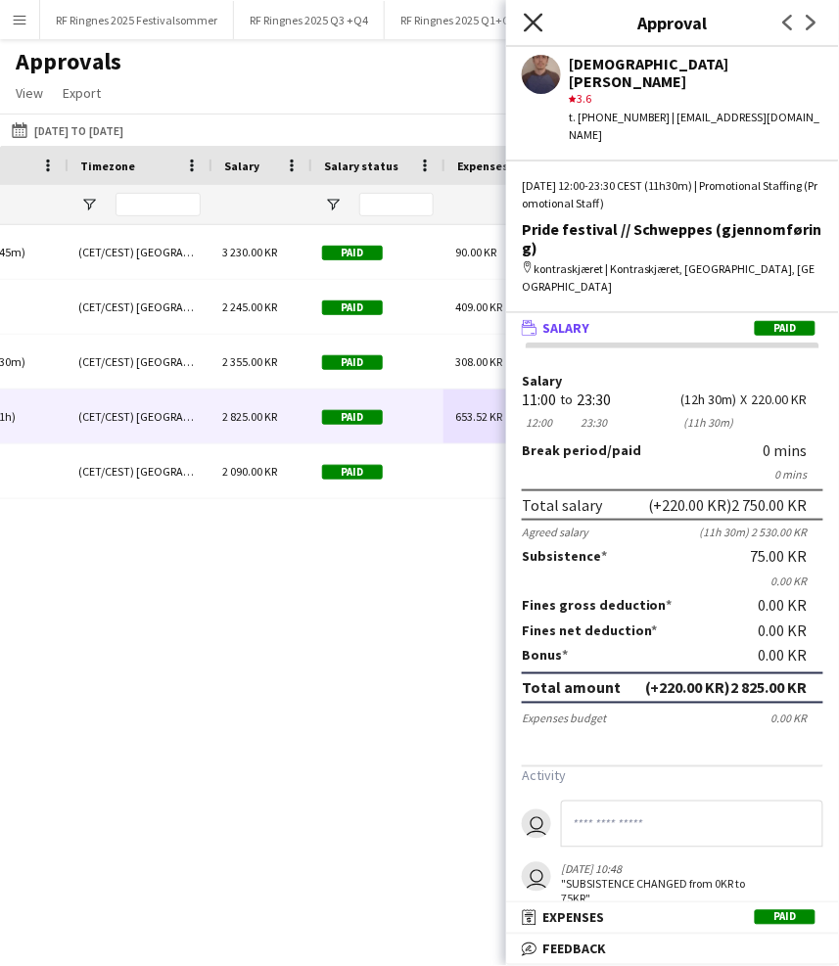
click at [536, 24] on icon at bounding box center [533, 22] width 19 height 19
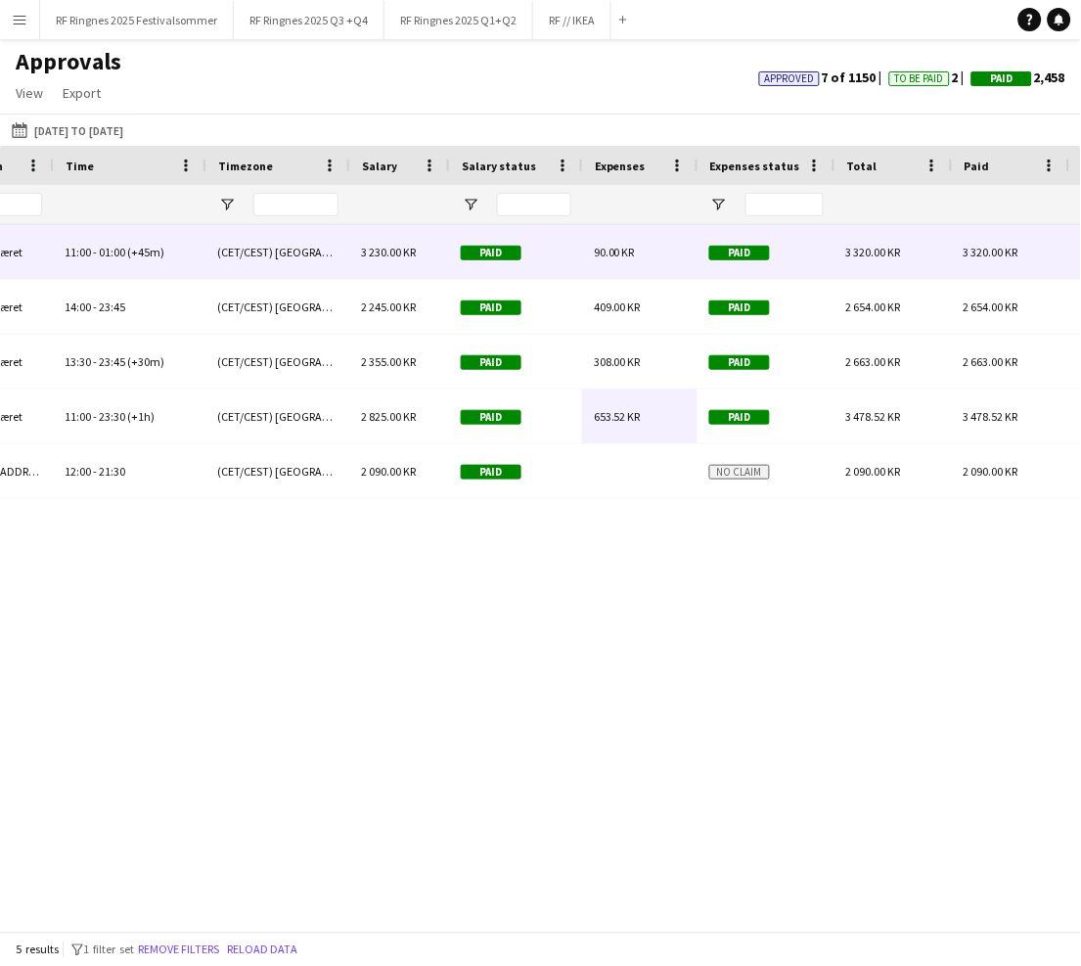
scroll to position [0, 1414]
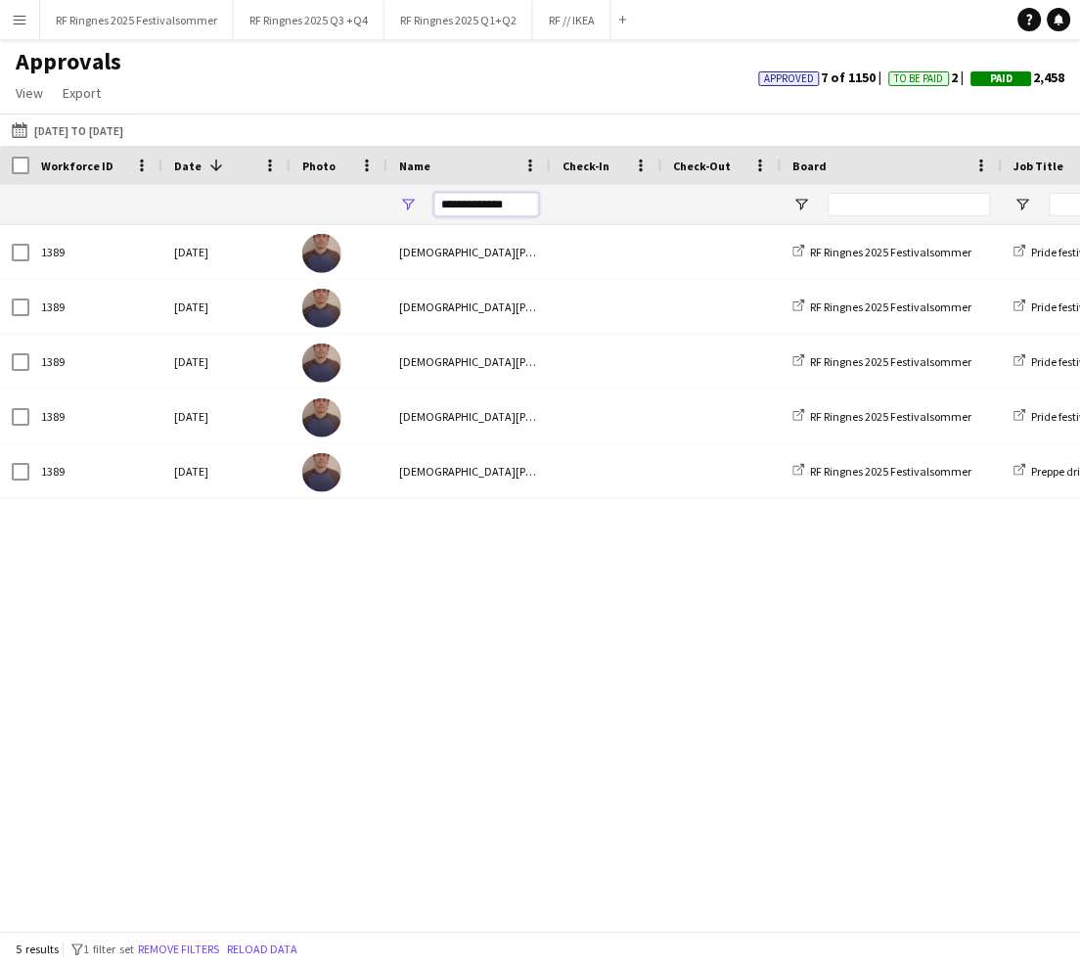
drag, startPoint x: 508, startPoint y: 207, endPoint x: 425, endPoint y: 206, distance: 83.2
click at [425, 206] on div "**********" at bounding box center [469, 204] width 163 height 39
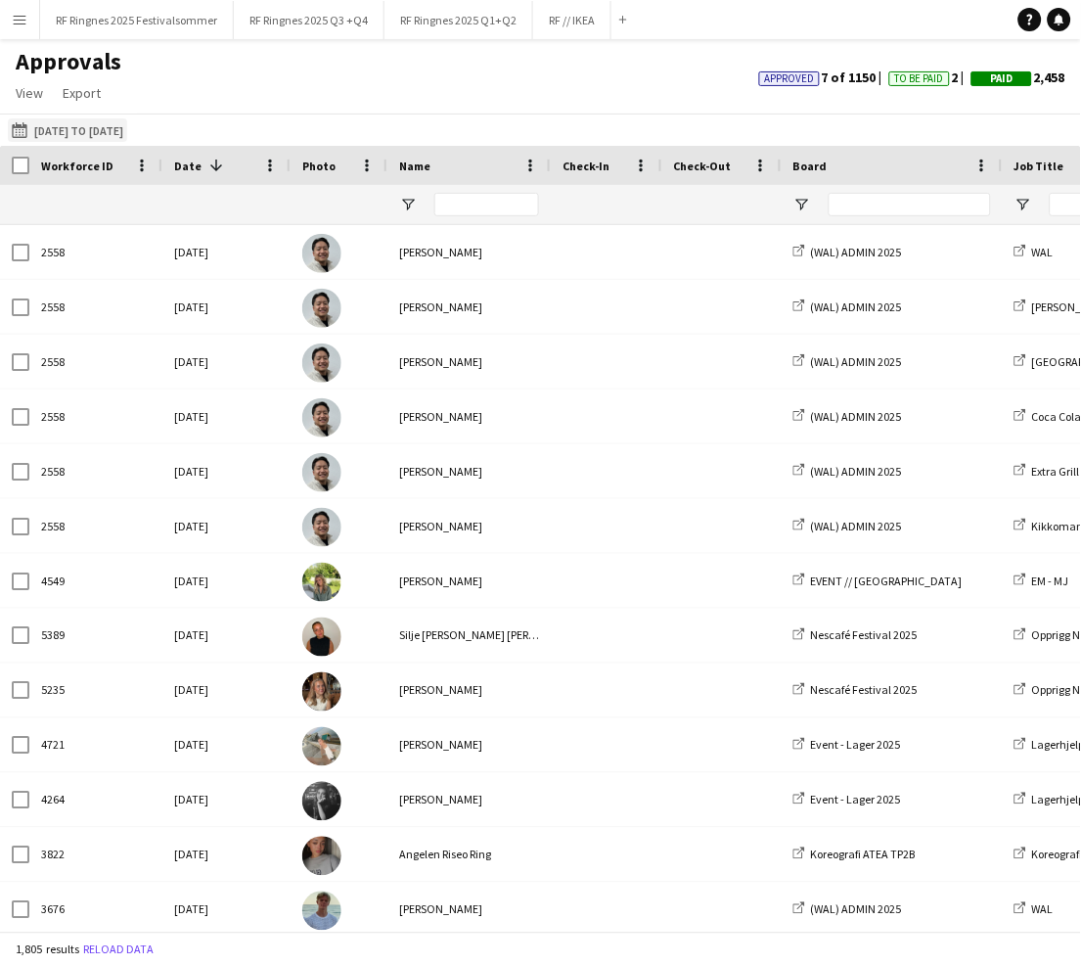
click at [23, 129] on app-icon "[DATE] to [DATE]" at bounding box center [23, 130] width 23 height 16
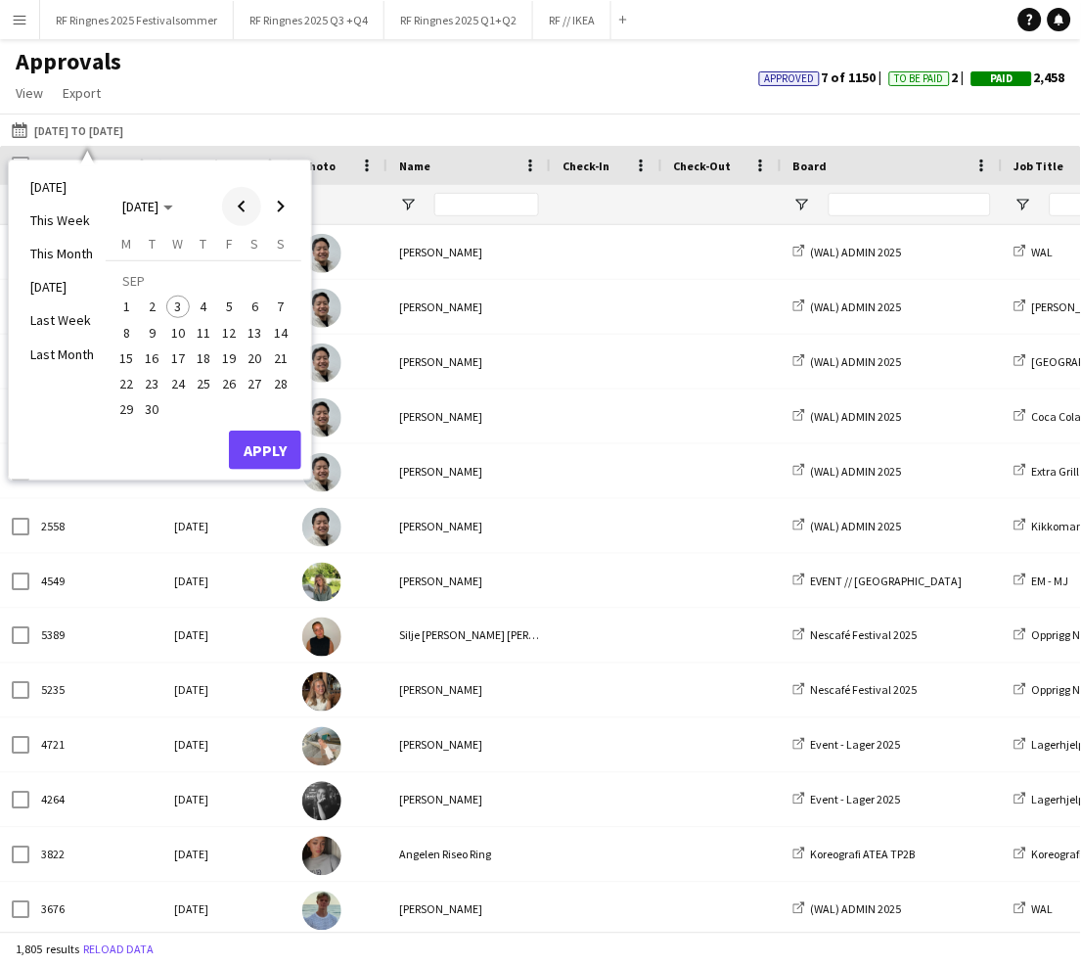
click at [243, 200] on span "Previous month" at bounding box center [241, 206] width 39 height 39
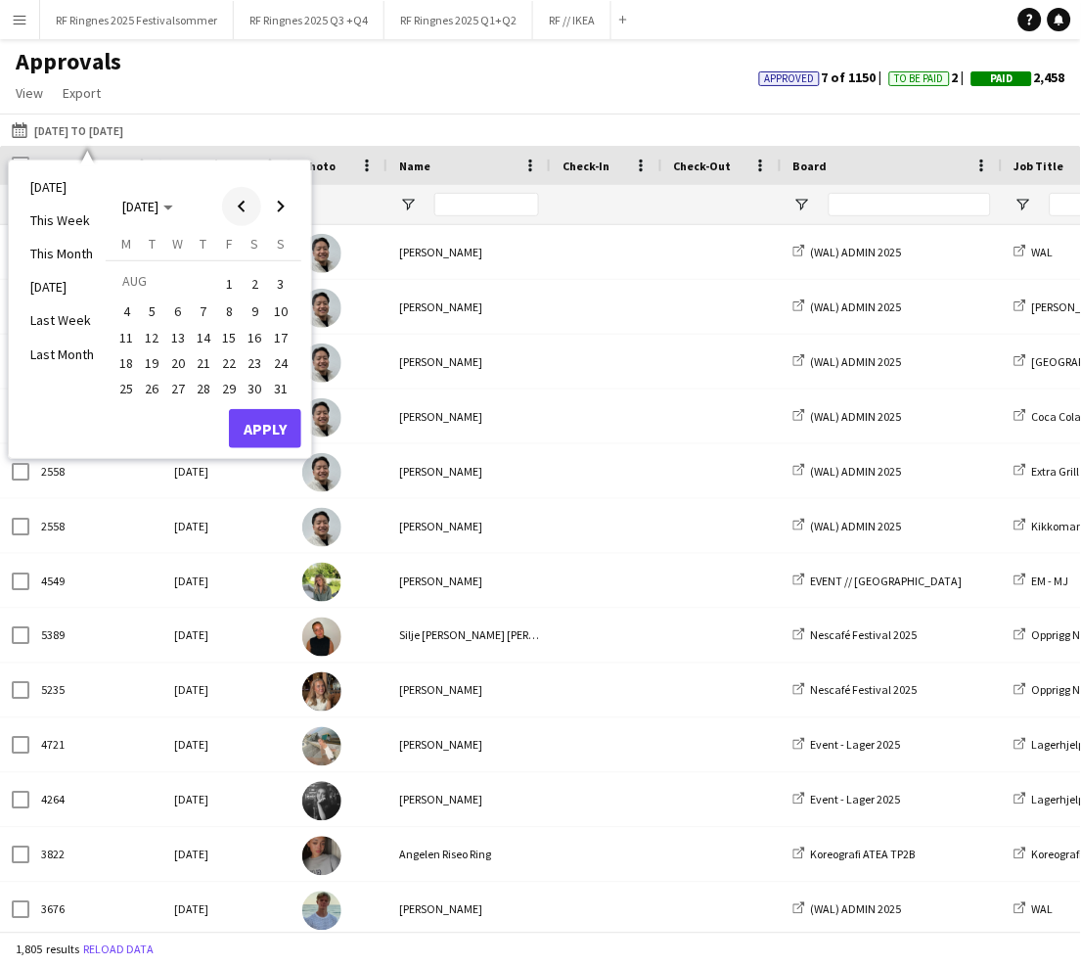
click at [243, 200] on span "Previous month" at bounding box center [241, 206] width 39 height 39
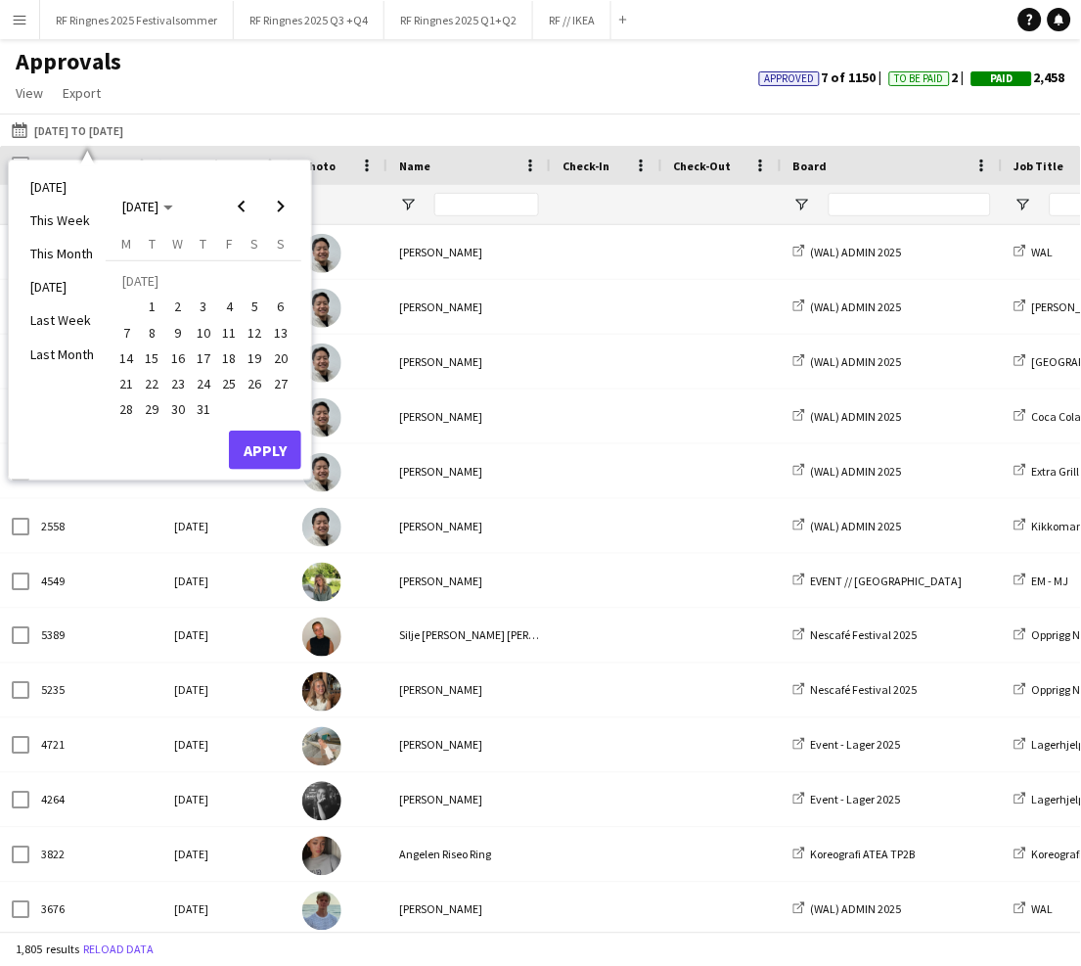
click at [152, 301] on span "1" at bounding box center [152, 307] width 23 height 23
click at [206, 412] on span "31" at bounding box center [203, 409] width 23 height 23
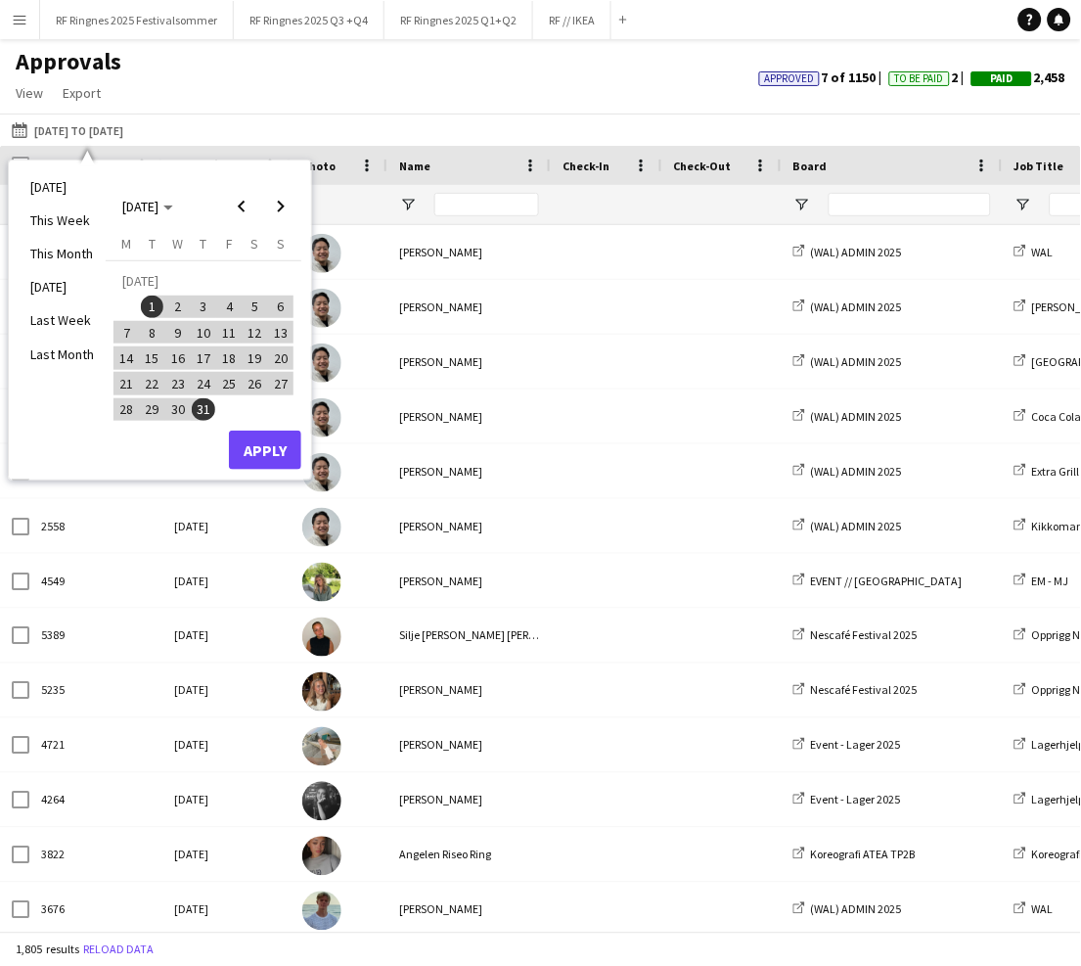
click at [268, 467] on button "Apply" at bounding box center [265, 450] width 72 height 39
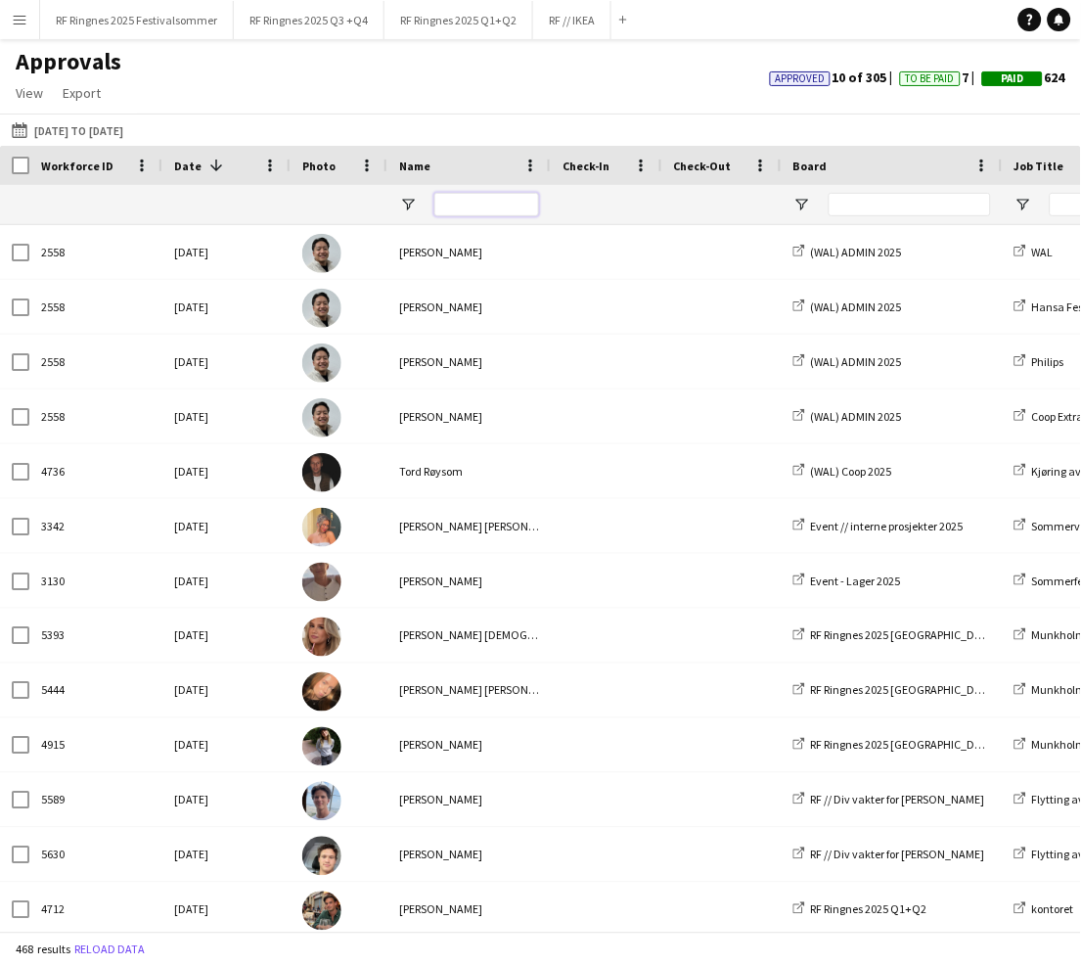
click at [483, 211] on input "Name Filter Input" at bounding box center [487, 204] width 105 height 23
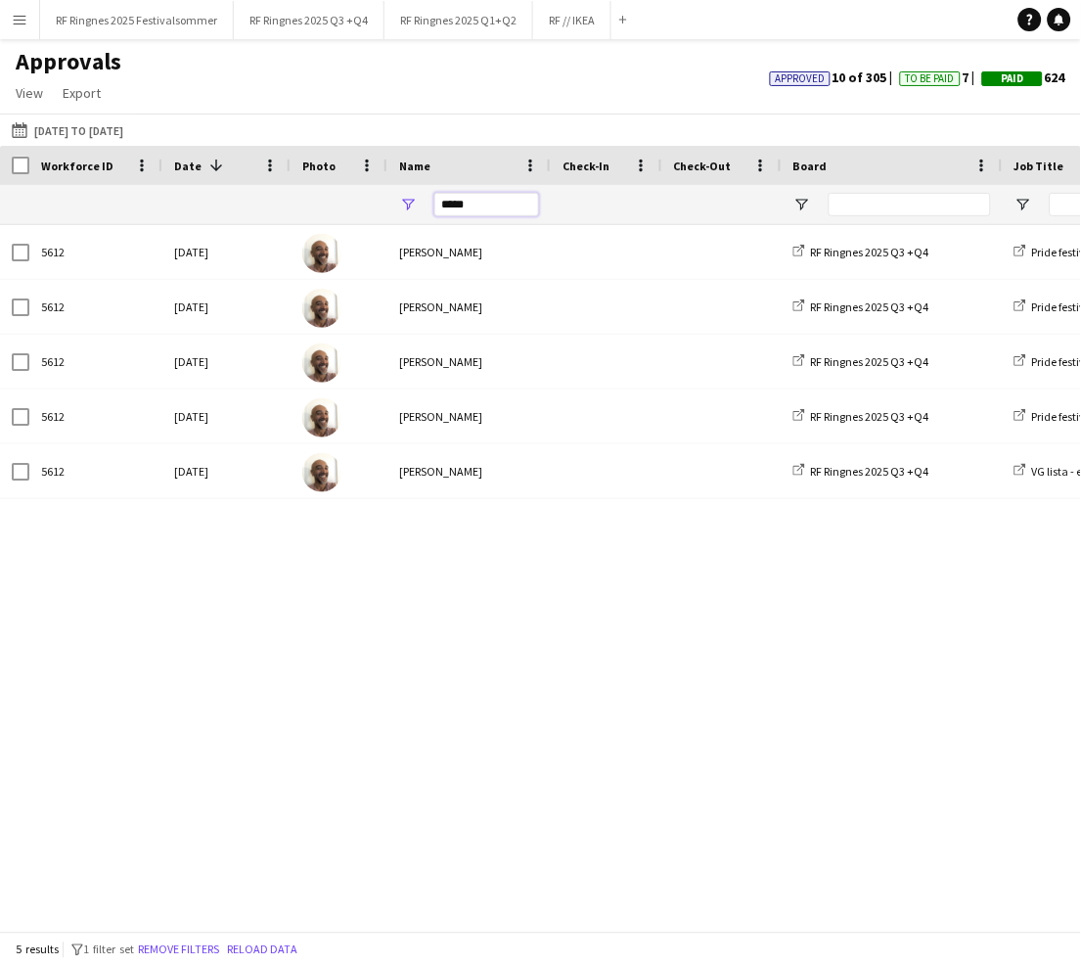
type input "*****"
drag, startPoint x: 483, startPoint y: 211, endPoint x: 648, endPoint y: 726, distance: 540.4
click at [648, 726] on div "5612 [DATE] [PERSON_NAME] RF Ringnes 2025 Q3 +Q4 Pride festival // Schweppes (g…" at bounding box center [540, 578] width 1081 height 707
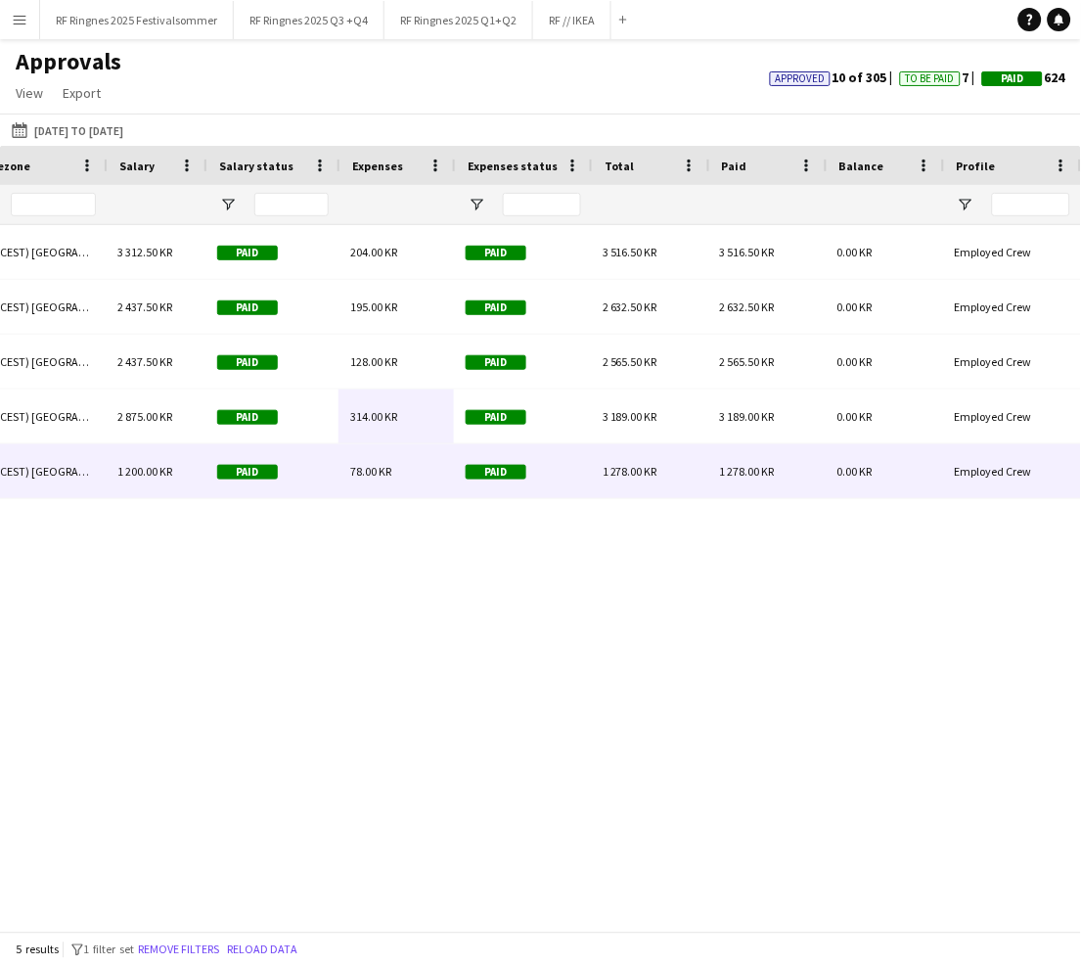
click at [692, 469] on div "1 278.00 KR" at bounding box center [649, 471] width 117 height 54
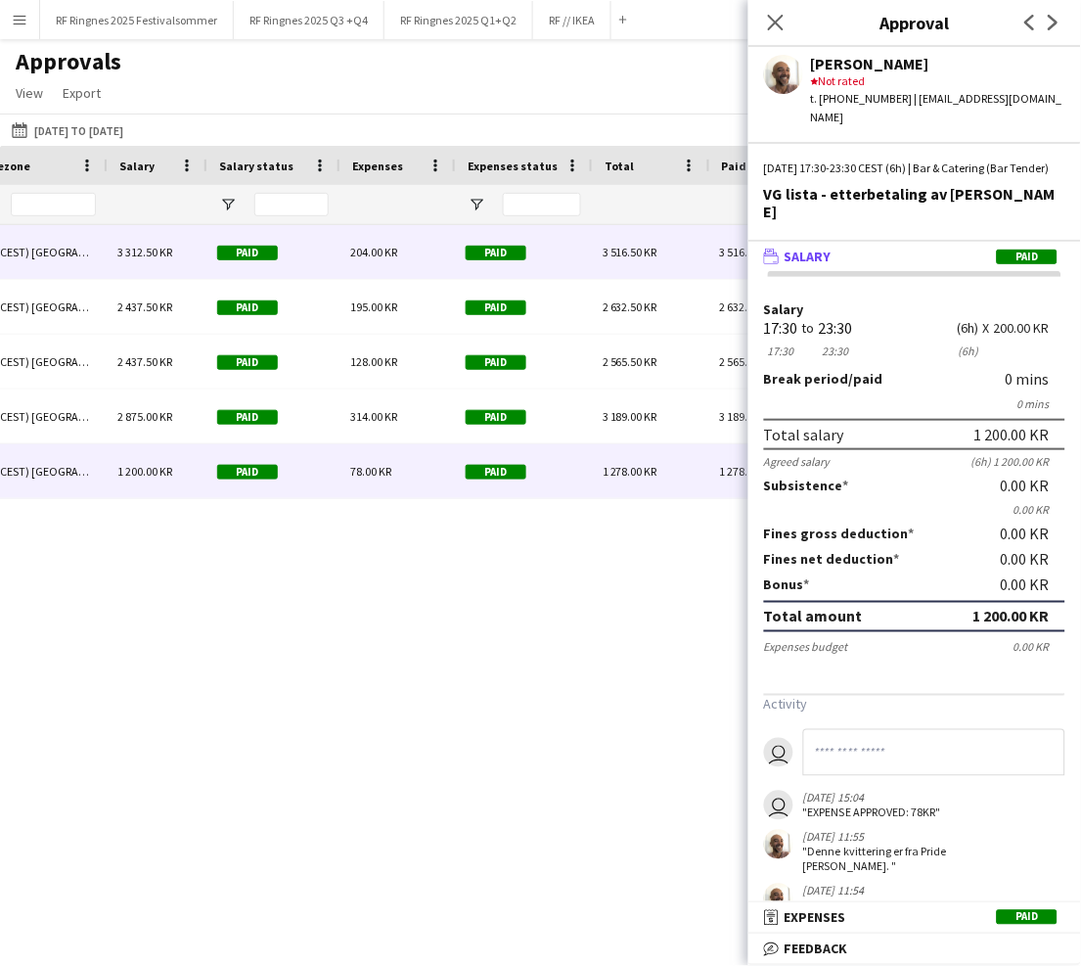
click at [645, 262] on div "3 516.50 KR" at bounding box center [649, 252] width 117 height 54
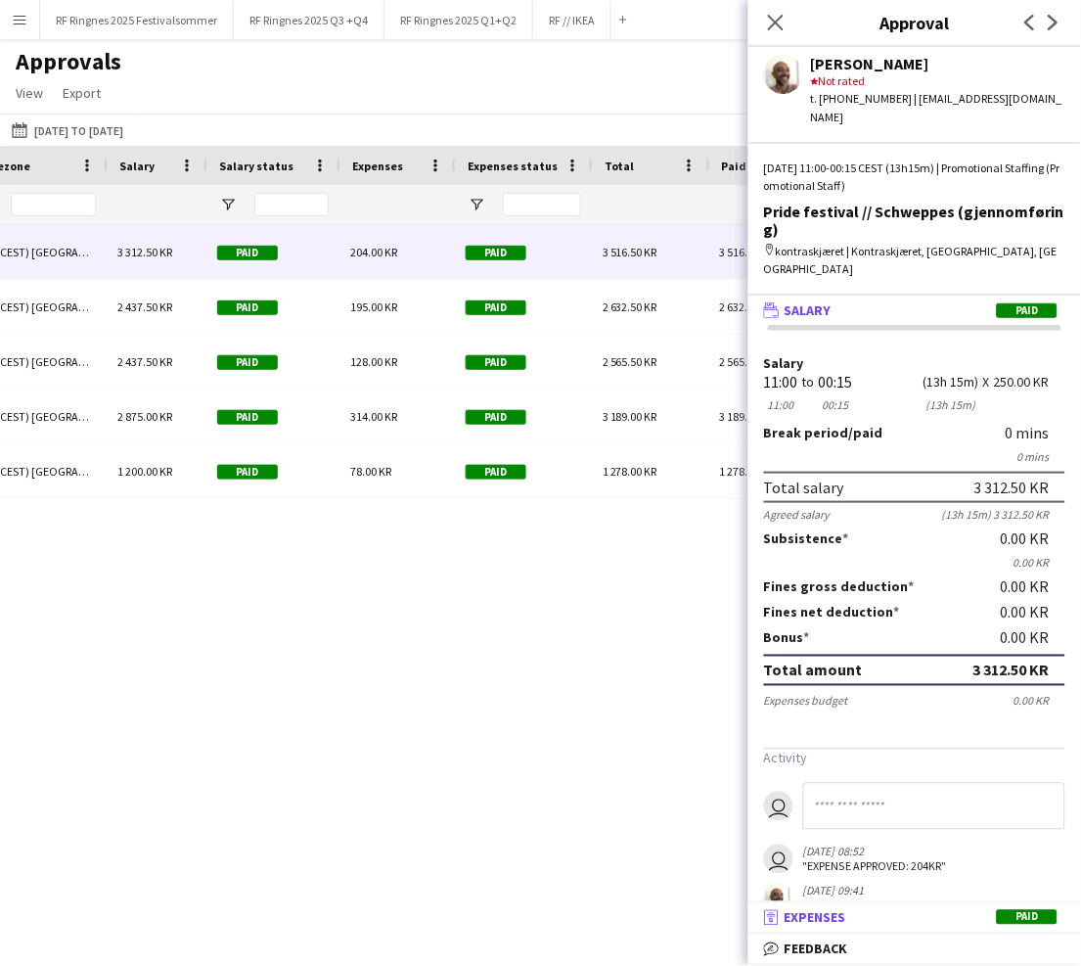
click at [869, 917] on mat-panel-title "receipt Expenses Paid" at bounding box center [911, 918] width 325 height 18
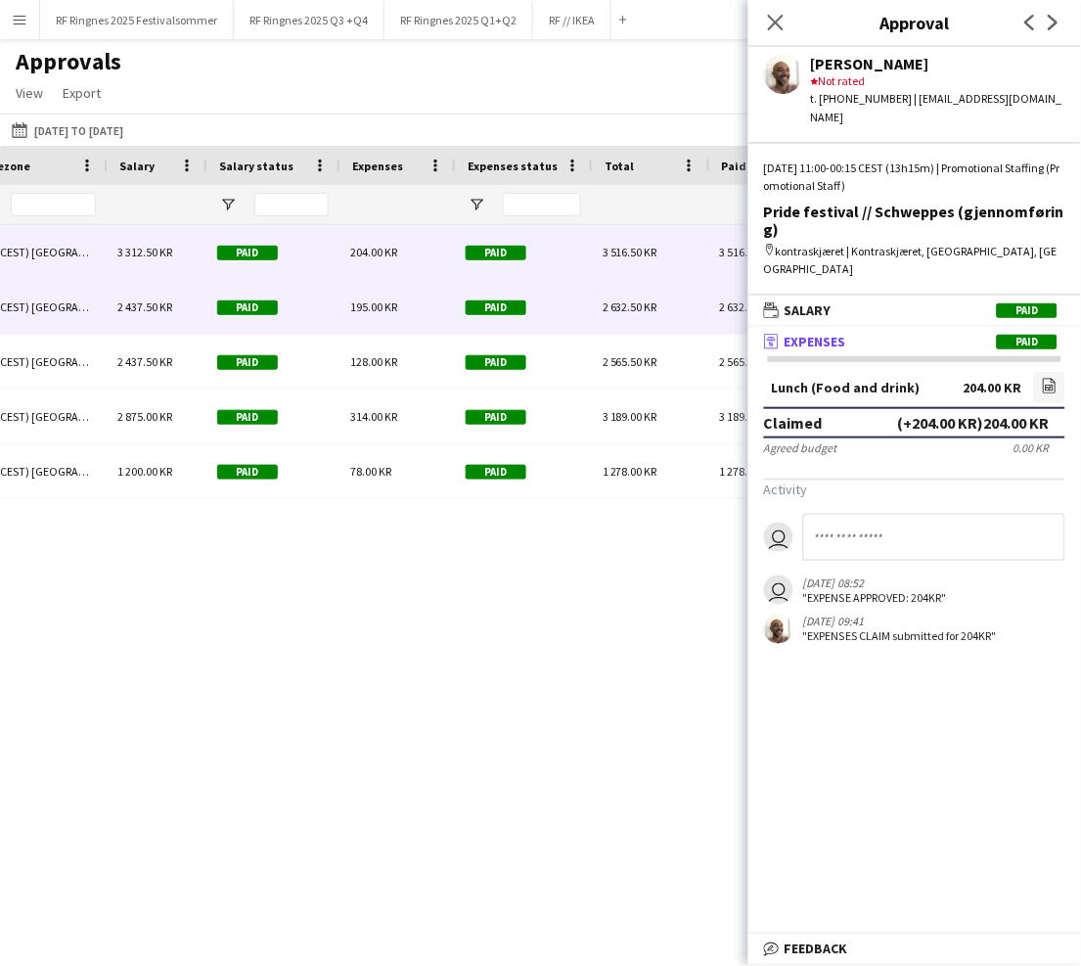
click at [539, 303] on div "Paid" at bounding box center [522, 307] width 137 height 54
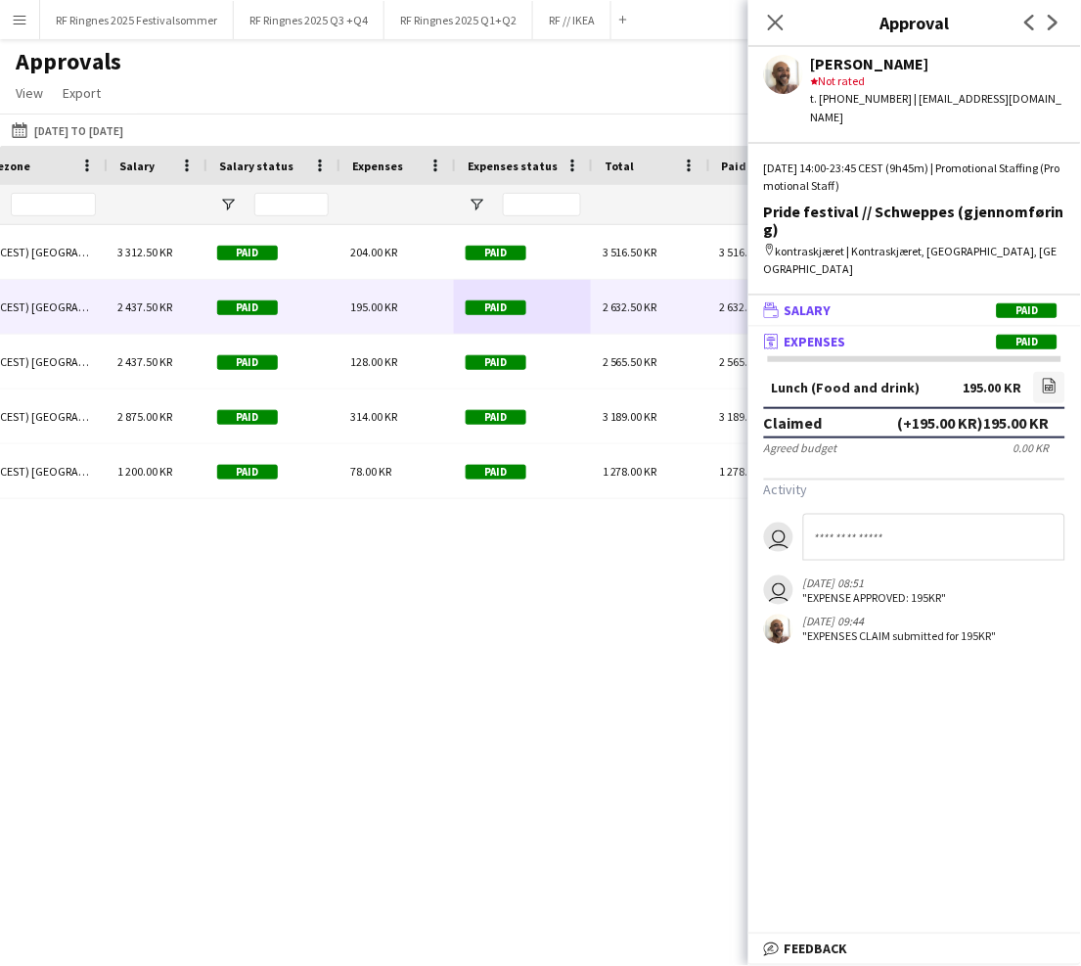
click at [956, 296] on mat-expansion-panel-header "wallet Salary Paid" at bounding box center [915, 310] width 333 height 29
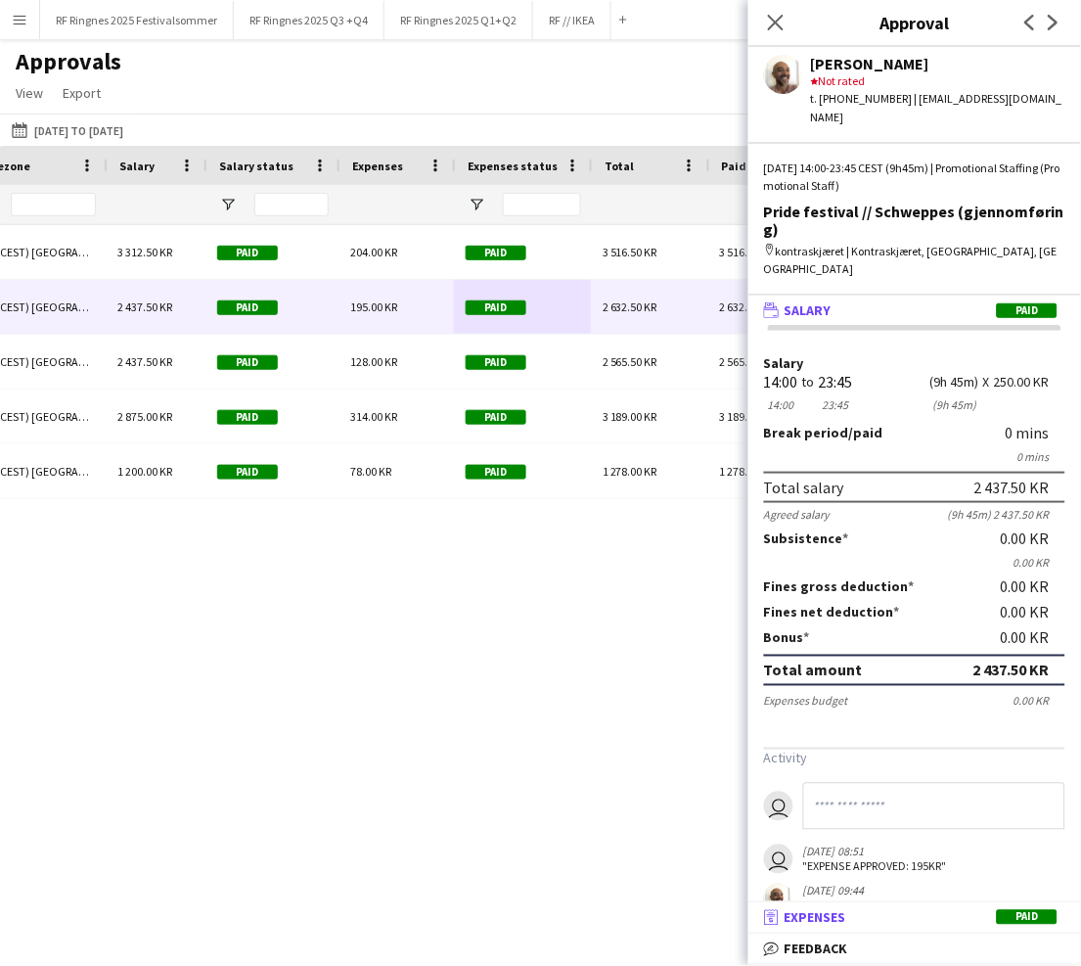
click at [907, 914] on mat-panel-title "receipt Expenses Paid" at bounding box center [911, 918] width 325 height 18
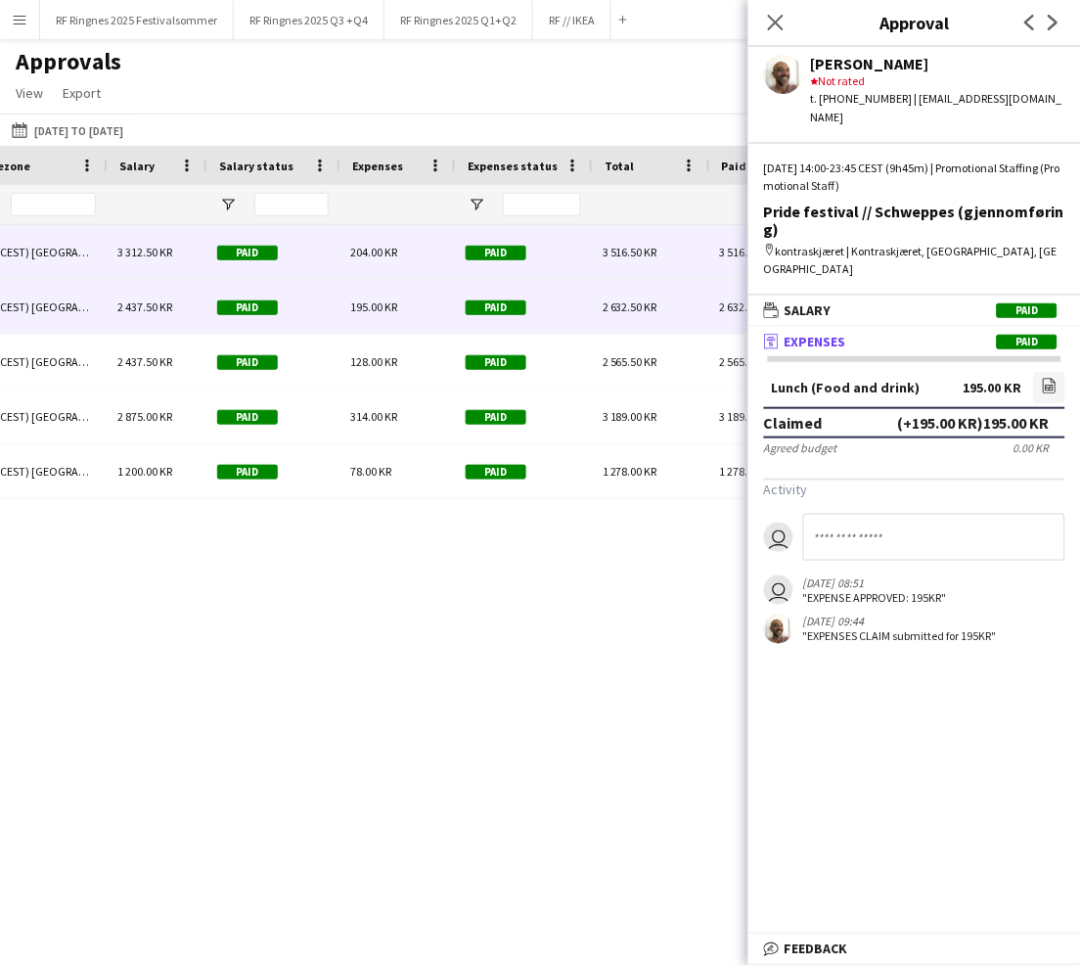
click at [563, 257] on div "Paid" at bounding box center [522, 252] width 137 height 54
click at [570, 298] on div "Paid" at bounding box center [522, 307] width 137 height 54
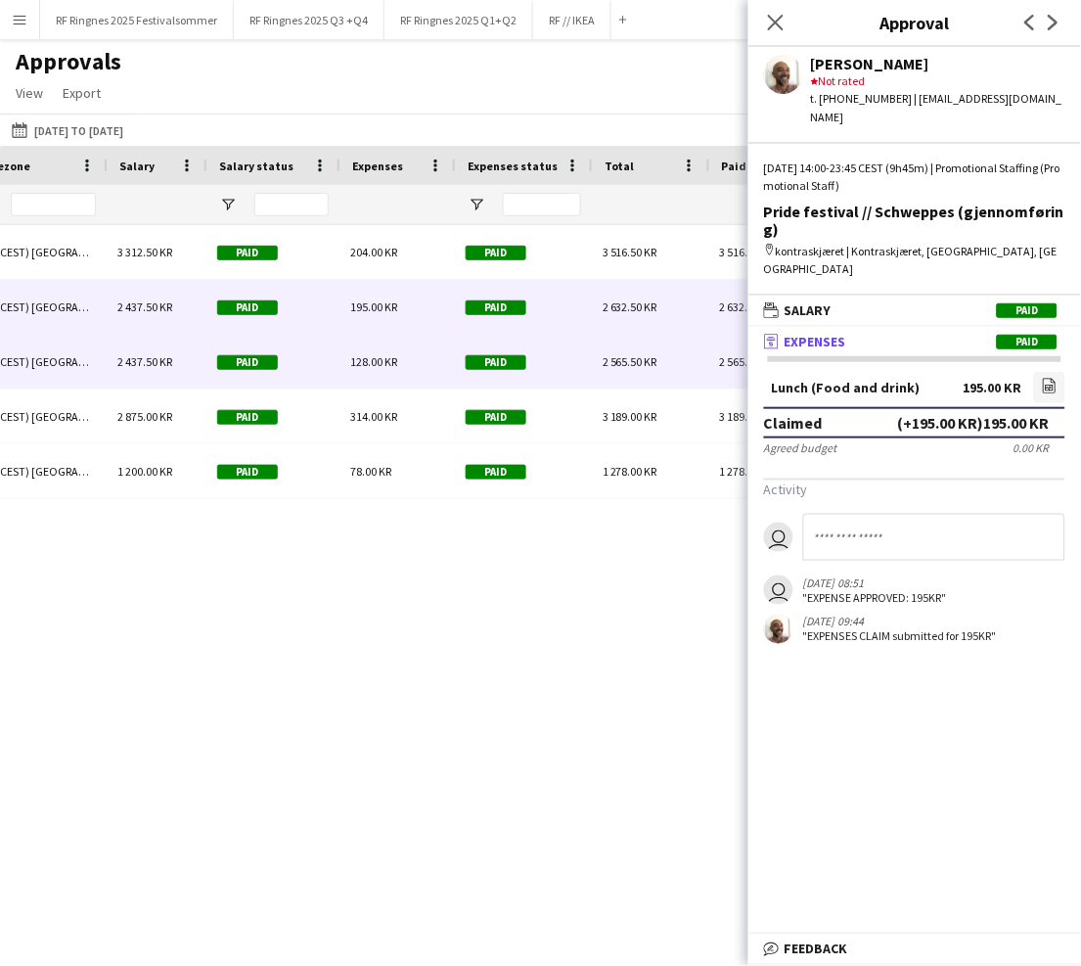
click at [574, 369] on div "Paid" at bounding box center [522, 362] width 137 height 54
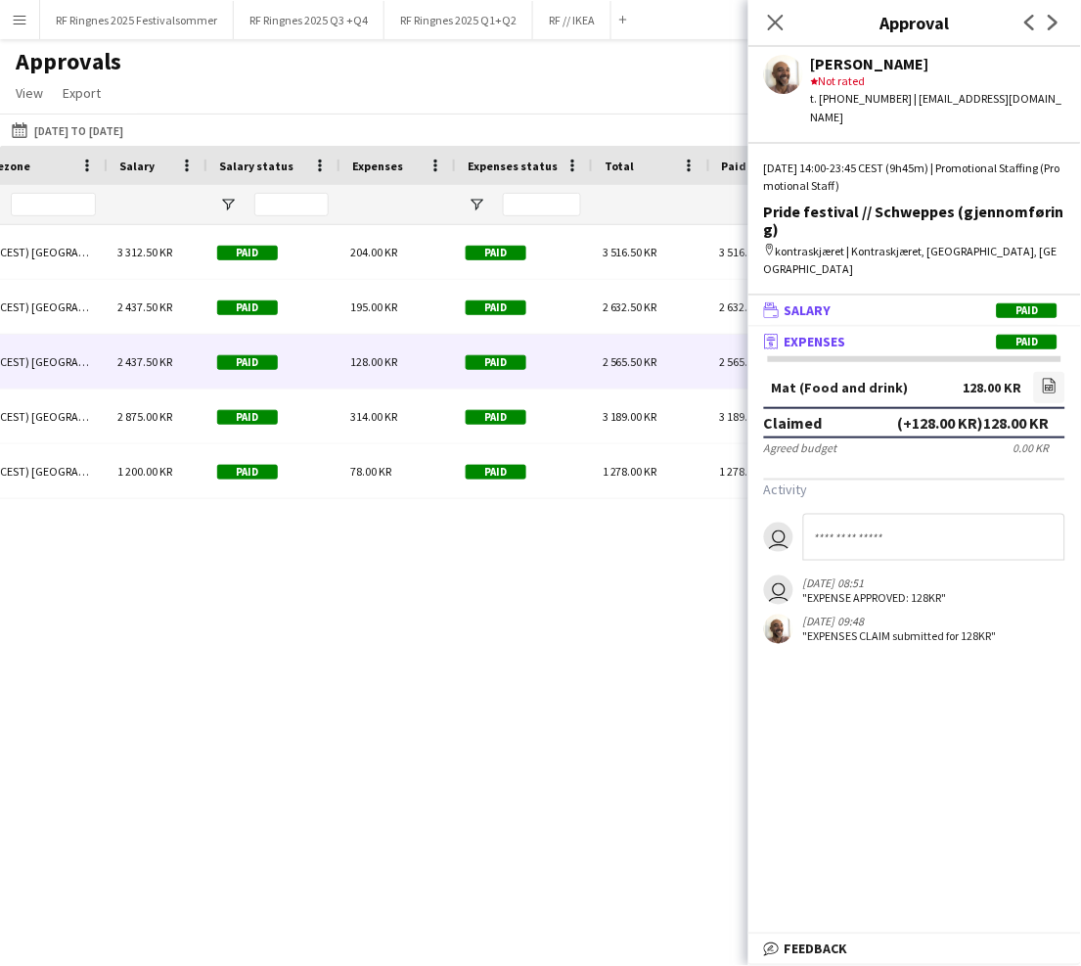
click at [934, 301] on mat-panel-title "wallet Salary Paid" at bounding box center [911, 310] width 325 height 18
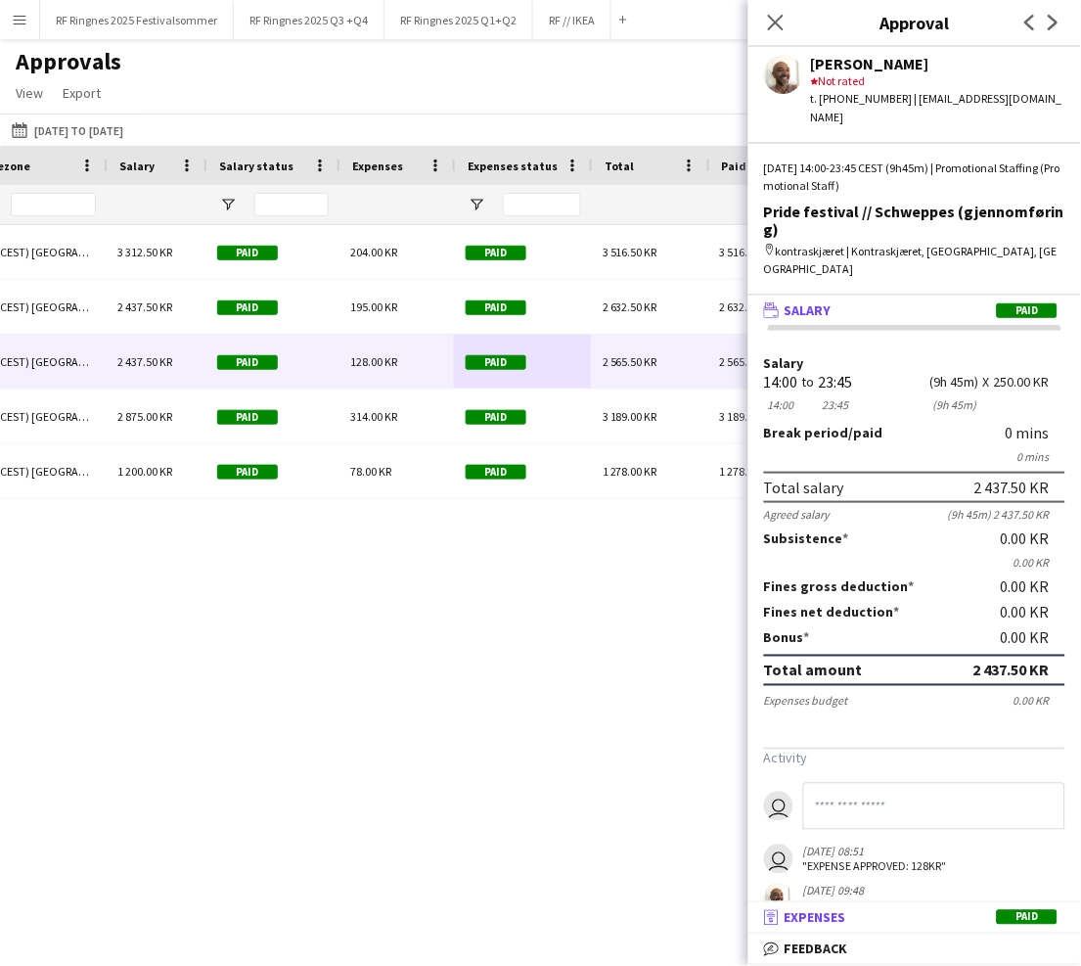
click at [943, 915] on mat-panel-title "receipt Expenses Paid" at bounding box center [911, 918] width 325 height 18
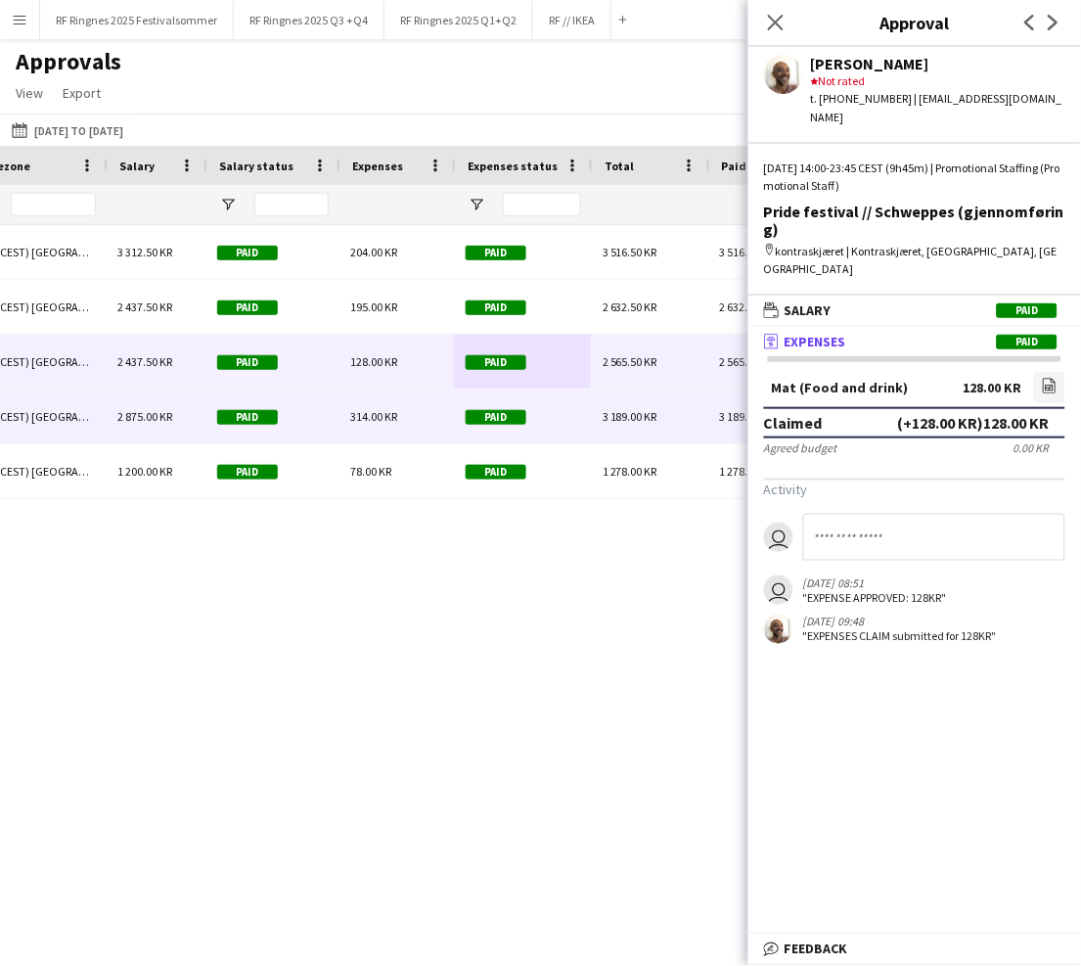
click at [406, 420] on div "314.00 KR" at bounding box center [396, 417] width 115 height 54
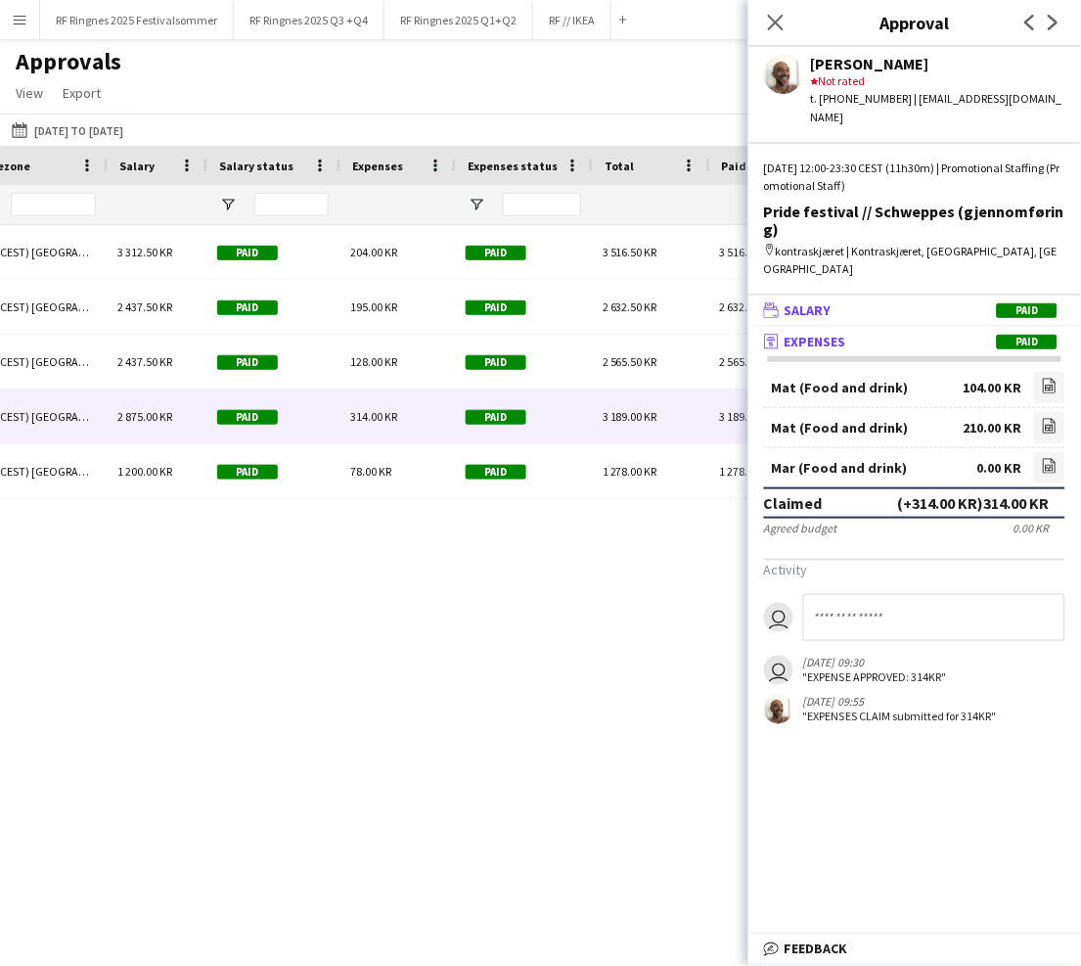
click at [812, 301] on span "Salary" at bounding box center [808, 310] width 47 height 18
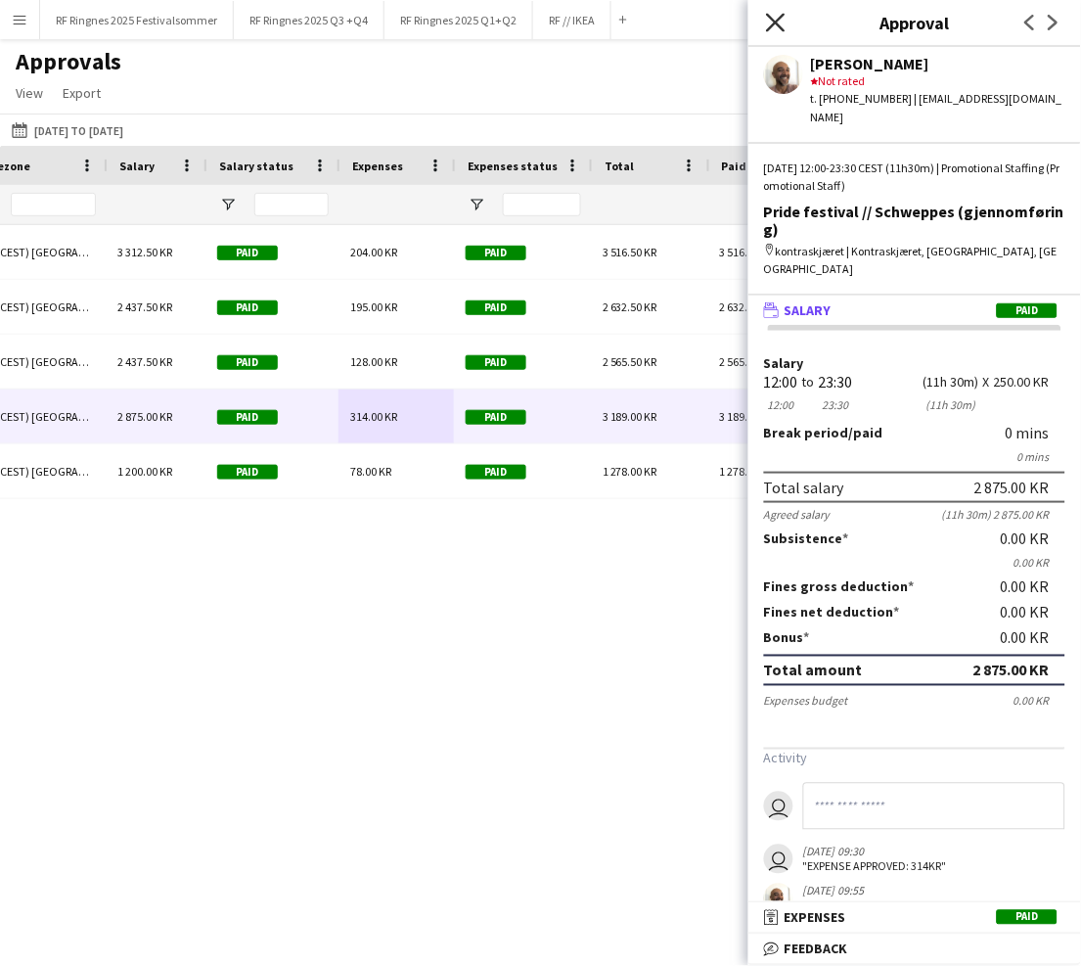
click at [768, 23] on icon "Close pop-in" at bounding box center [775, 22] width 19 height 19
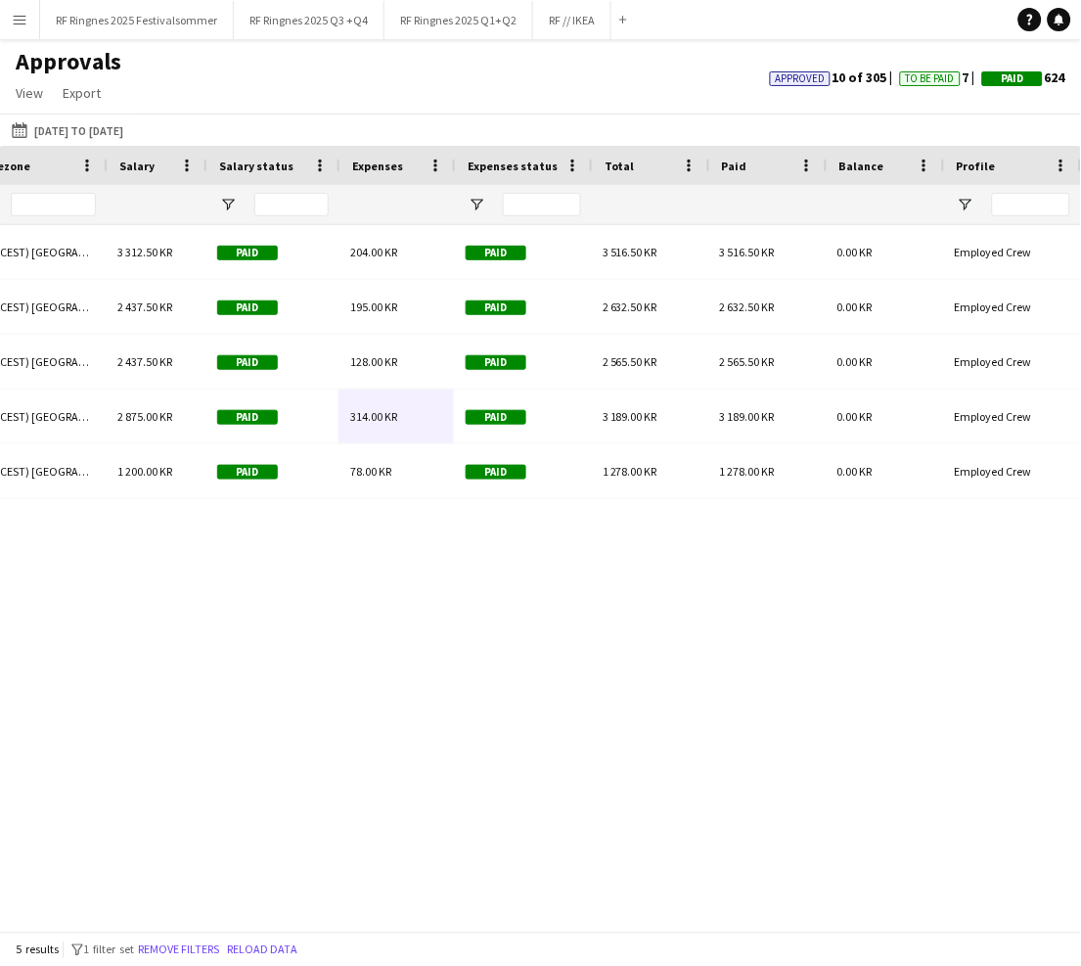
click at [604, 105] on div "Approvals View Customise view Customise filters Reset Filters Reset View Reset …" at bounding box center [540, 80] width 1081 height 67
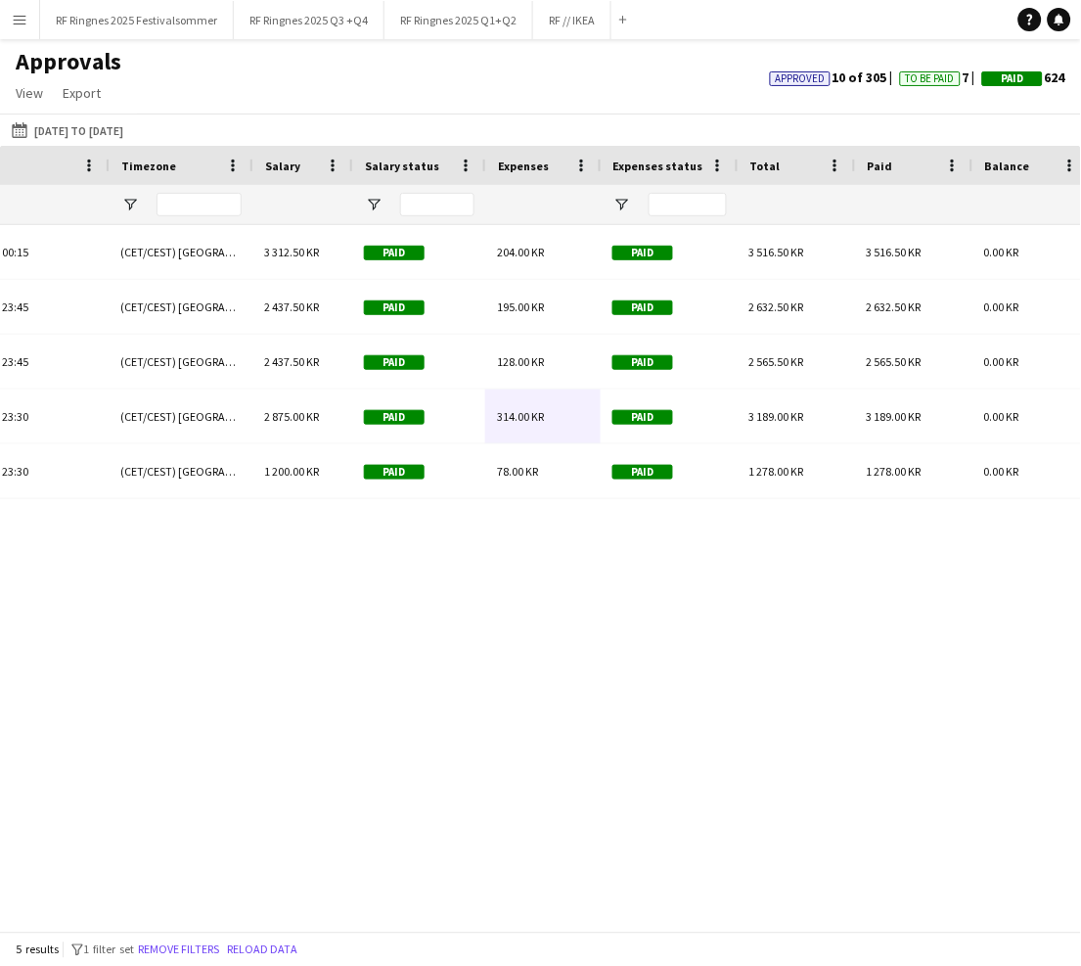
scroll to position [0, 1270]
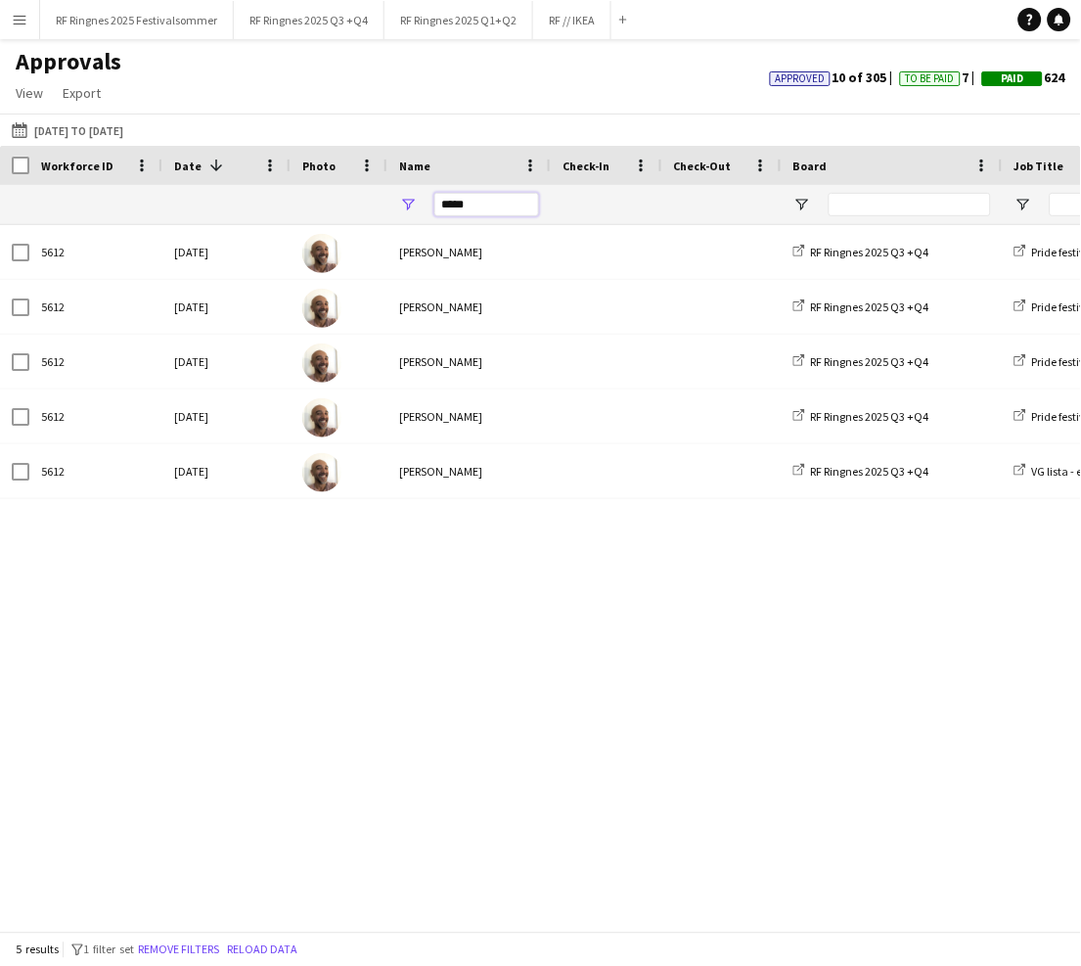
drag, startPoint x: 487, startPoint y: 199, endPoint x: 396, endPoint y: 199, distance: 91.0
click at [396, 199] on div "*****" at bounding box center [469, 204] width 163 height 39
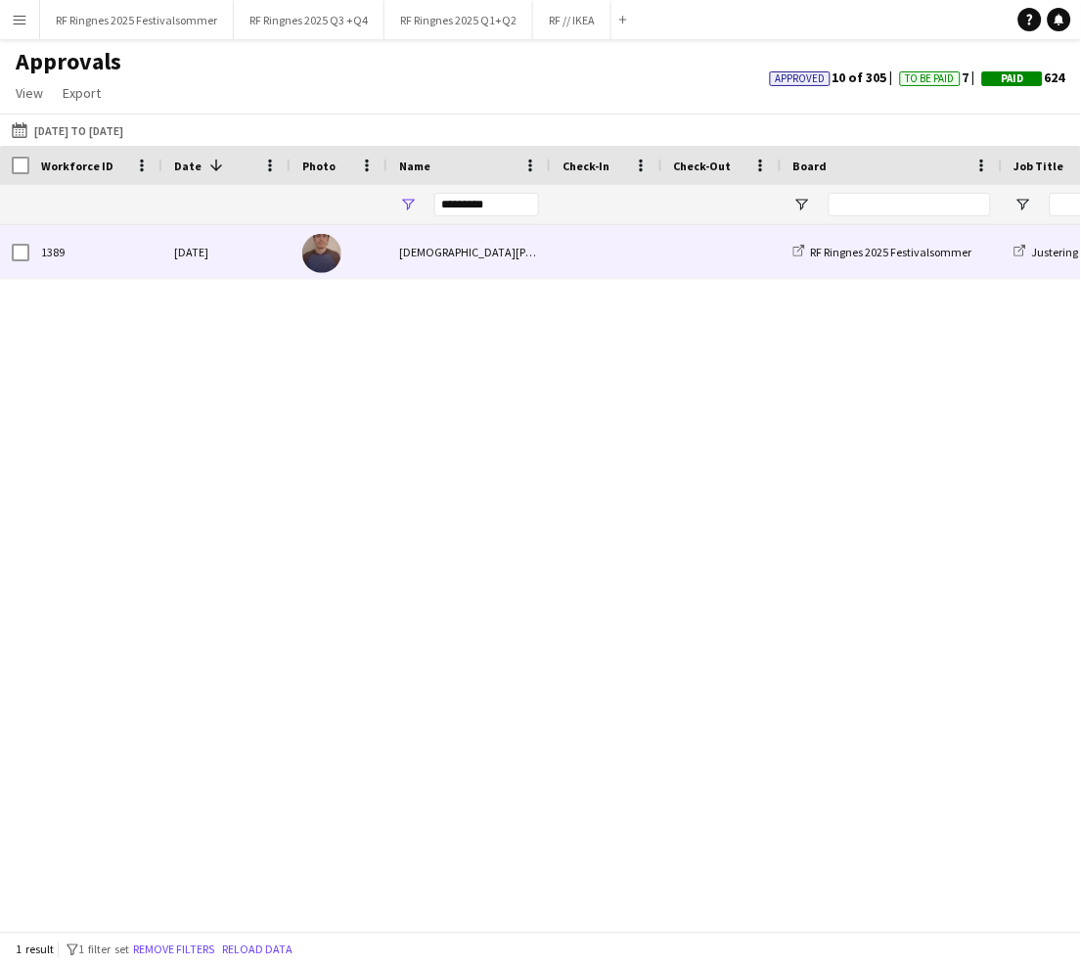
click at [461, 244] on div "[DEMOGRAPHIC_DATA][PERSON_NAME]" at bounding box center [469, 252] width 163 height 54
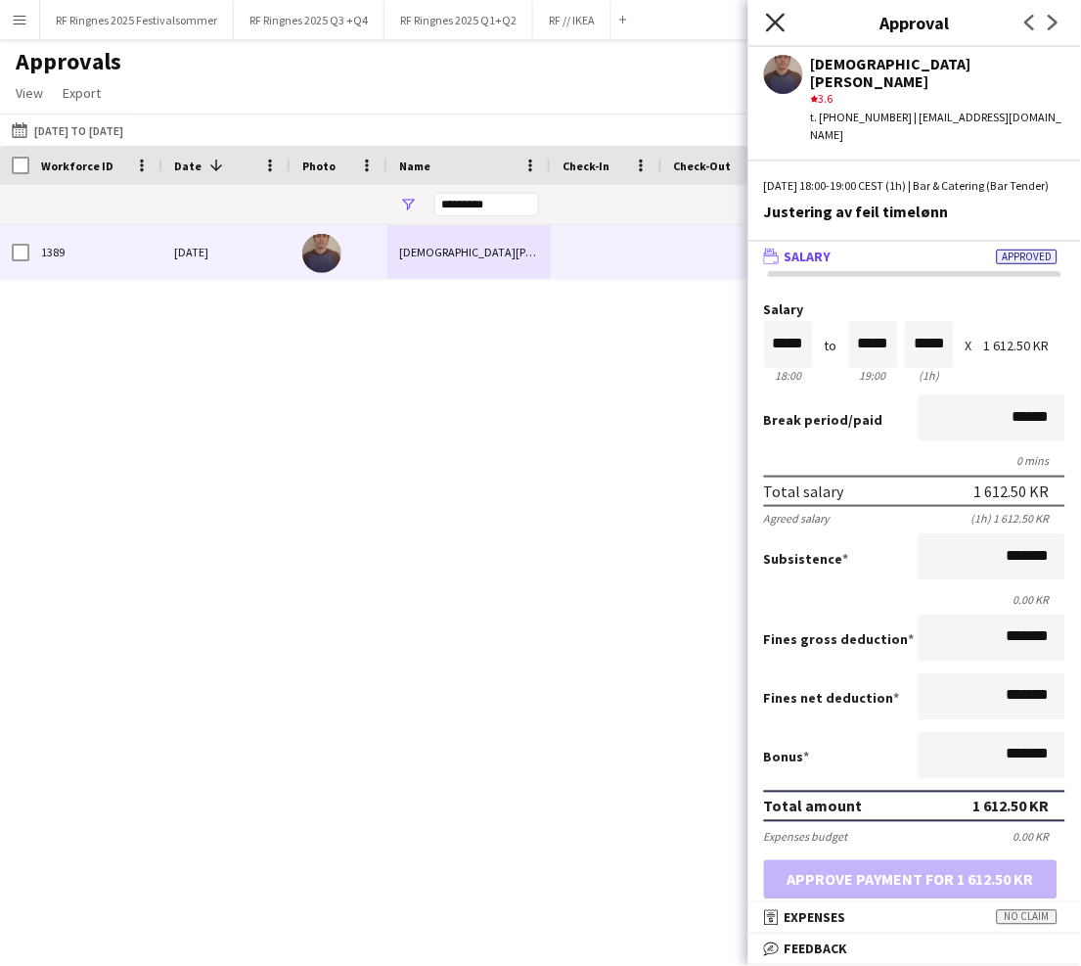
click at [778, 19] on icon at bounding box center [775, 22] width 19 height 19
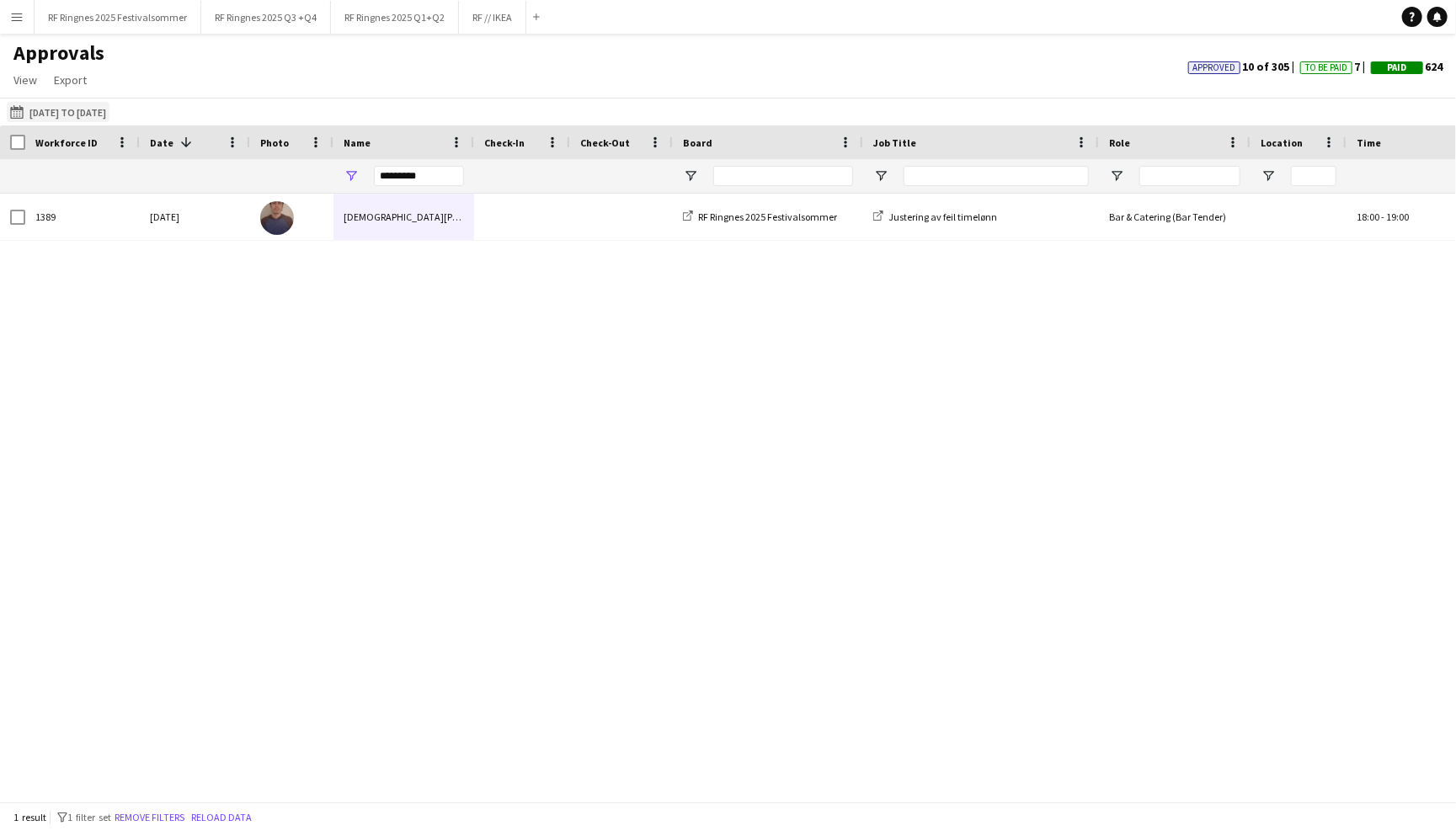
click at [16, 108] on app-icon "[DATE] to [DATE]" at bounding box center [20, 112] width 20 height 14
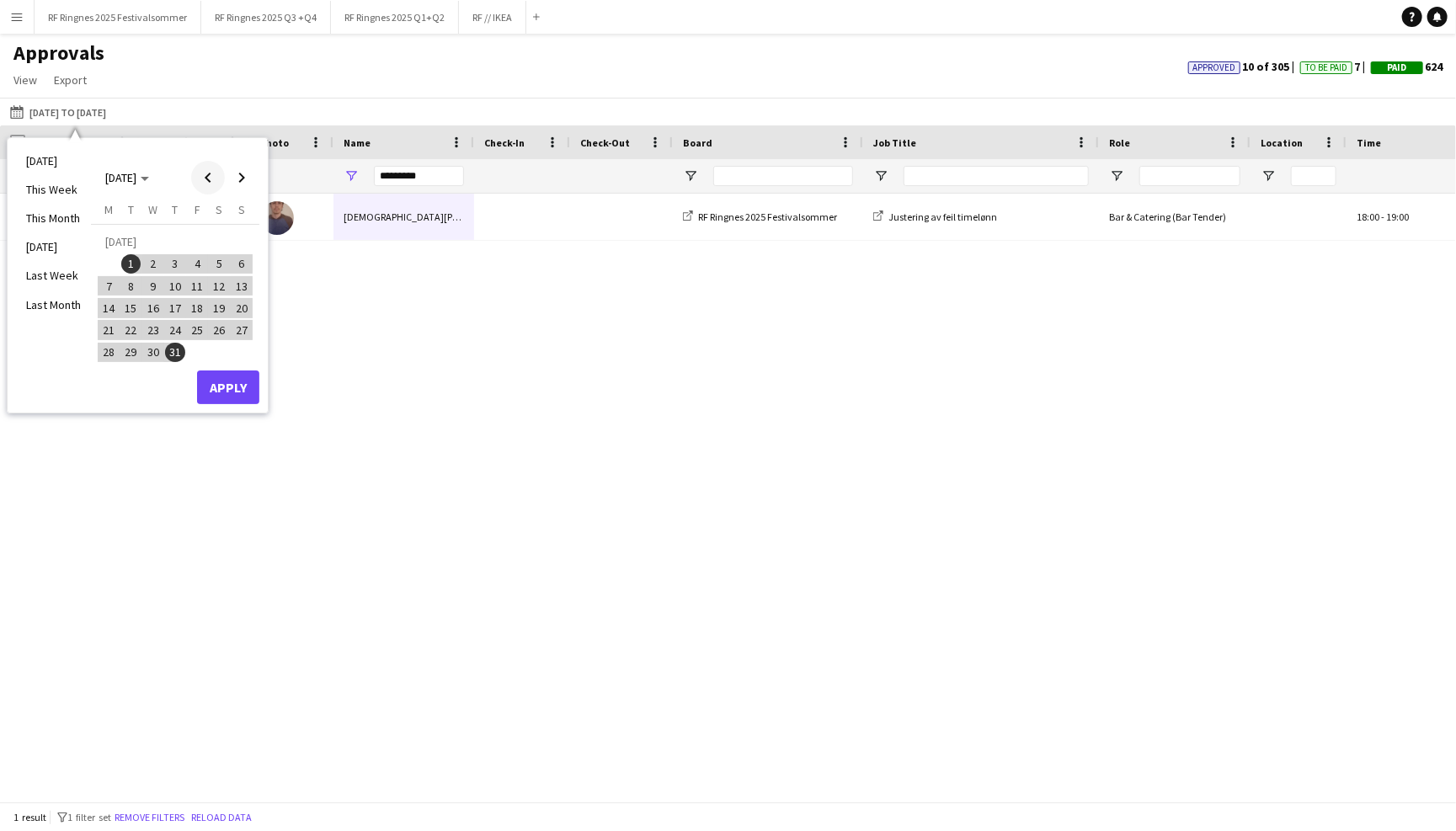
click at [209, 173] on span "Previous month" at bounding box center [207, 177] width 34 height 34
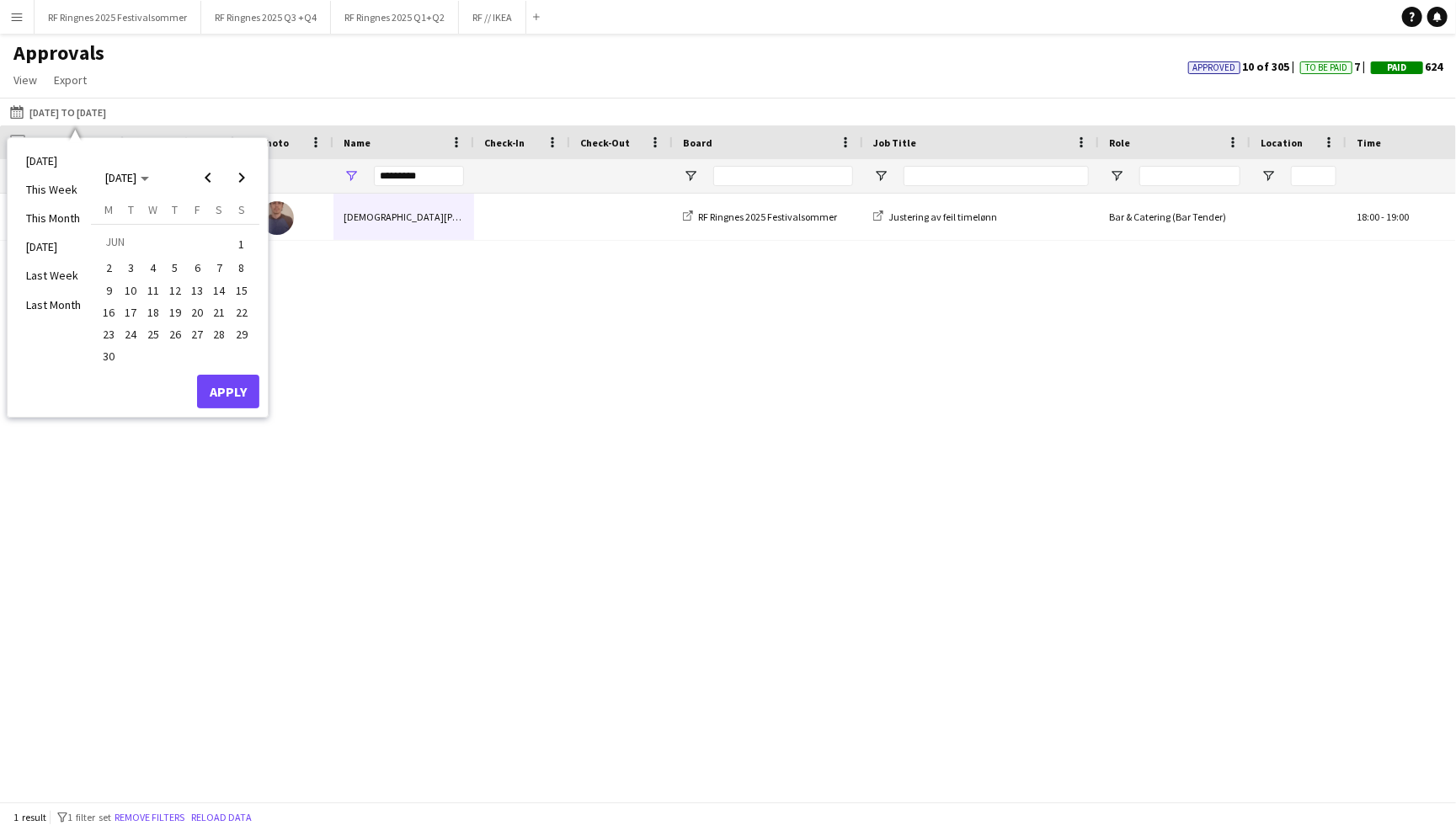
click at [242, 234] on span "1" at bounding box center [241, 243] width 20 height 23
click at [114, 354] on span "30" at bounding box center [108, 356] width 20 height 20
click at [238, 394] on button "Apply" at bounding box center [228, 391] width 62 height 34
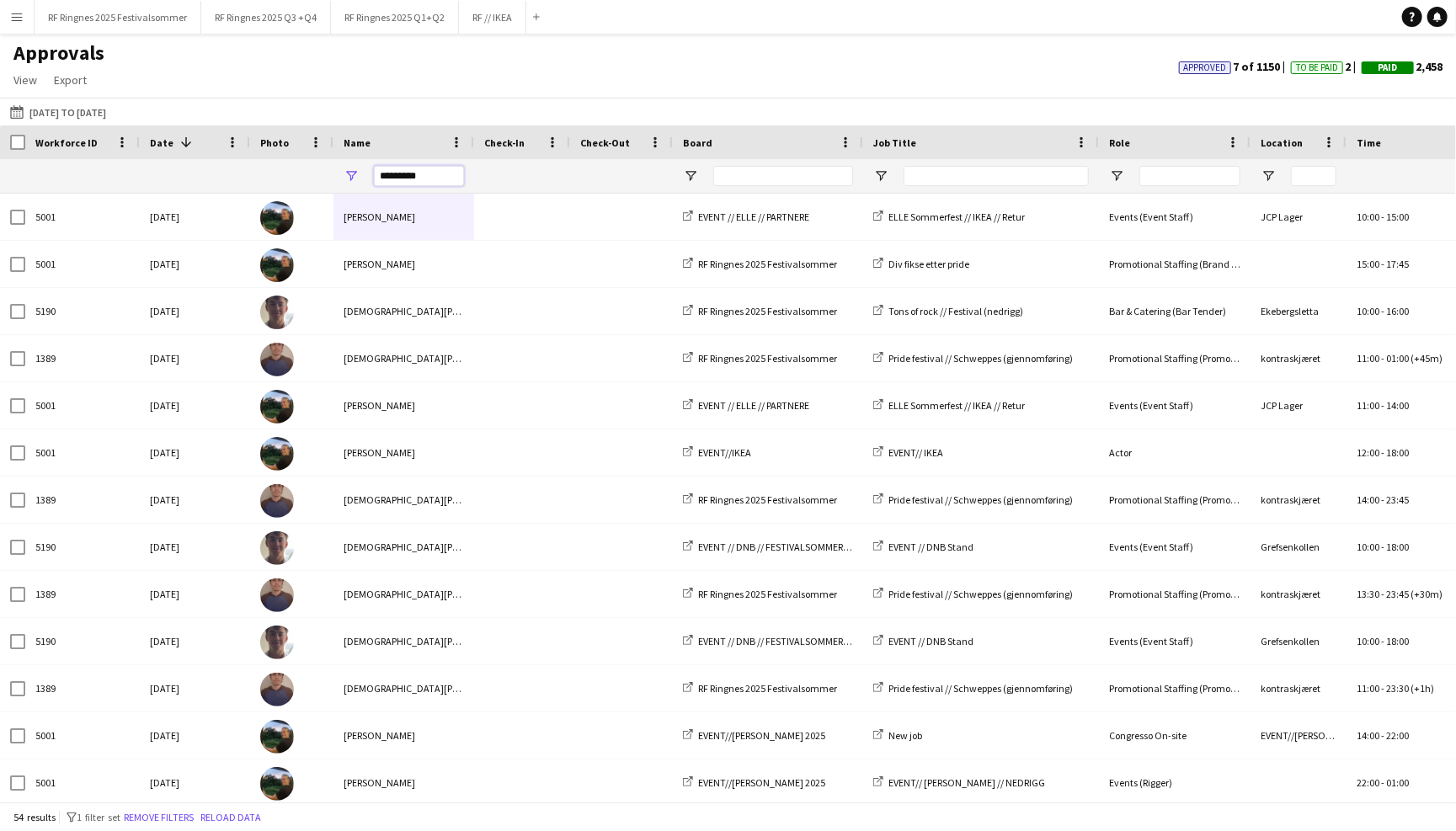
click at [434, 178] on input "*********" at bounding box center [419, 175] width 90 height 20
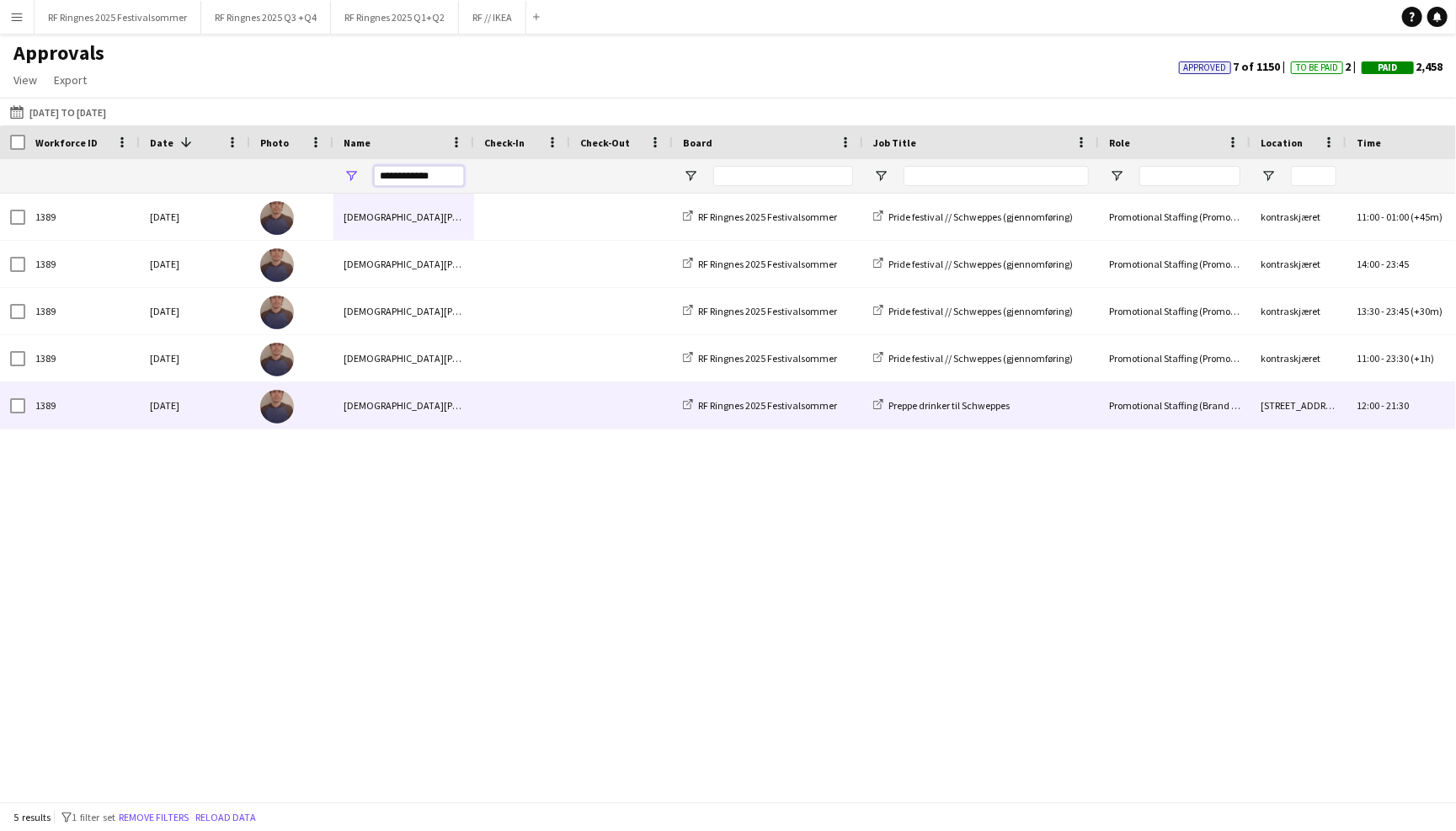
type input "**********"
click at [545, 413] on span at bounding box center [522, 405] width 76 height 46
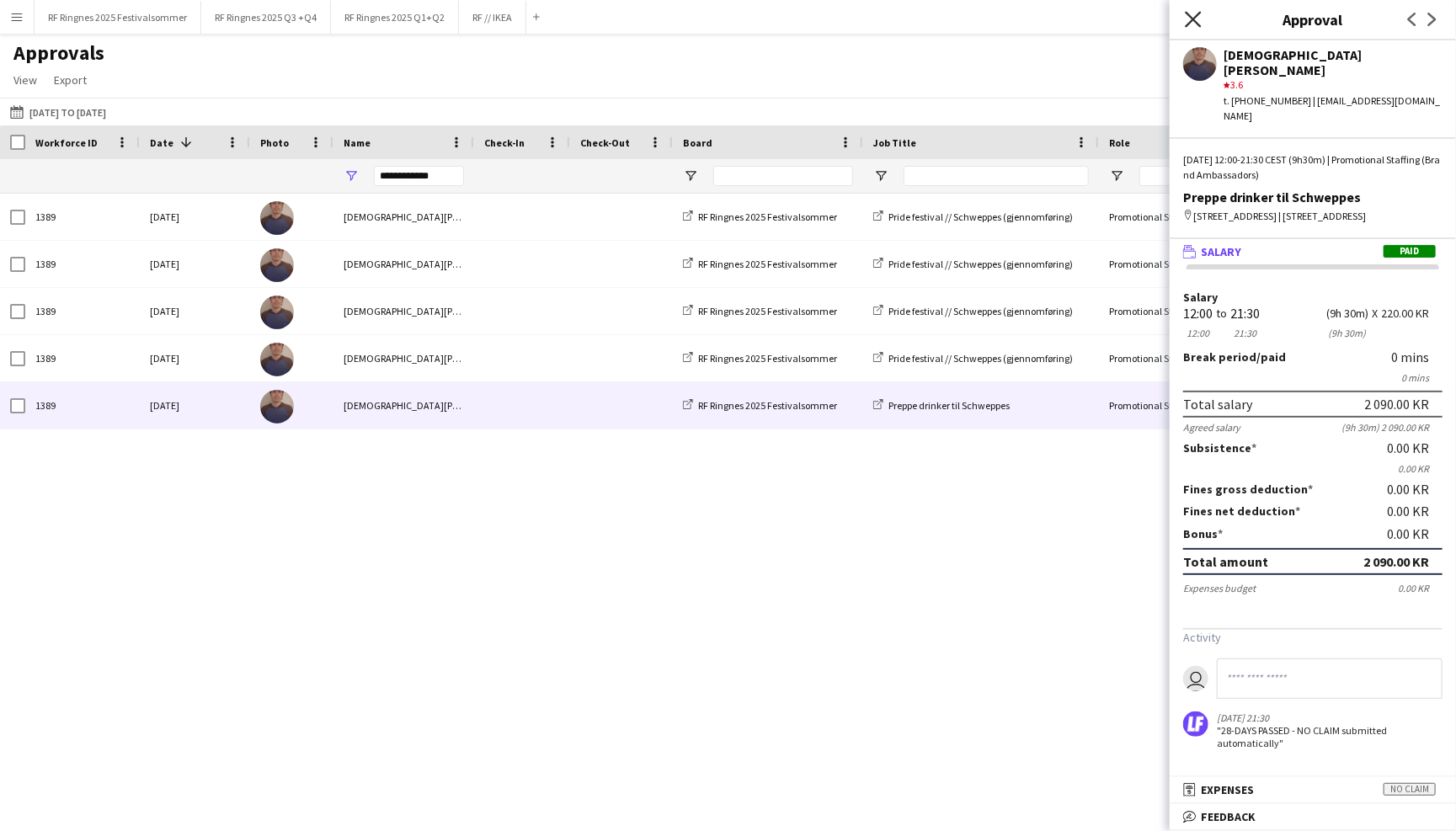
click at [1194, 19] on icon at bounding box center [1193, 19] width 16 height 16
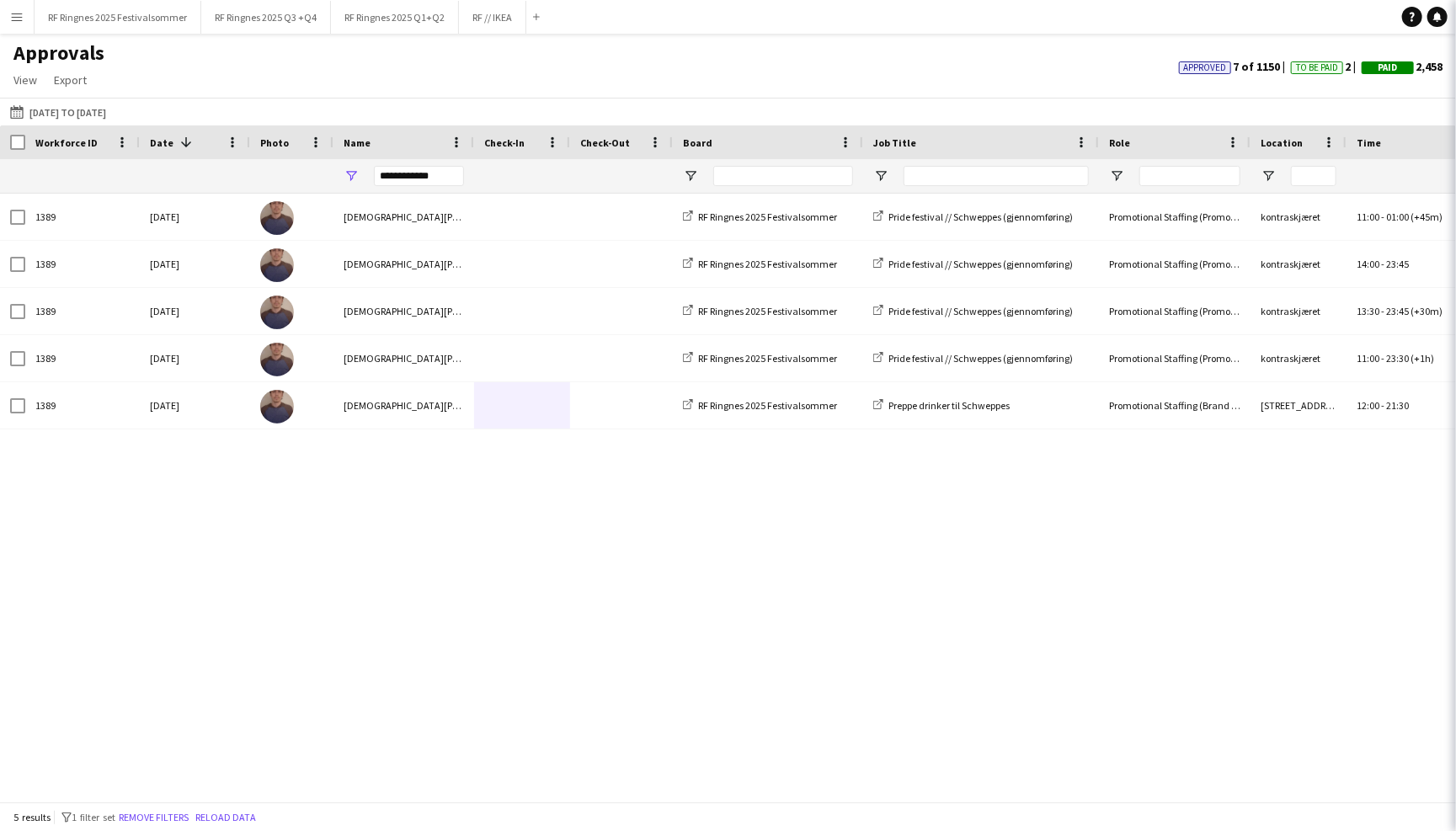
click at [1097, 59] on div "Approvals View Customise view Customise filters Reset Filters Reset View Reset …" at bounding box center [728, 69] width 1456 height 58
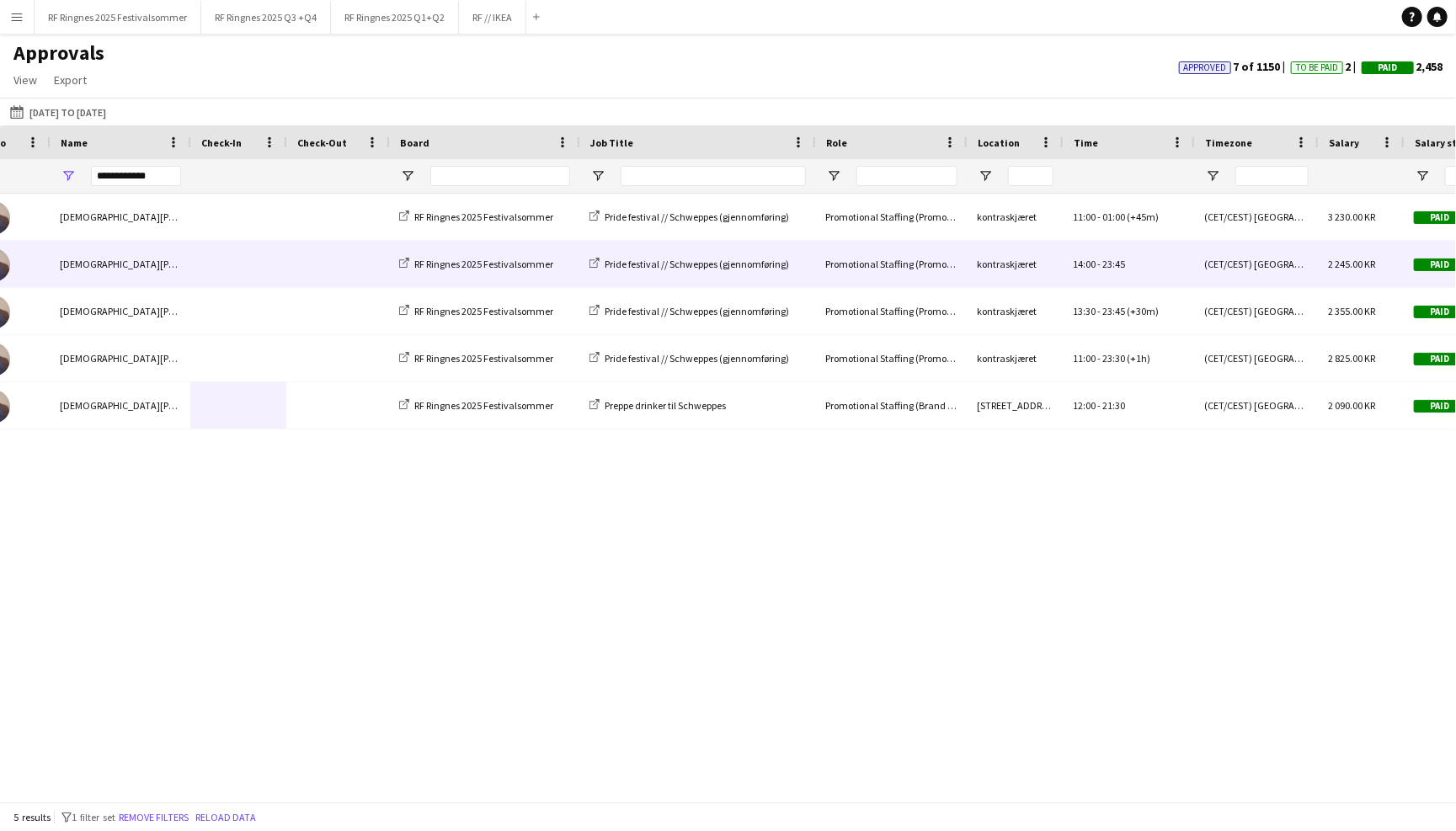
scroll to position [0, 615]
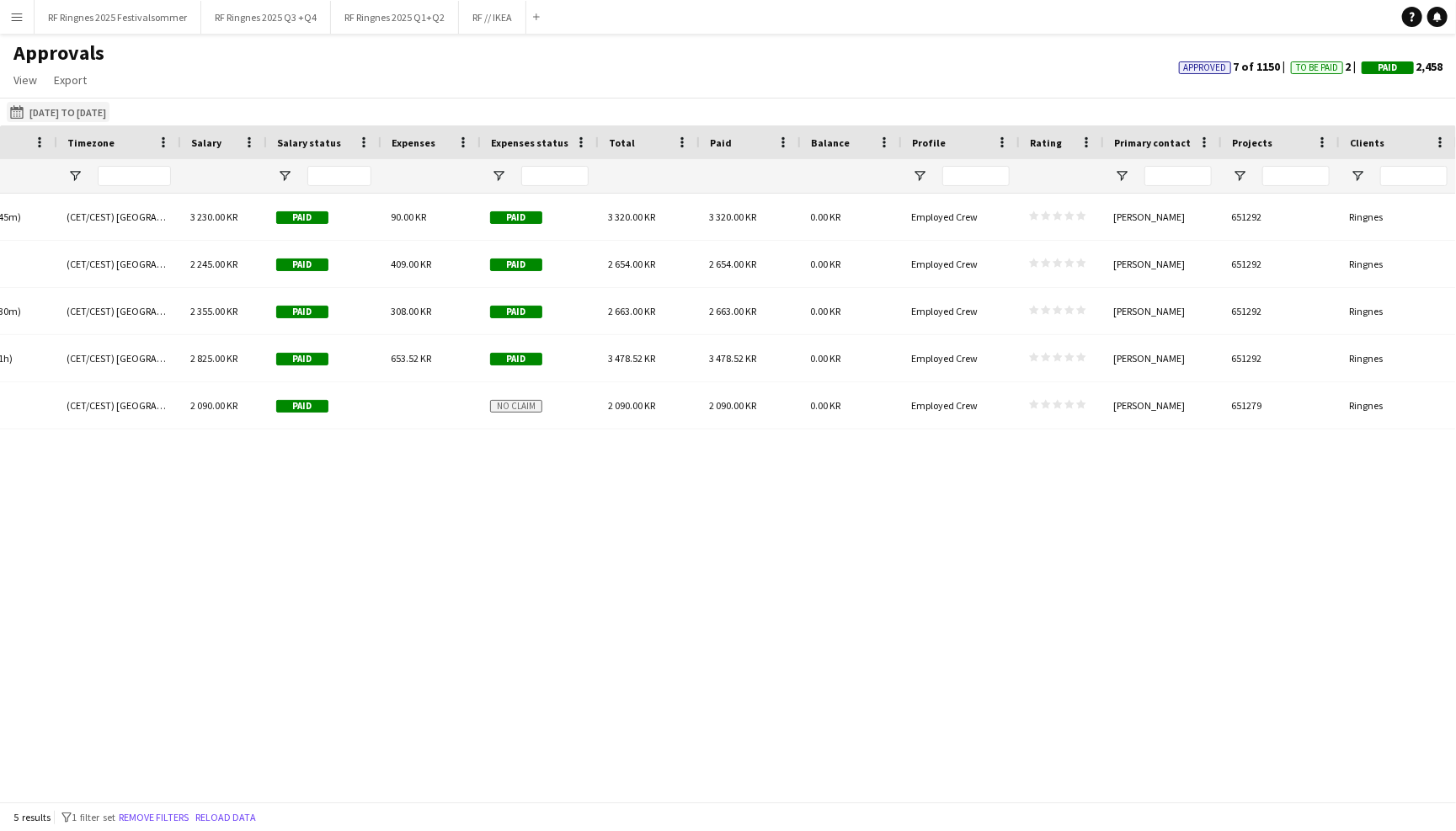
click at [47, 114] on button "[DATE] to [DATE] [DATE] to [DATE]" at bounding box center [58, 111] width 102 height 20
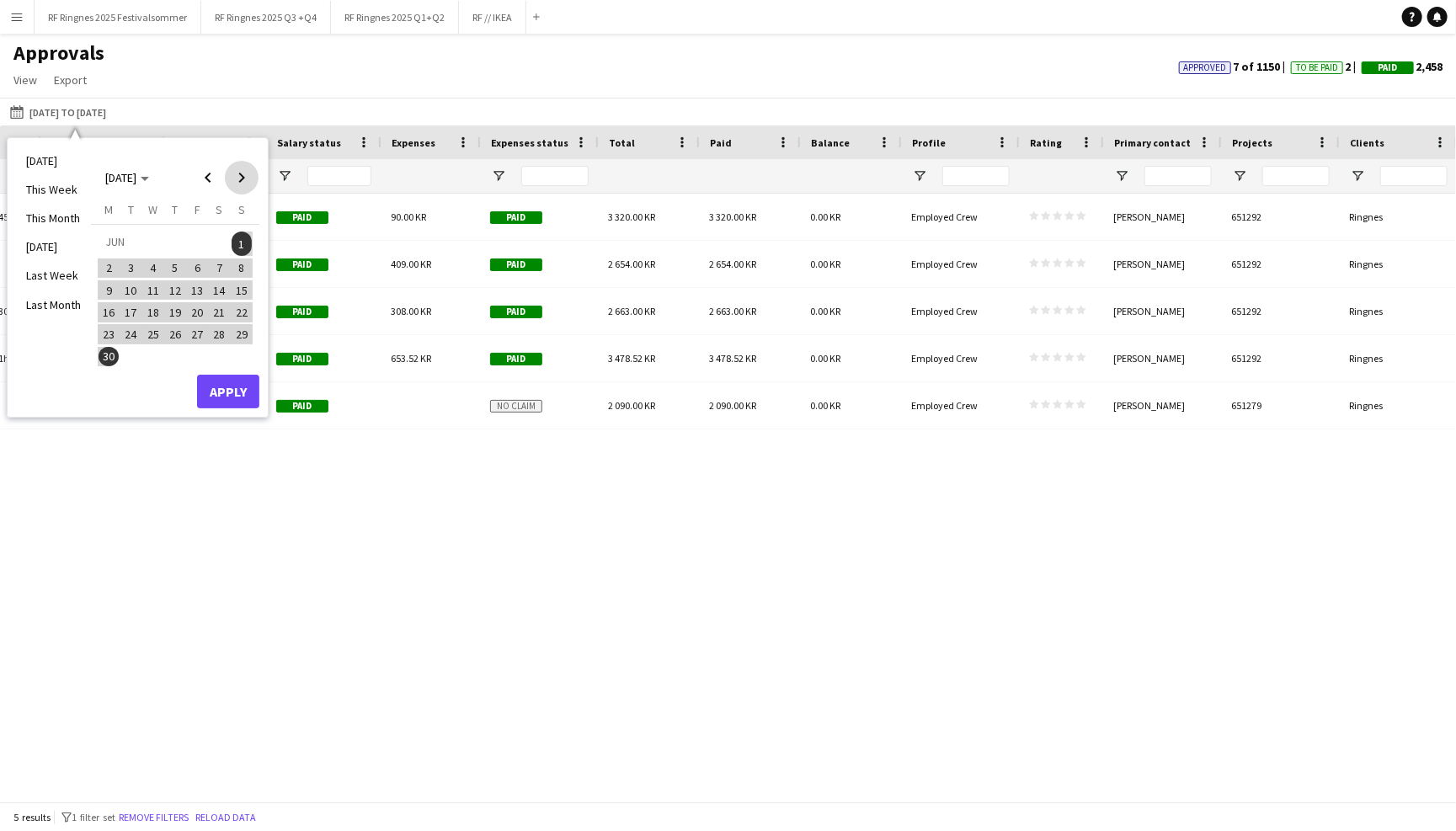
click at [251, 176] on span "Next month" at bounding box center [241, 177] width 34 height 34
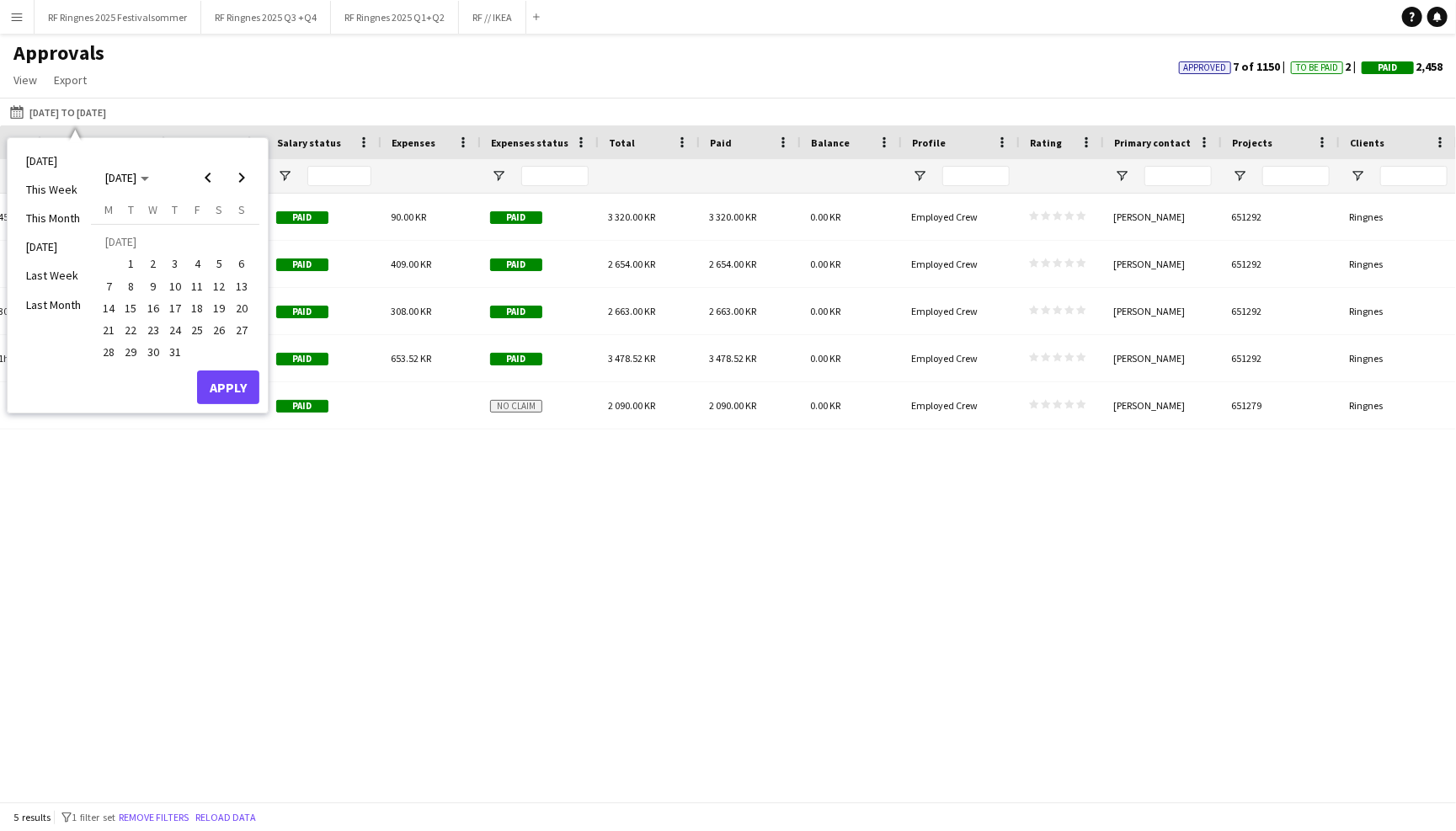
click at [127, 258] on span "1" at bounding box center [131, 264] width 20 height 20
click at [176, 350] on span "31" at bounding box center [175, 352] width 20 height 20
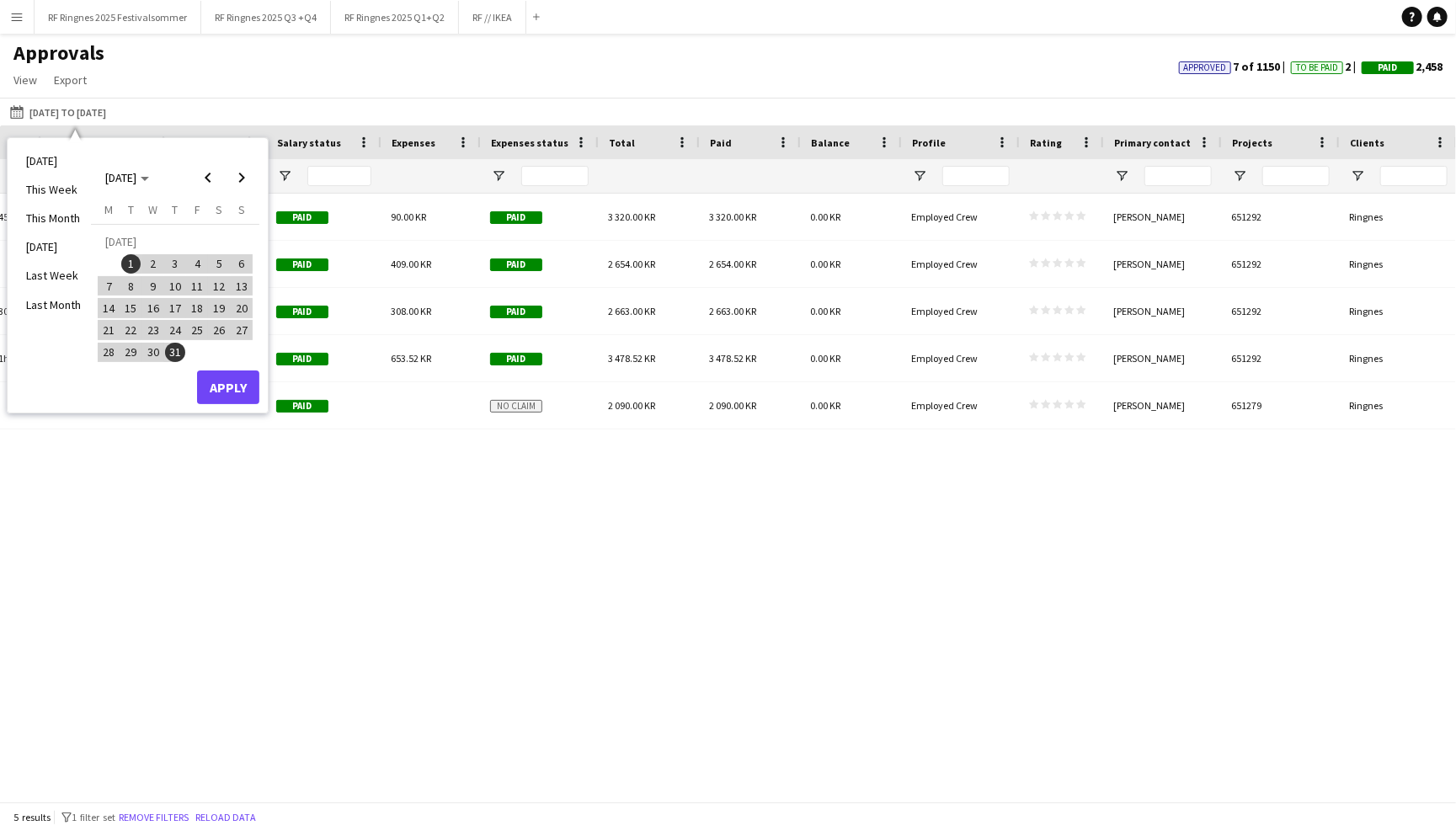
click at [225, 390] on button "Apply" at bounding box center [228, 387] width 62 height 34
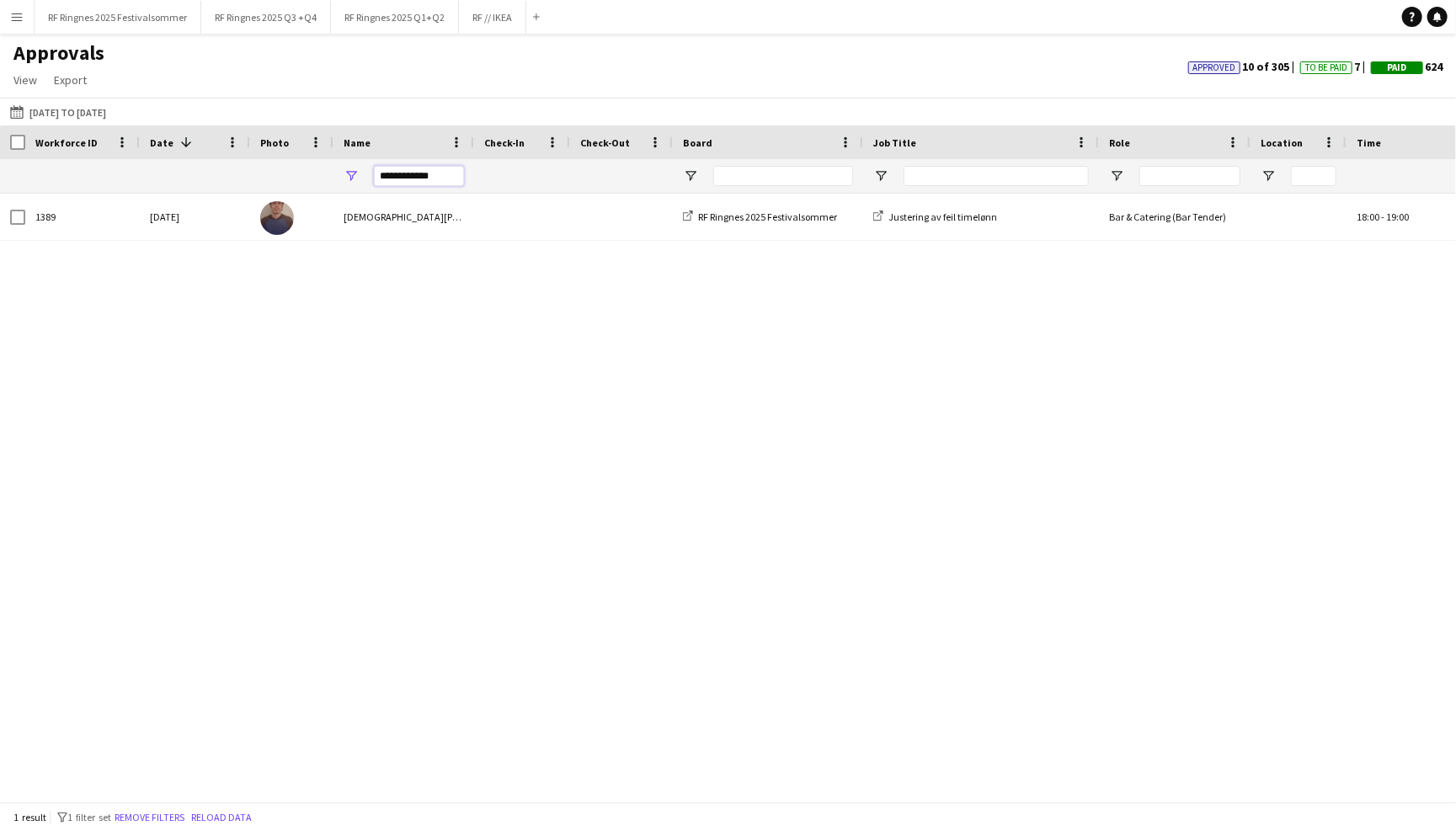
drag, startPoint x: 447, startPoint y: 173, endPoint x: 330, endPoint y: 170, distance: 117.0
click at [330, 170] on div at bounding box center [1439, 175] width 2878 height 34
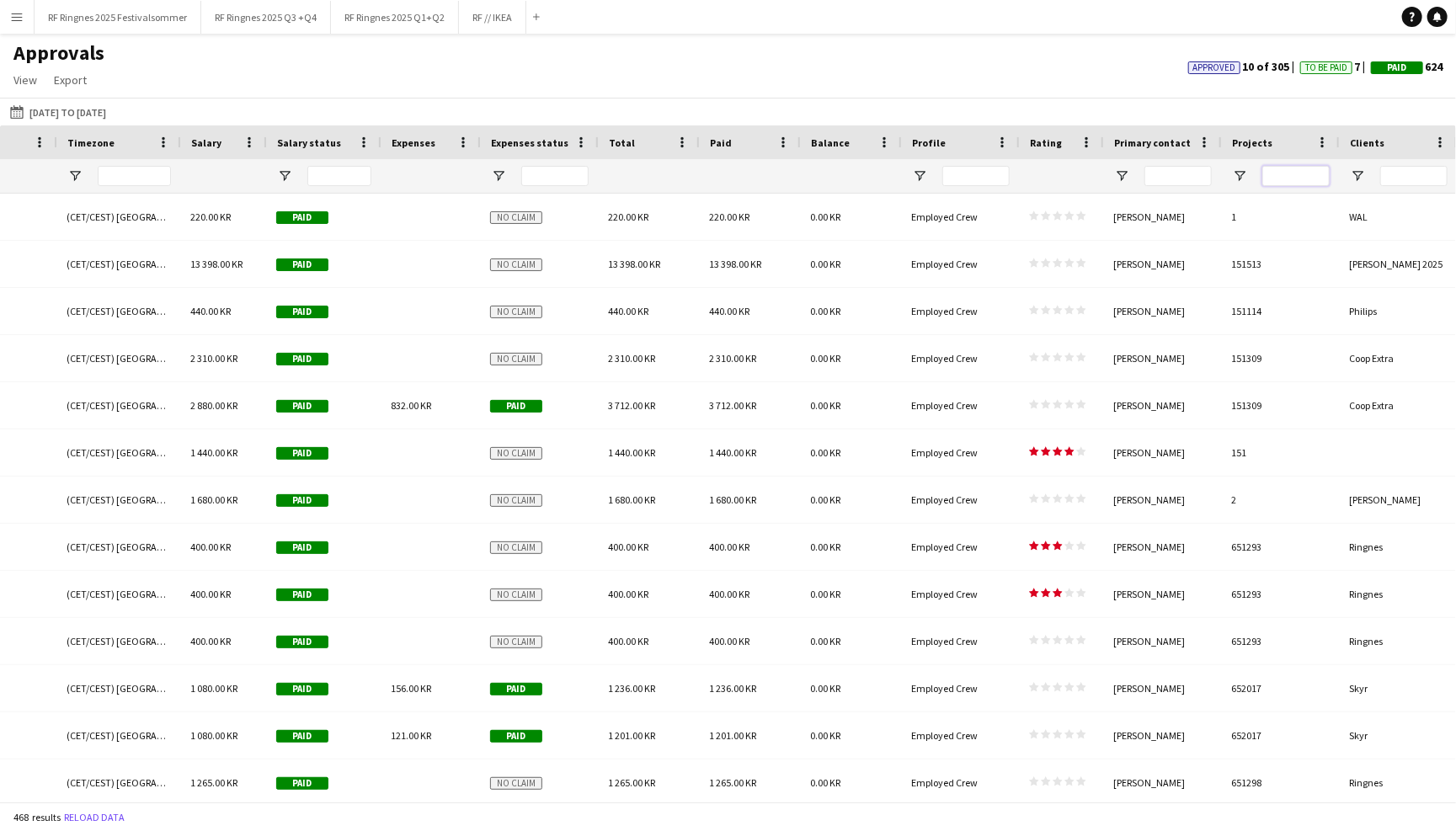
click at [1305, 173] on input "Projects Filter Input" at bounding box center [1296, 175] width 67 height 20
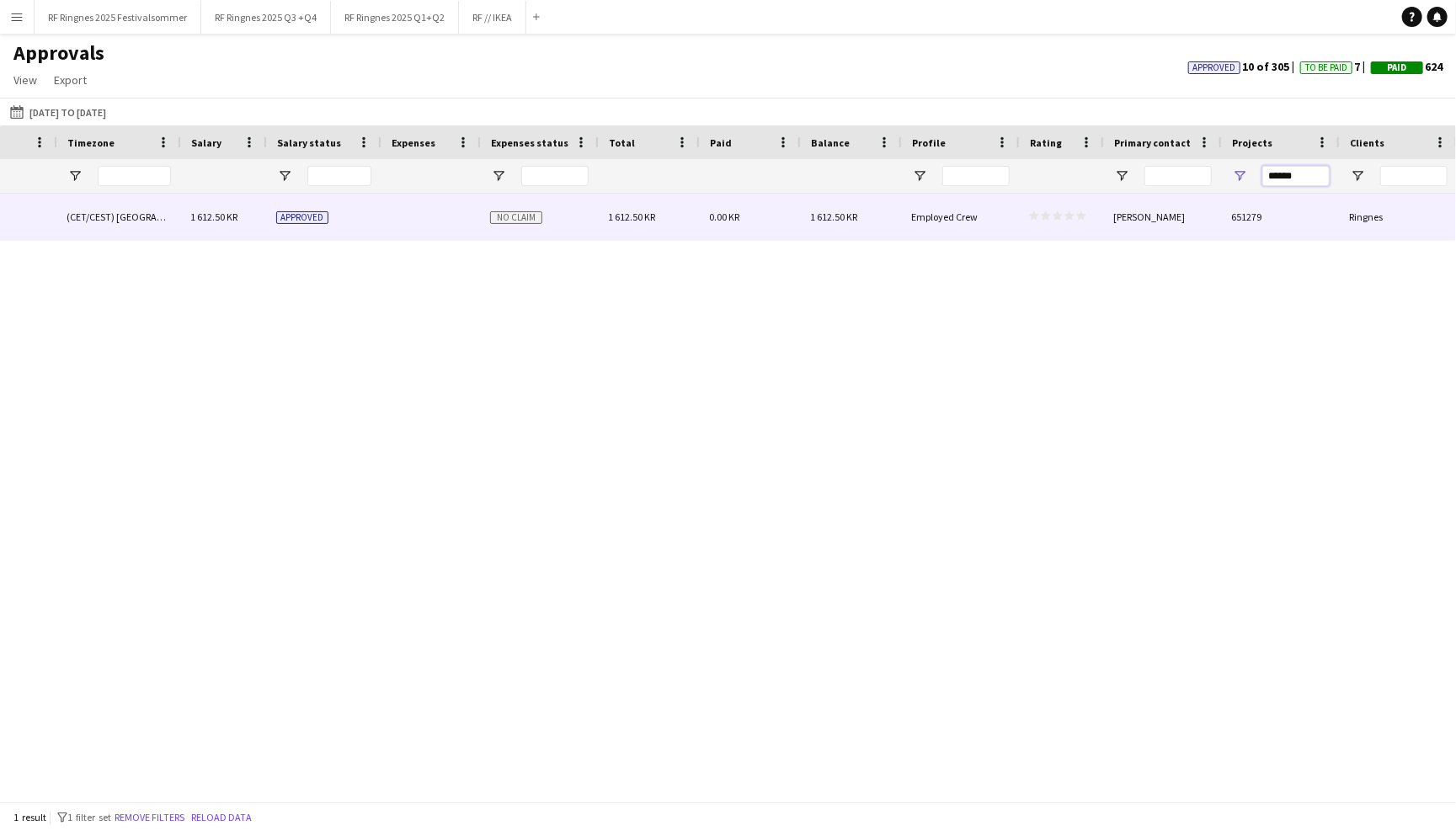
type input "******"
click at [1300, 212] on div "651279" at bounding box center [1280, 217] width 118 height 46
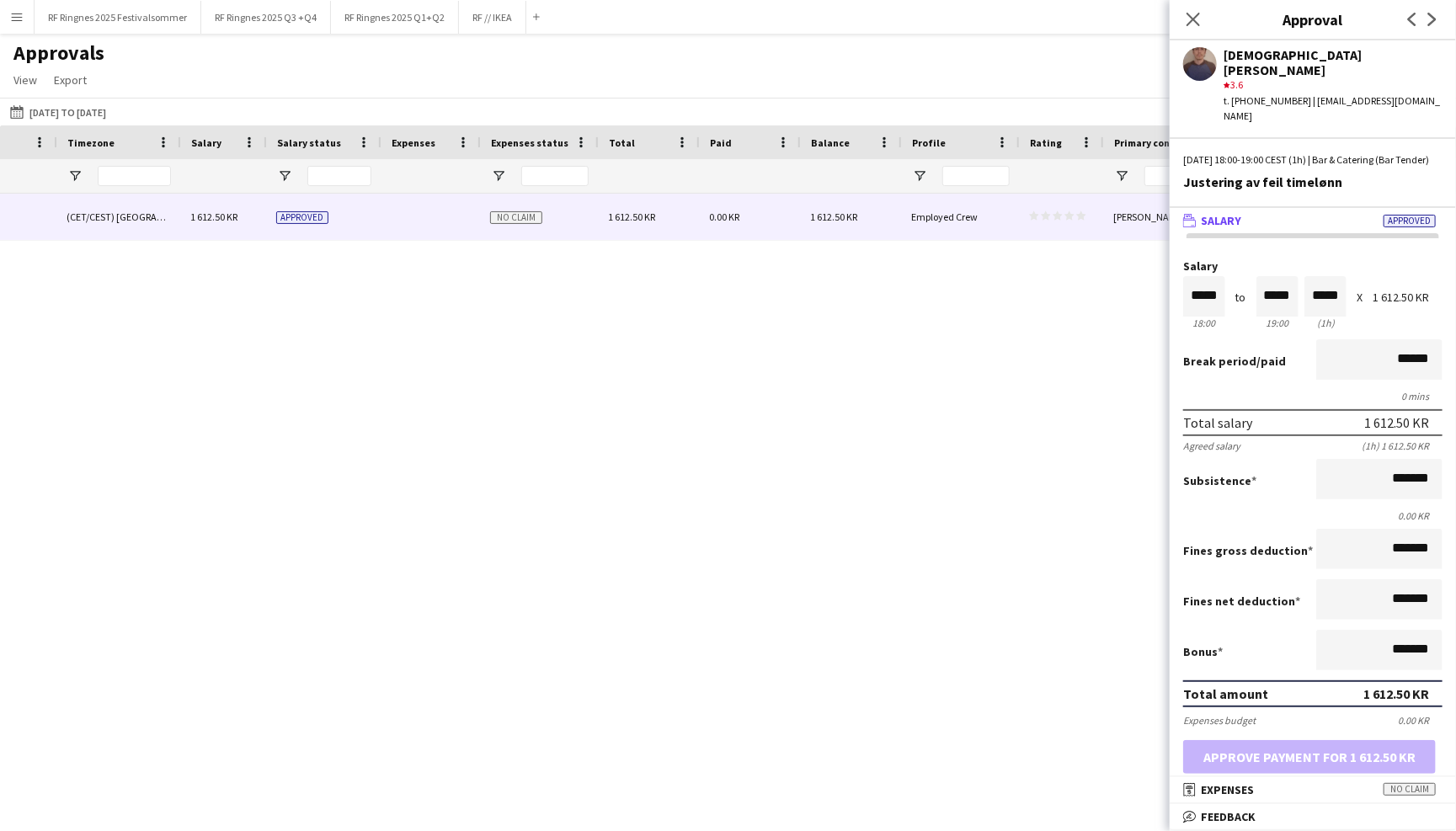
click at [970, 36] on main "Approvals View Customise view Customise filters Reset Filters Reset View Reset …" at bounding box center [728, 421] width 1456 height 774
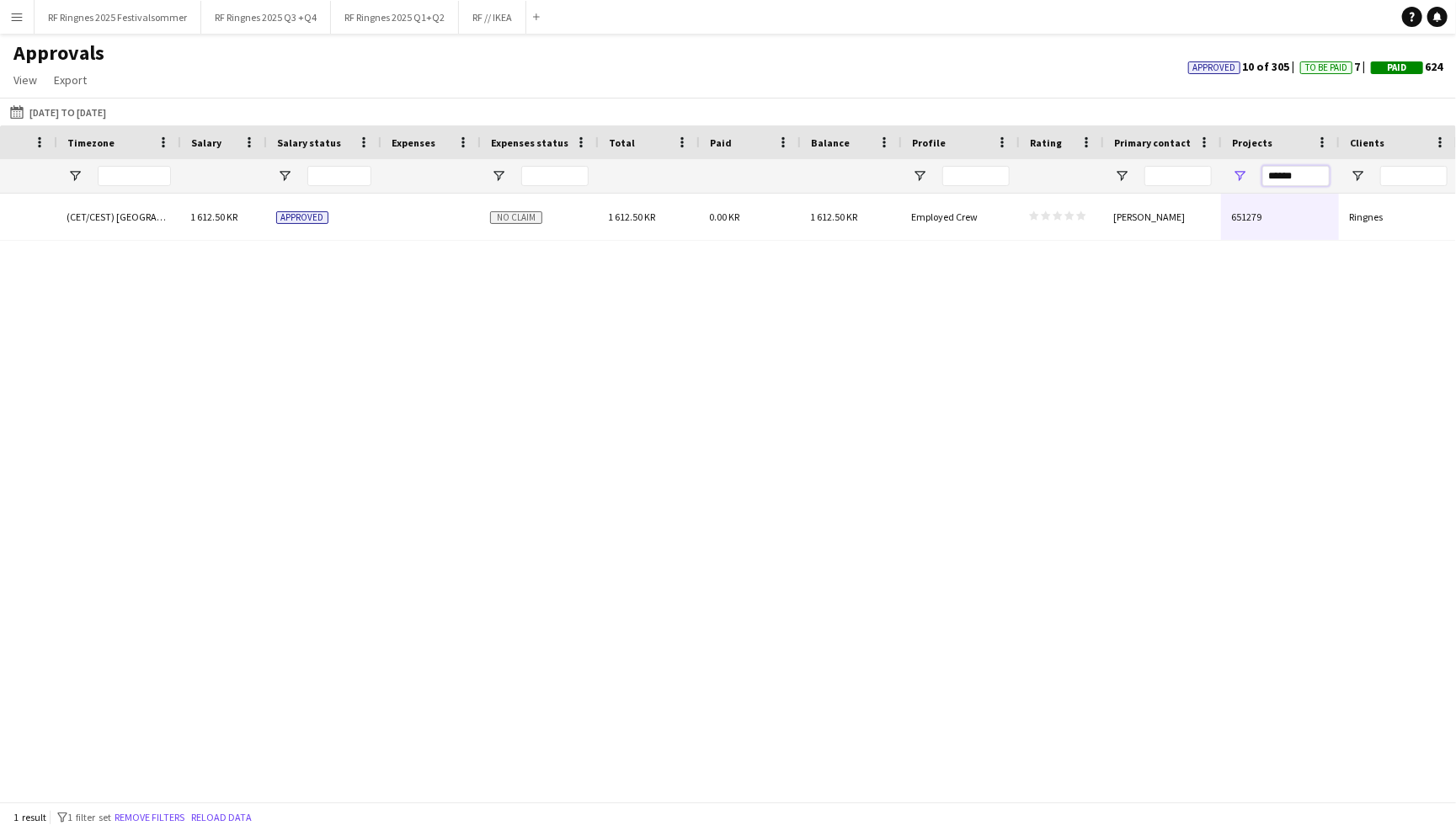
drag, startPoint x: 1304, startPoint y: 173, endPoint x: 1249, endPoint y: 173, distance: 55.0
click at [1249, 173] on div "******" at bounding box center [1280, 175] width 118 height 34
click at [52, 105] on button "[DATE] to [DATE] [DATE] to [DATE]" at bounding box center [58, 111] width 102 height 20
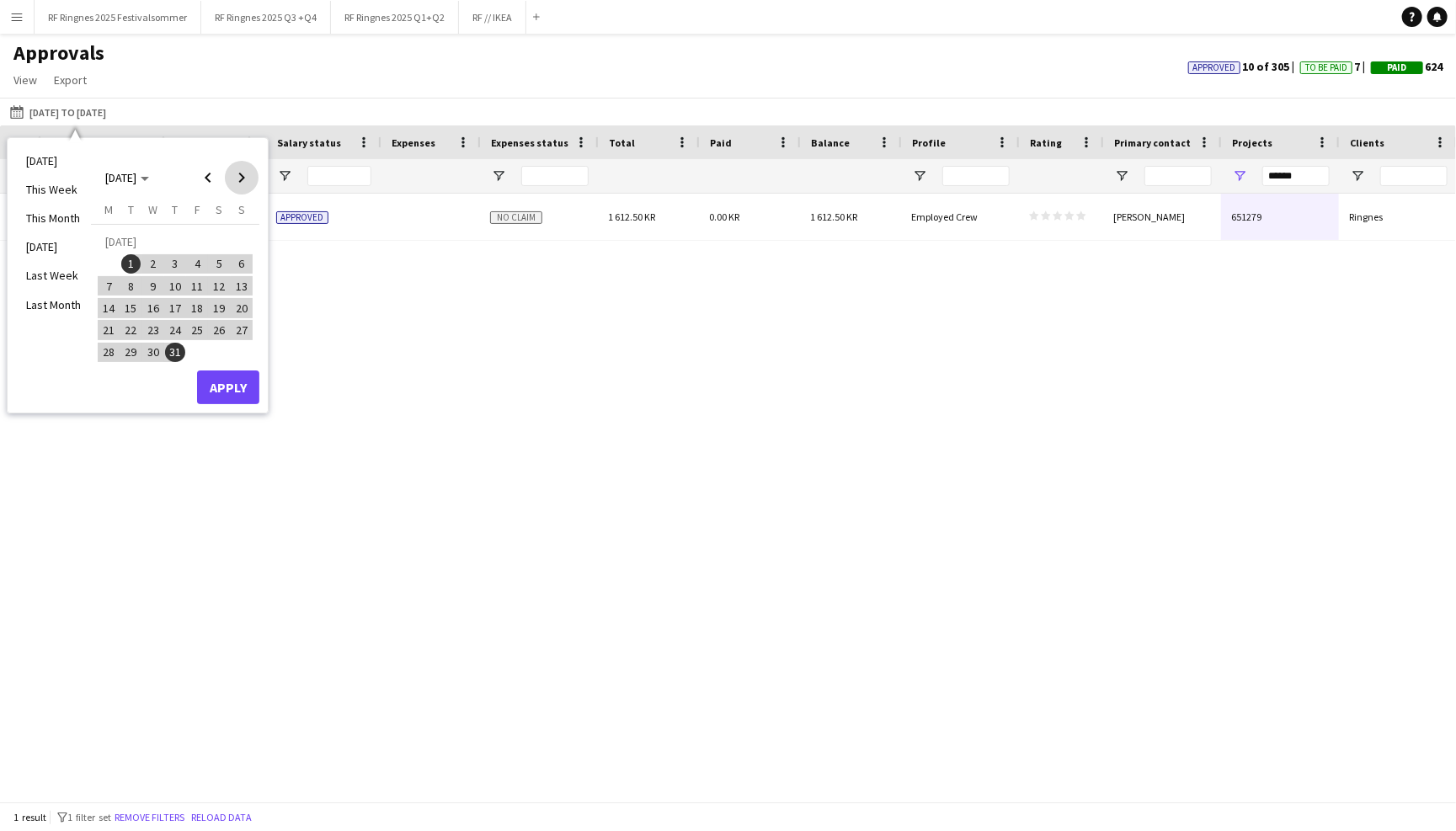
click at [242, 181] on span "Next month" at bounding box center [241, 177] width 34 height 34
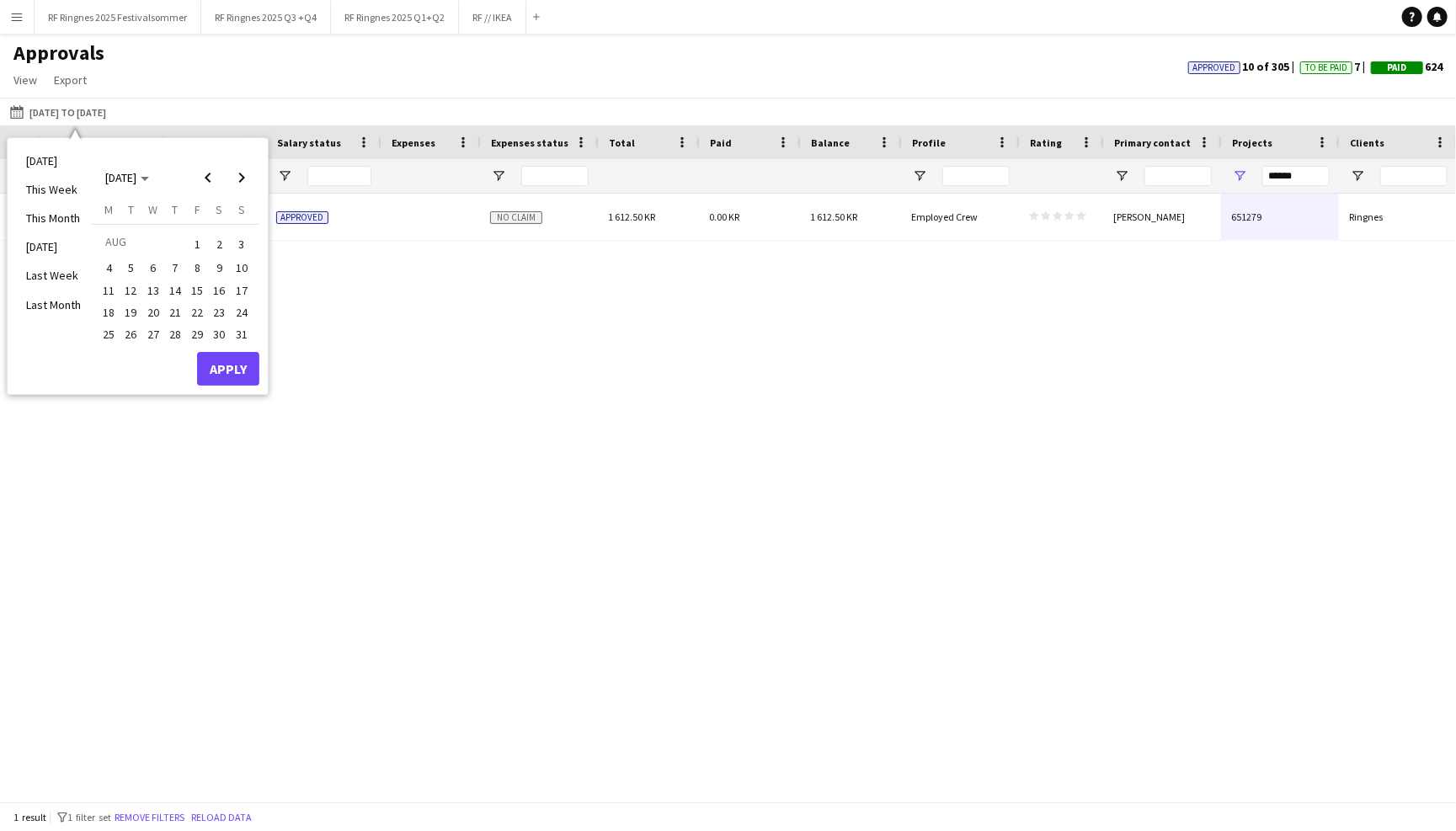
click at [194, 246] on span "1" at bounding box center [196, 243] width 20 height 23
click at [201, 337] on span "29" at bounding box center [196, 334] width 20 height 20
click at [226, 370] on button "Apply" at bounding box center [228, 368] width 62 height 34
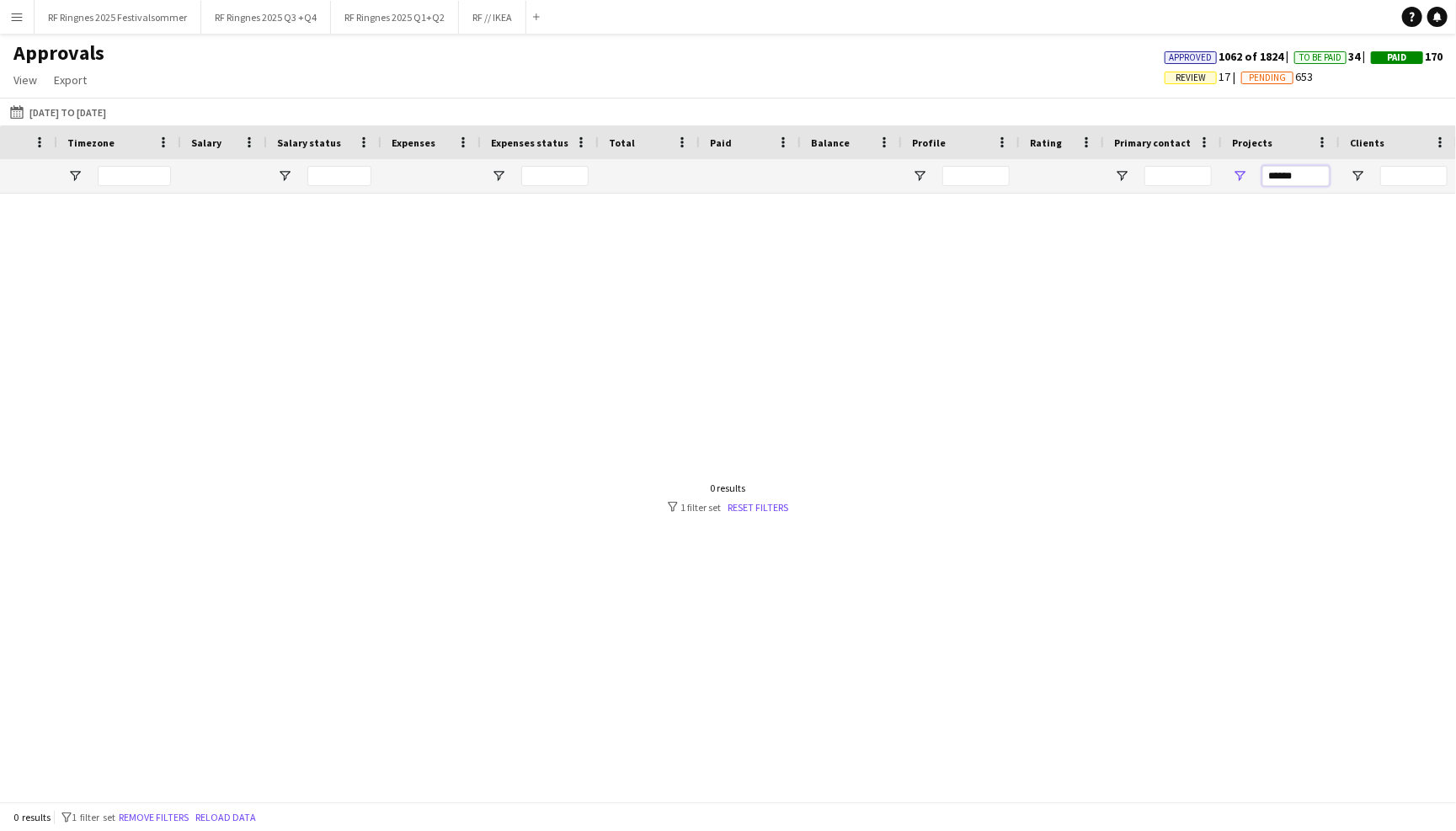
drag, startPoint x: 1309, startPoint y: 180, endPoint x: 1247, endPoint y: 180, distance: 62.0
click at [1247, 180] on div "******" at bounding box center [1280, 175] width 118 height 34
